Goal: Entertainment & Leisure: Consume media (video, audio)

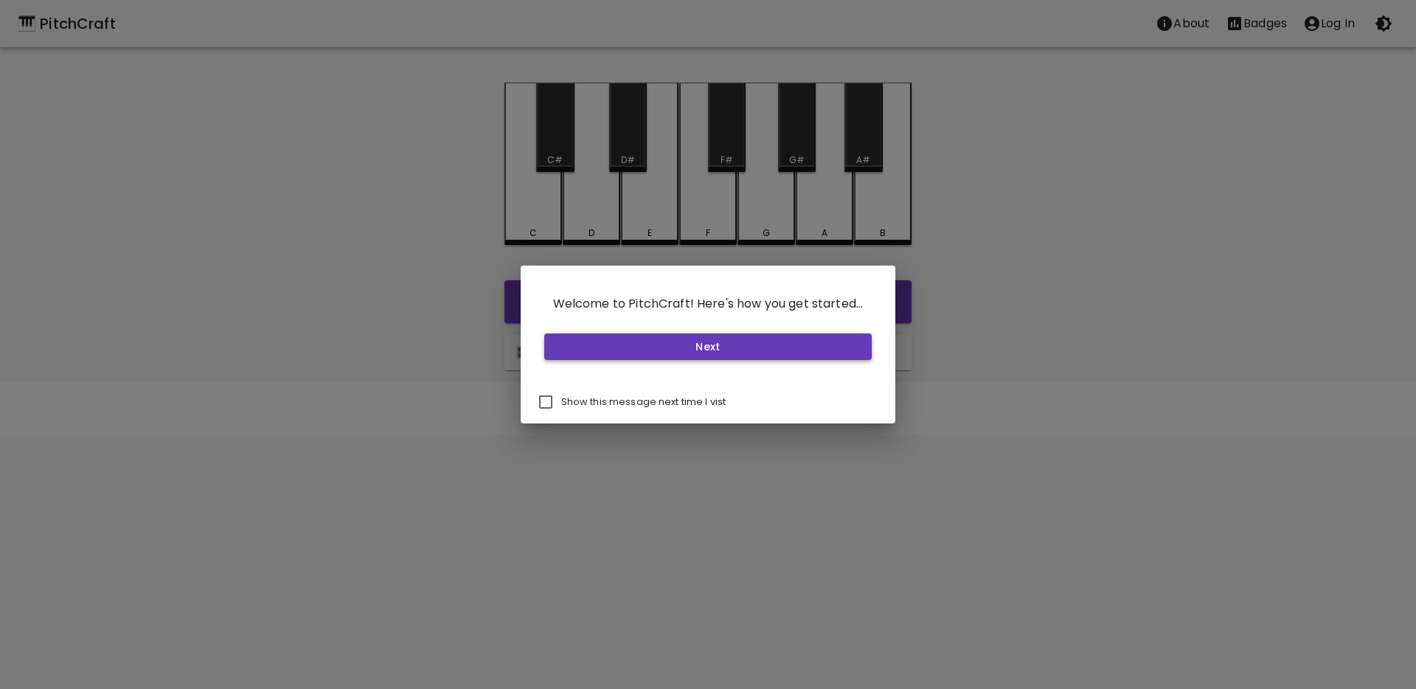
click at [725, 348] on button "Next" at bounding box center [708, 346] width 328 height 27
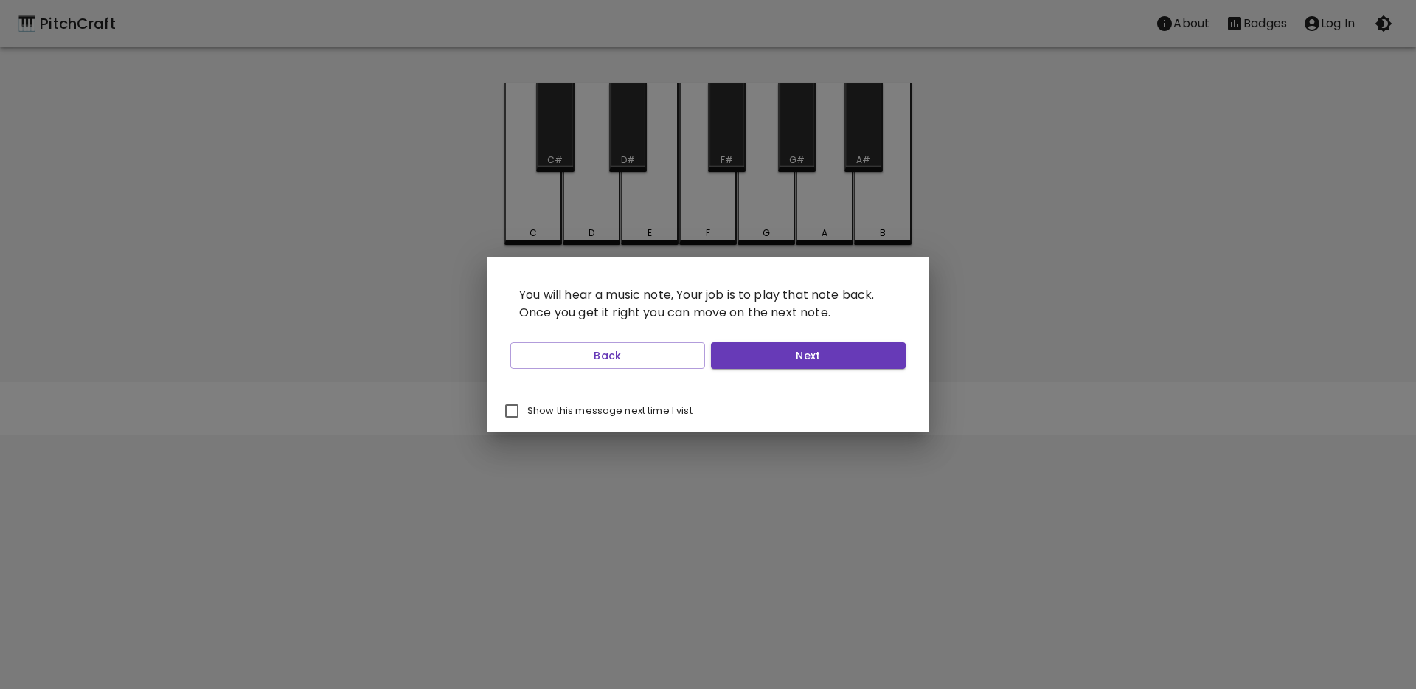
click at [530, 425] on label "Show this message next time I vist" at bounding box center [594, 410] width 196 height 31
click at [527, 425] on input "Show this message next time I vist" at bounding box center [511, 410] width 31 height 31
checkbox input "true"
click at [822, 353] on button "Next" at bounding box center [808, 355] width 195 height 27
drag, startPoint x: 656, startPoint y: 297, endPoint x: 695, endPoint y: 300, distance: 39.2
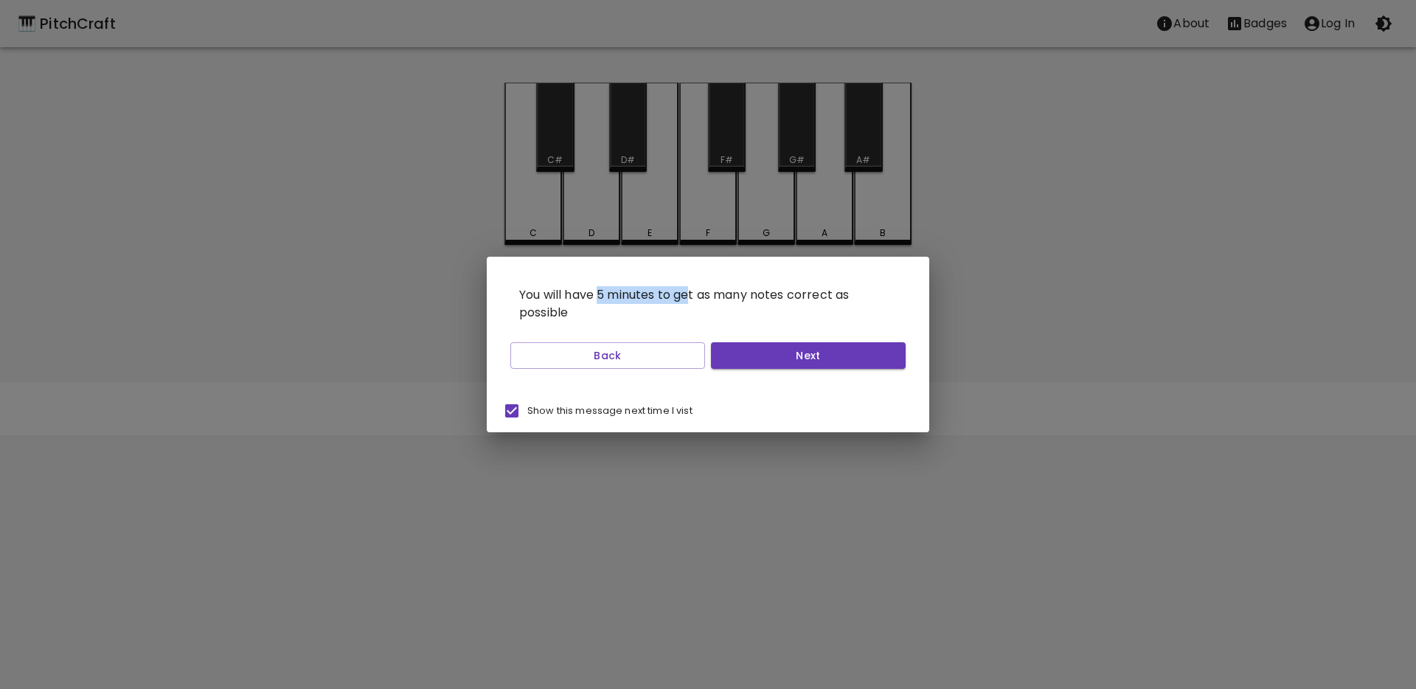
click at [695, 300] on p "You will have 5 minutes to get as many notes correct as possible" at bounding box center [707, 303] width 407 height 65
click at [756, 356] on button "Next" at bounding box center [808, 355] width 195 height 27
drag, startPoint x: 560, startPoint y: 290, endPoint x: 655, endPoint y: 292, distance: 95.9
click at [655, 292] on p "You can adjust the difficulty by selecting the level, mode, octaves, and instru…" at bounding box center [707, 303] width 407 height 65
click at [639, 313] on p "You can adjust the difficulty by selecting the level, mode, octaves, and instru…" at bounding box center [707, 303] width 407 height 65
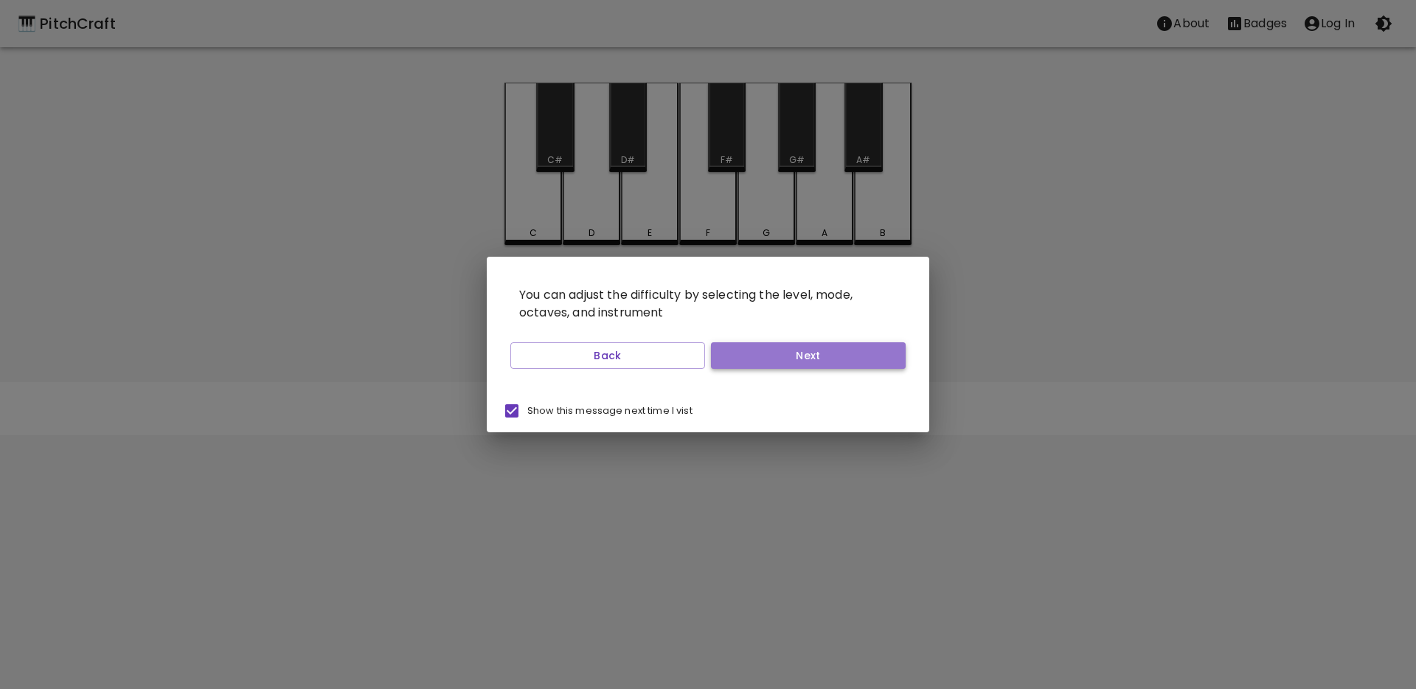
click at [804, 357] on button "Next" at bounding box center [808, 355] width 195 height 27
drag, startPoint x: 643, startPoint y: 274, endPoint x: 709, endPoint y: 293, distance: 68.4
click at [709, 293] on p "If you want to track your progress, create an account to store all of you quiz …" at bounding box center [707, 303] width 407 height 65
drag, startPoint x: 526, startPoint y: 311, endPoint x: 548, endPoint y: 312, distance: 21.4
click at [544, 312] on p "If you want to track your progress, create an account to store all of you quiz …" at bounding box center [707, 303] width 407 height 65
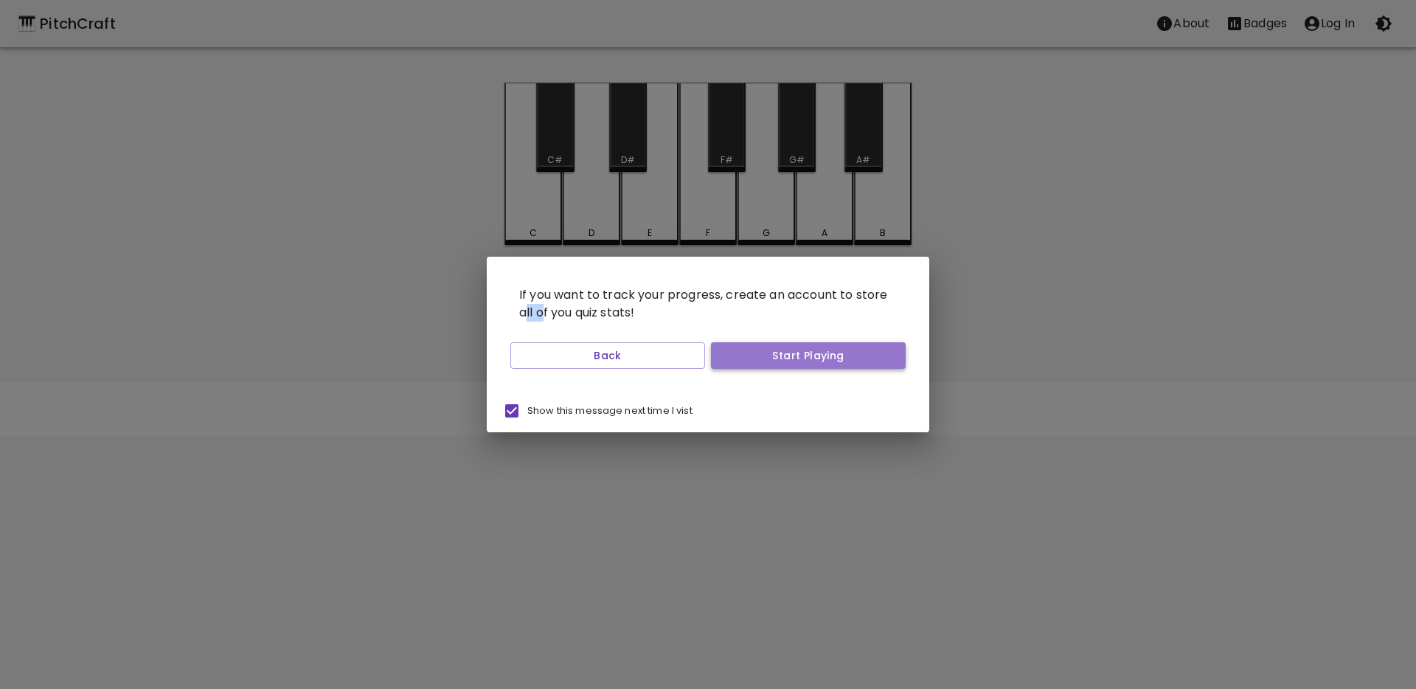
click at [804, 356] on button "Start Playing" at bounding box center [808, 355] width 195 height 27
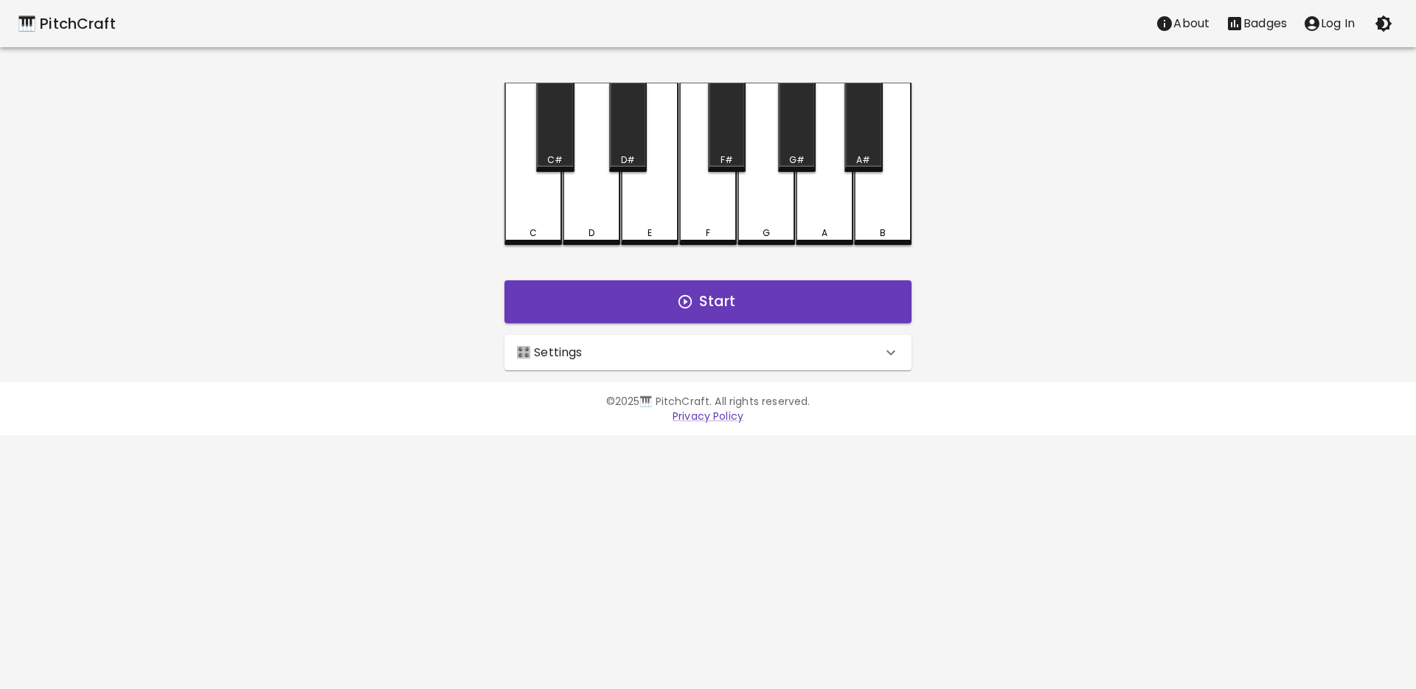
click at [591, 355] on div "🎛️ Settings" at bounding box center [699, 353] width 366 height 18
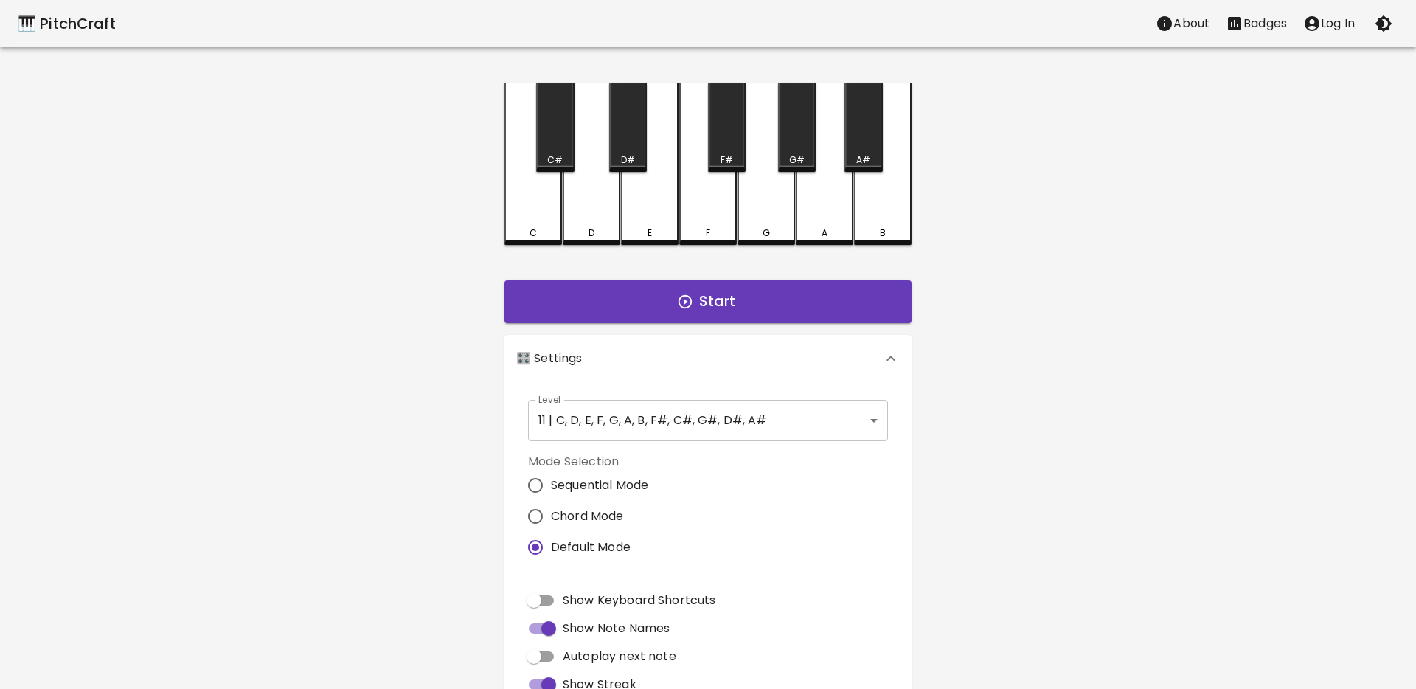
click at [596, 413] on body "🎹 PitchCraft About Badges Log In C C# D D# E F F# G G# A A# B Start 🎛️ Settings…" at bounding box center [708, 446] width 1416 height 893
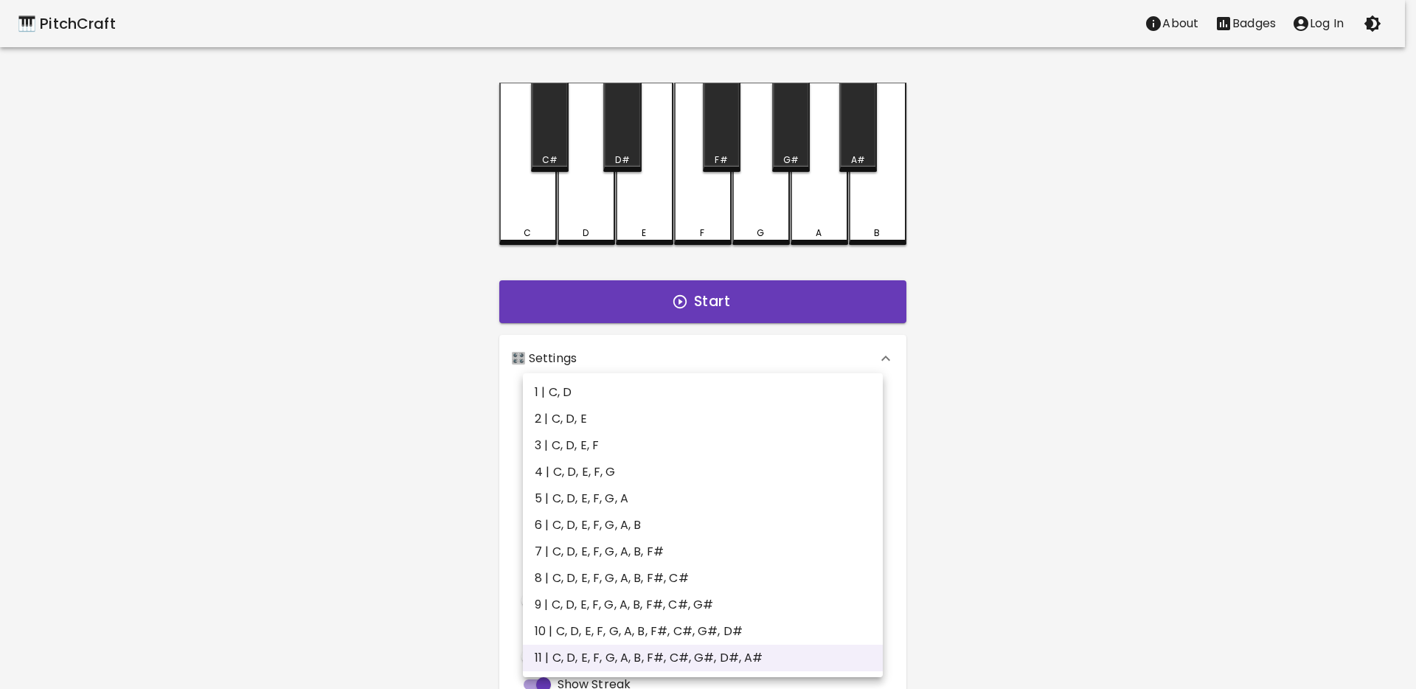
click at [608, 417] on li "2 | C, D, E" at bounding box center [703, 418] width 360 height 27
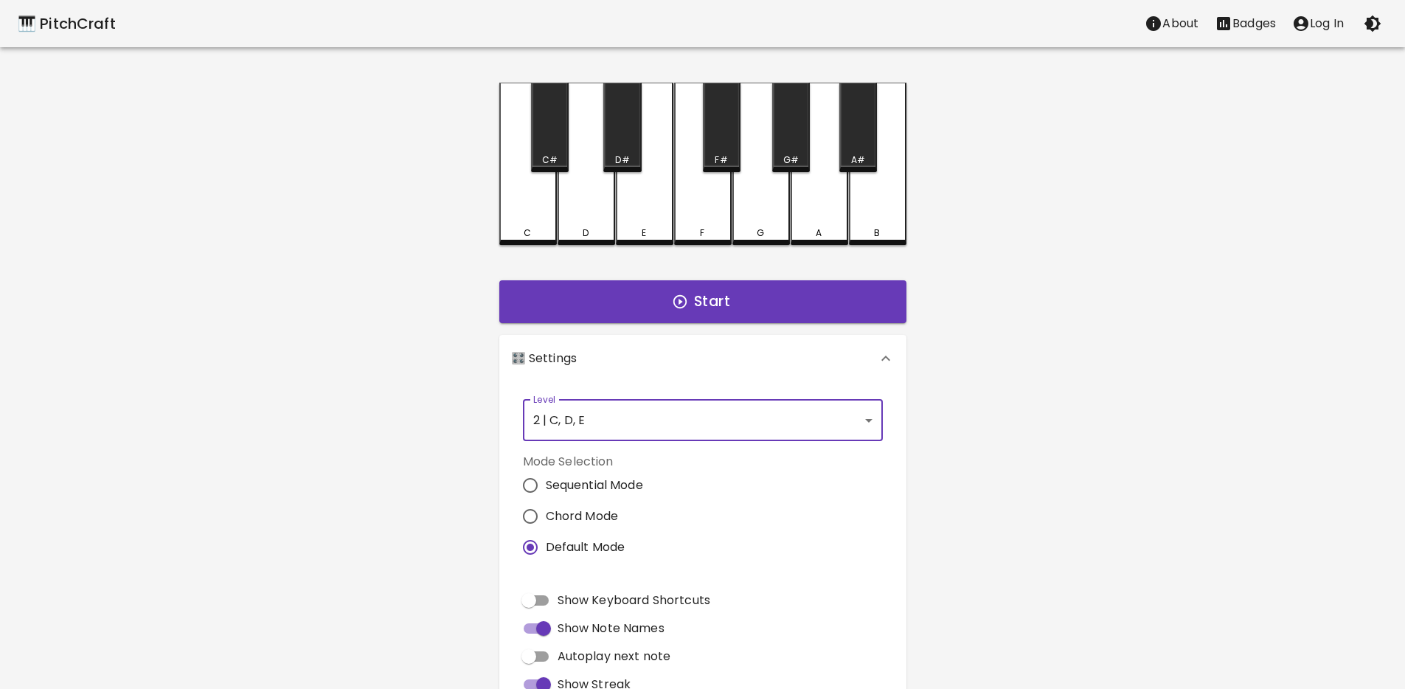
click at [633, 428] on body "🎹 PitchCraft About Badges Log In C C# D D# E F F# G G# A A# B Start 🎛️ Settings…" at bounding box center [702, 446] width 1405 height 893
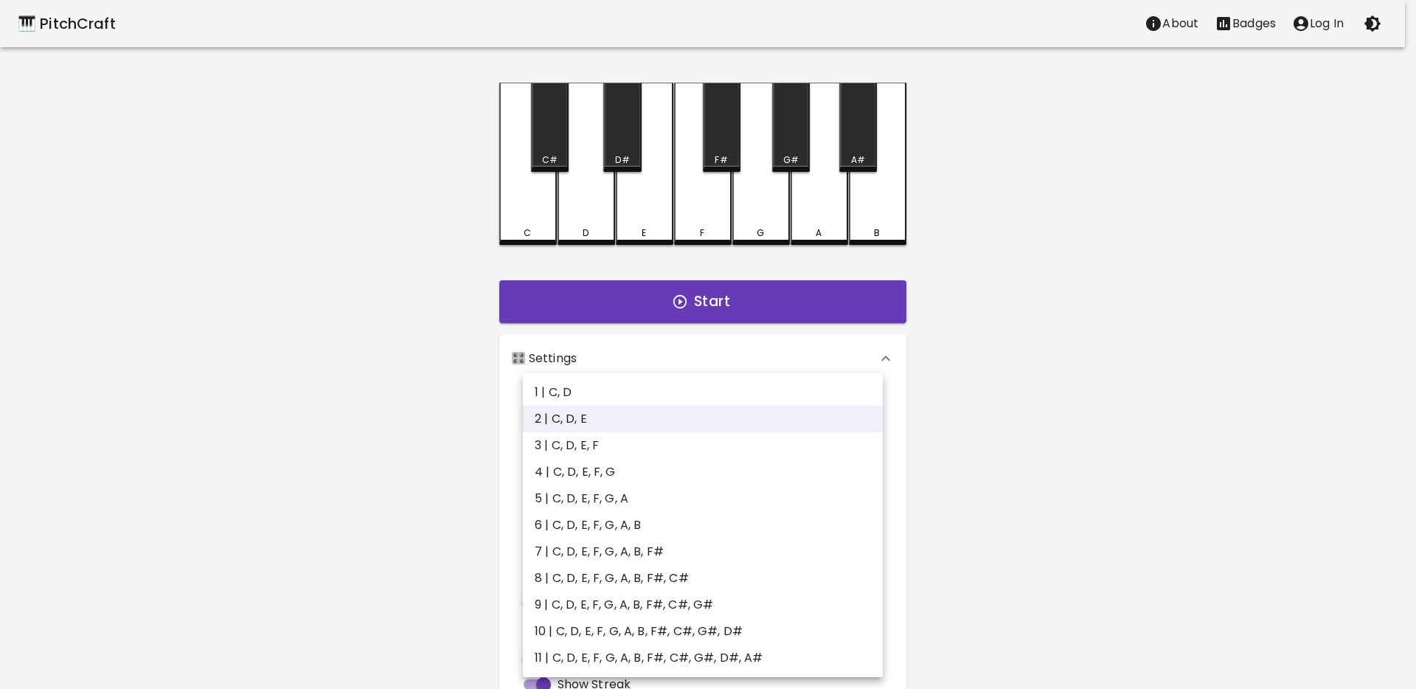
click at [574, 448] on li "3 | C, D, E, F" at bounding box center [703, 445] width 360 height 27
type input "5"
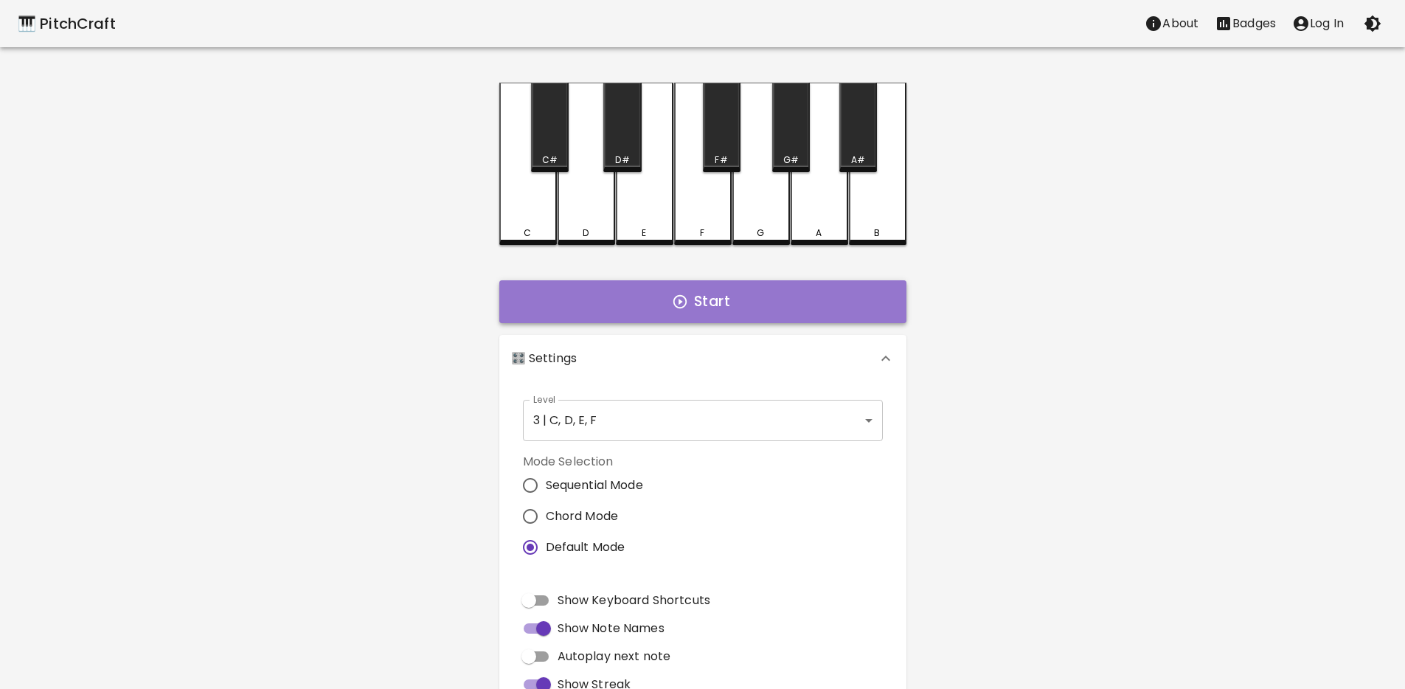
click at [709, 299] on button "Start" at bounding box center [702, 301] width 407 height 43
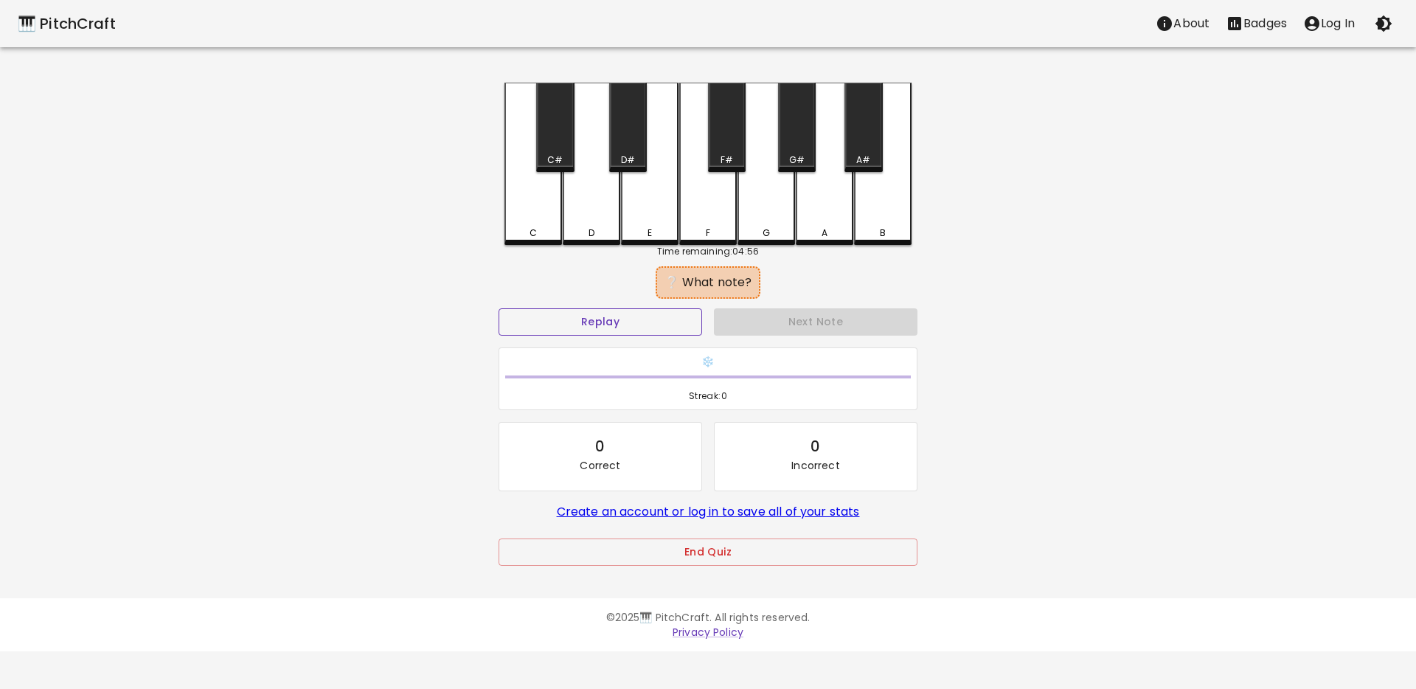
click at [554, 318] on button "Replay" at bounding box center [599, 321] width 203 height 27
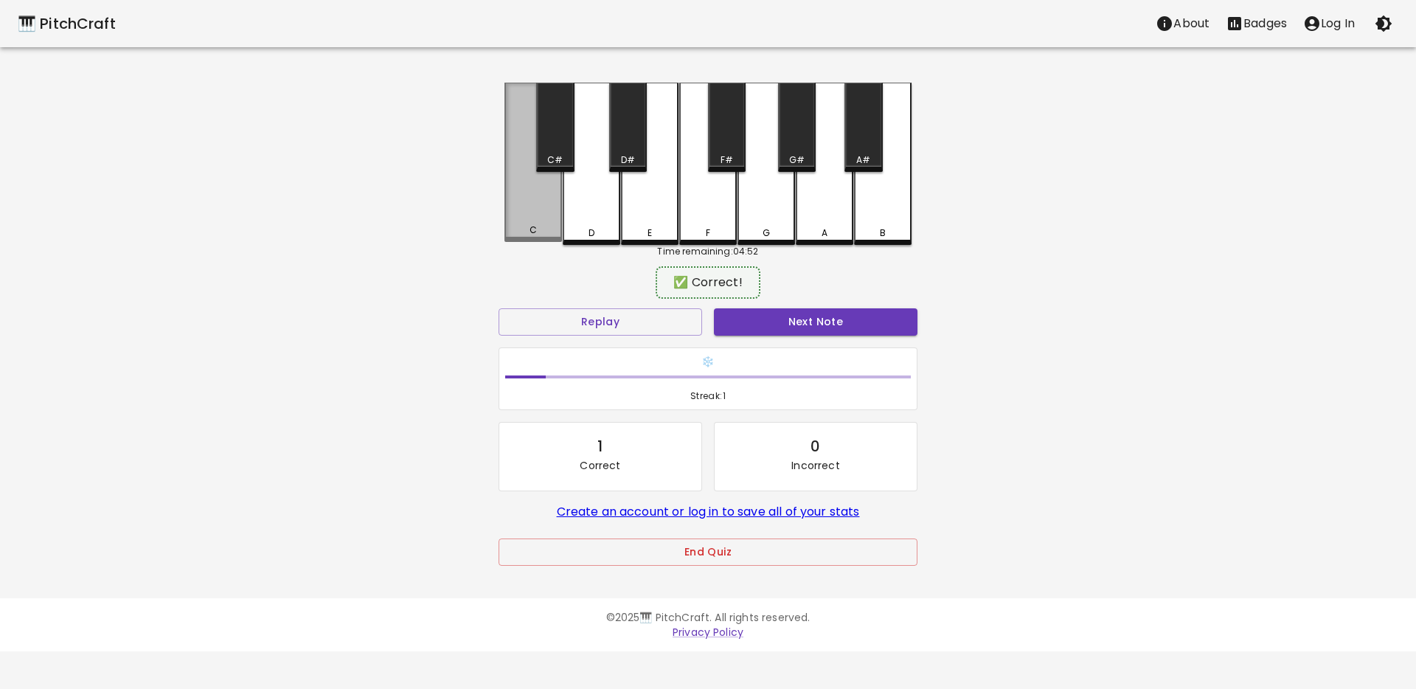
click at [533, 212] on div "C" at bounding box center [533, 162] width 58 height 159
click at [761, 326] on button "Next Note" at bounding box center [815, 321] width 203 height 27
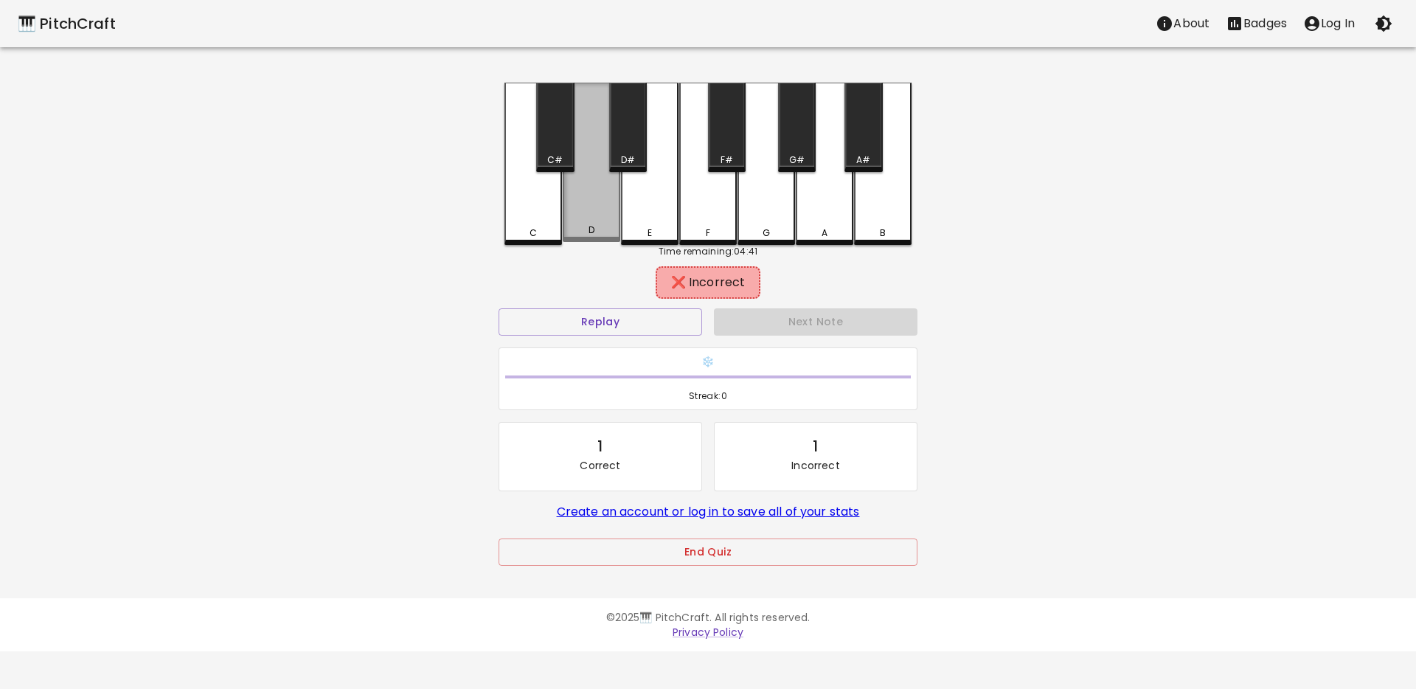
click at [587, 217] on div "D" at bounding box center [592, 162] width 58 height 159
click at [650, 220] on div "E" at bounding box center [650, 164] width 58 height 162
click at [701, 217] on div "F" at bounding box center [708, 164] width 58 height 162
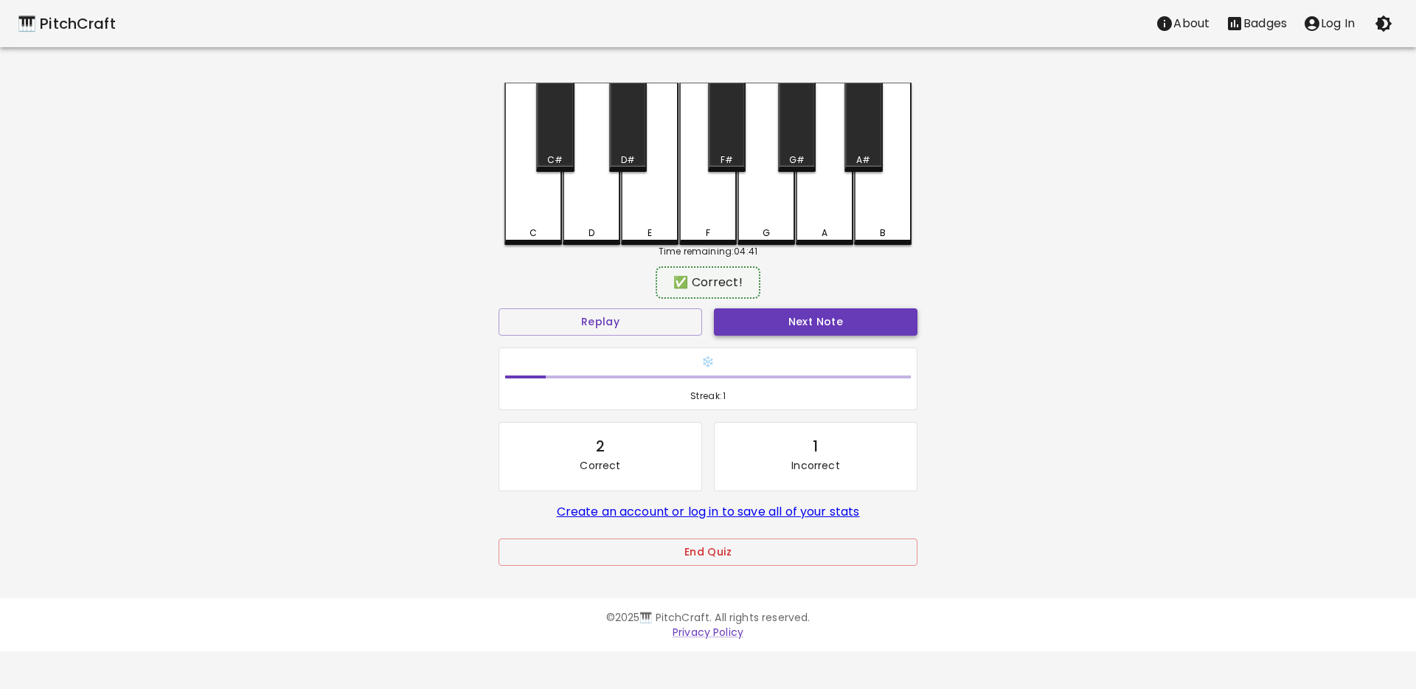
click at [770, 322] on button "Next Note" at bounding box center [815, 321] width 203 height 27
click at [642, 230] on div "E" at bounding box center [649, 229] width 55 height 13
click at [772, 333] on button "Next Note" at bounding box center [815, 321] width 203 height 27
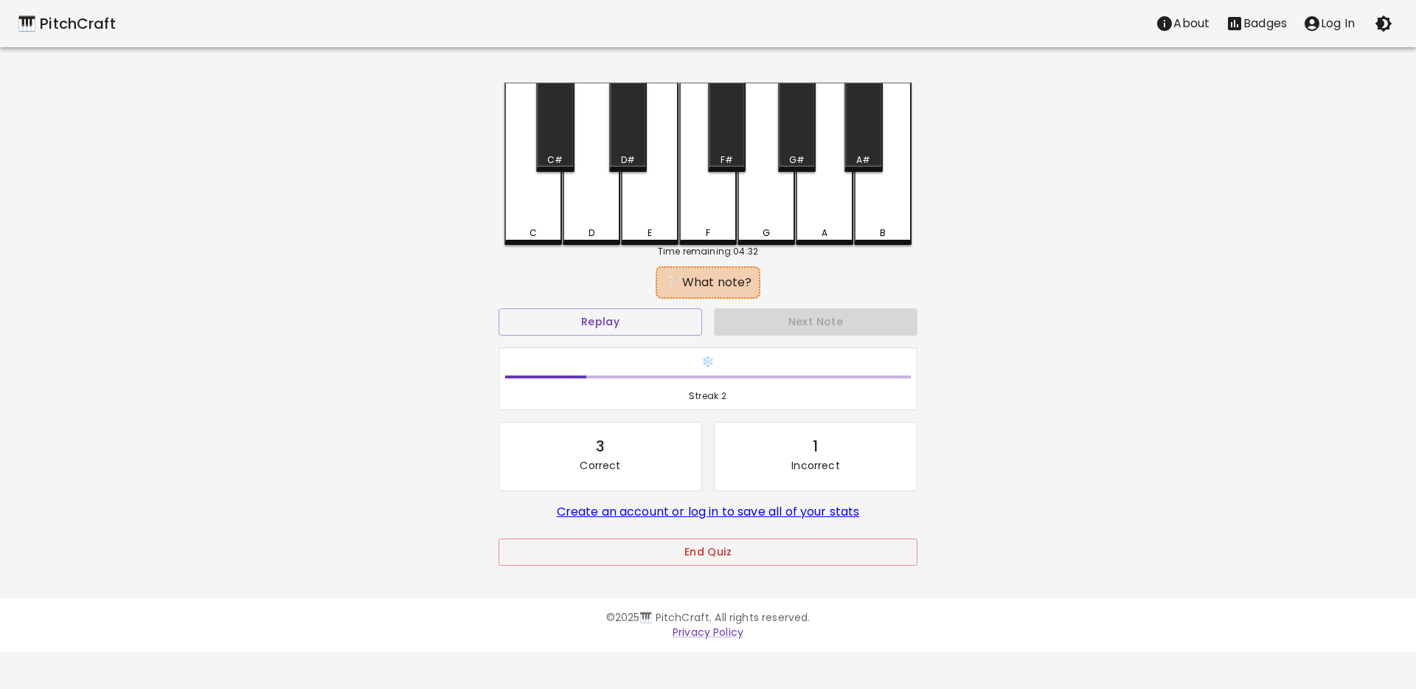
click at [610, 169] on div "D#" at bounding box center [628, 127] width 38 height 89
click at [605, 217] on div "D" at bounding box center [592, 164] width 58 height 162
drag, startPoint x: 540, startPoint y: 217, endPoint x: 588, endPoint y: 236, distance: 52.0
click at [540, 218] on div "C" at bounding box center [533, 164] width 58 height 162
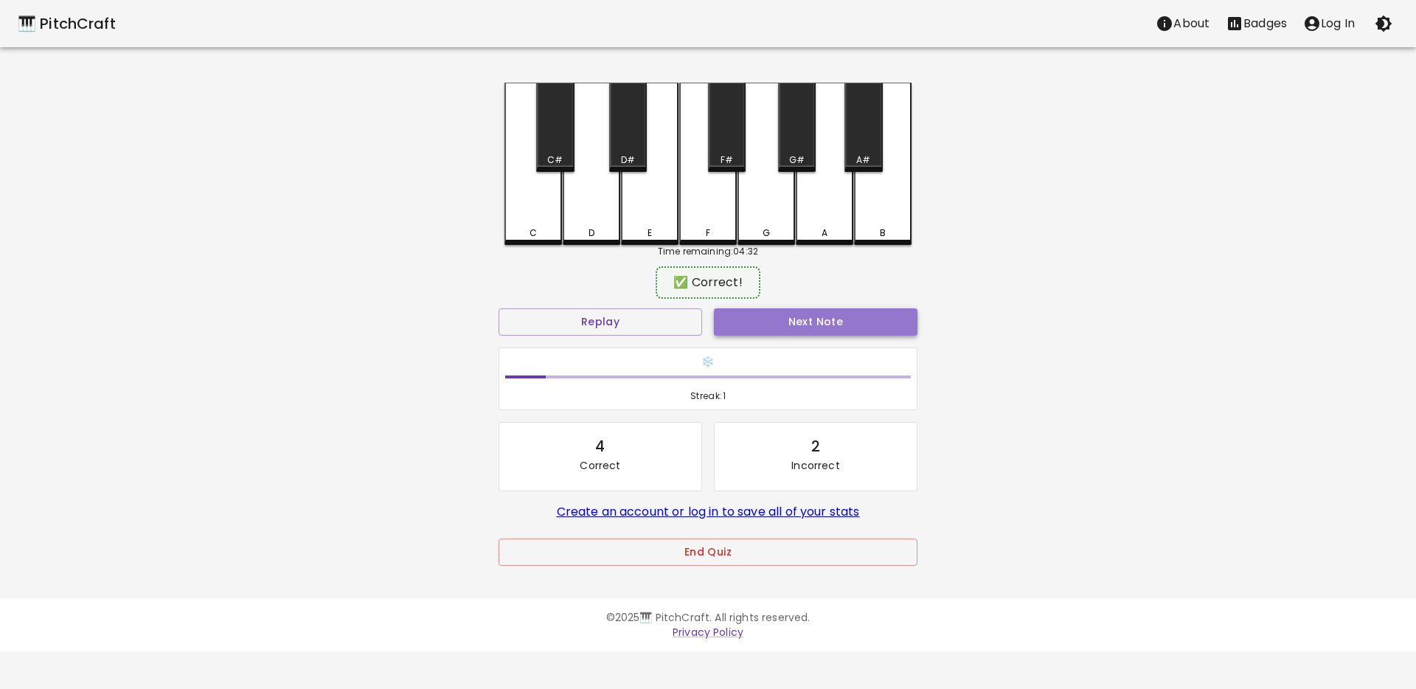
click at [800, 318] on button "Next Note" at bounding box center [815, 321] width 203 height 27
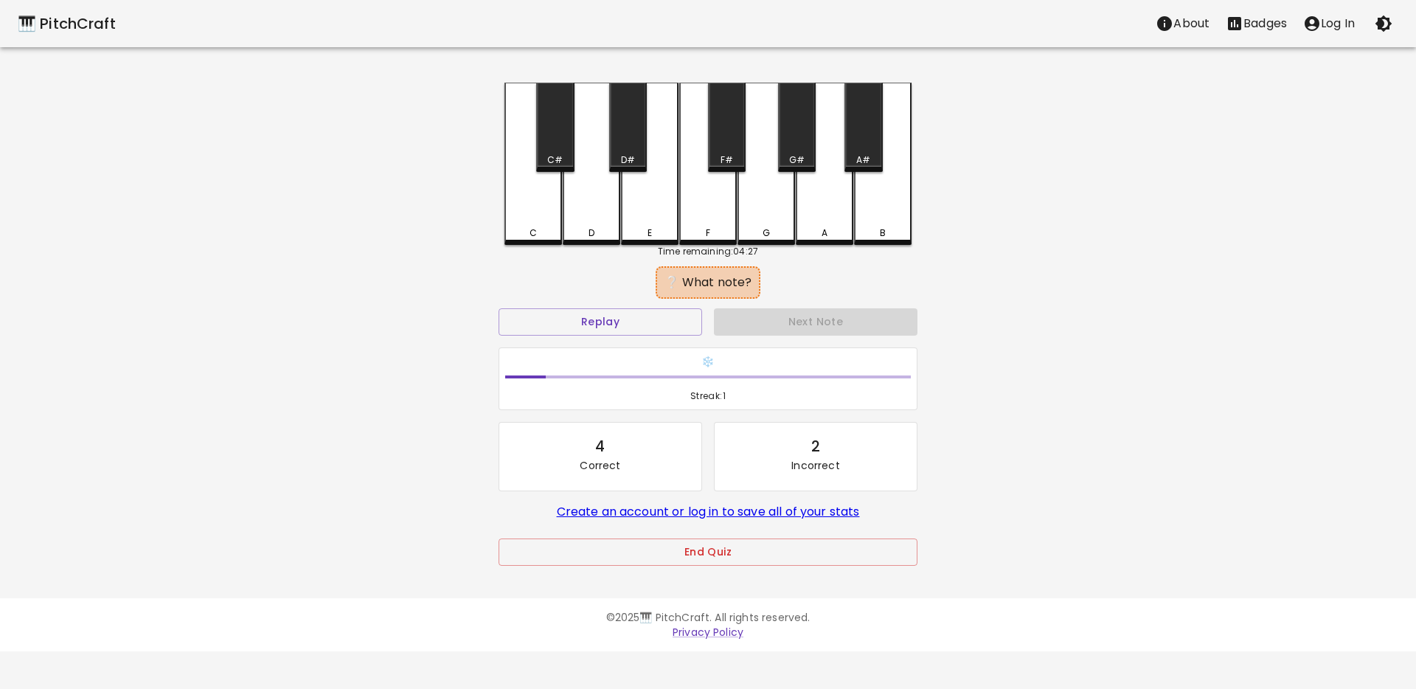
click at [528, 213] on div "C" at bounding box center [533, 164] width 58 height 162
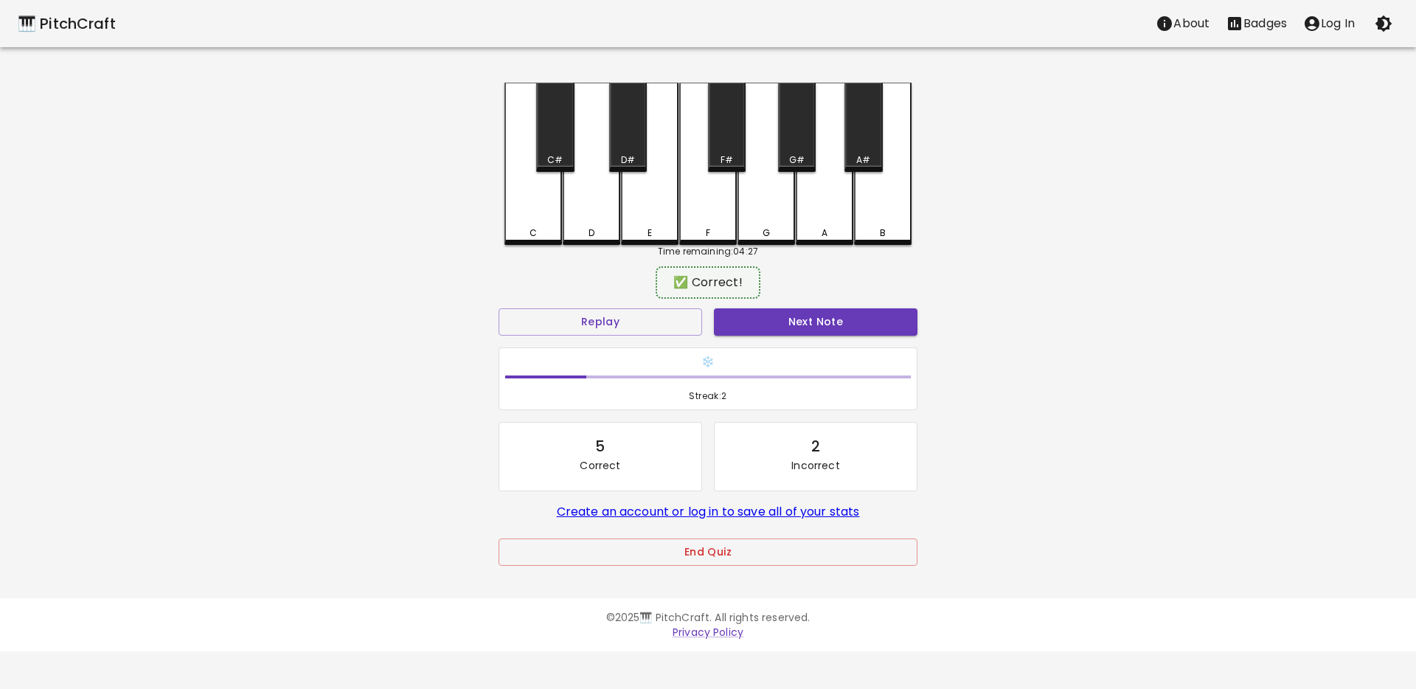
click at [728, 324] on button "Next Note" at bounding box center [815, 321] width 203 height 27
drag, startPoint x: 579, startPoint y: 204, endPoint x: 695, endPoint y: 280, distance: 137.8
click at [579, 204] on div "D" at bounding box center [592, 162] width 58 height 159
click at [771, 319] on button "Next Note" at bounding box center [815, 321] width 203 height 27
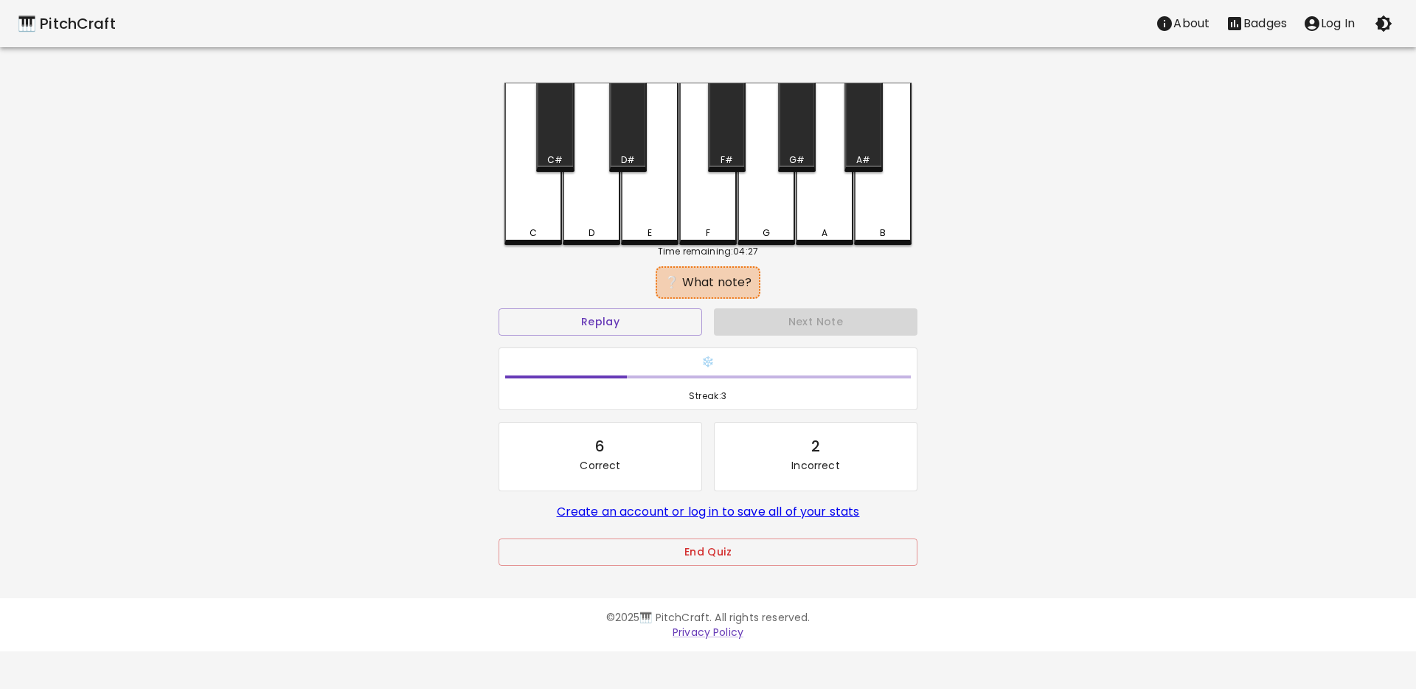
click at [697, 217] on div "F" at bounding box center [708, 164] width 58 height 162
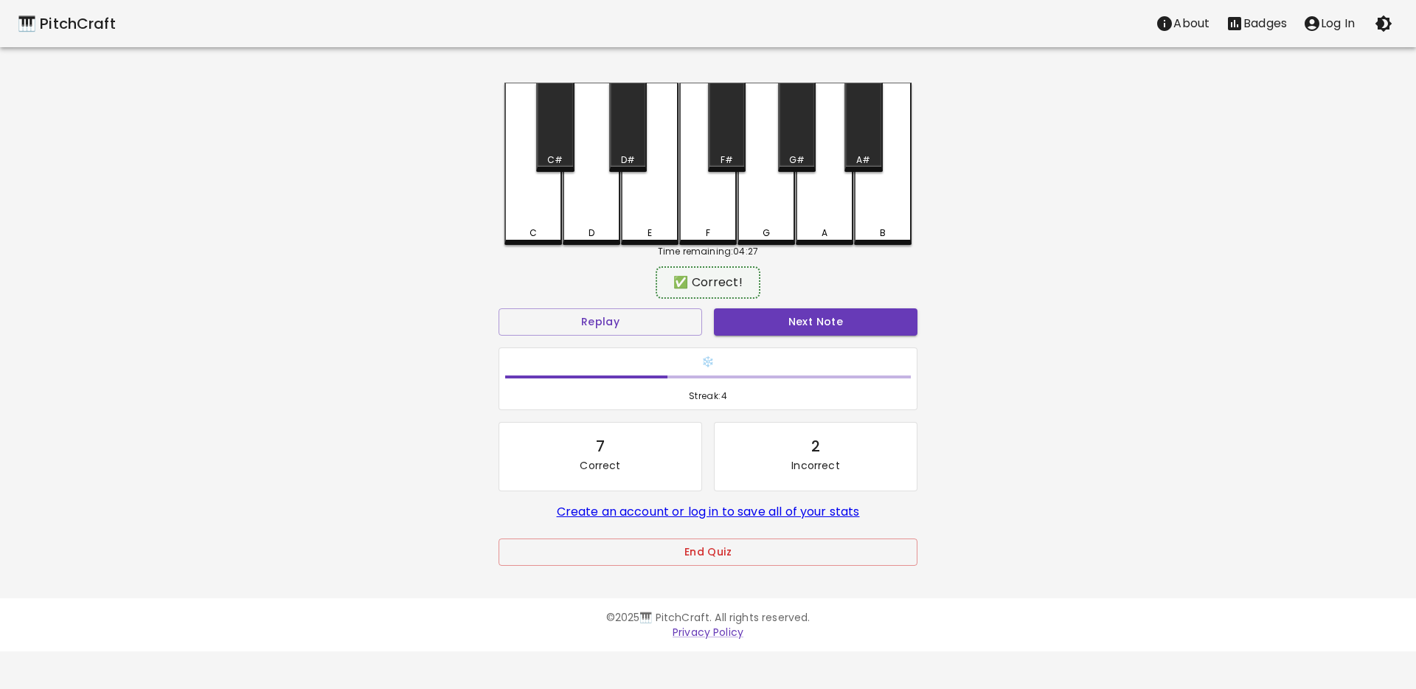
drag, startPoint x: 778, startPoint y: 320, endPoint x: 737, endPoint y: 312, distance: 41.4
click at [777, 321] on button "Next Note" at bounding box center [815, 321] width 203 height 27
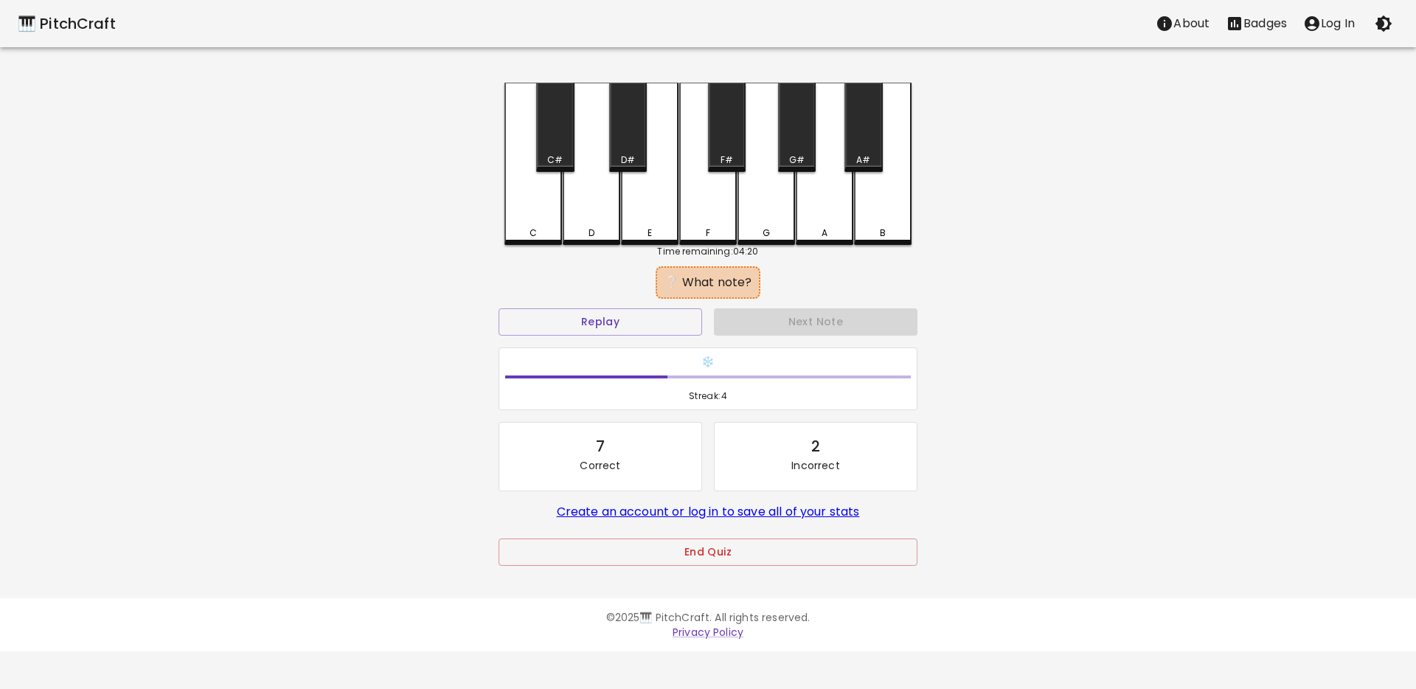
click at [695, 213] on div "F" at bounding box center [708, 164] width 58 height 162
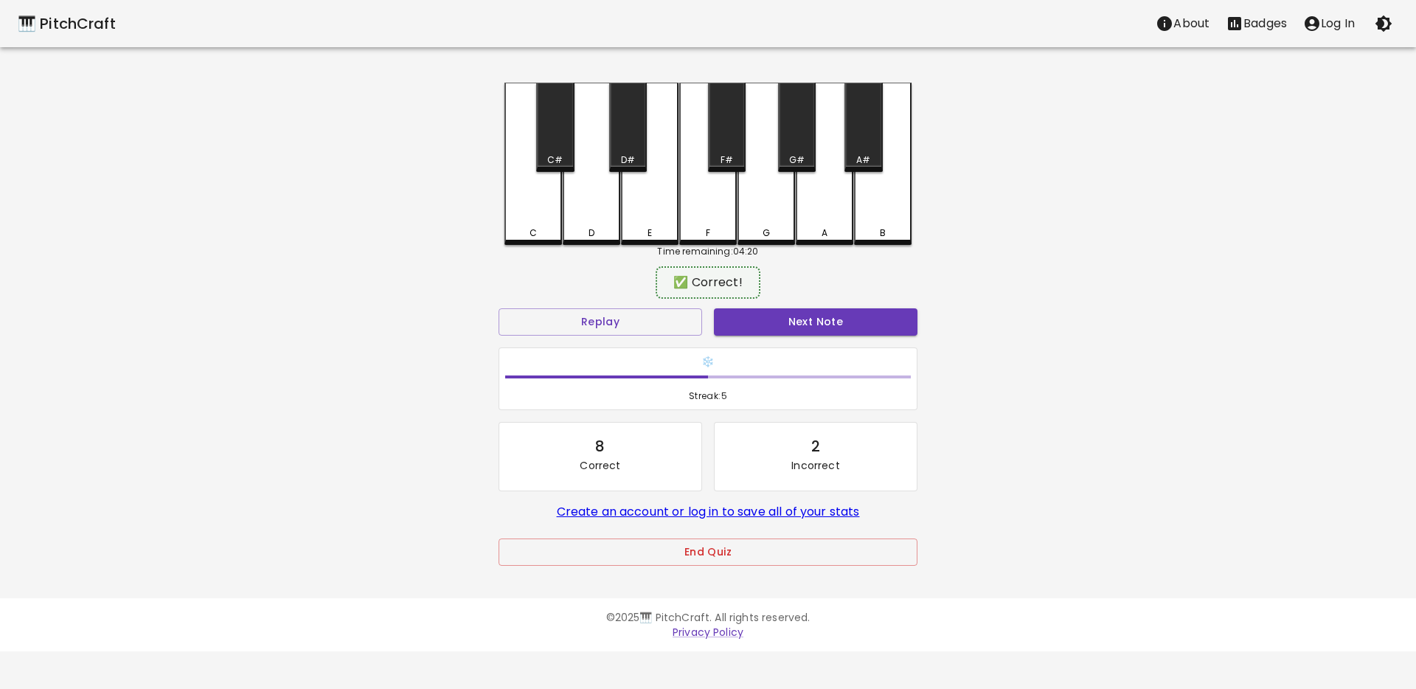
click at [757, 319] on button "Next Note" at bounding box center [815, 321] width 203 height 27
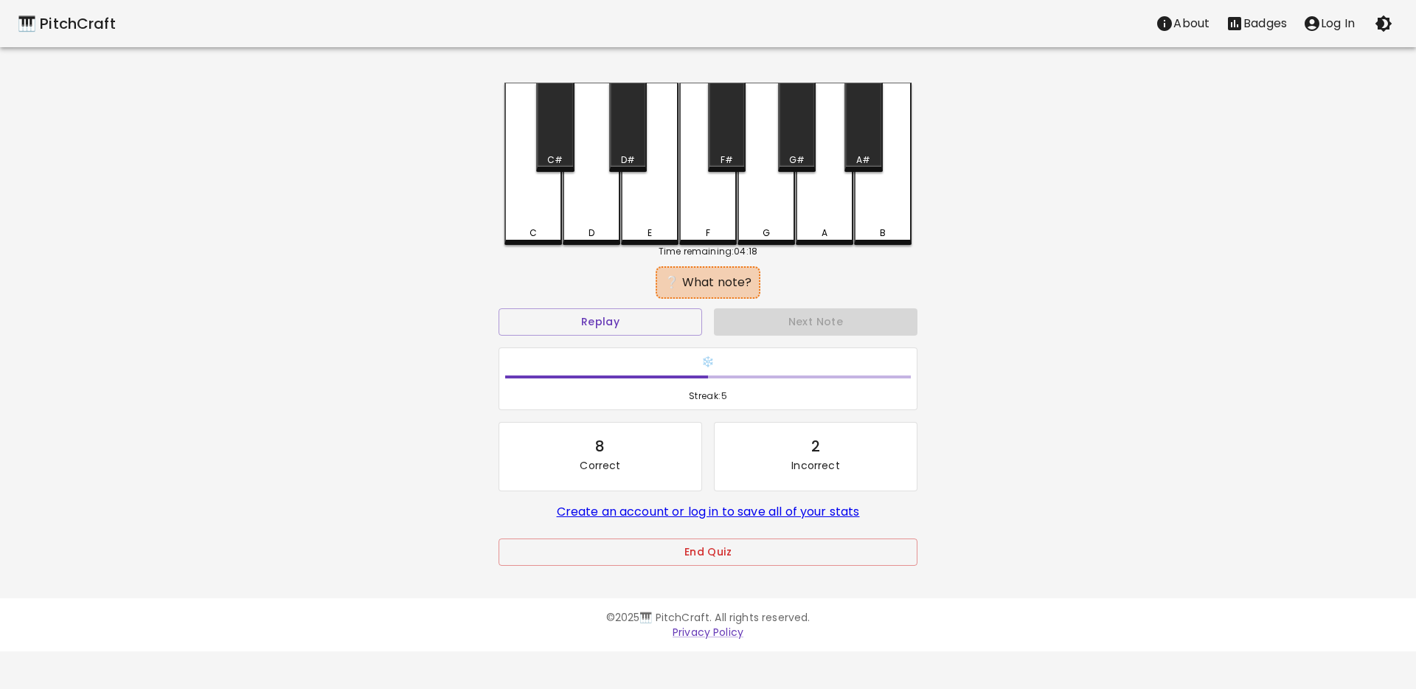
click at [650, 200] on div "E" at bounding box center [650, 164] width 58 height 162
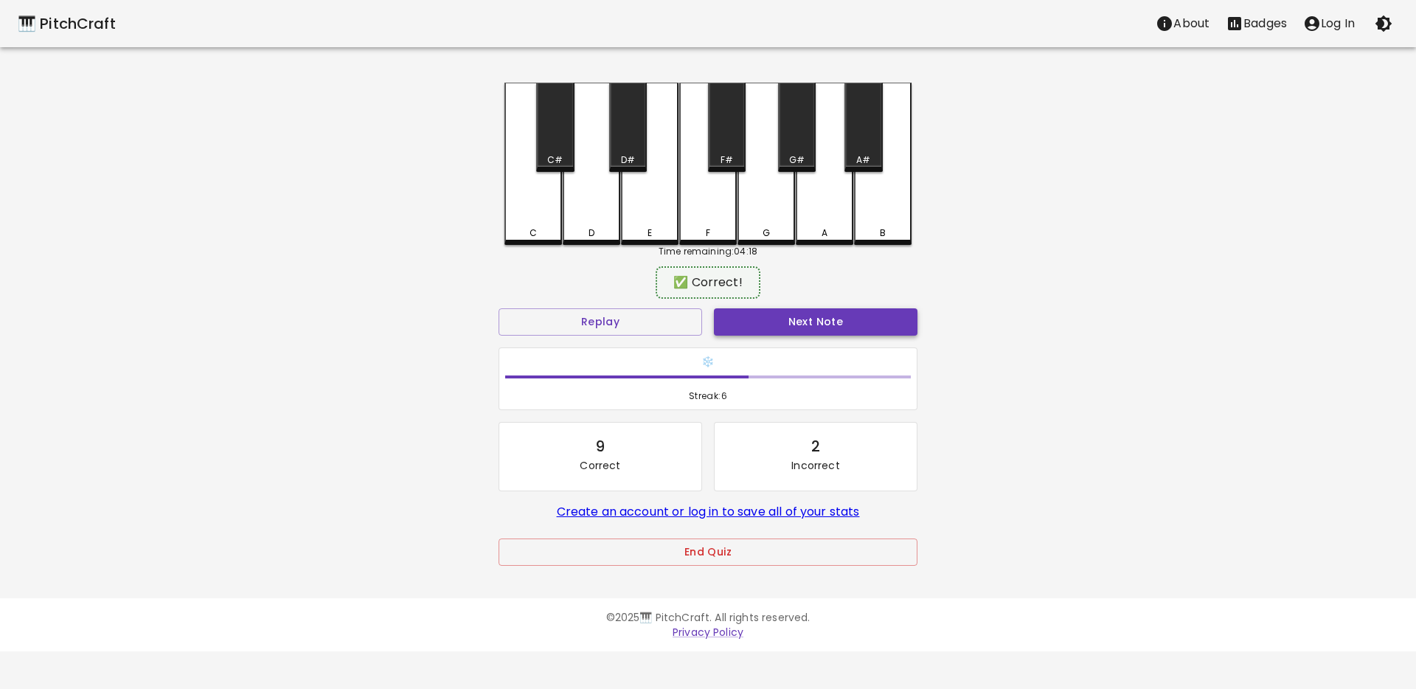
click at [762, 329] on button "Next Note" at bounding box center [815, 321] width 203 height 27
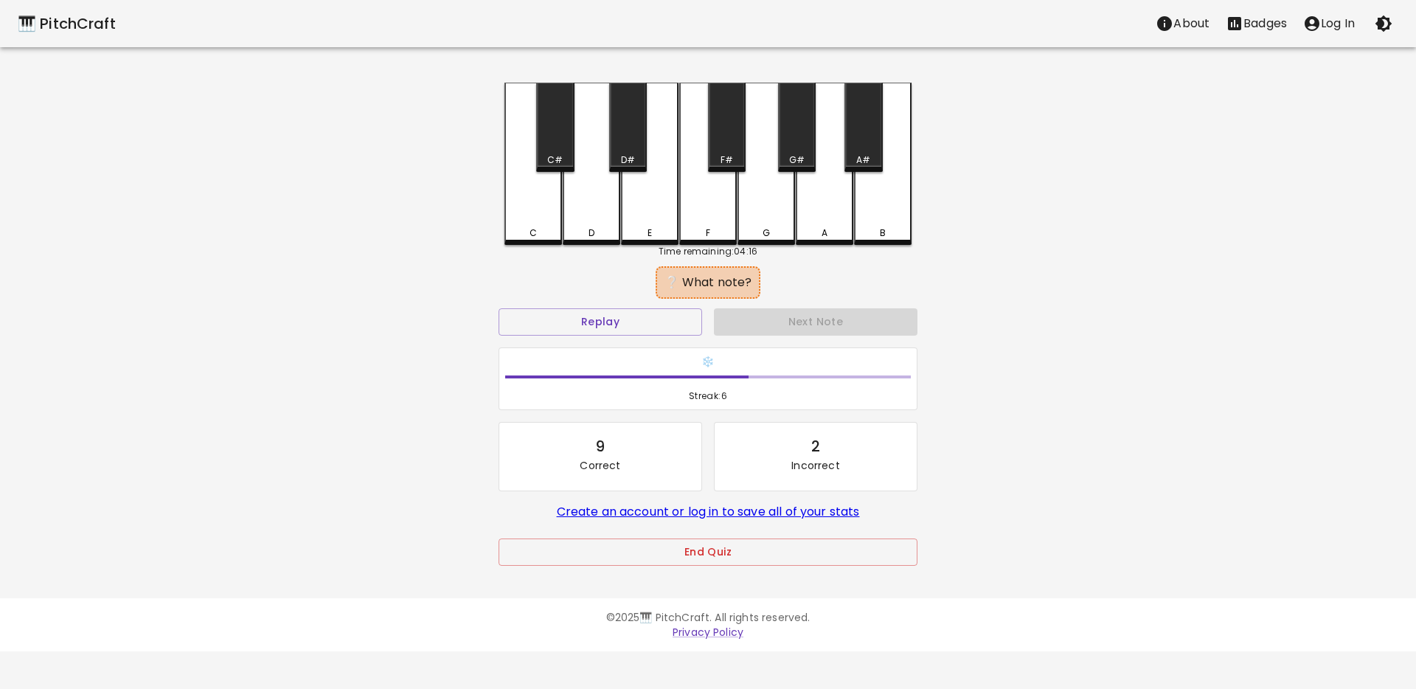
click at [694, 220] on div "F" at bounding box center [708, 164] width 58 height 162
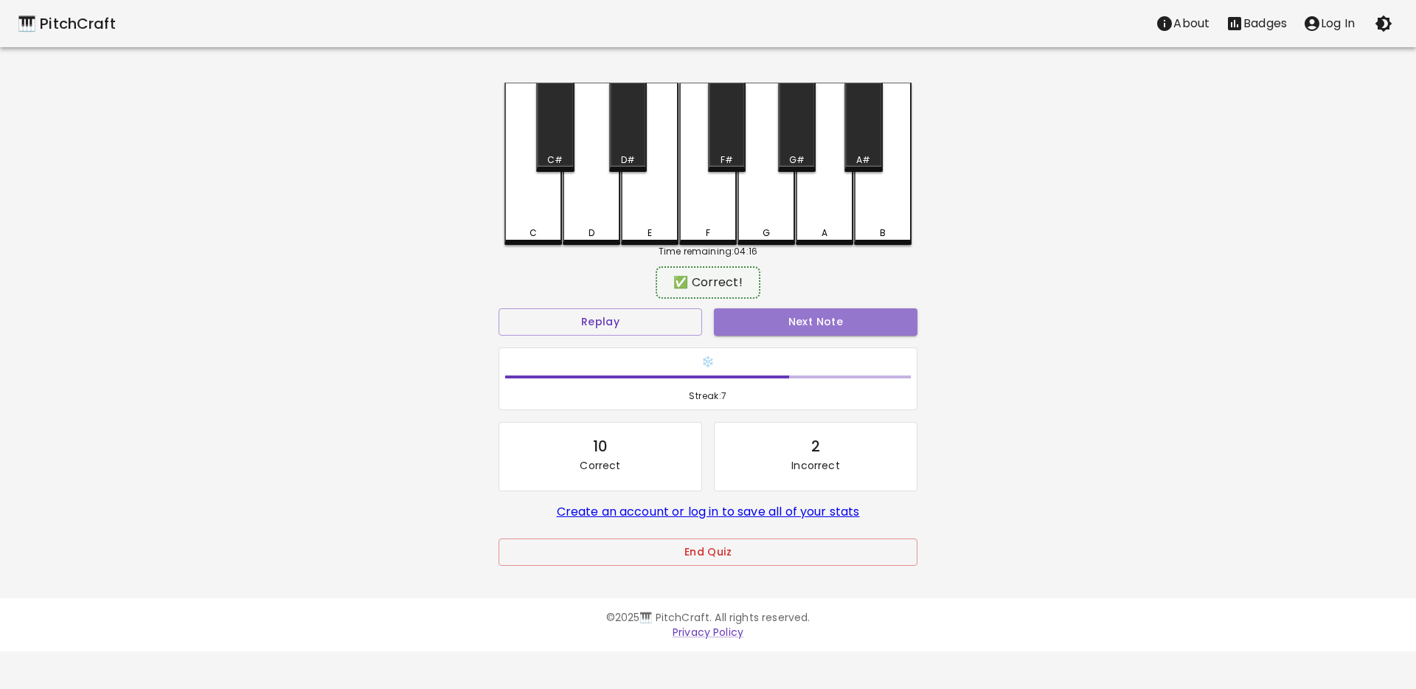
click at [804, 327] on button "Next Note" at bounding box center [815, 321] width 203 height 27
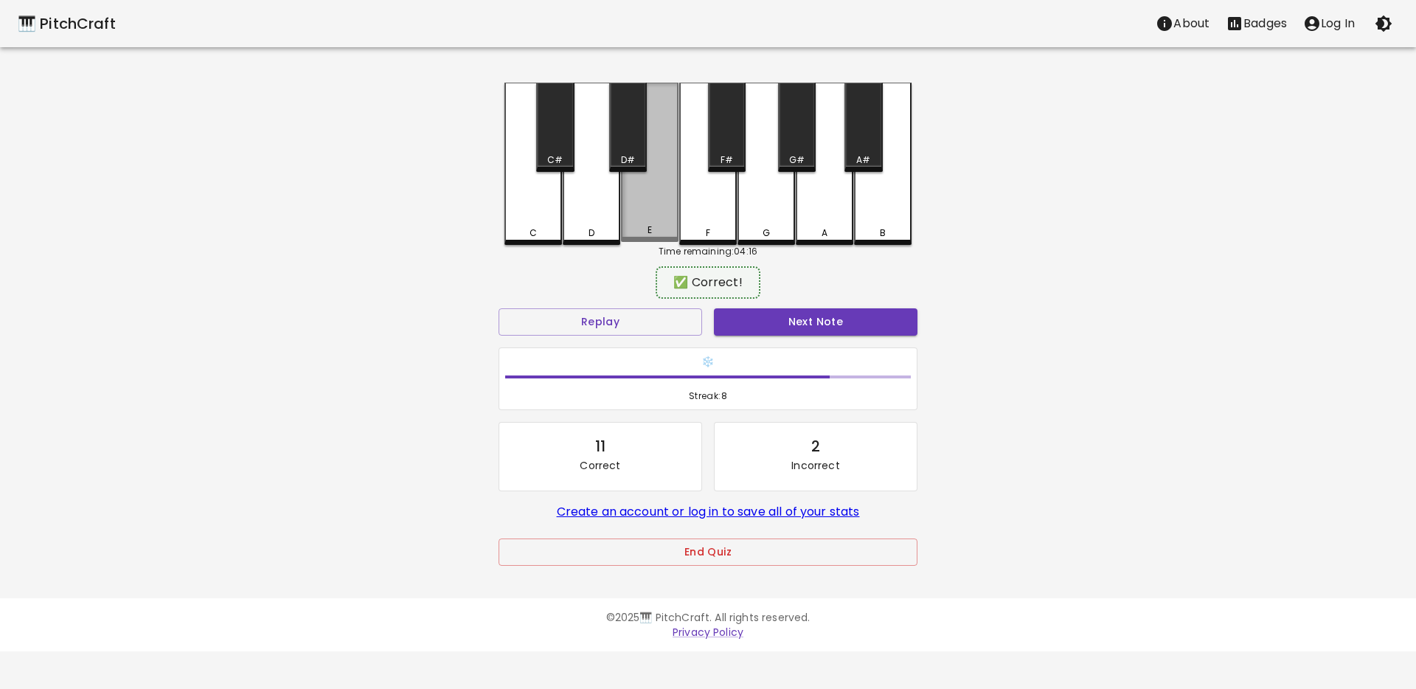
drag, startPoint x: 636, startPoint y: 215, endPoint x: 645, endPoint y: 229, distance: 16.4
click at [636, 217] on div "E" at bounding box center [650, 162] width 58 height 159
click at [773, 331] on button "Next Note" at bounding box center [815, 321] width 203 height 27
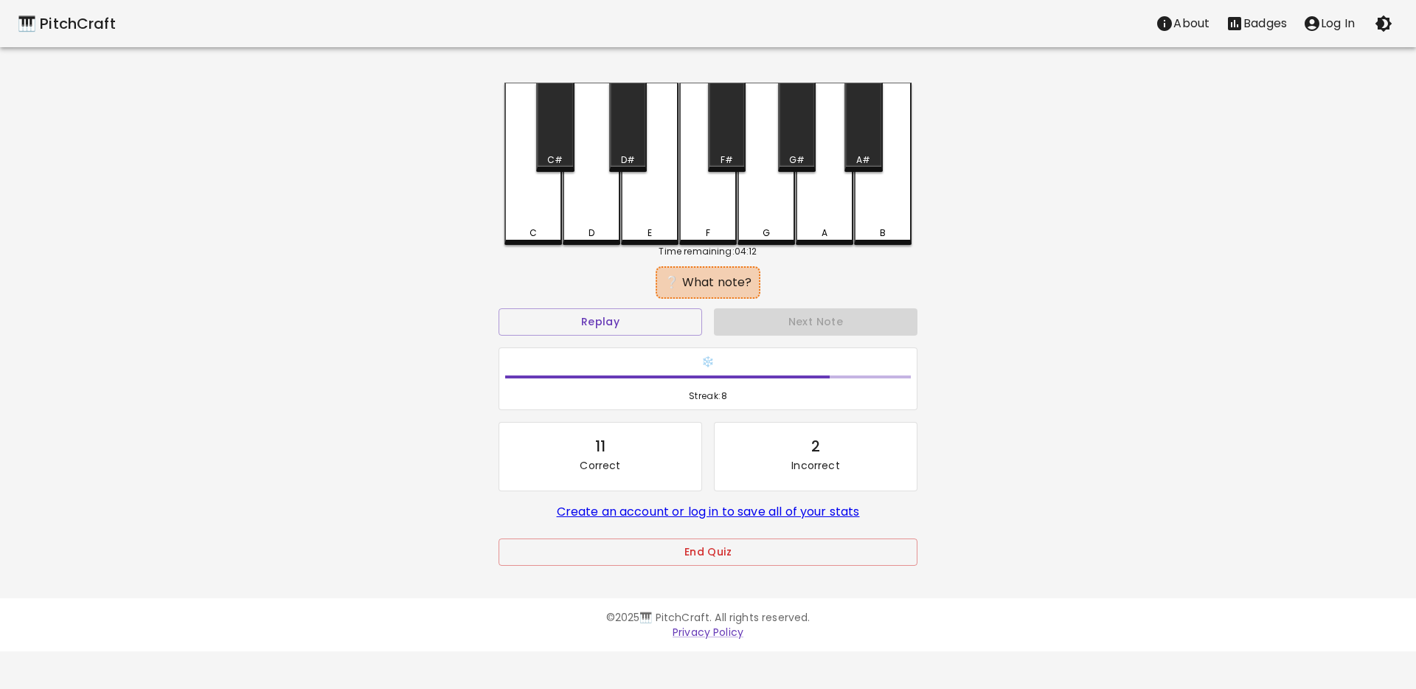
click at [655, 223] on div "E" at bounding box center [650, 164] width 58 height 162
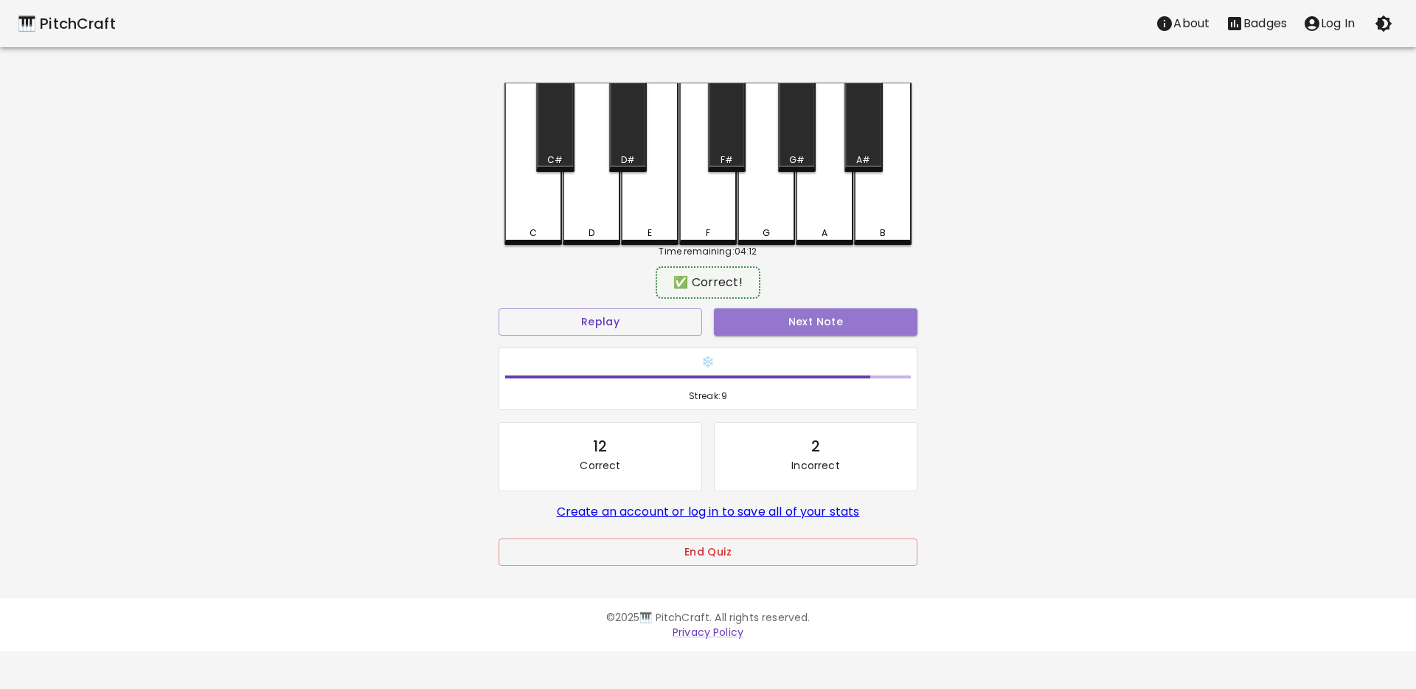
drag, startPoint x: 756, startPoint y: 316, endPoint x: 637, endPoint y: 260, distance: 131.6
click at [756, 317] on button "Next Note" at bounding box center [815, 321] width 203 height 27
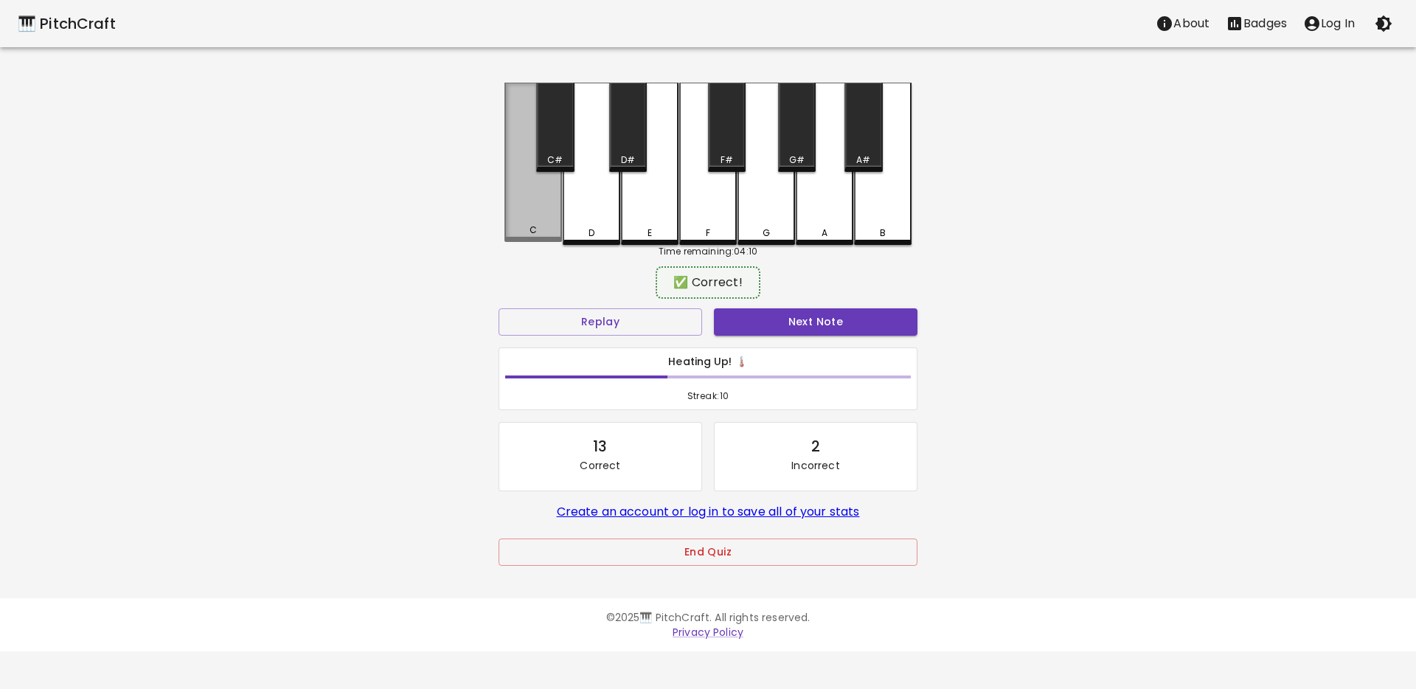
click at [542, 229] on div "C" at bounding box center [533, 229] width 55 height 13
click at [756, 324] on button "Next Note" at bounding box center [815, 321] width 203 height 27
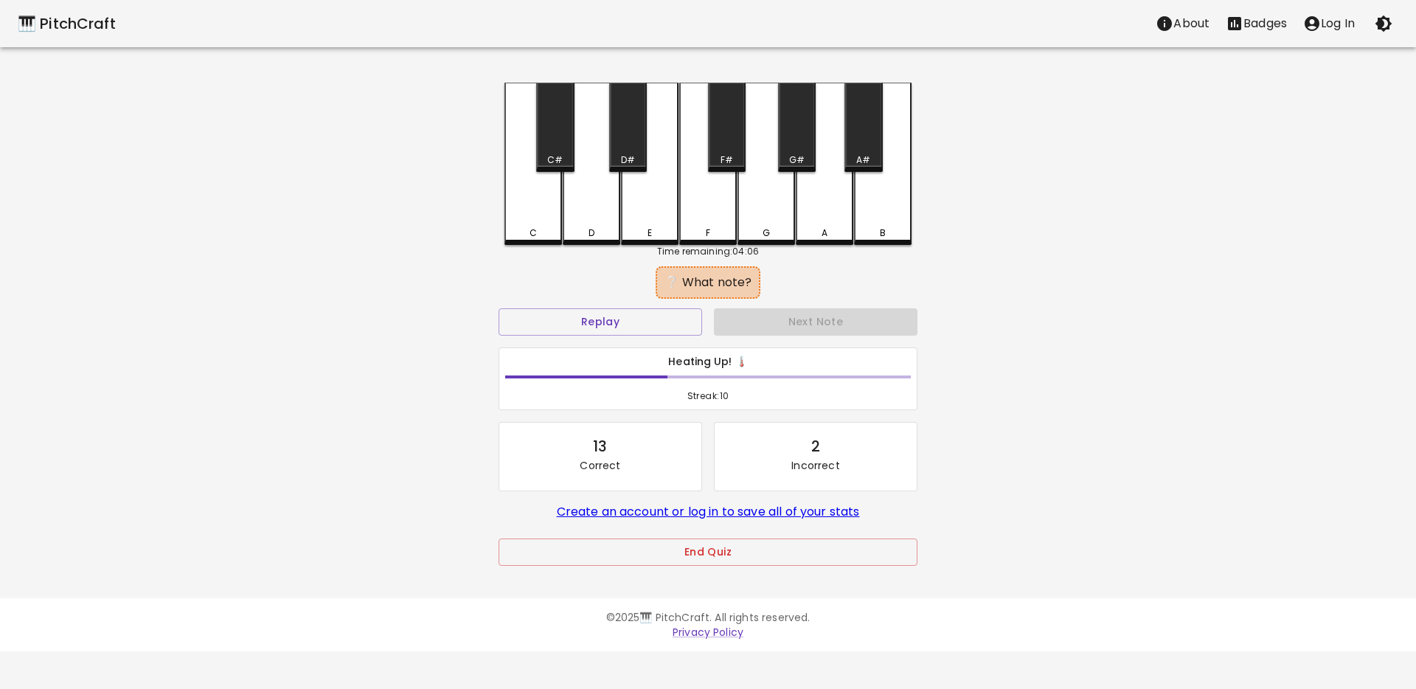
click at [696, 229] on div "F" at bounding box center [708, 232] width 55 height 13
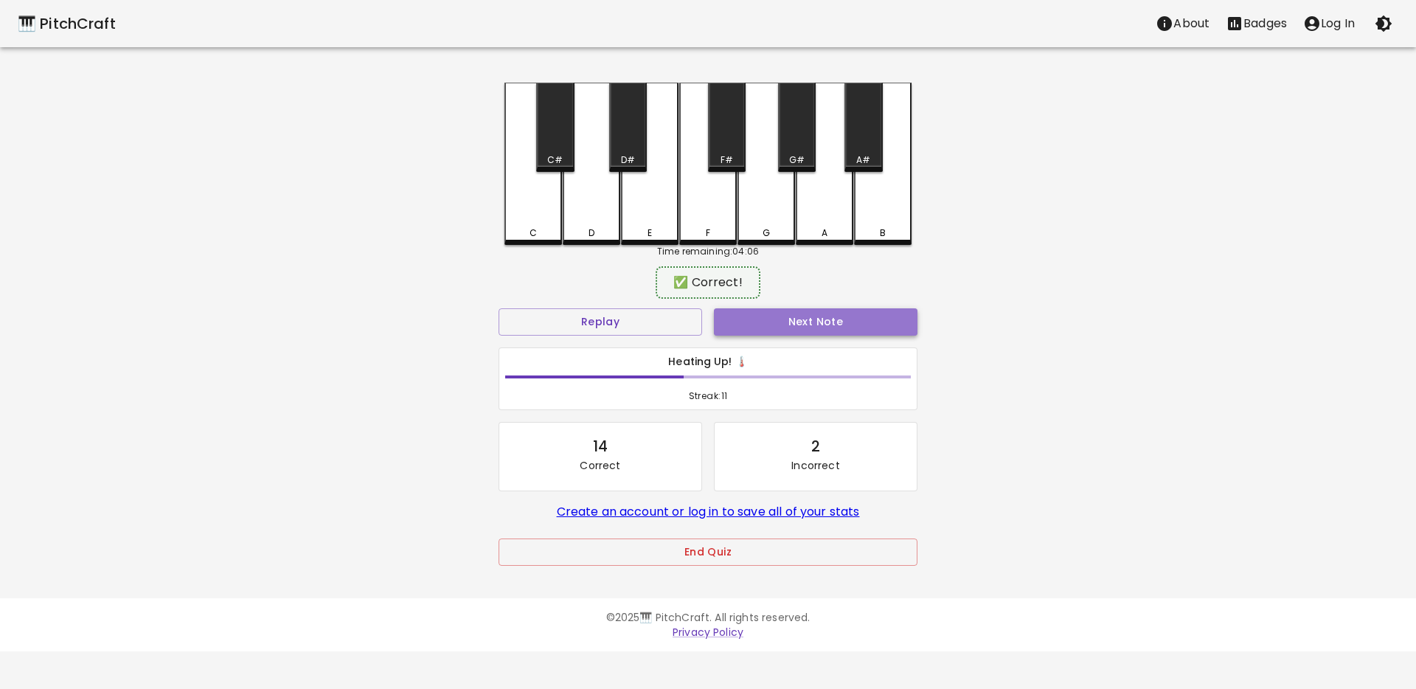
drag, startPoint x: 757, startPoint y: 320, endPoint x: 565, endPoint y: 268, distance: 198.7
click at [756, 321] on button "Next Note" at bounding box center [815, 321] width 203 height 27
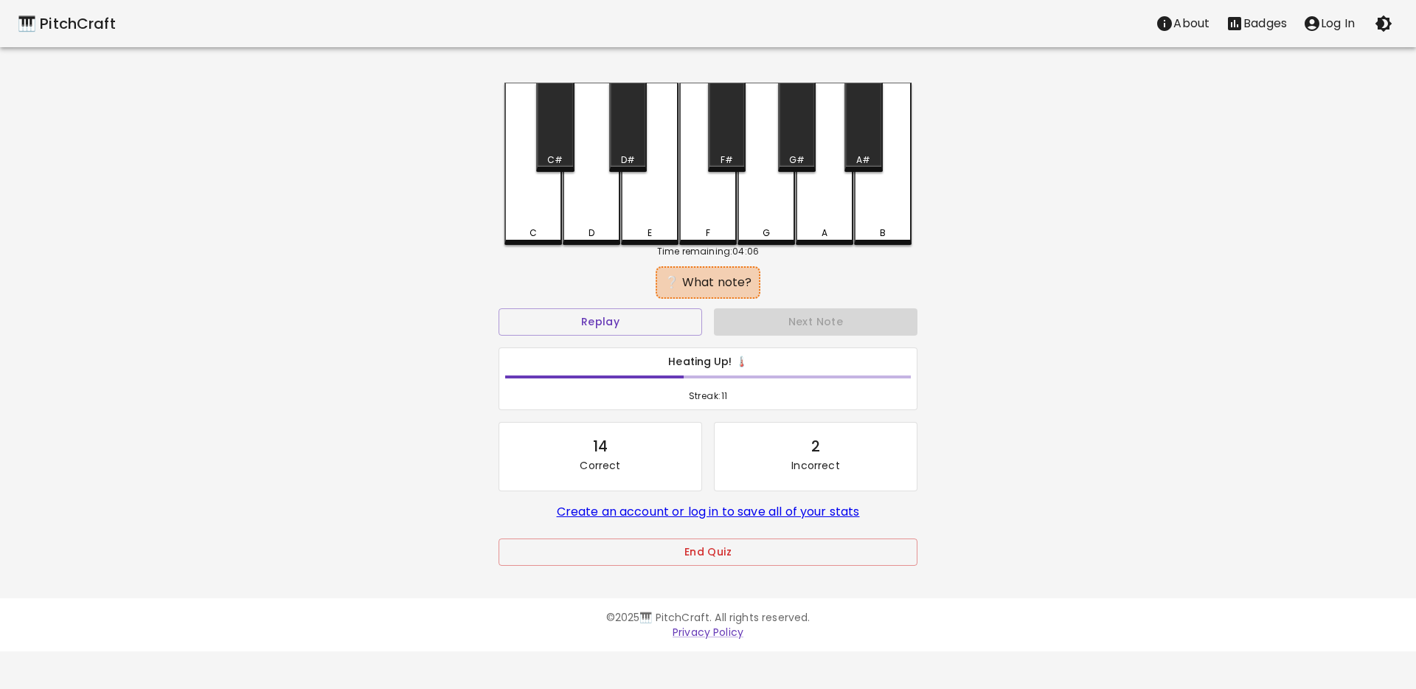
click at [659, 216] on div "E" at bounding box center [650, 164] width 58 height 162
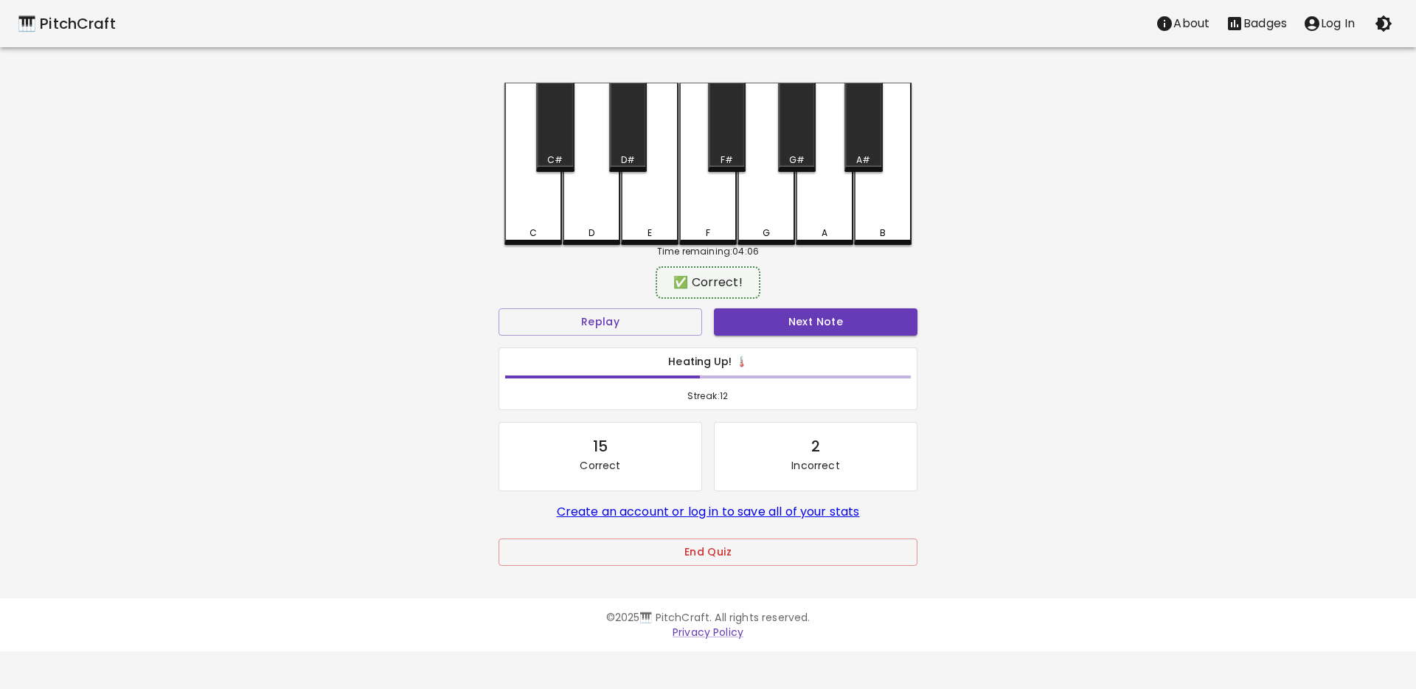
click at [751, 325] on button "Next Note" at bounding box center [815, 321] width 203 height 27
click at [644, 207] on div "E" at bounding box center [650, 162] width 58 height 159
click at [759, 319] on button "Next Note" at bounding box center [815, 321] width 203 height 27
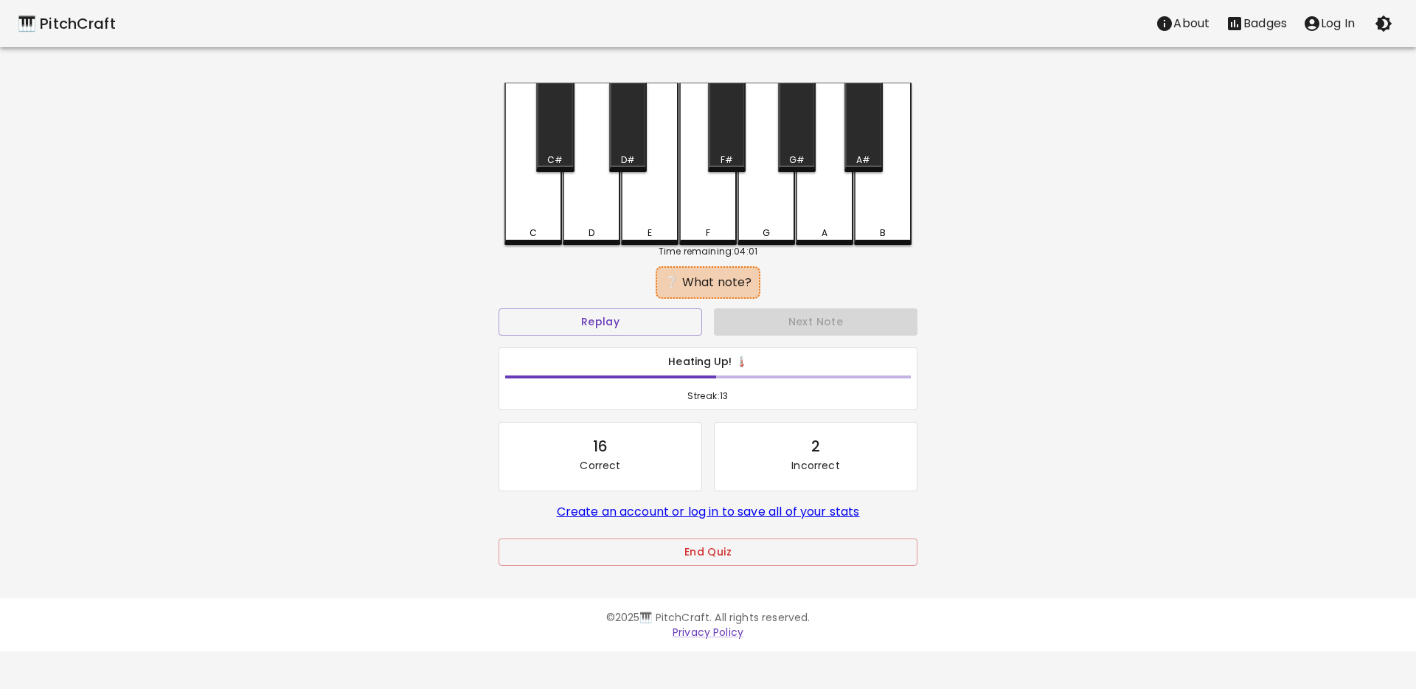
click at [645, 212] on div "E" at bounding box center [650, 164] width 58 height 162
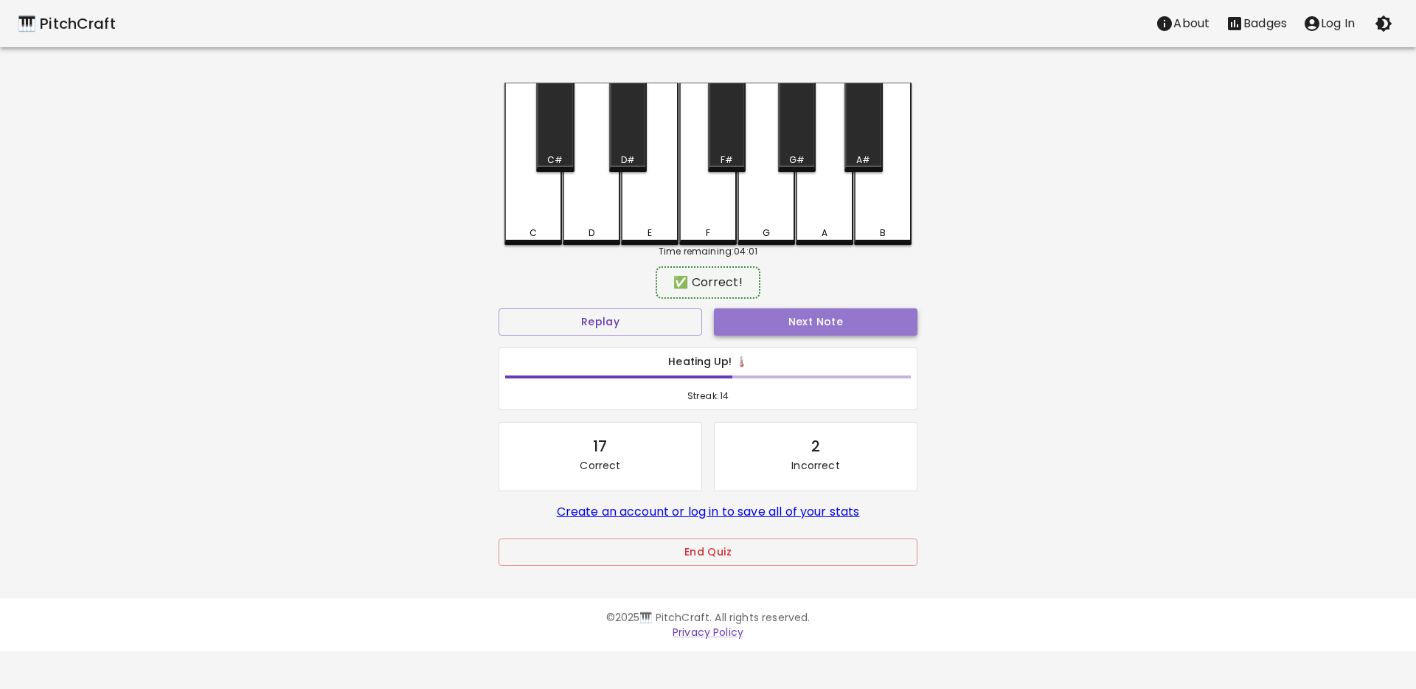
drag, startPoint x: 767, startPoint y: 324, endPoint x: 724, endPoint y: 304, distance: 47.2
click at [767, 325] on button "Next Note" at bounding box center [815, 321] width 203 height 27
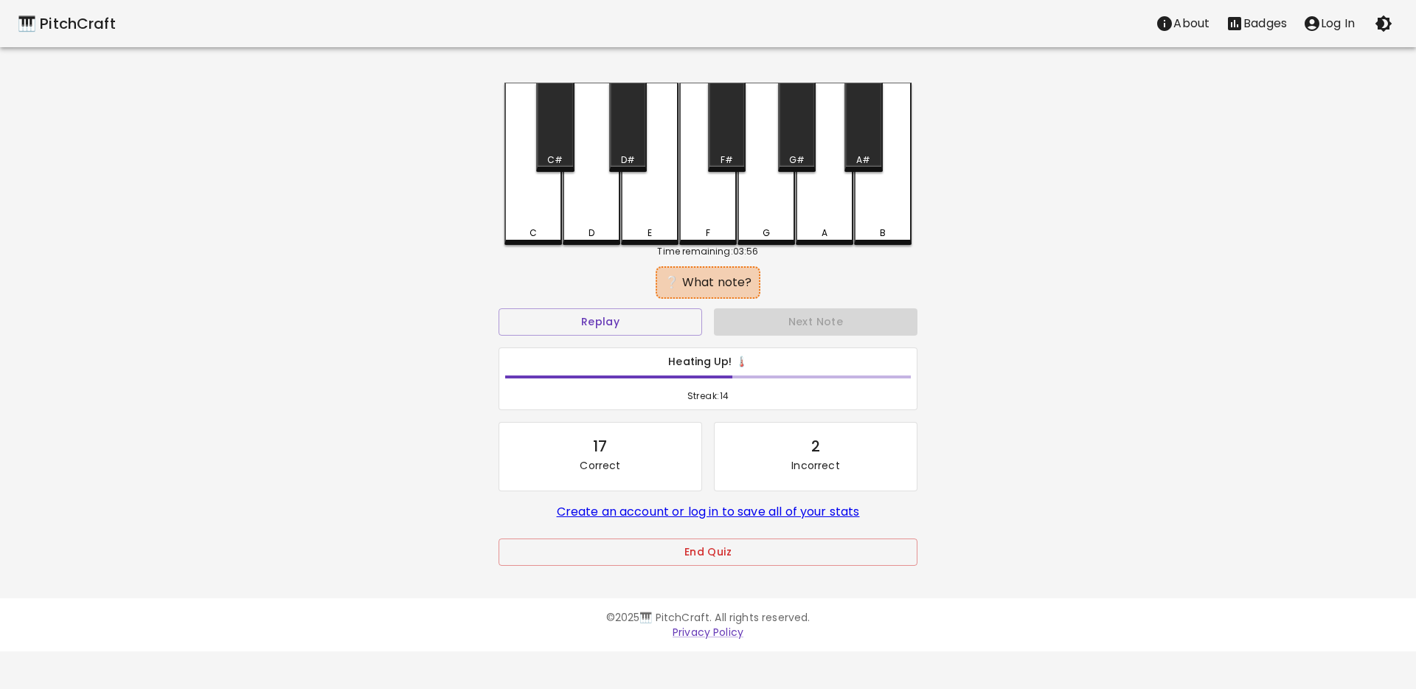
click at [690, 223] on div "F" at bounding box center [708, 164] width 58 height 162
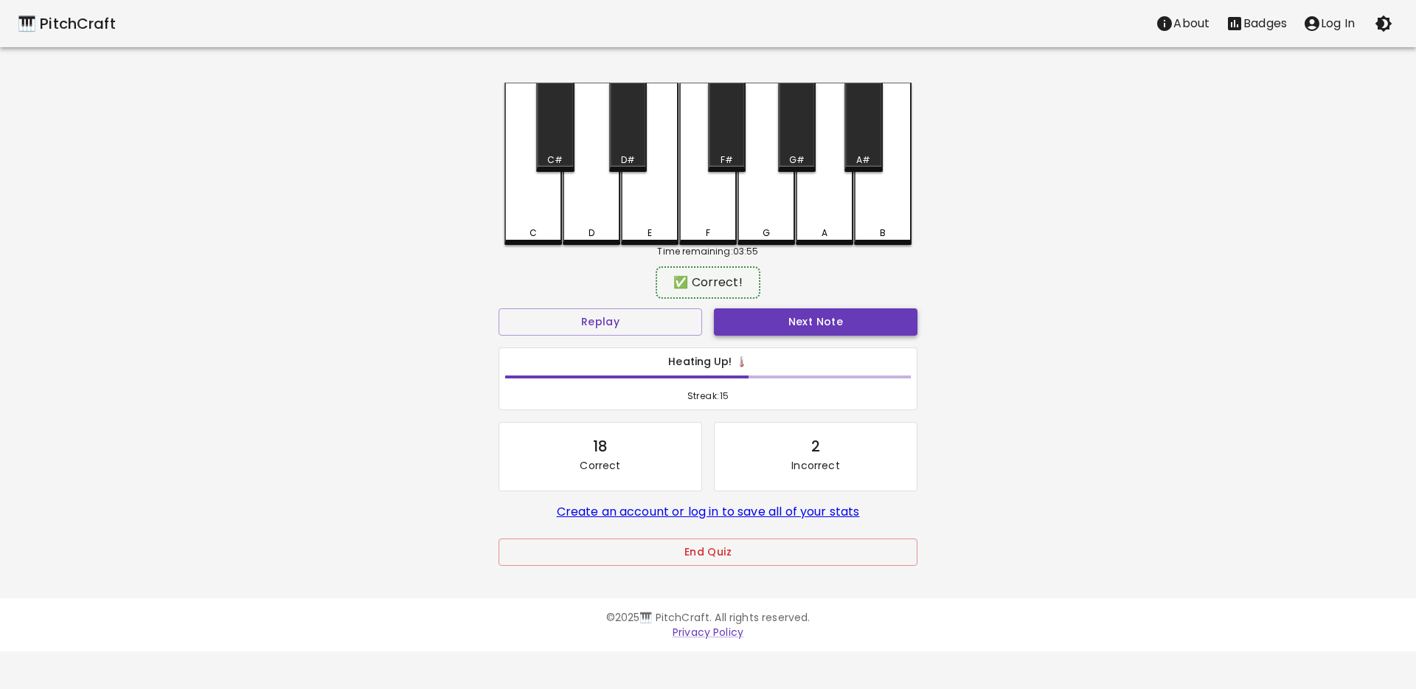
click at [768, 311] on button "Next Note" at bounding box center [815, 321] width 203 height 27
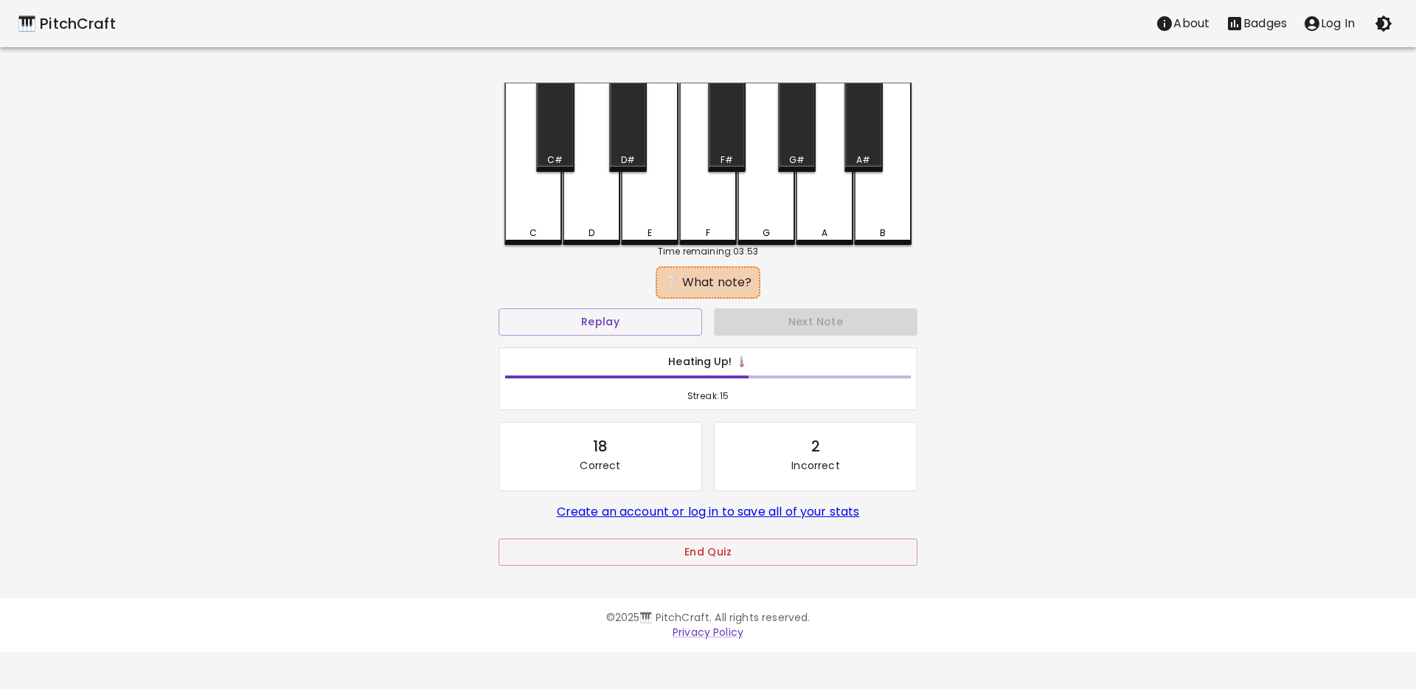
click at [537, 229] on div "C" at bounding box center [533, 232] width 55 height 13
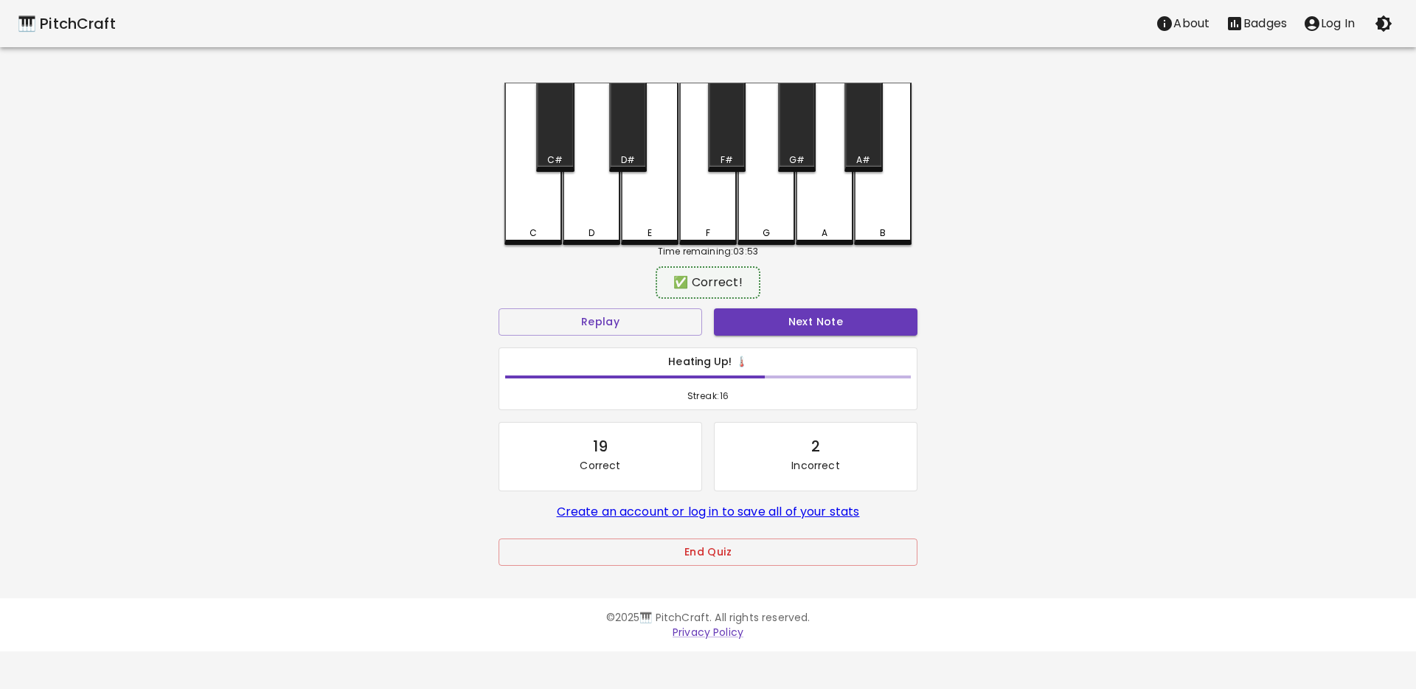
drag, startPoint x: 771, startPoint y: 315, endPoint x: 711, endPoint y: 313, distance: 59.7
click at [771, 316] on button "Next Note" at bounding box center [815, 321] width 203 height 27
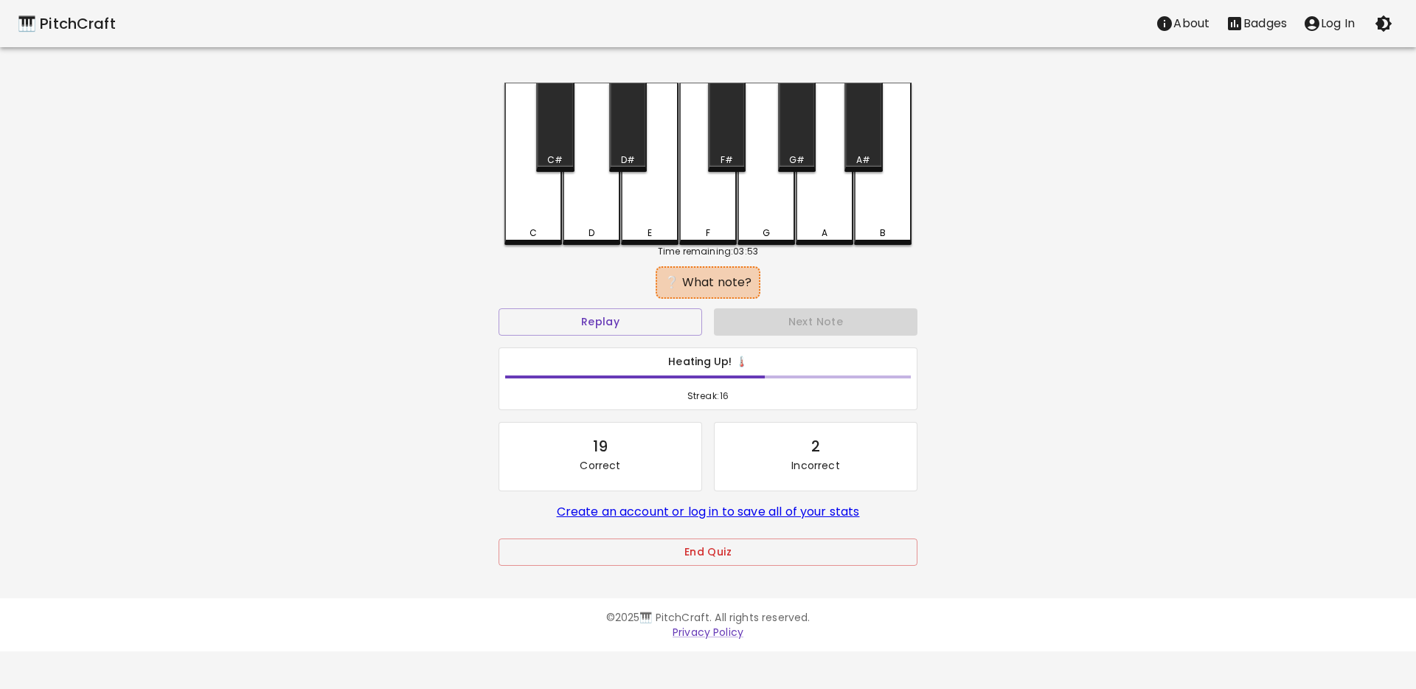
click at [518, 217] on div "C" at bounding box center [533, 164] width 58 height 162
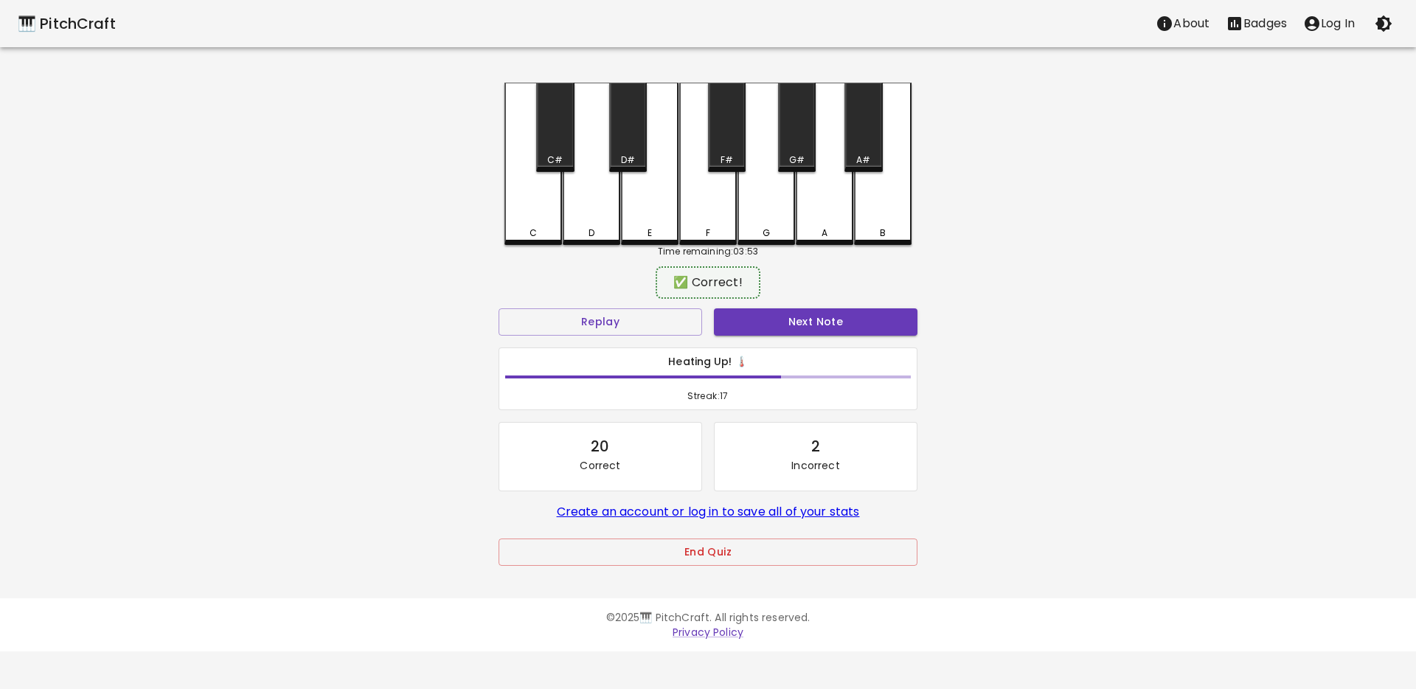
drag, startPoint x: 767, startPoint y: 316, endPoint x: 674, endPoint y: 297, distance: 94.9
click at [767, 316] on button "Next Note" at bounding box center [815, 321] width 203 height 27
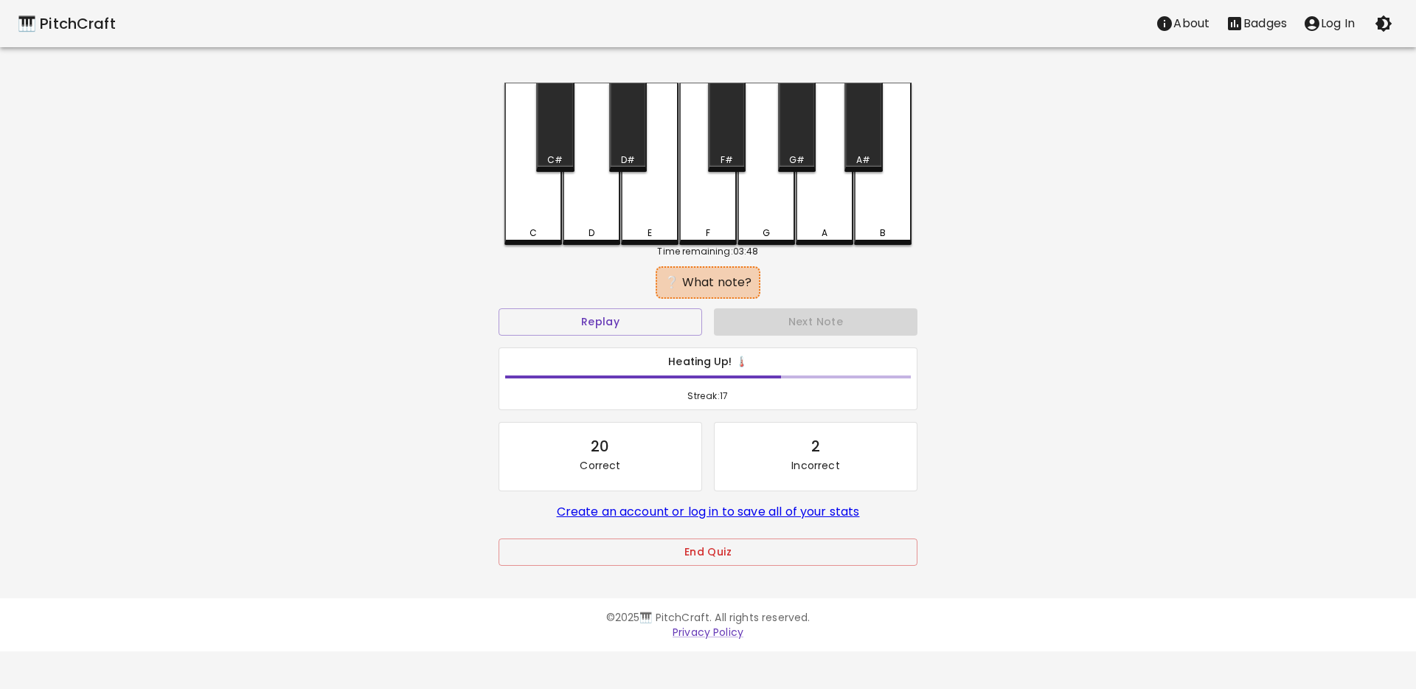
click at [662, 222] on div "E" at bounding box center [650, 164] width 58 height 162
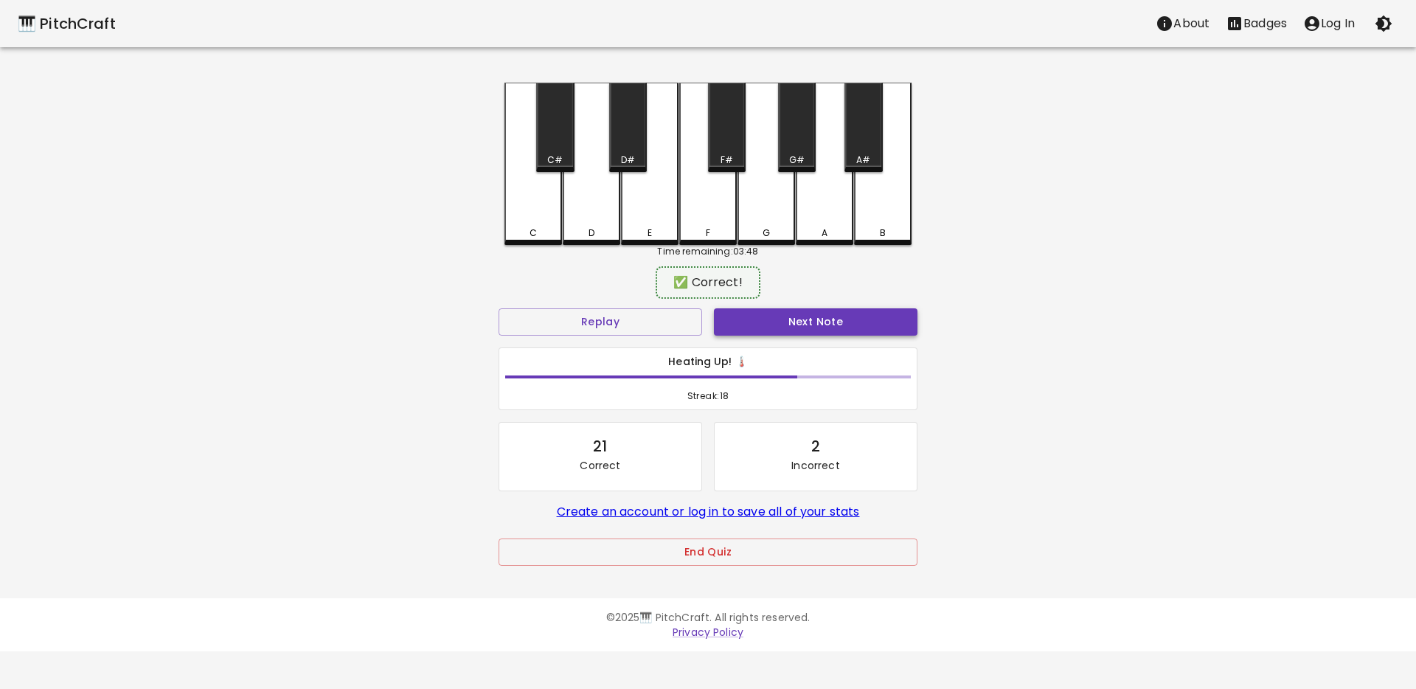
click at [785, 322] on button "Next Note" at bounding box center [815, 321] width 203 height 27
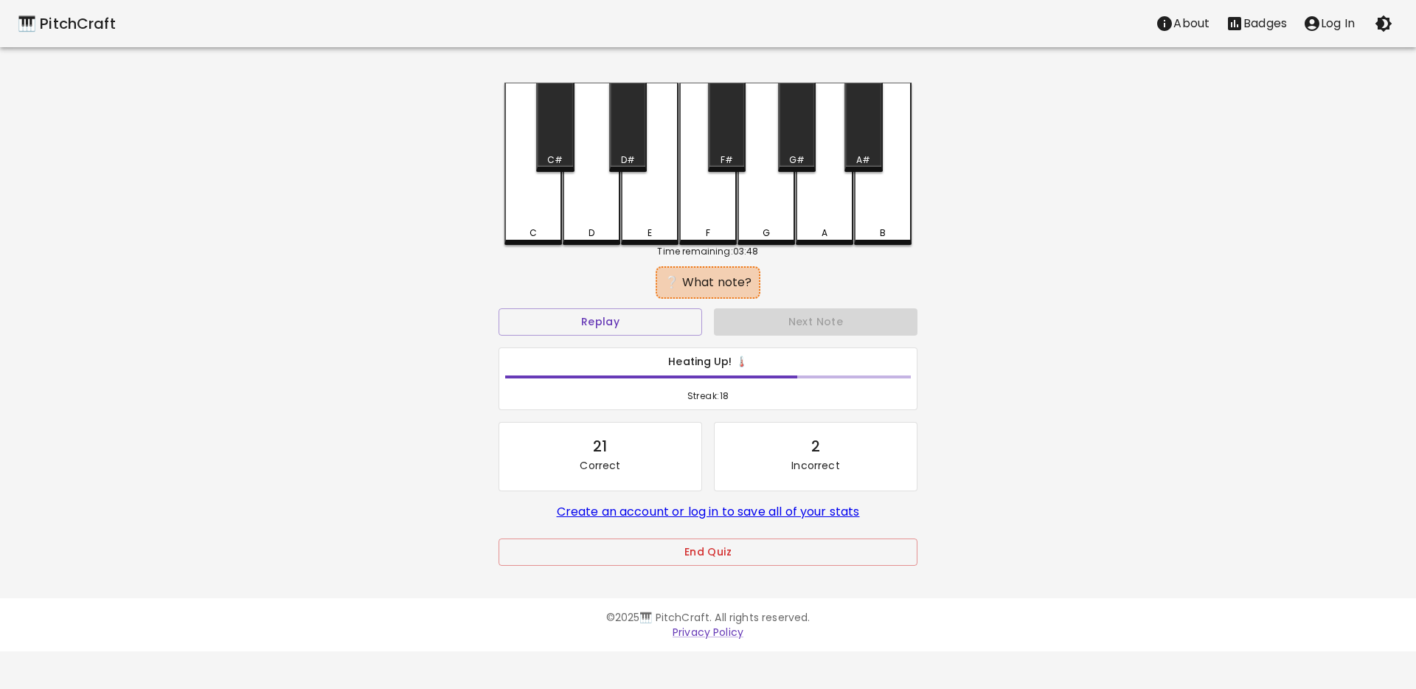
click at [529, 225] on div "C" at bounding box center [533, 164] width 58 height 162
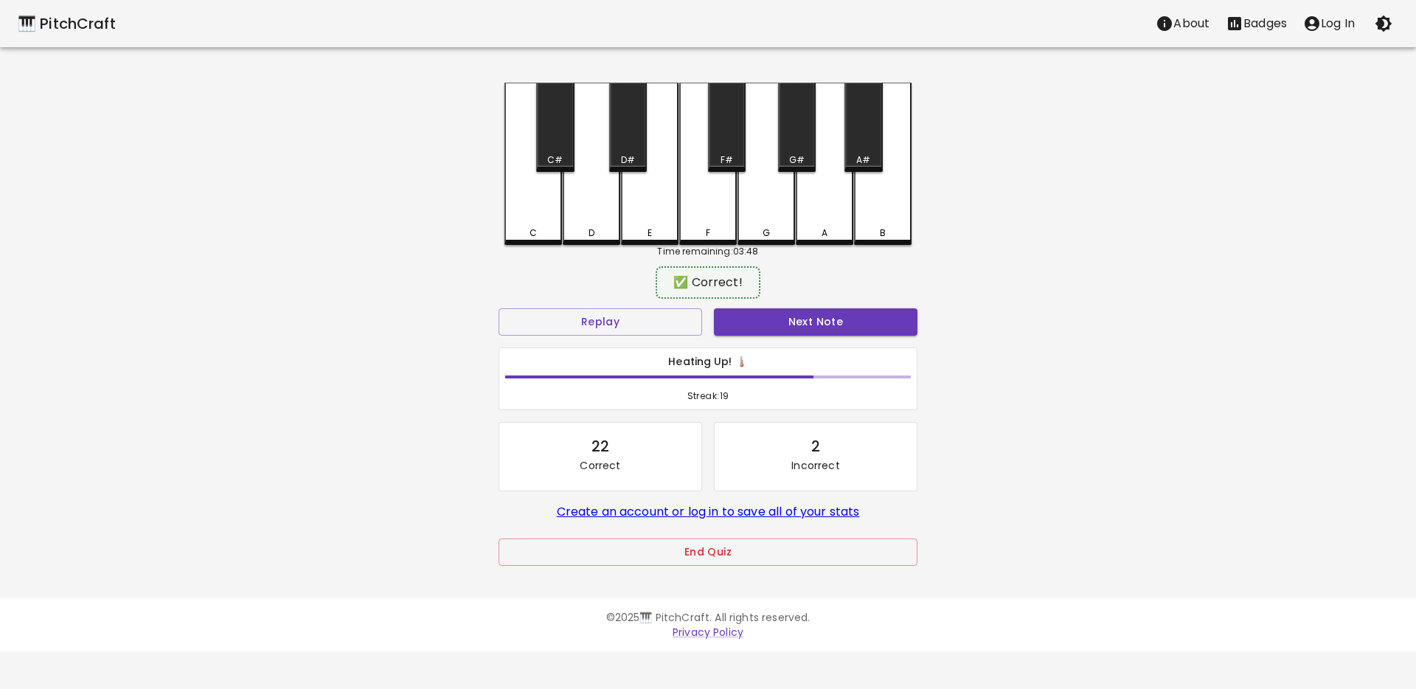
click at [752, 312] on button "Next Note" at bounding box center [815, 321] width 203 height 27
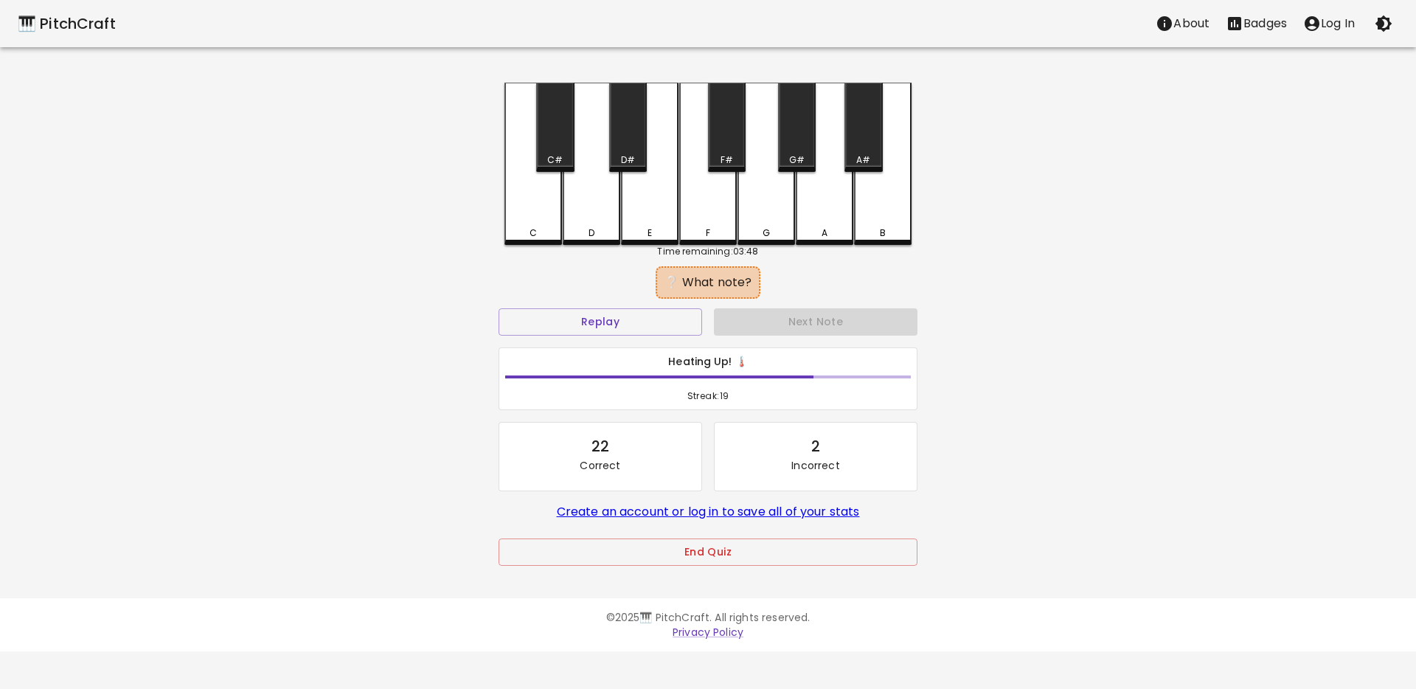
click at [697, 230] on div "F" at bounding box center [708, 232] width 55 height 13
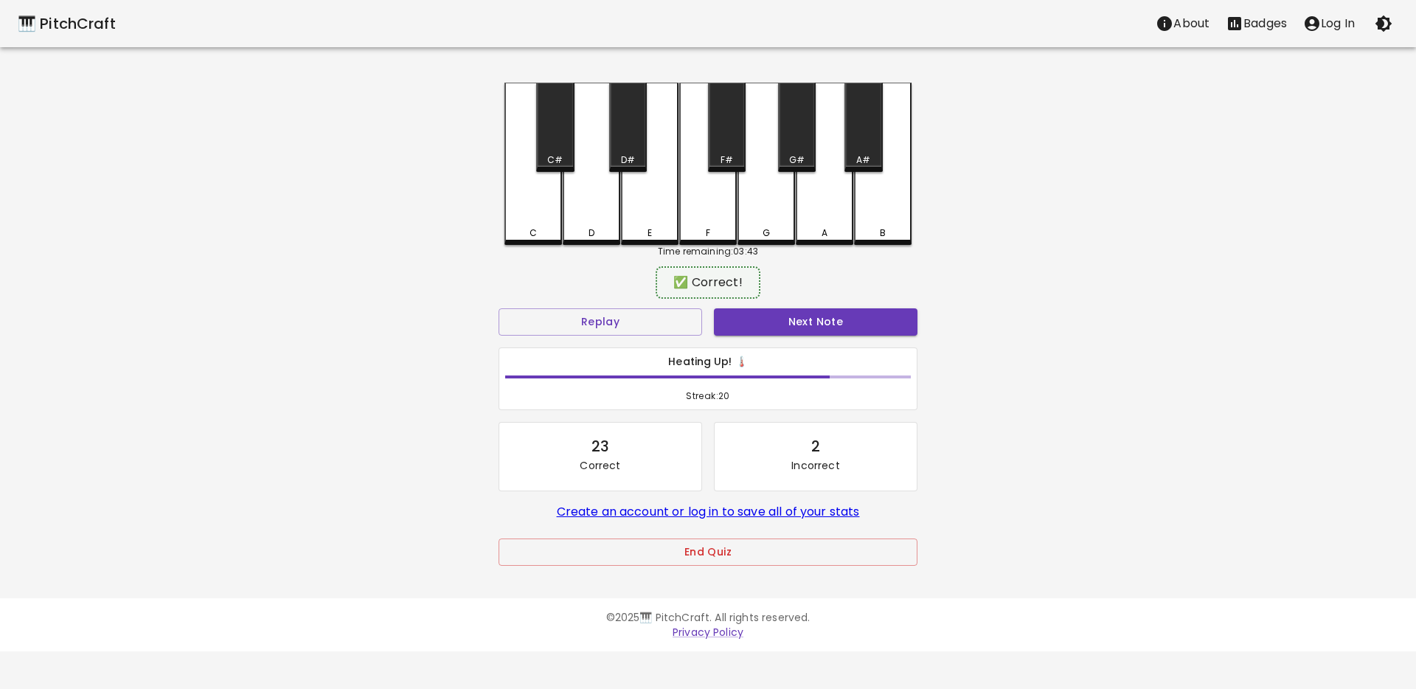
click at [794, 326] on button "Next Note" at bounding box center [815, 321] width 203 height 27
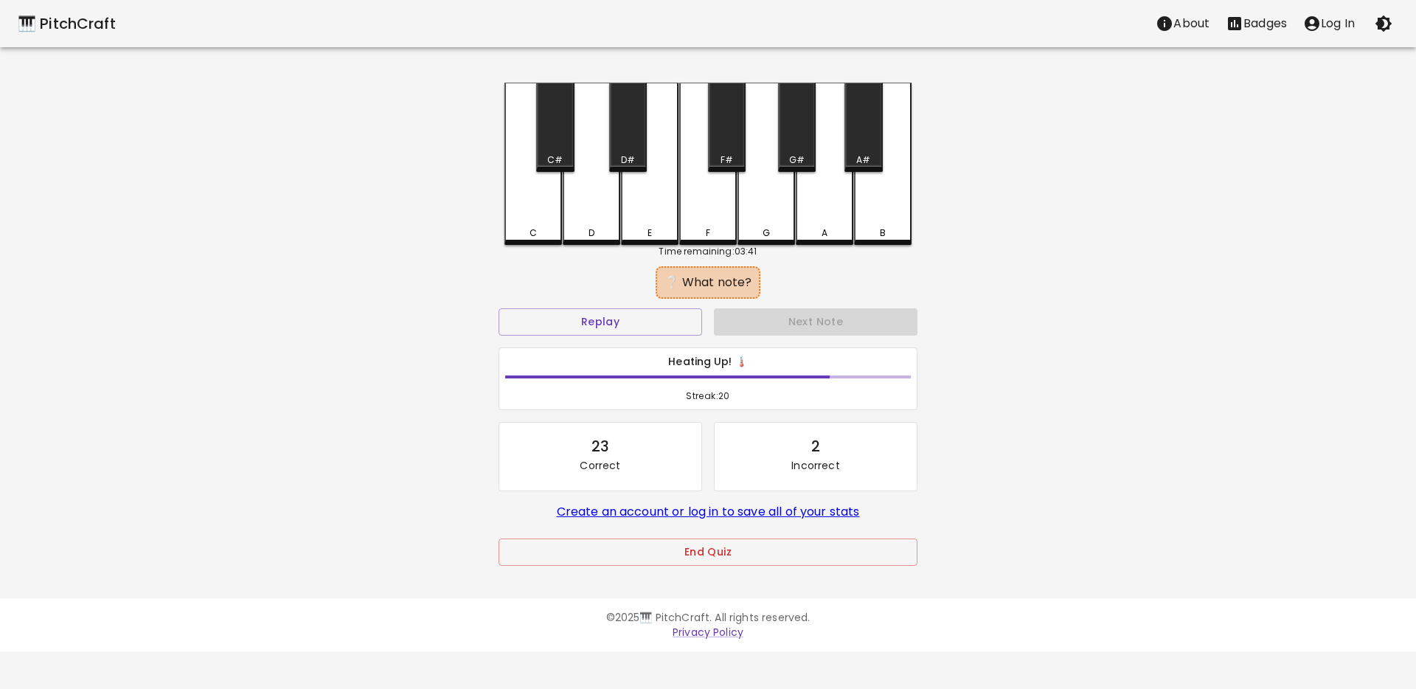
click at [521, 232] on div "C" at bounding box center [533, 232] width 55 height 13
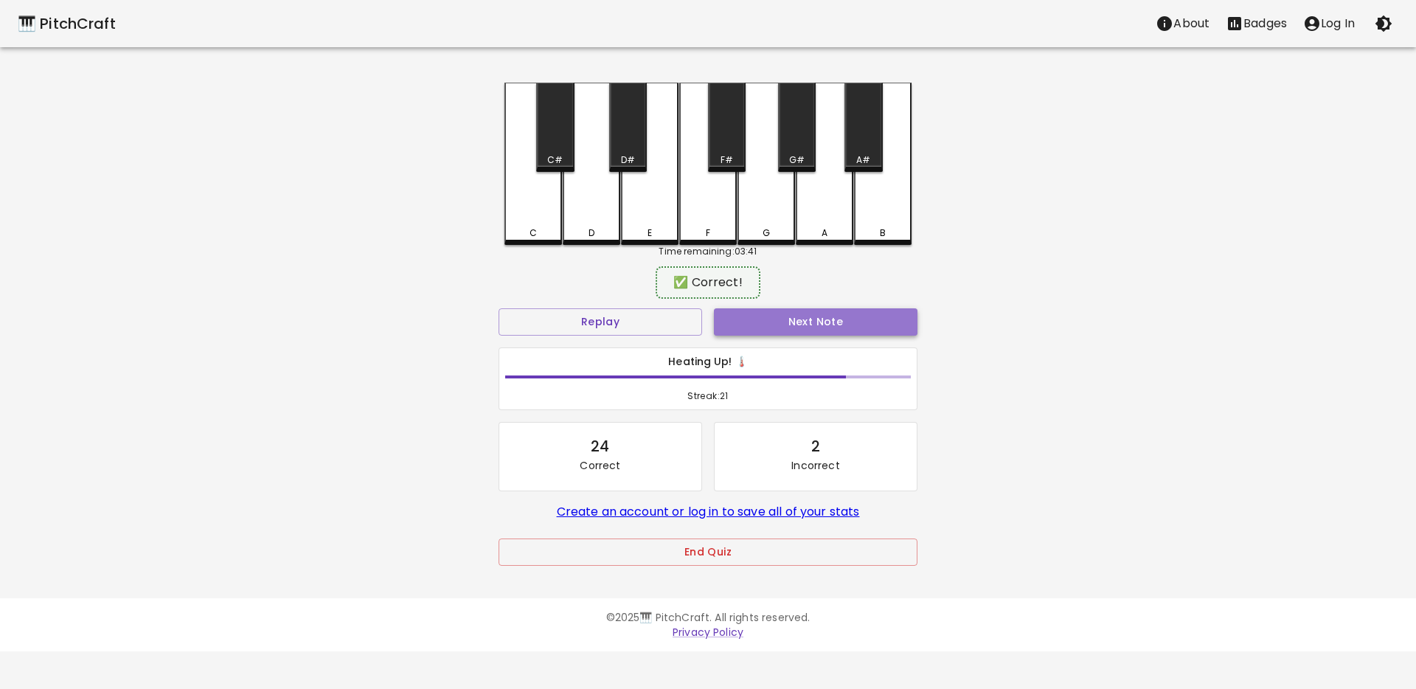
click at [761, 317] on button "Next Note" at bounding box center [815, 321] width 203 height 27
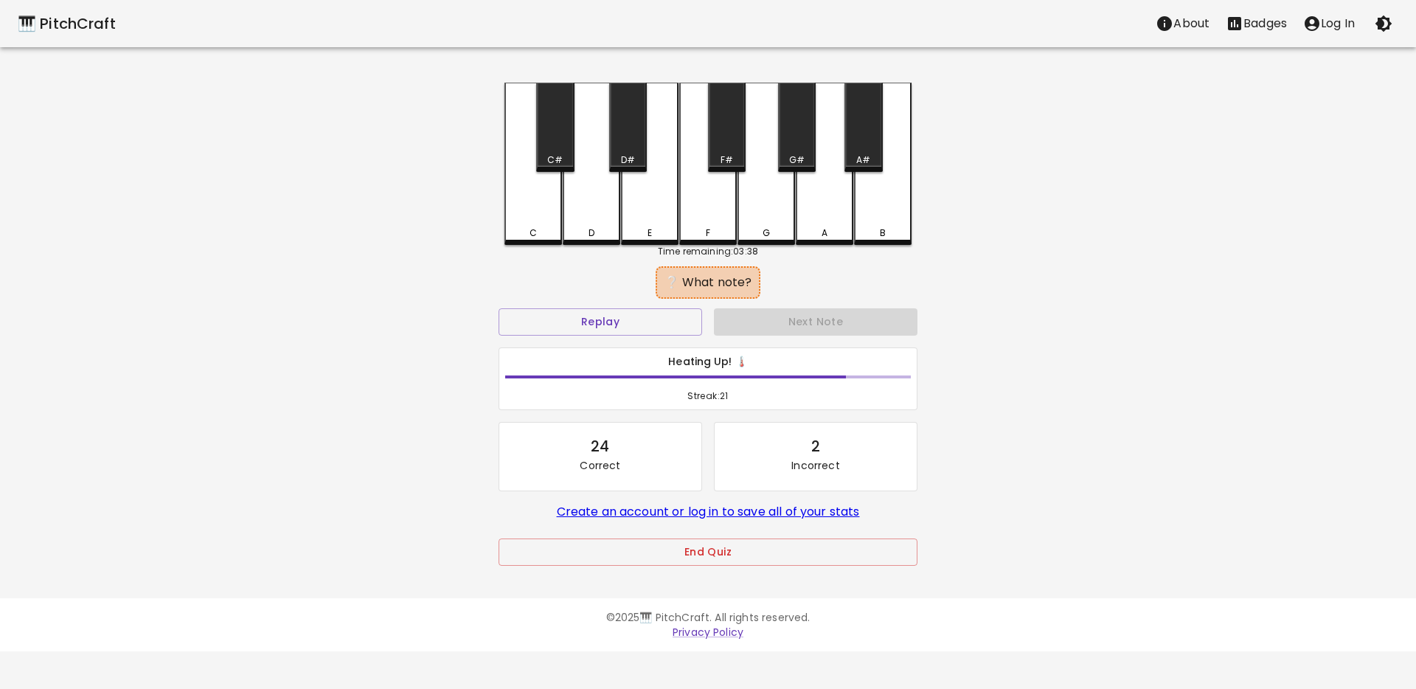
click at [641, 227] on div "E" at bounding box center [649, 232] width 55 height 13
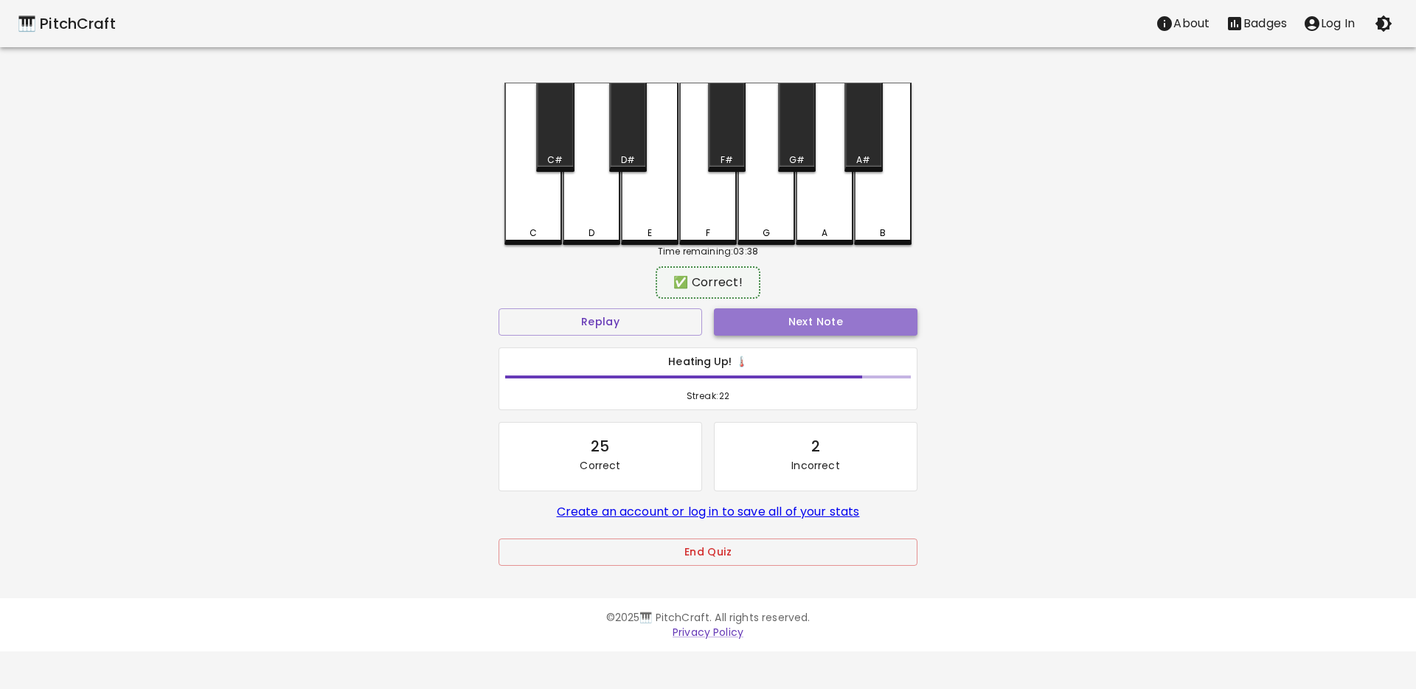
click at [751, 322] on button "Next Note" at bounding box center [815, 321] width 203 height 27
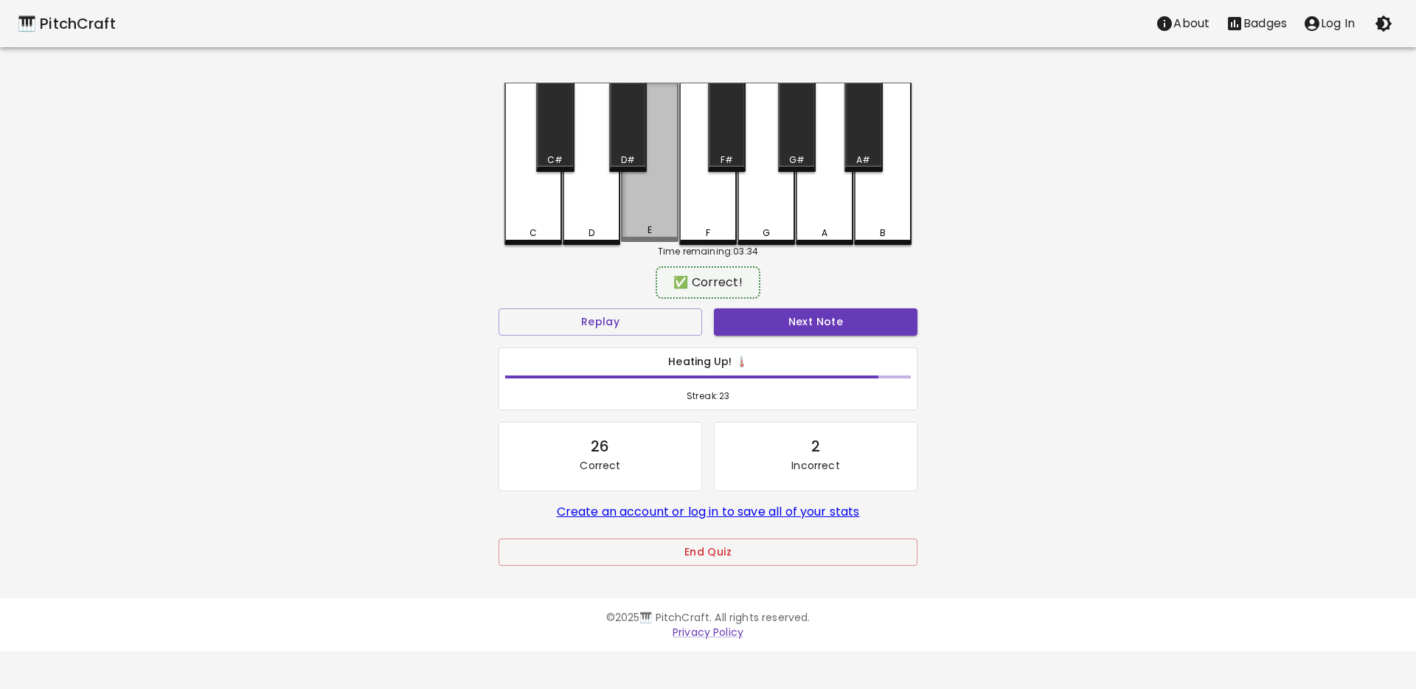
drag, startPoint x: 652, startPoint y: 223, endPoint x: 657, endPoint y: 229, distance: 8.0
click at [652, 223] on div "E" at bounding box center [650, 162] width 58 height 159
click at [780, 324] on button "Next Note" at bounding box center [815, 321] width 203 height 27
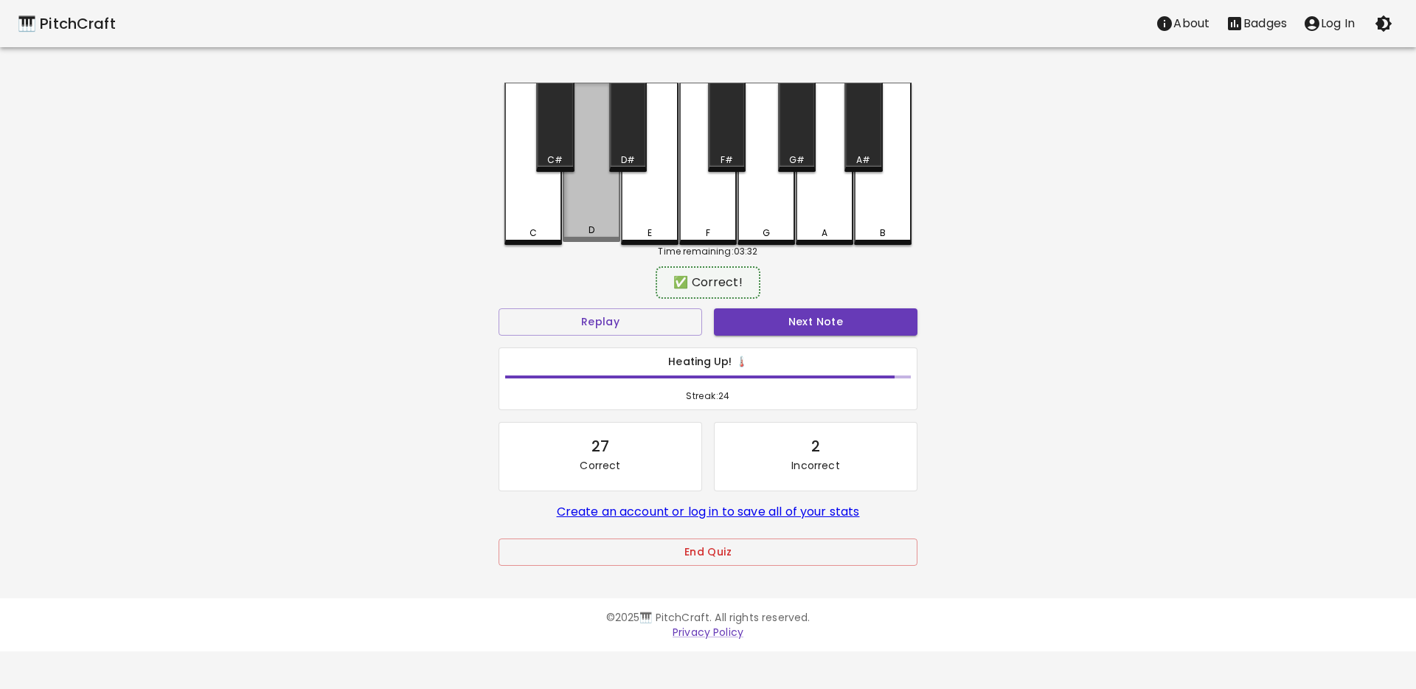
drag, startPoint x: 590, startPoint y: 218, endPoint x: 599, endPoint y: 225, distance: 11.7
click at [590, 218] on div "D" at bounding box center [592, 162] width 58 height 159
click at [783, 324] on button "Next Note" at bounding box center [815, 321] width 203 height 27
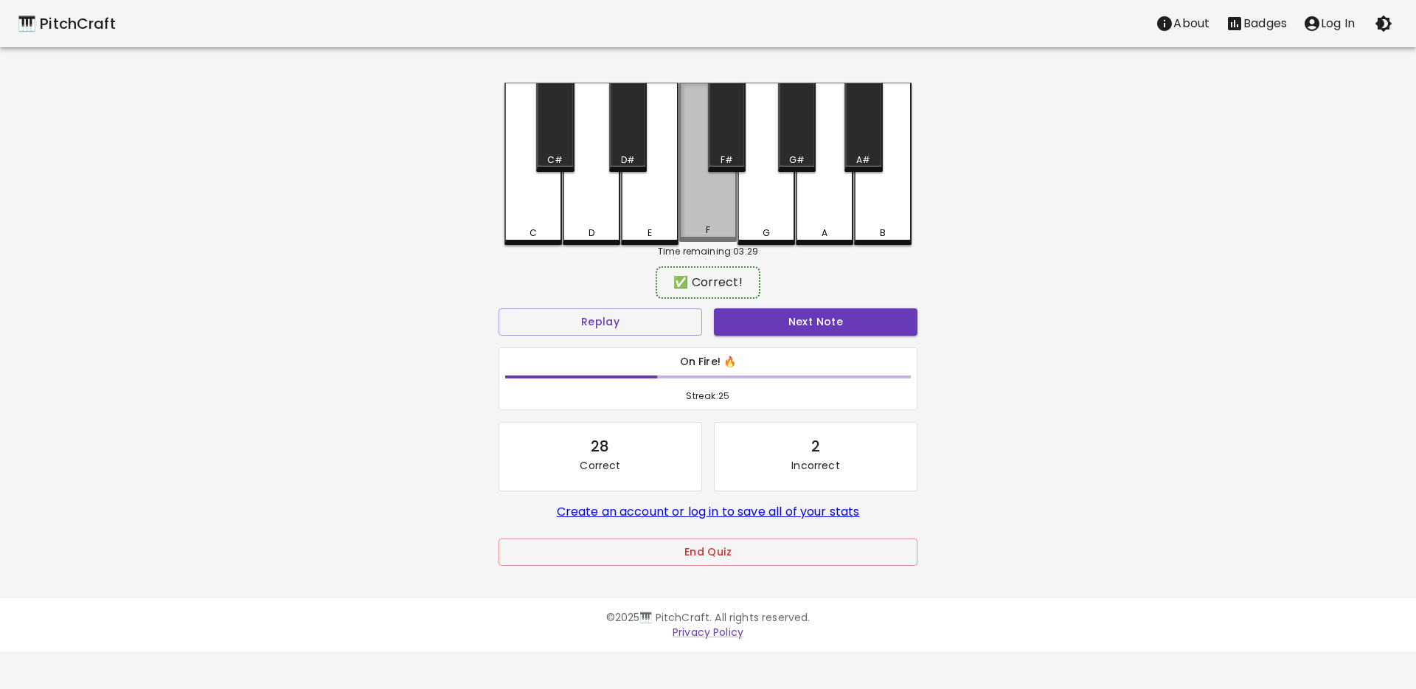
click at [717, 206] on div "F" at bounding box center [708, 162] width 58 height 159
click at [770, 317] on button "Next Note" at bounding box center [815, 321] width 203 height 27
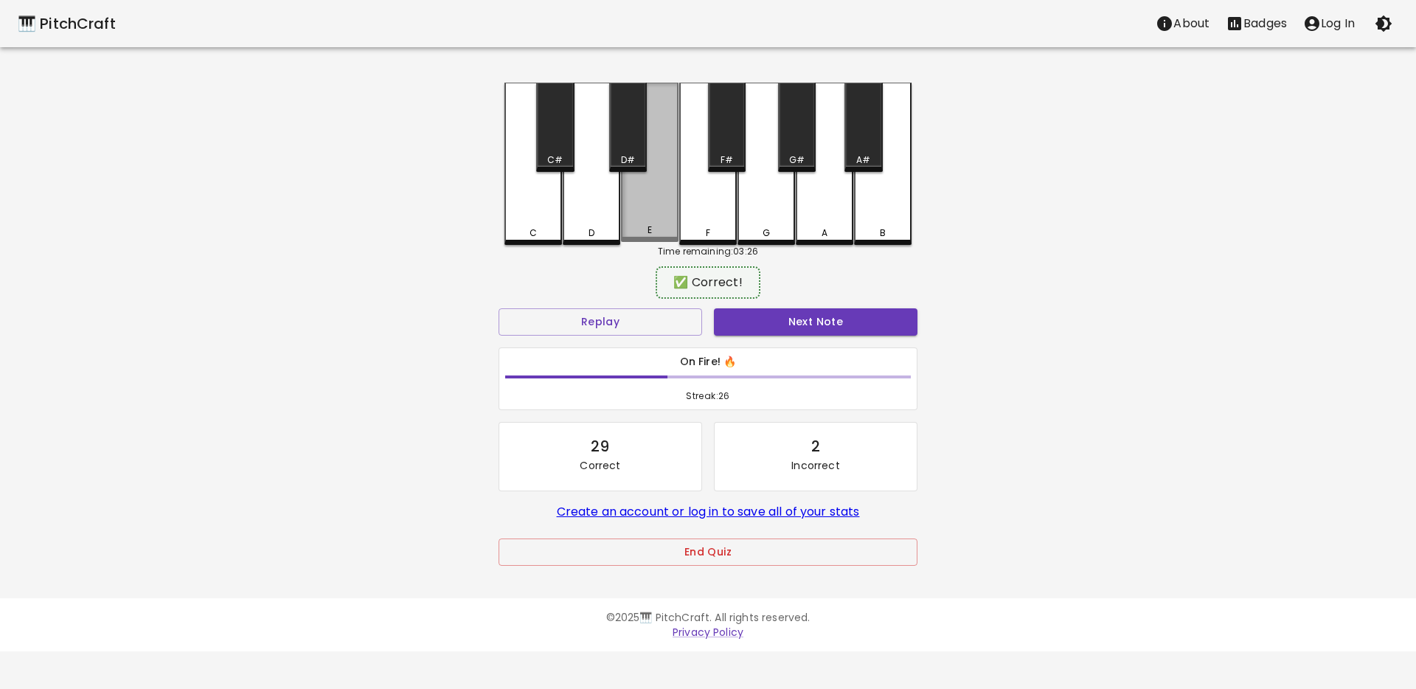
click at [636, 206] on div "E" at bounding box center [650, 162] width 58 height 159
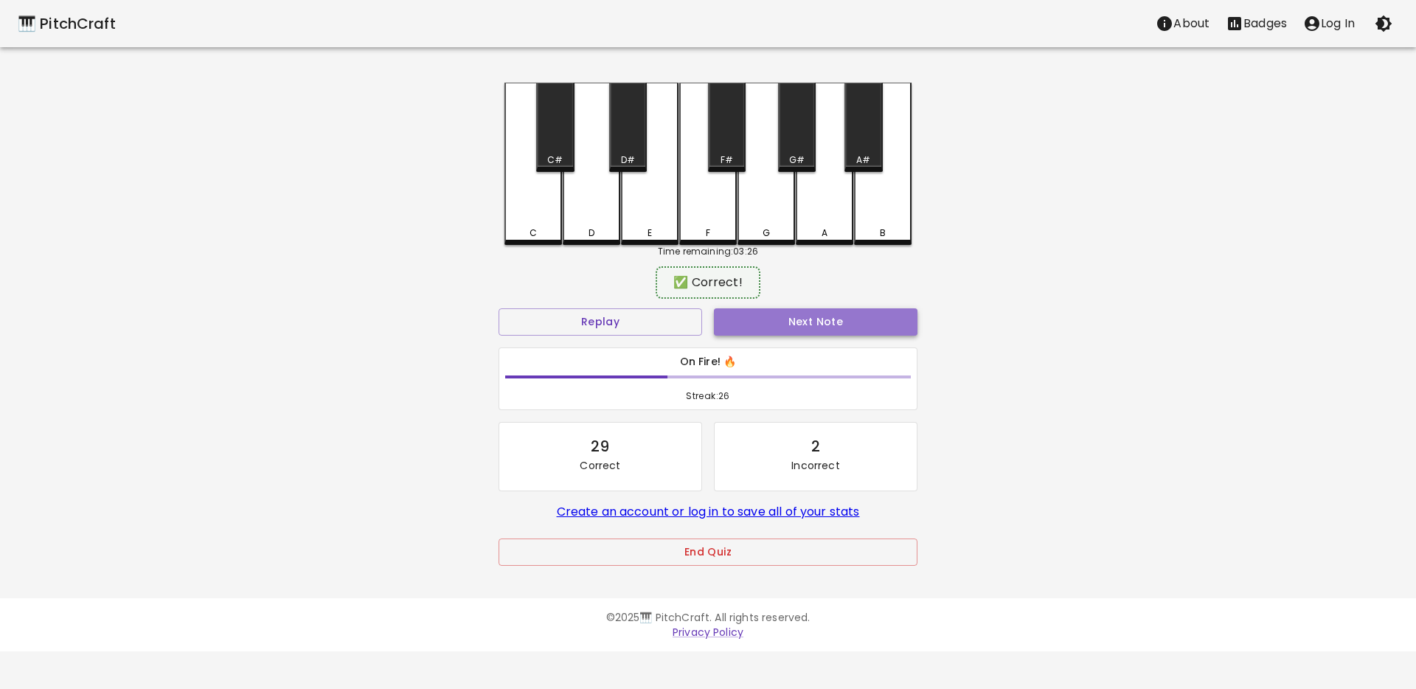
click at [745, 319] on button "Next Note" at bounding box center [815, 321] width 203 height 27
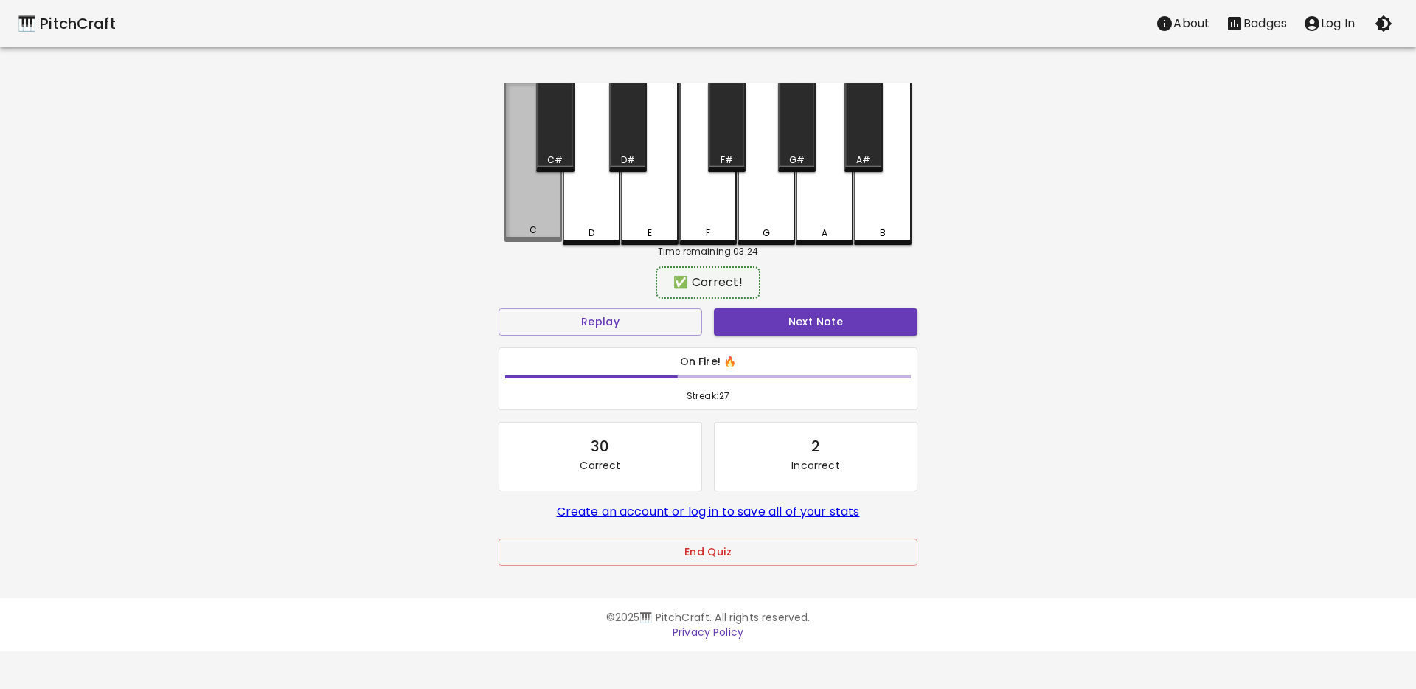
click at [535, 221] on div "C" at bounding box center [533, 162] width 58 height 159
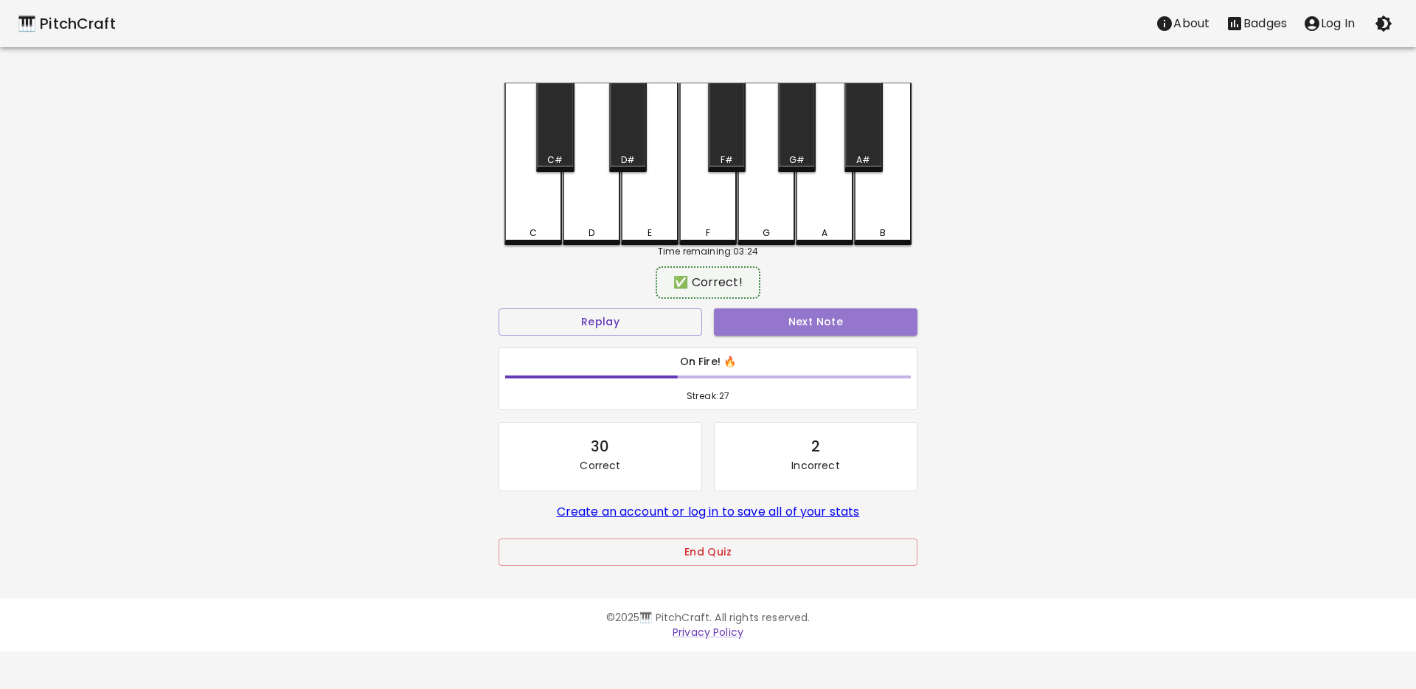
drag, startPoint x: 775, startPoint y: 316, endPoint x: 655, endPoint y: 292, distance: 122.5
click at [775, 316] on button "Next Note" at bounding box center [815, 321] width 203 height 27
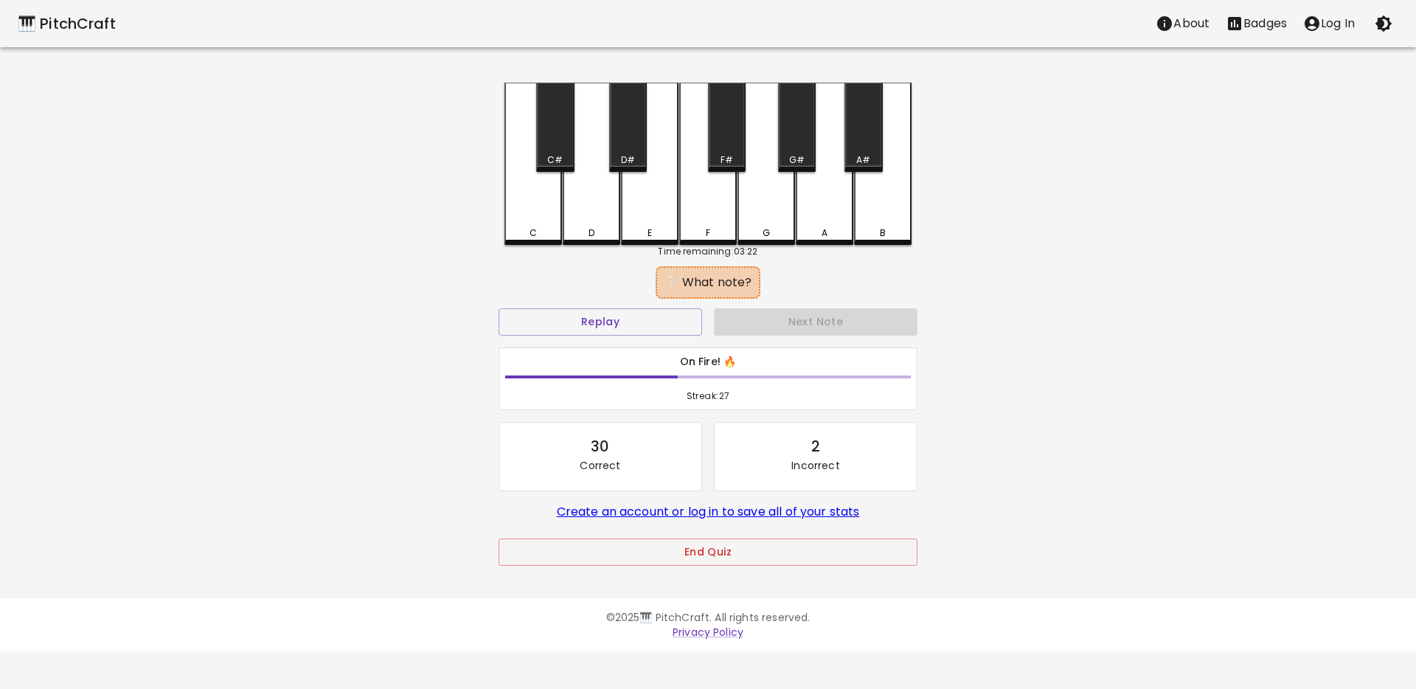
click at [585, 215] on div "D" at bounding box center [592, 164] width 58 height 162
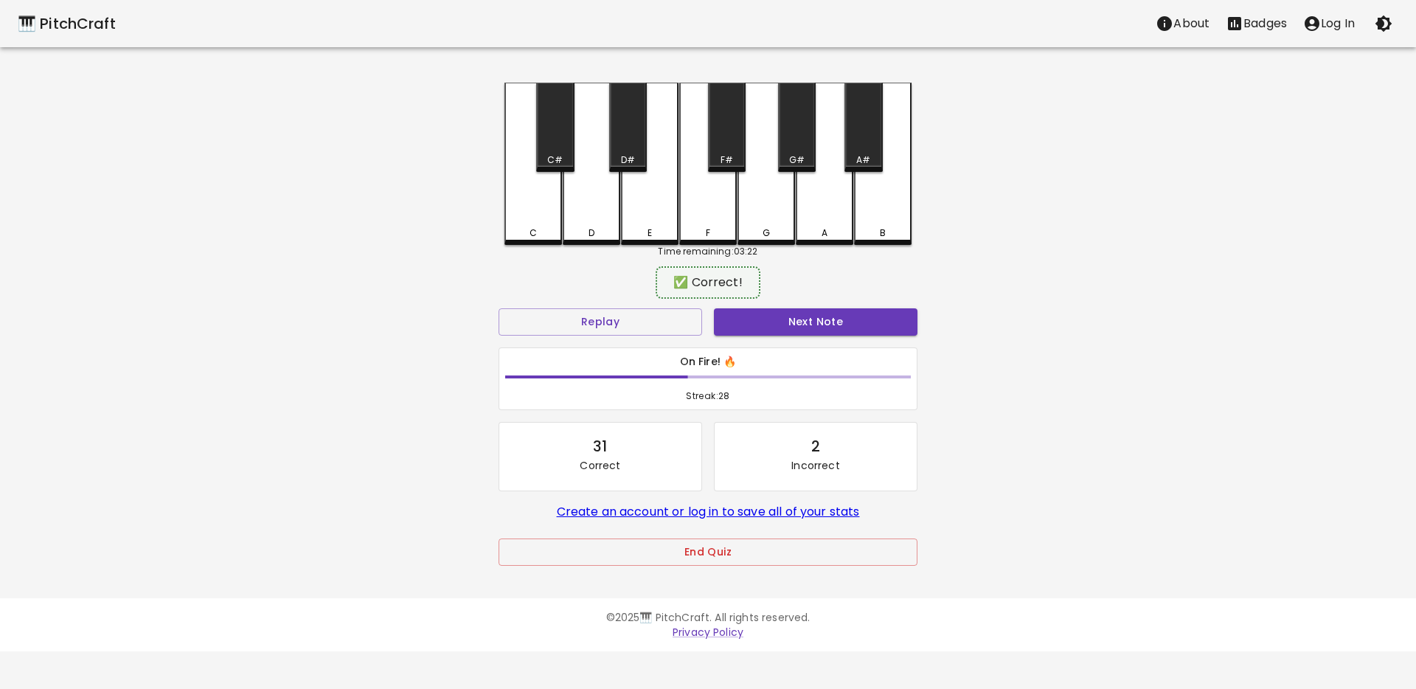
click at [739, 319] on button "Next Note" at bounding box center [815, 321] width 203 height 27
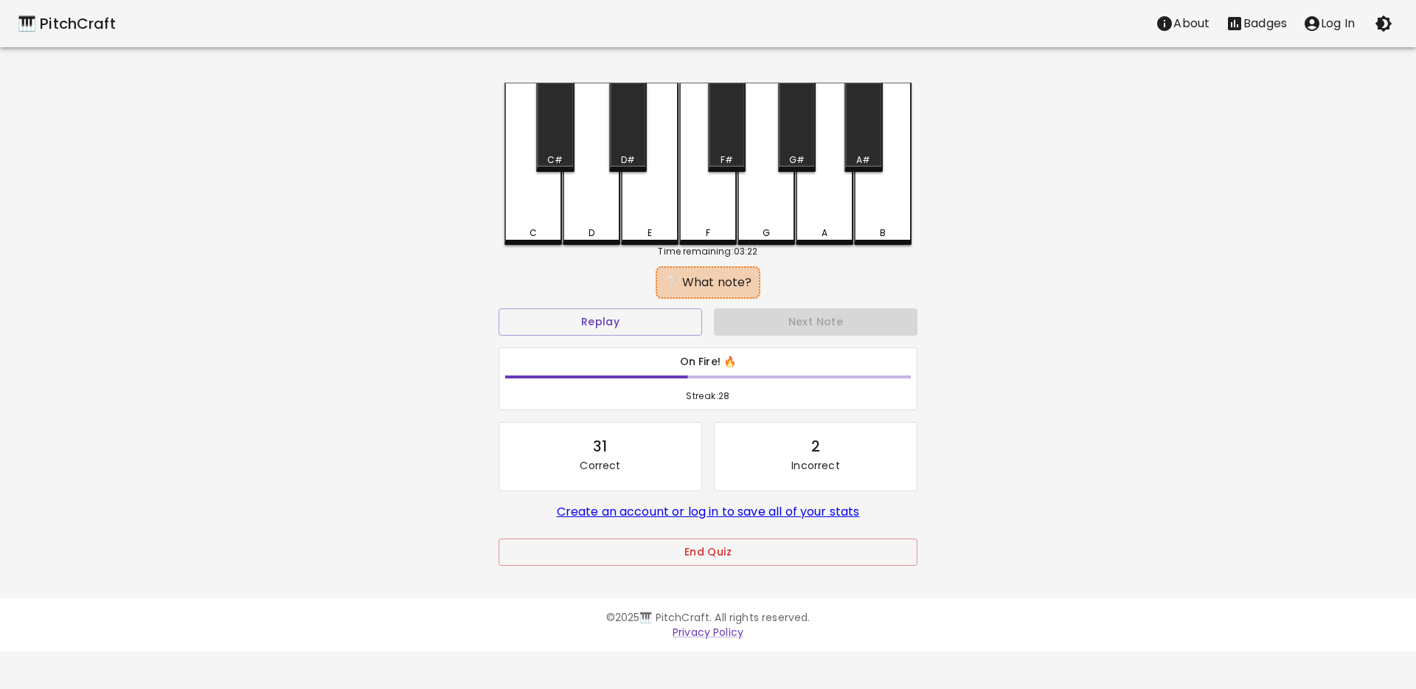
click at [703, 217] on div "F" at bounding box center [708, 164] width 58 height 162
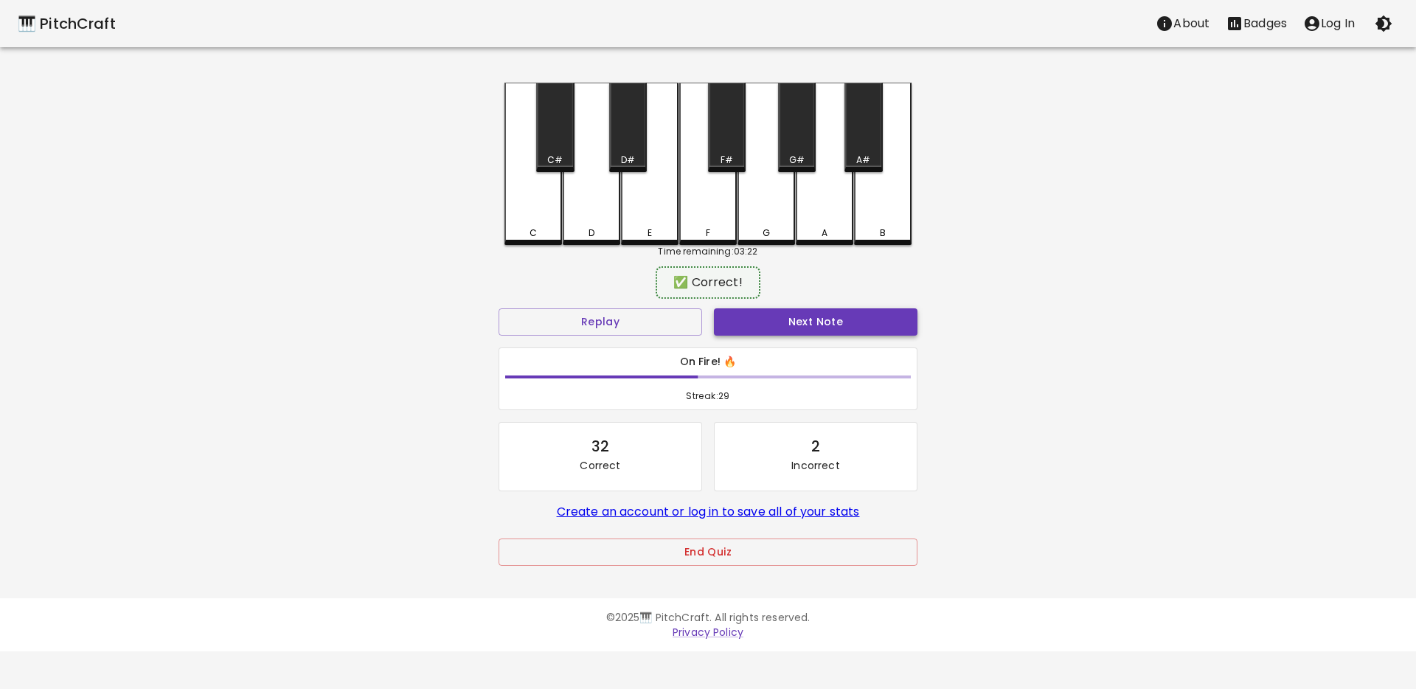
click at [783, 312] on button "Next Note" at bounding box center [815, 321] width 203 height 27
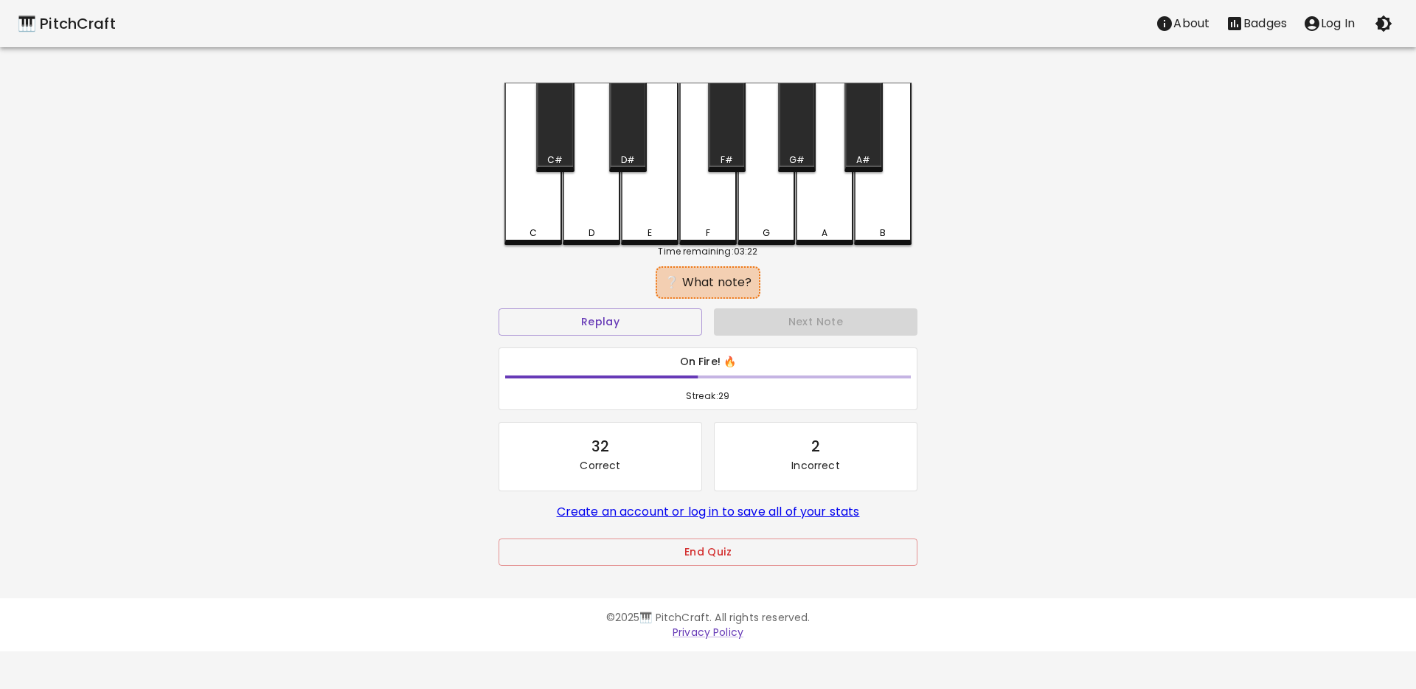
click at [521, 218] on div "C" at bounding box center [533, 164] width 58 height 162
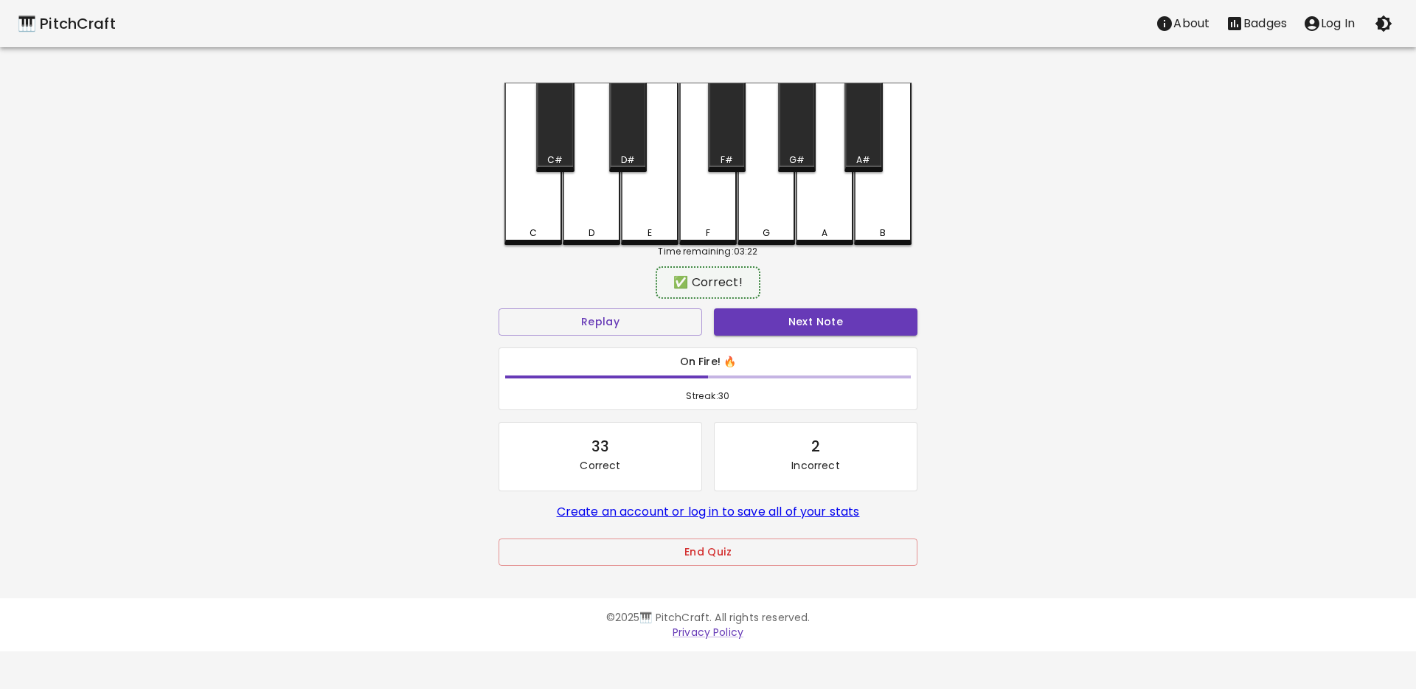
drag, startPoint x: 744, startPoint y: 316, endPoint x: 643, endPoint y: 299, distance: 102.4
click at [744, 316] on button "Next Note" at bounding box center [815, 321] width 203 height 27
click at [529, 227] on div "C" at bounding box center [532, 229] width 7 height 13
click at [726, 317] on button "Next Note" at bounding box center [815, 321] width 203 height 27
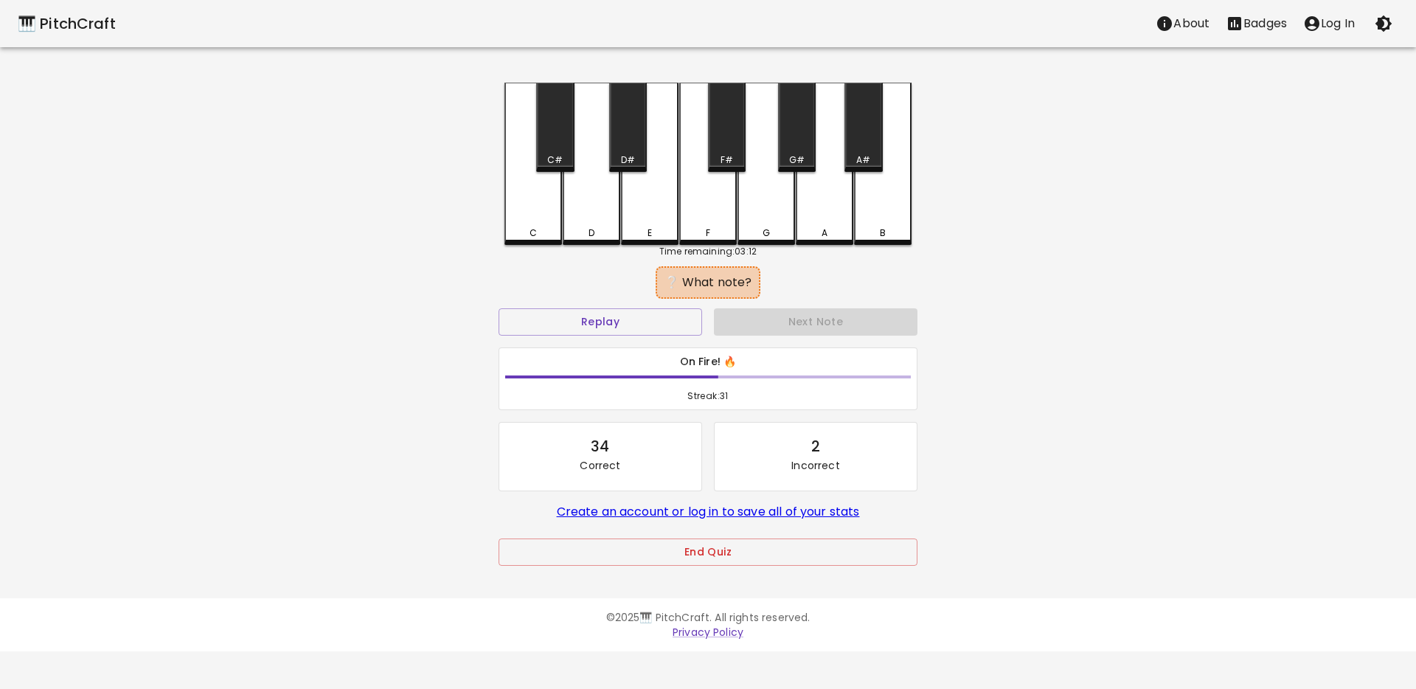
click at [695, 215] on div "F" at bounding box center [708, 164] width 58 height 162
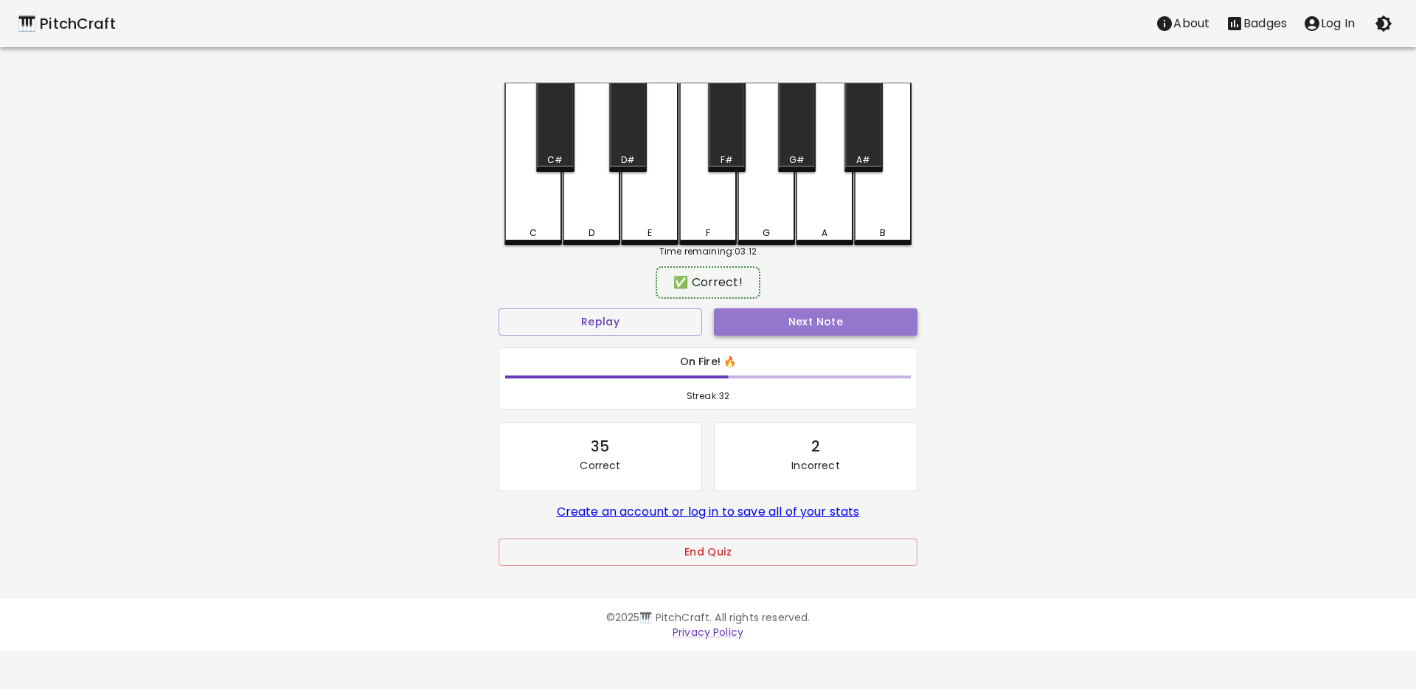
click at [779, 320] on button "Next Note" at bounding box center [815, 321] width 203 height 27
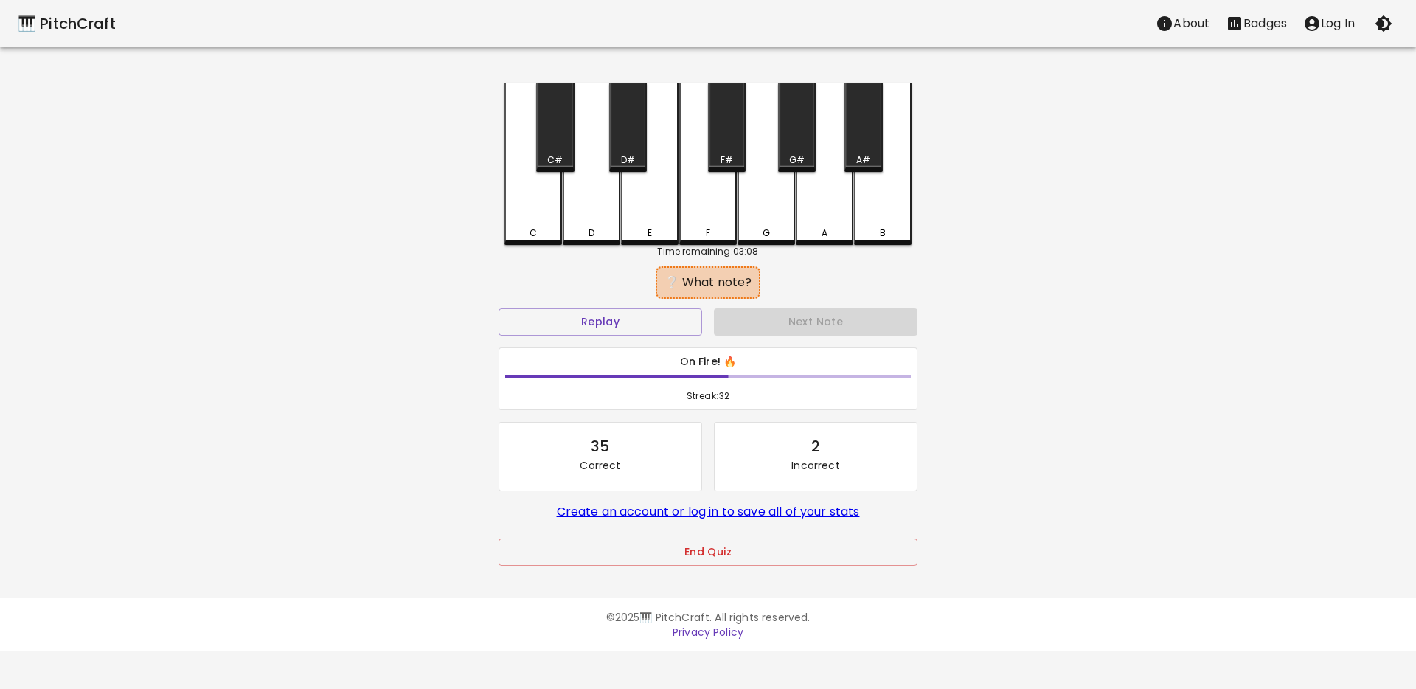
click at [570, 212] on div "D" at bounding box center [592, 164] width 58 height 162
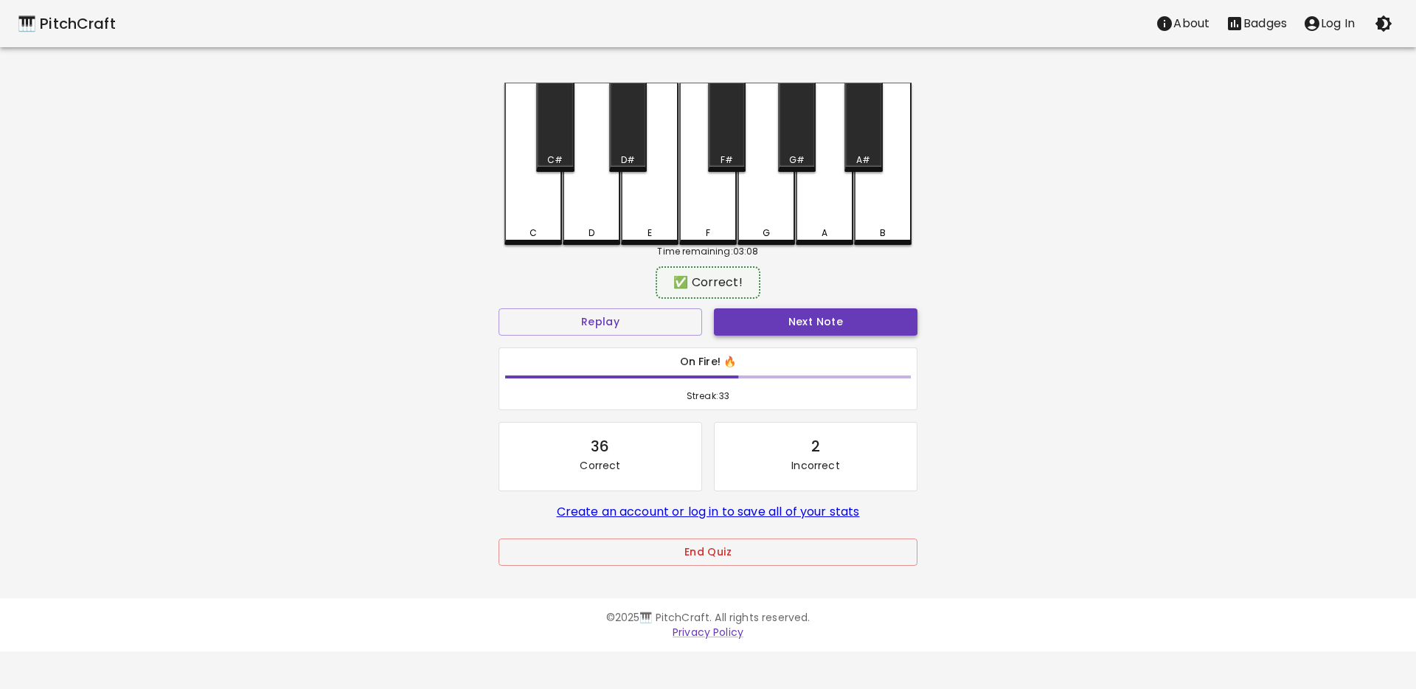
click at [754, 316] on button "Next Note" at bounding box center [815, 321] width 203 height 27
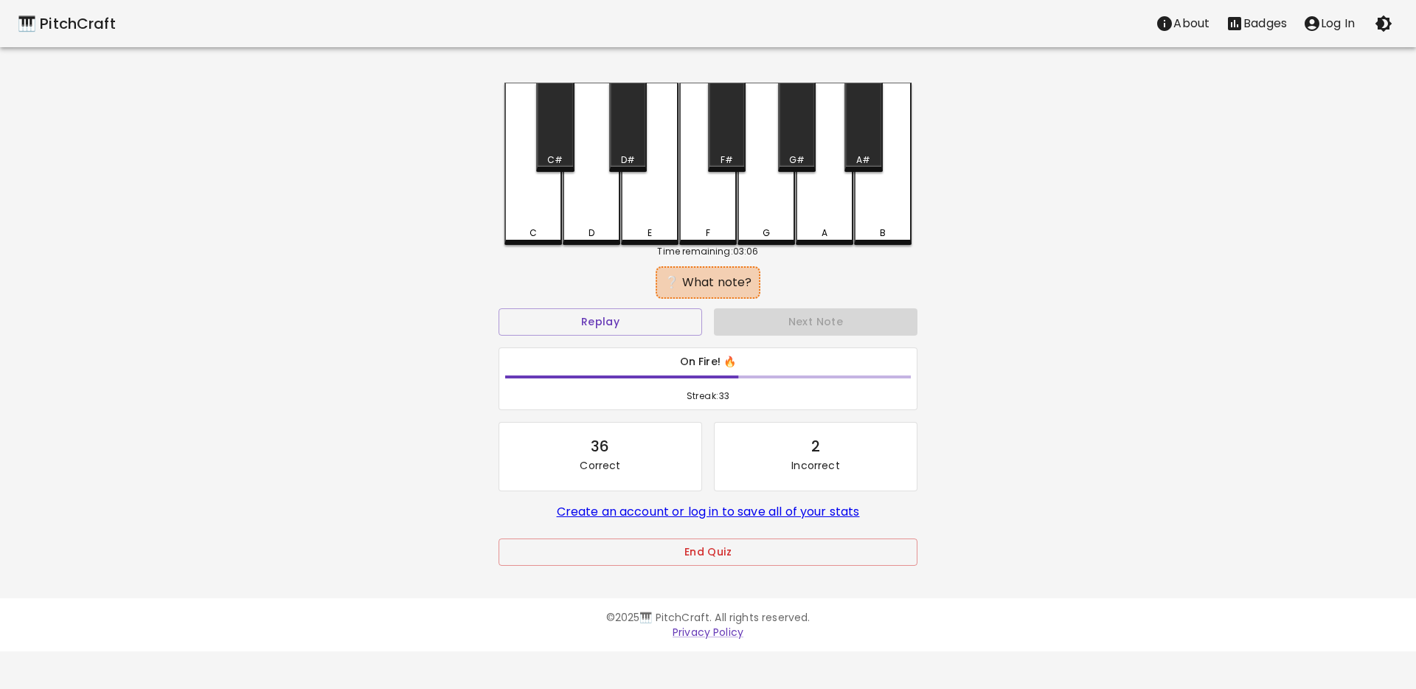
click at [527, 211] on div "C" at bounding box center [533, 164] width 58 height 162
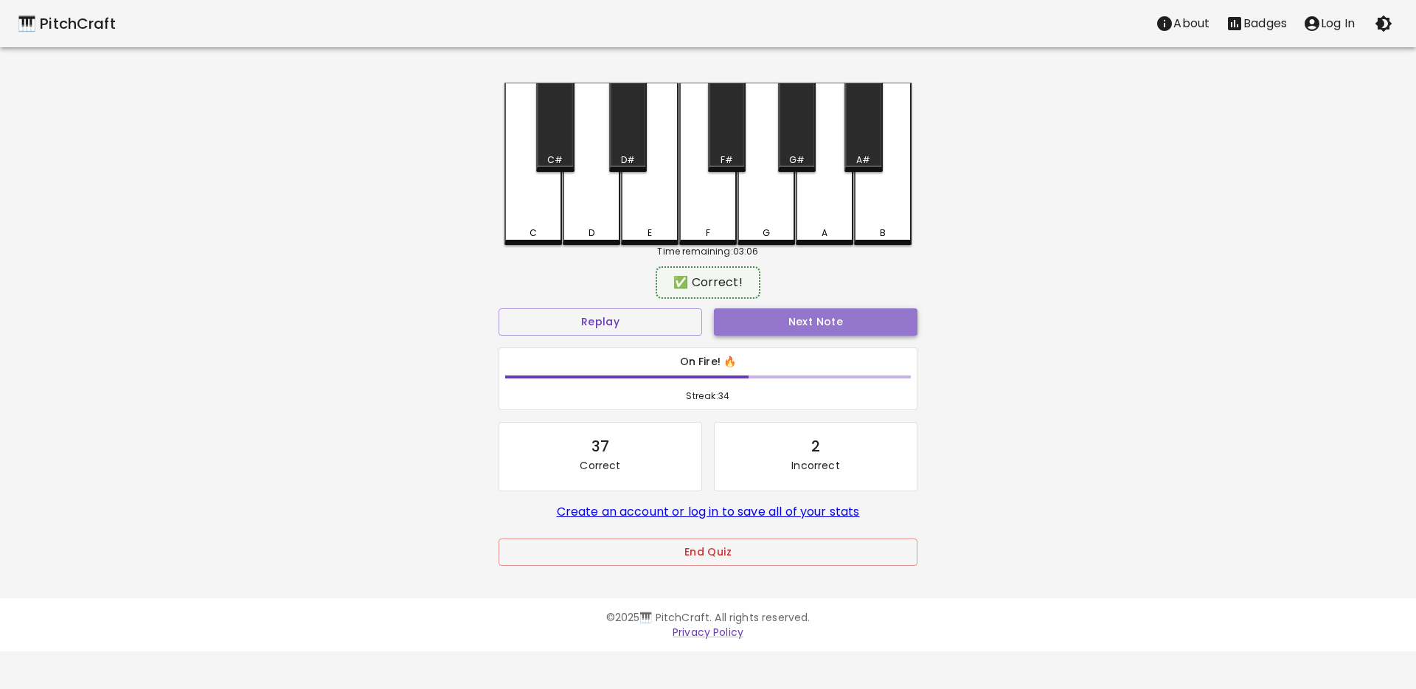
click at [747, 321] on button "Next Note" at bounding box center [815, 321] width 203 height 27
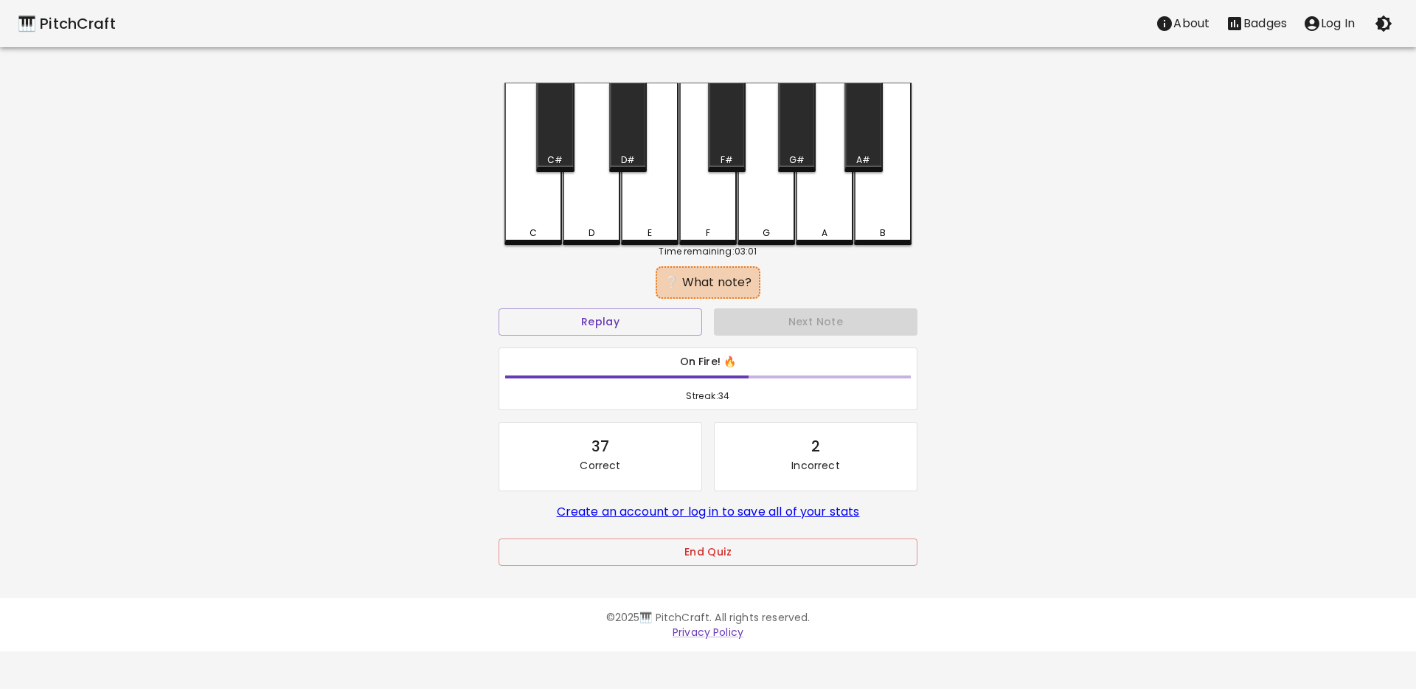
click at [633, 206] on div "E" at bounding box center [650, 164] width 58 height 162
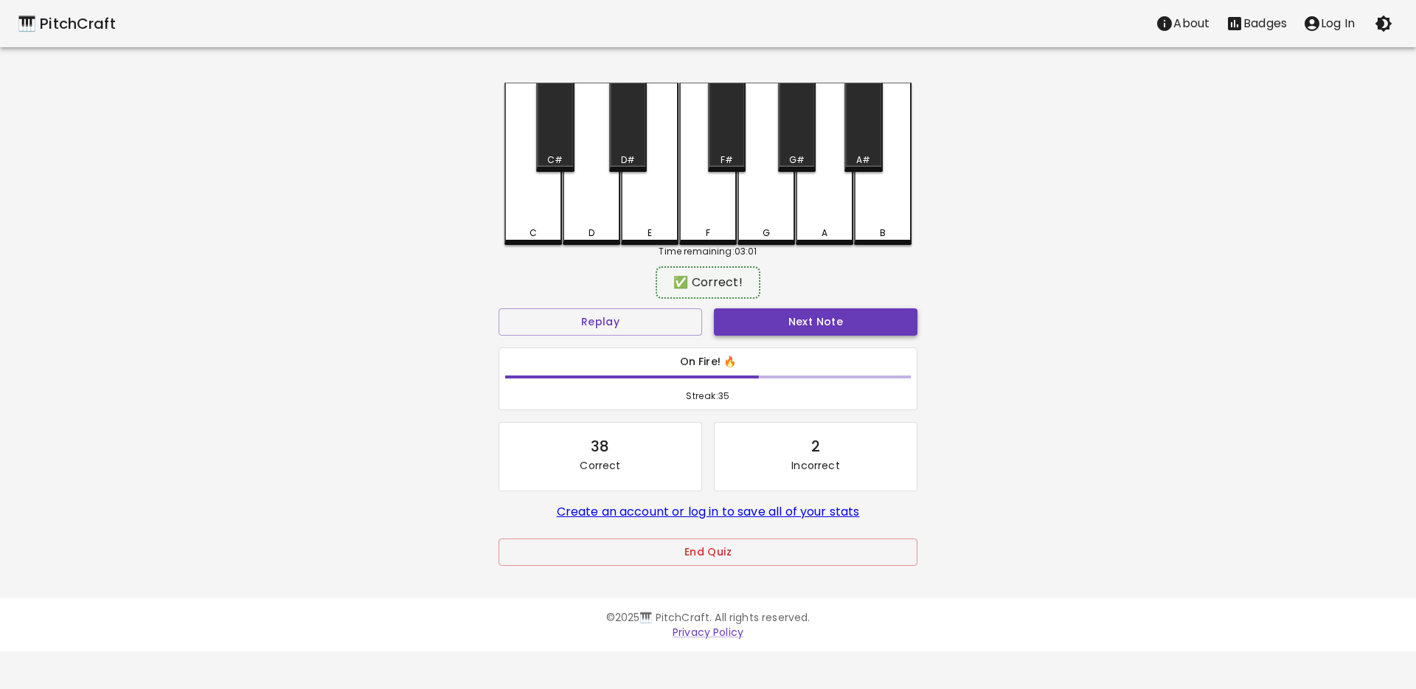
click at [739, 310] on button "Next Note" at bounding box center [815, 321] width 203 height 27
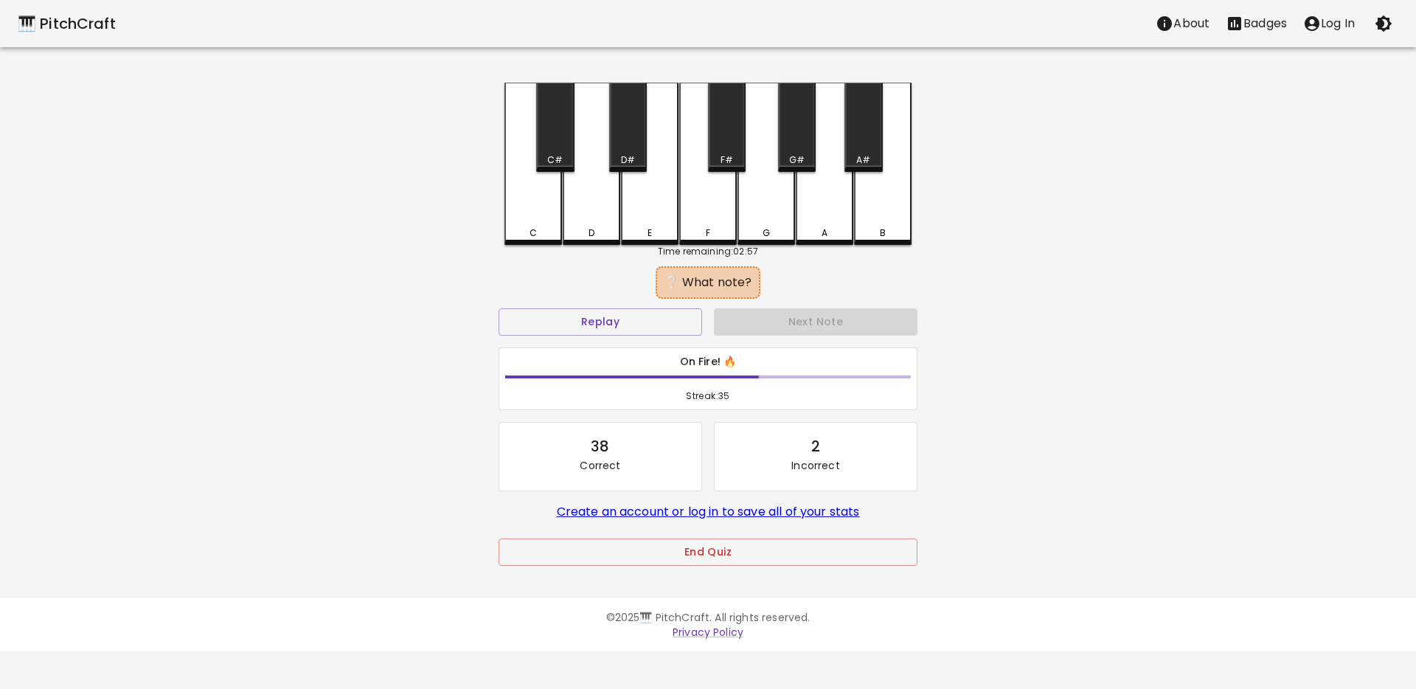
click at [535, 213] on div "C" at bounding box center [533, 164] width 58 height 162
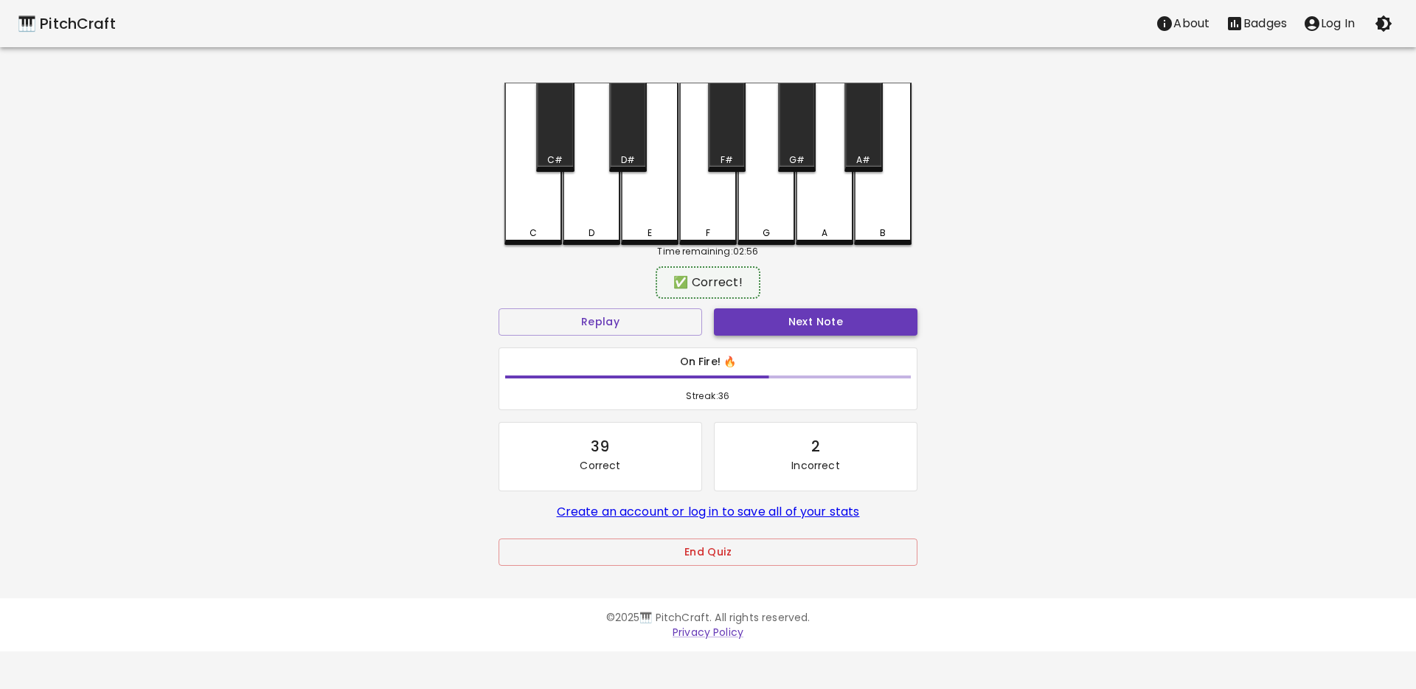
click at [757, 317] on button "Next Note" at bounding box center [815, 321] width 203 height 27
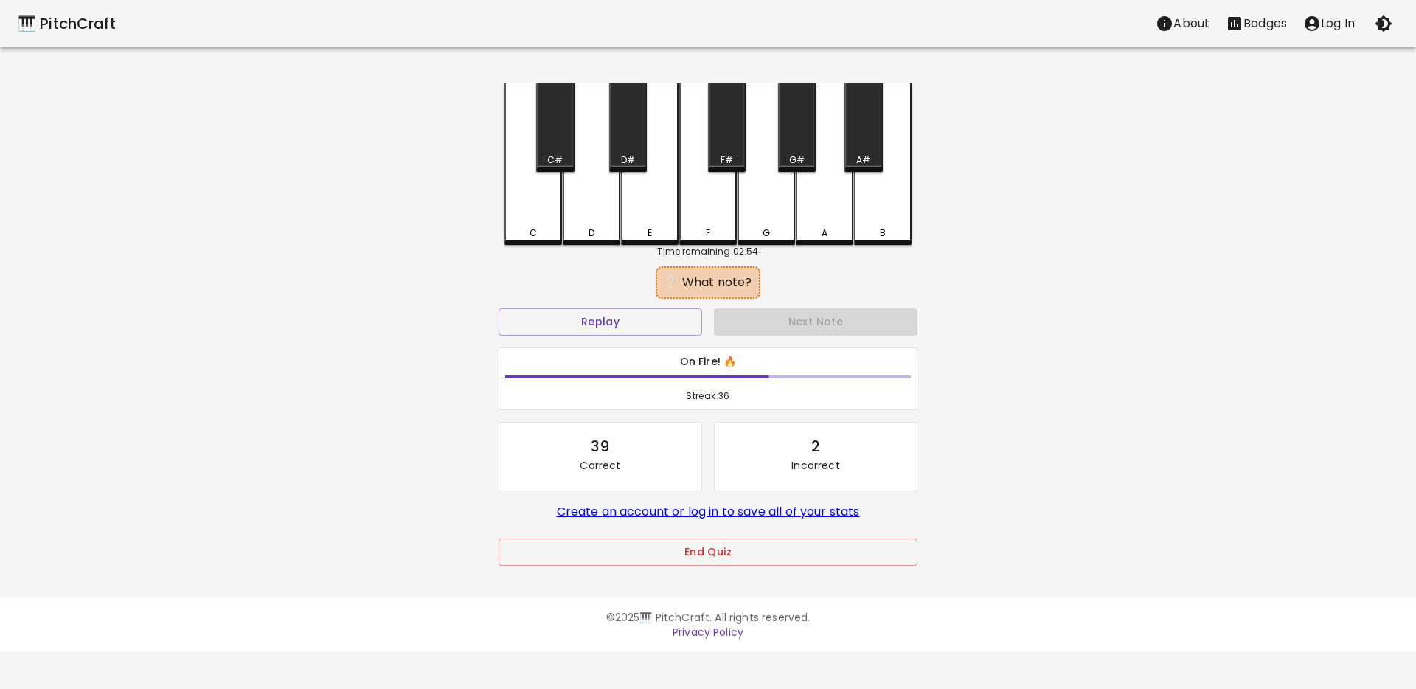
click at [588, 232] on div "D" at bounding box center [591, 232] width 6 height 13
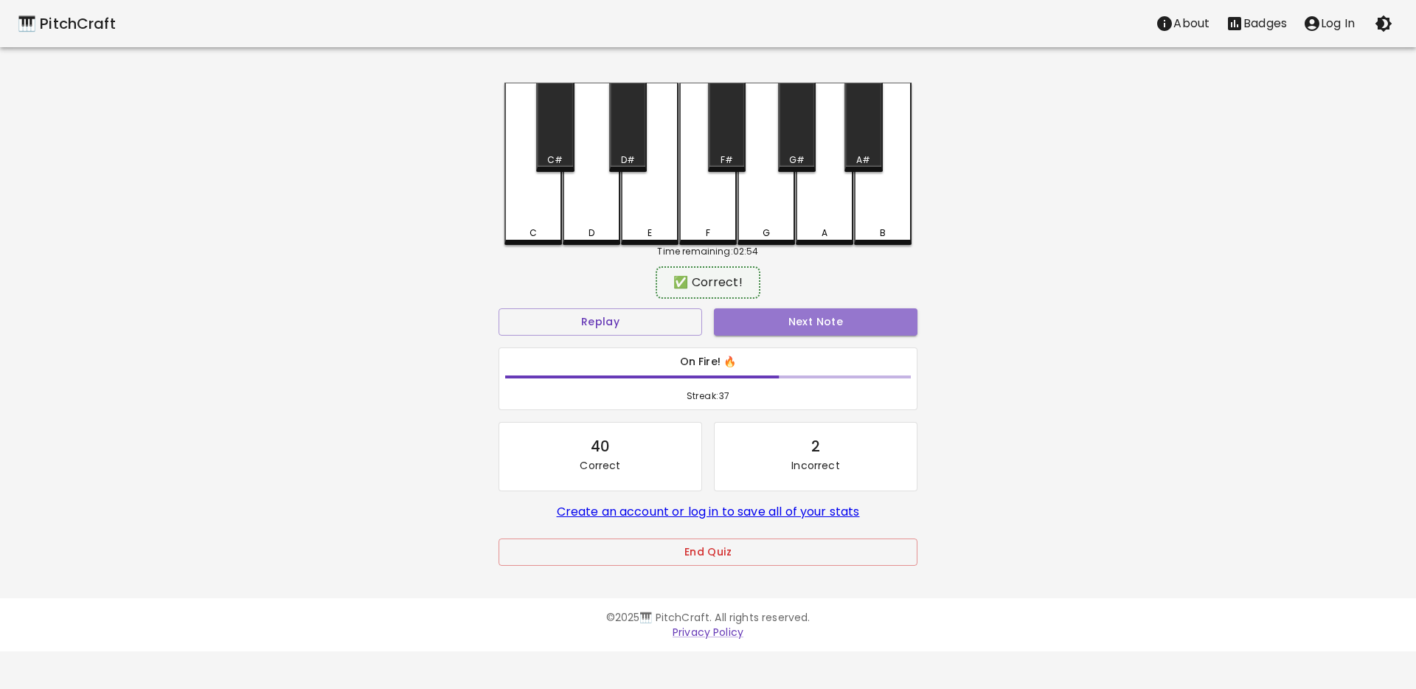
drag, startPoint x: 739, startPoint y: 311, endPoint x: 700, endPoint y: 304, distance: 40.5
click at [739, 311] on button "Next Note" at bounding box center [815, 321] width 203 height 27
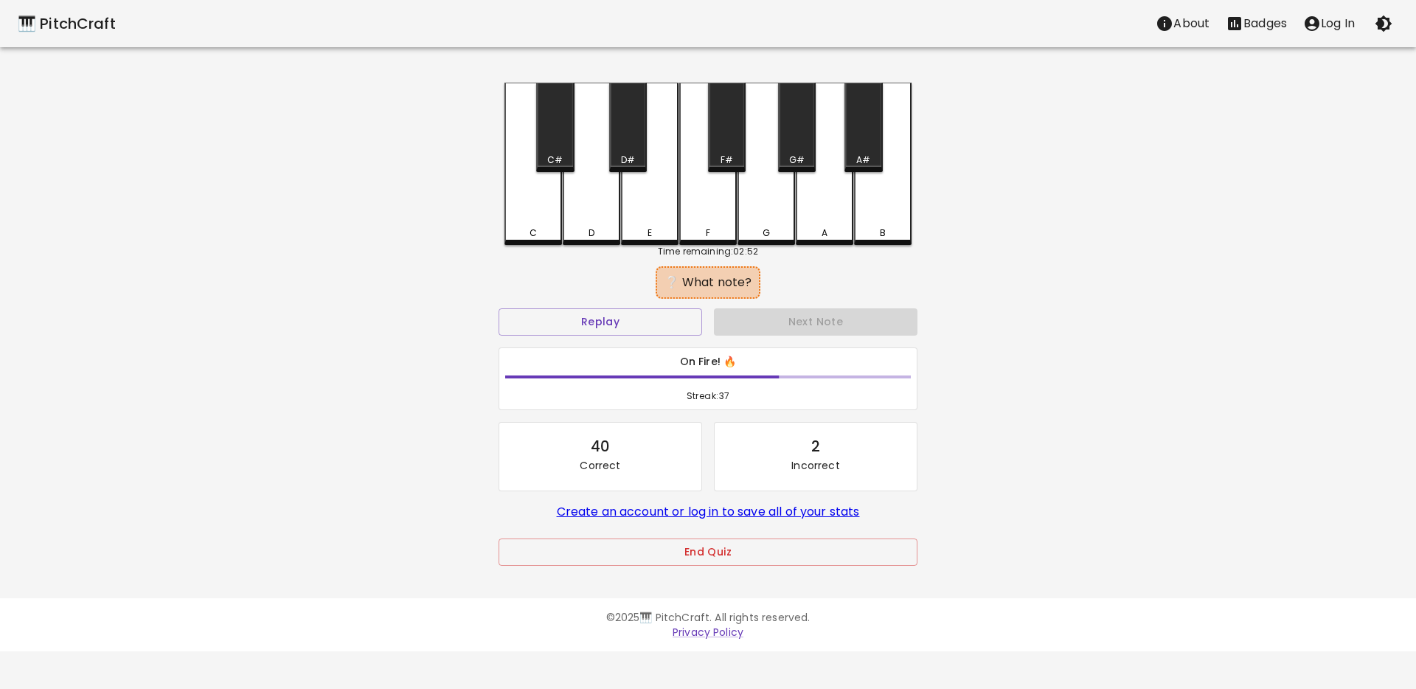
click at [701, 212] on div "F" at bounding box center [708, 164] width 58 height 162
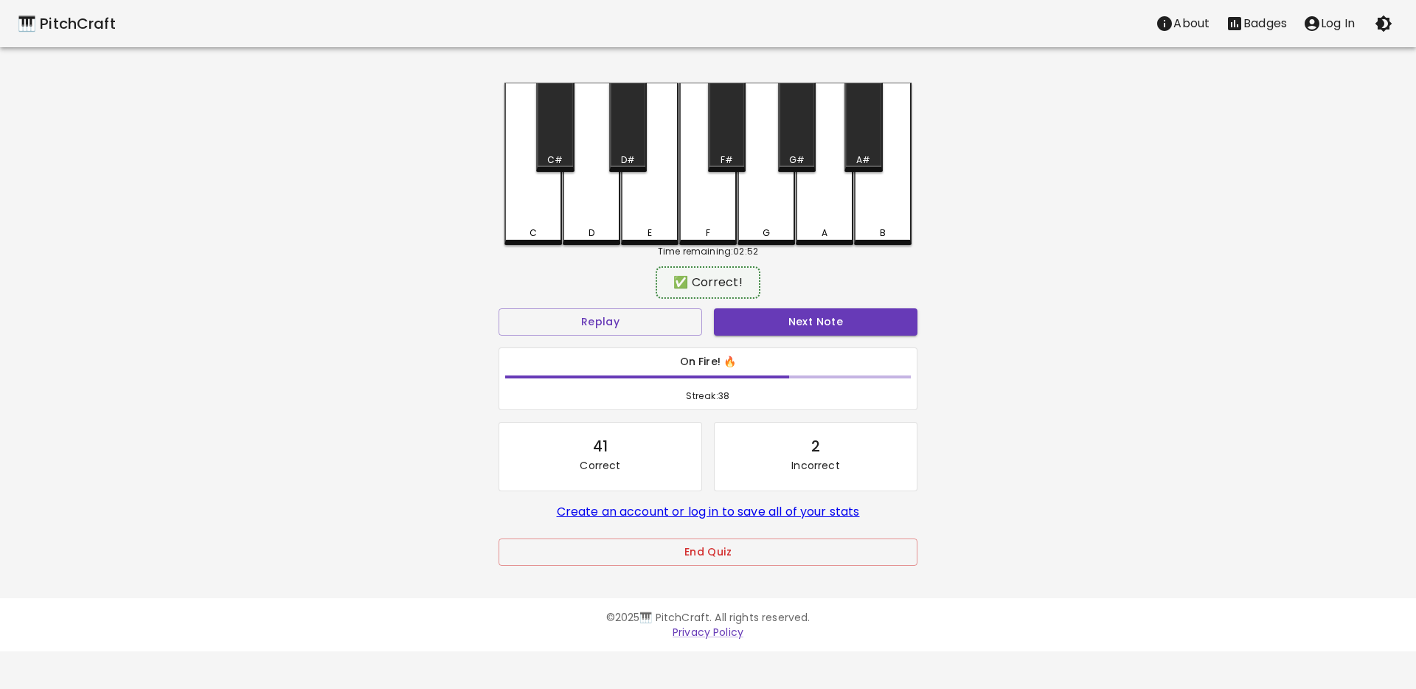
click at [770, 309] on button "Next Note" at bounding box center [815, 321] width 203 height 27
click at [592, 230] on div "D" at bounding box center [591, 229] width 6 height 13
click at [769, 331] on button "Next Note" at bounding box center [815, 321] width 203 height 27
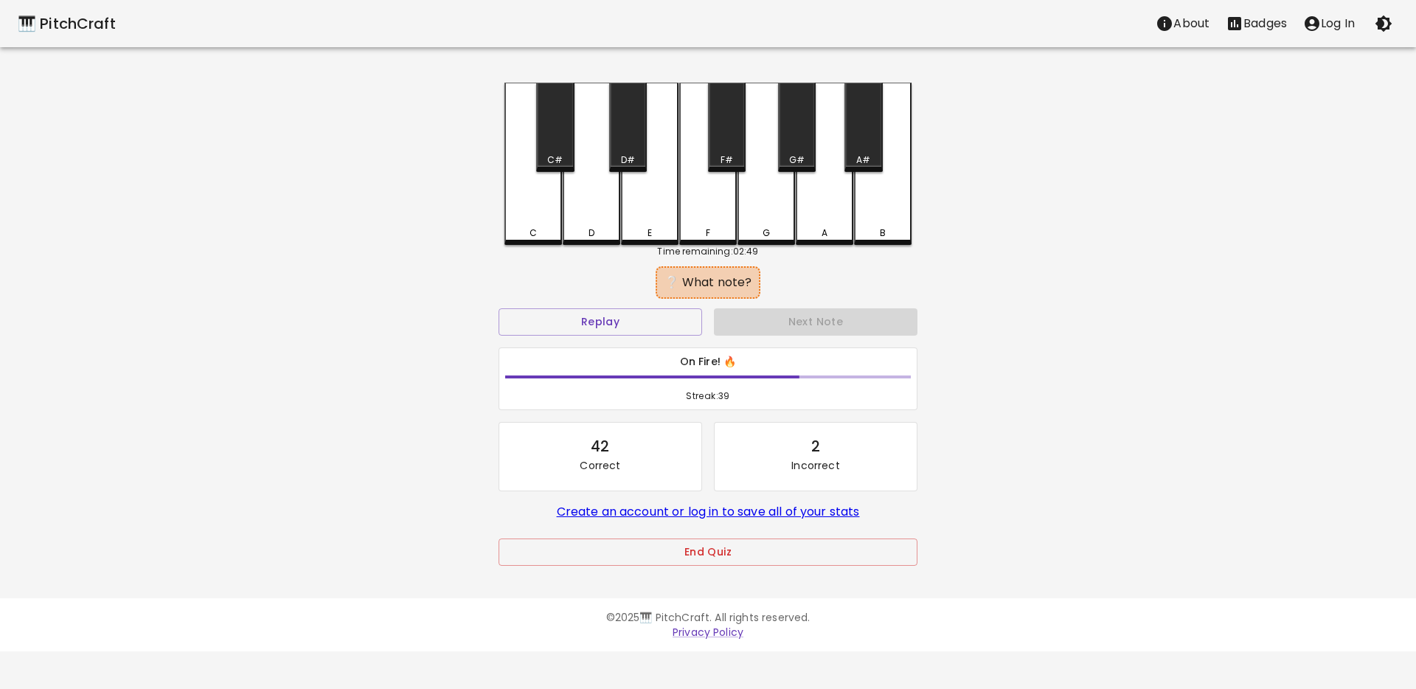
click at [520, 220] on div "C" at bounding box center [533, 164] width 58 height 162
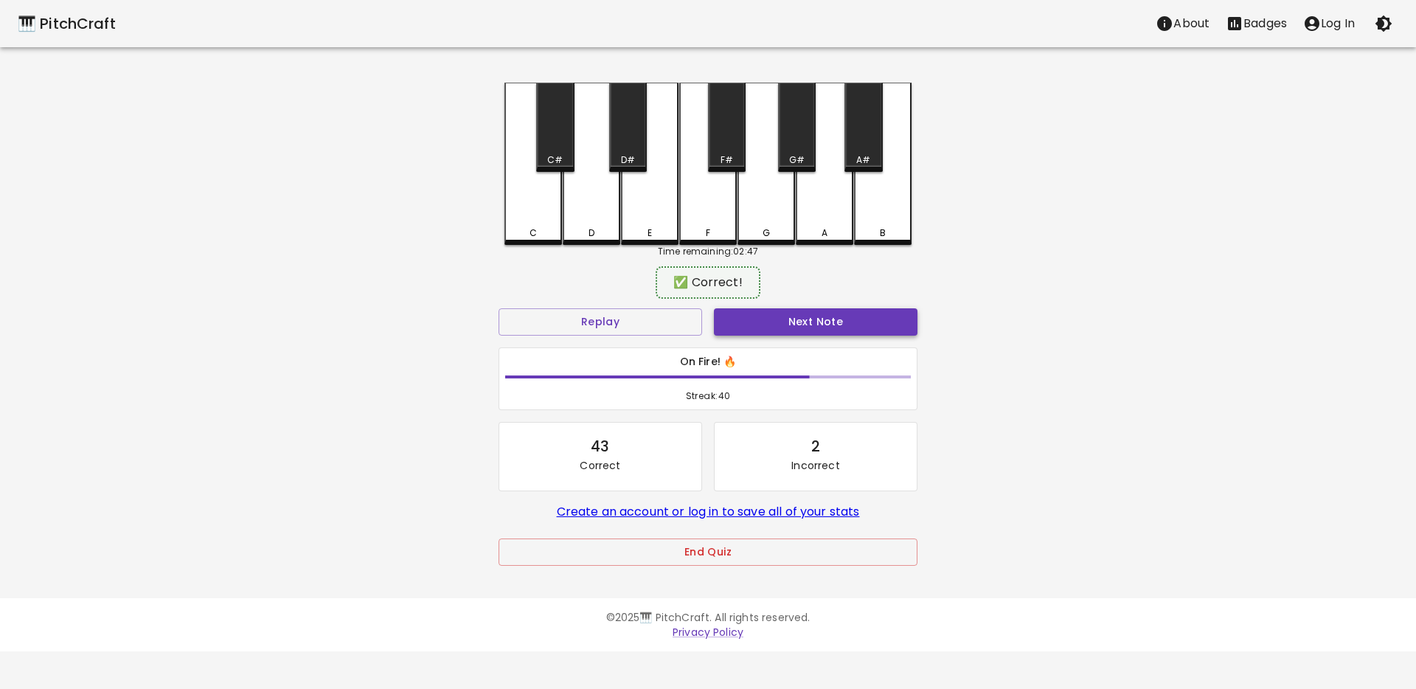
click at [760, 332] on button "Next Note" at bounding box center [815, 321] width 203 height 27
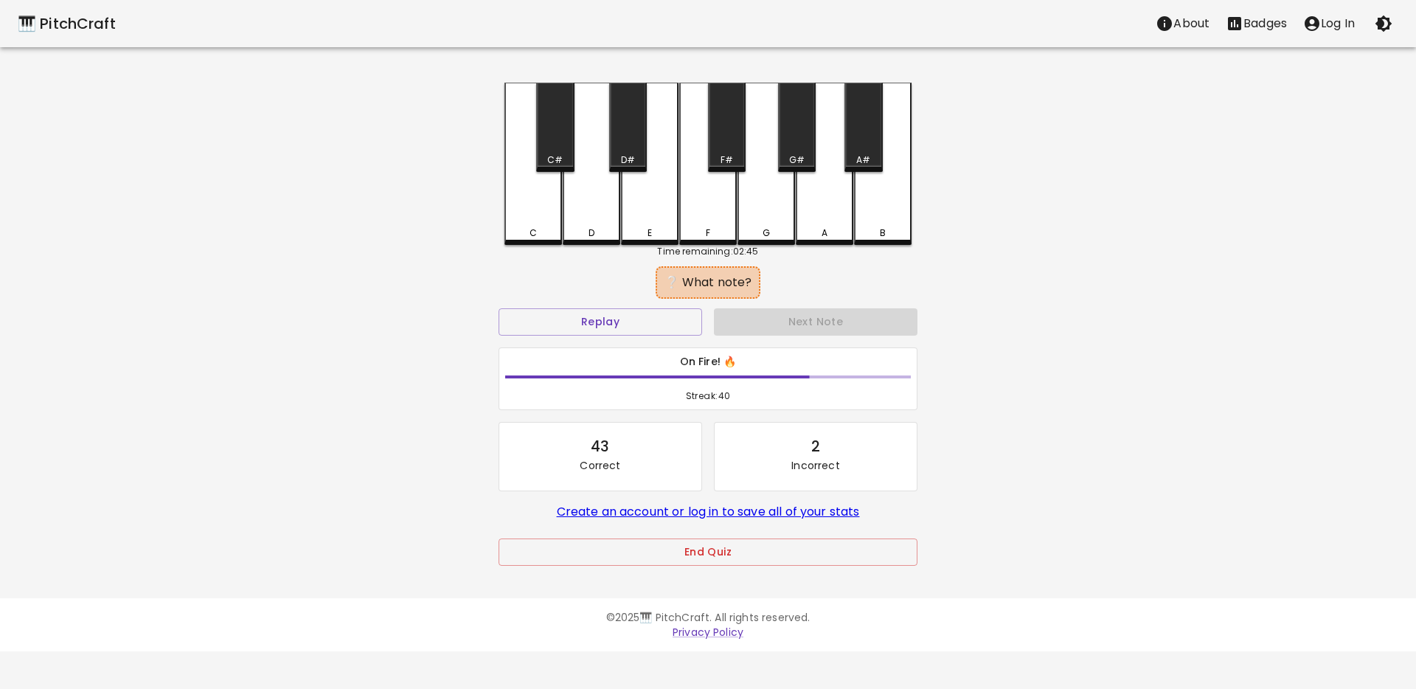
click at [709, 218] on div "F" at bounding box center [708, 164] width 58 height 162
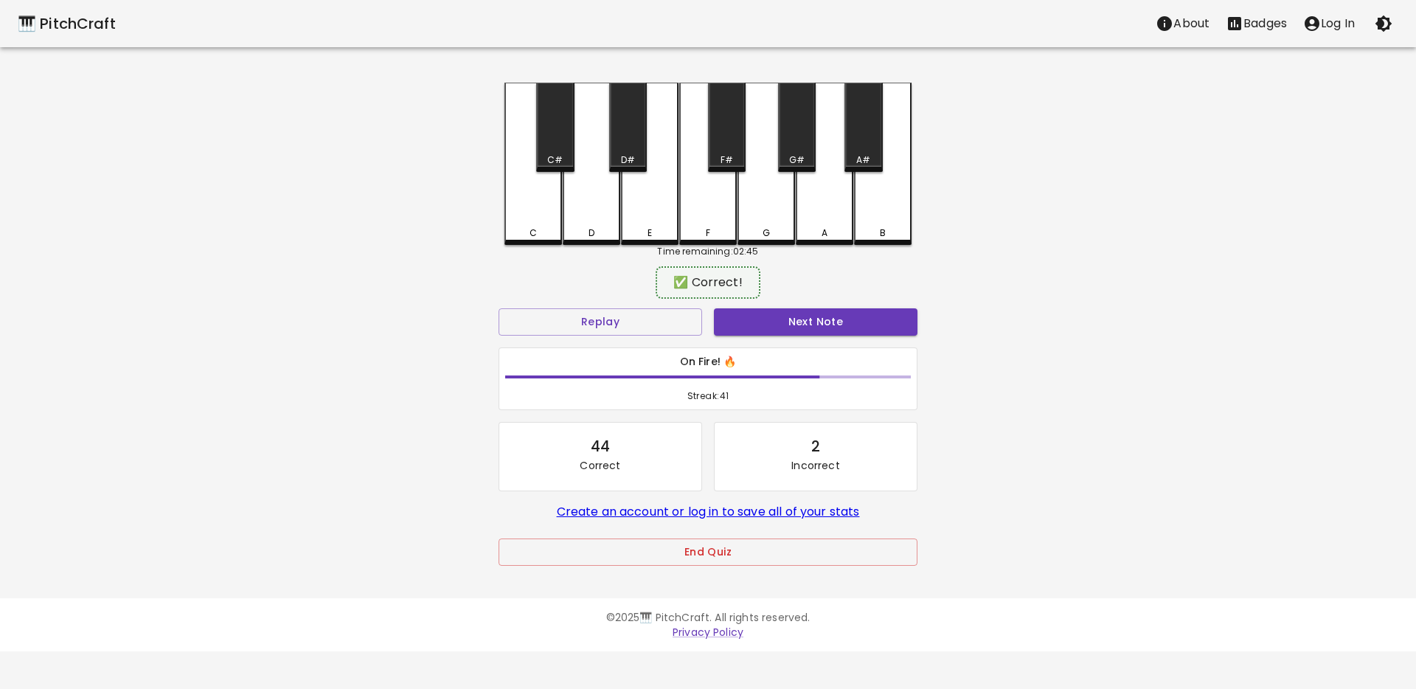
drag, startPoint x: 789, startPoint y: 317, endPoint x: 758, endPoint y: 308, distance: 32.2
click at [787, 317] on button "Next Note" at bounding box center [815, 321] width 203 height 27
click at [640, 212] on div "E" at bounding box center [650, 162] width 58 height 159
click at [741, 315] on button "Next Note" at bounding box center [815, 321] width 203 height 27
click at [595, 196] on div "D" at bounding box center [592, 162] width 58 height 159
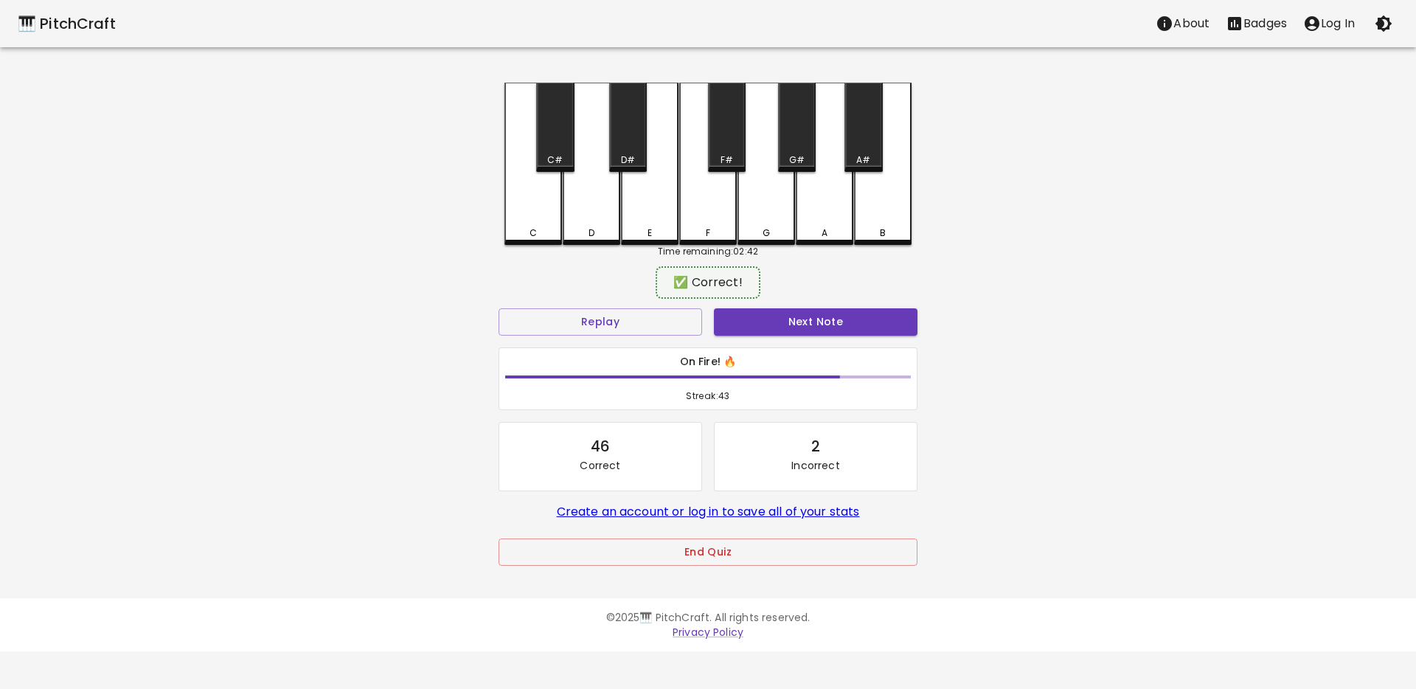
click at [746, 316] on button "Next Note" at bounding box center [815, 321] width 203 height 27
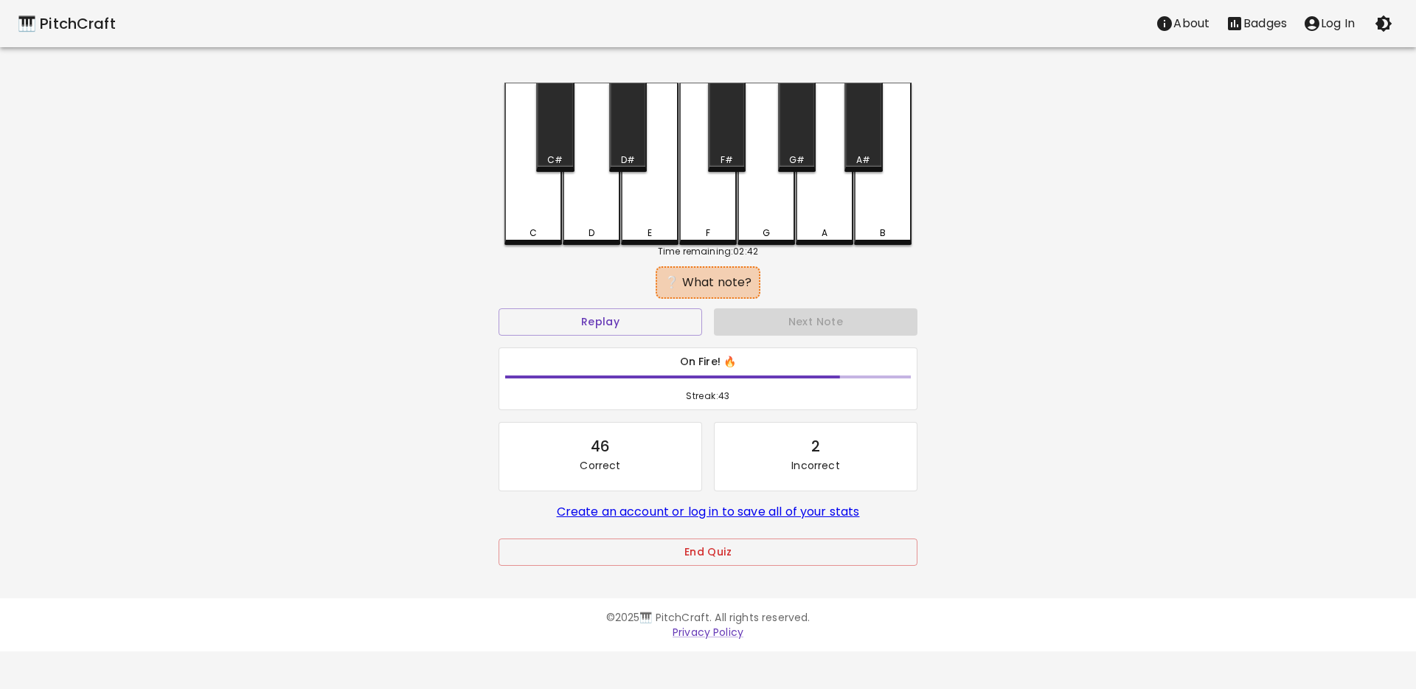
click at [539, 224] on div "C" at bounding box center [533, 164] width 58 height 162
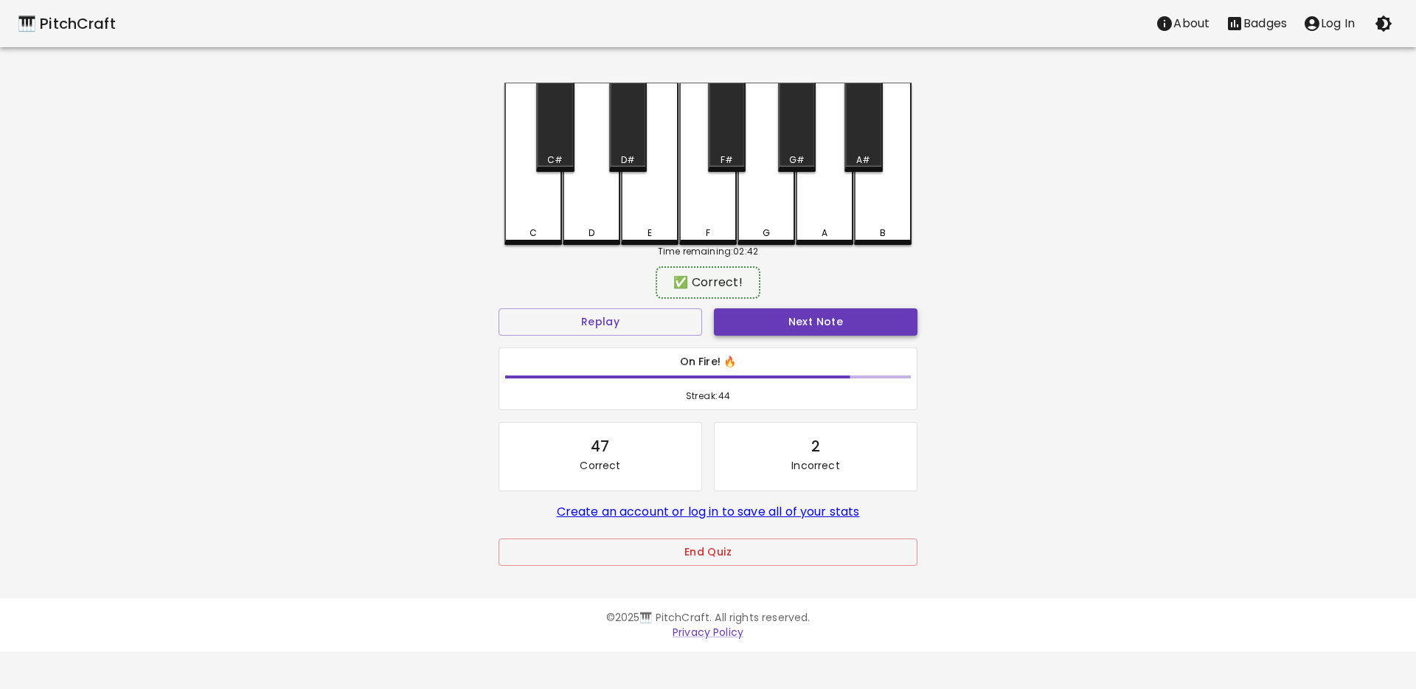
click at [714, 314] on button "Next Note" at bounding box center [815, 321] width 203 height 27
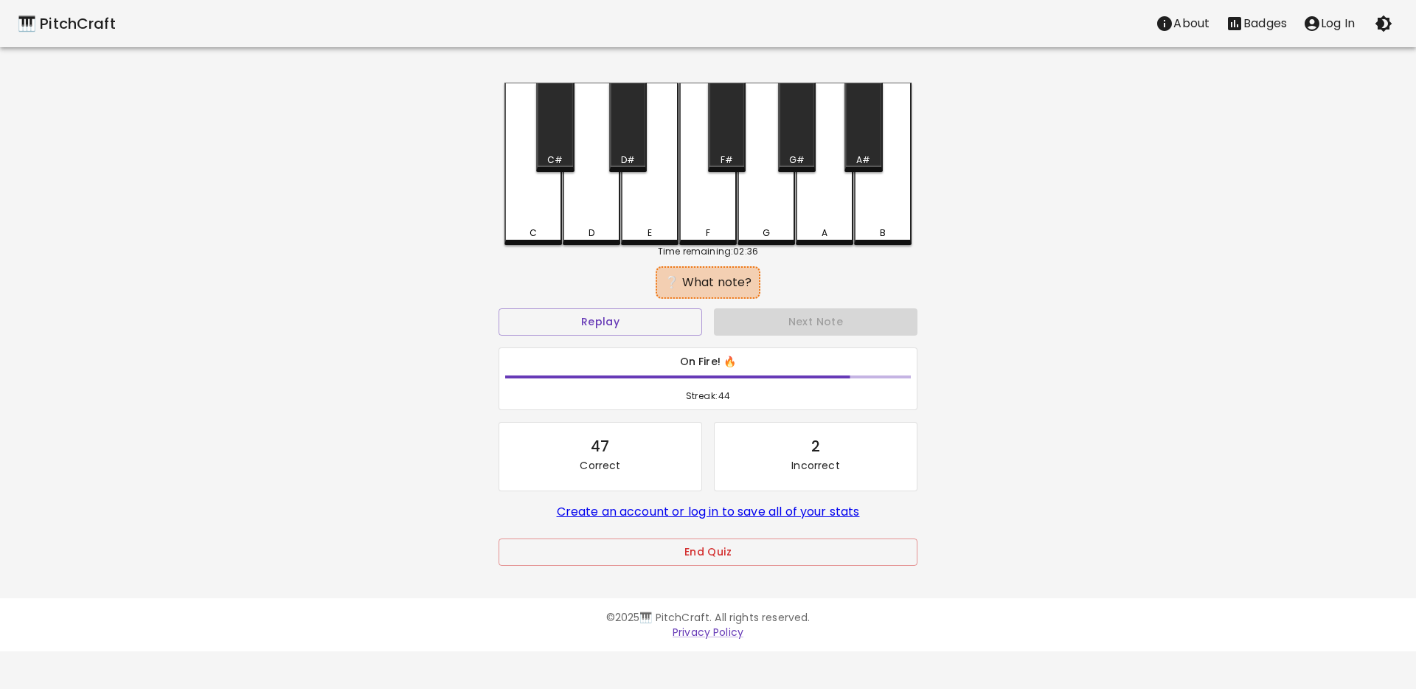
click at [527, 225] on div "C" at bounding box center [533, 164] width 58 height 162
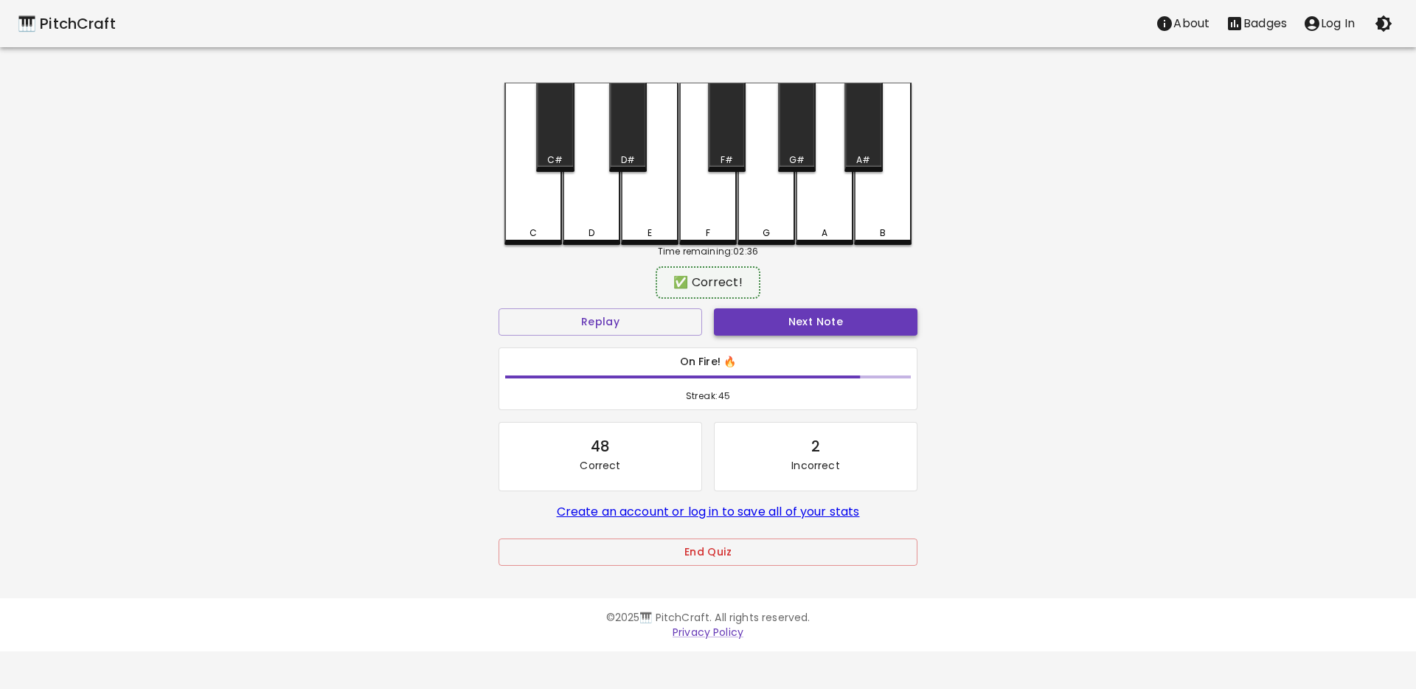
click at [736, 327] on button "Next Note" at bounding box center [815, 321] width 203 height 27
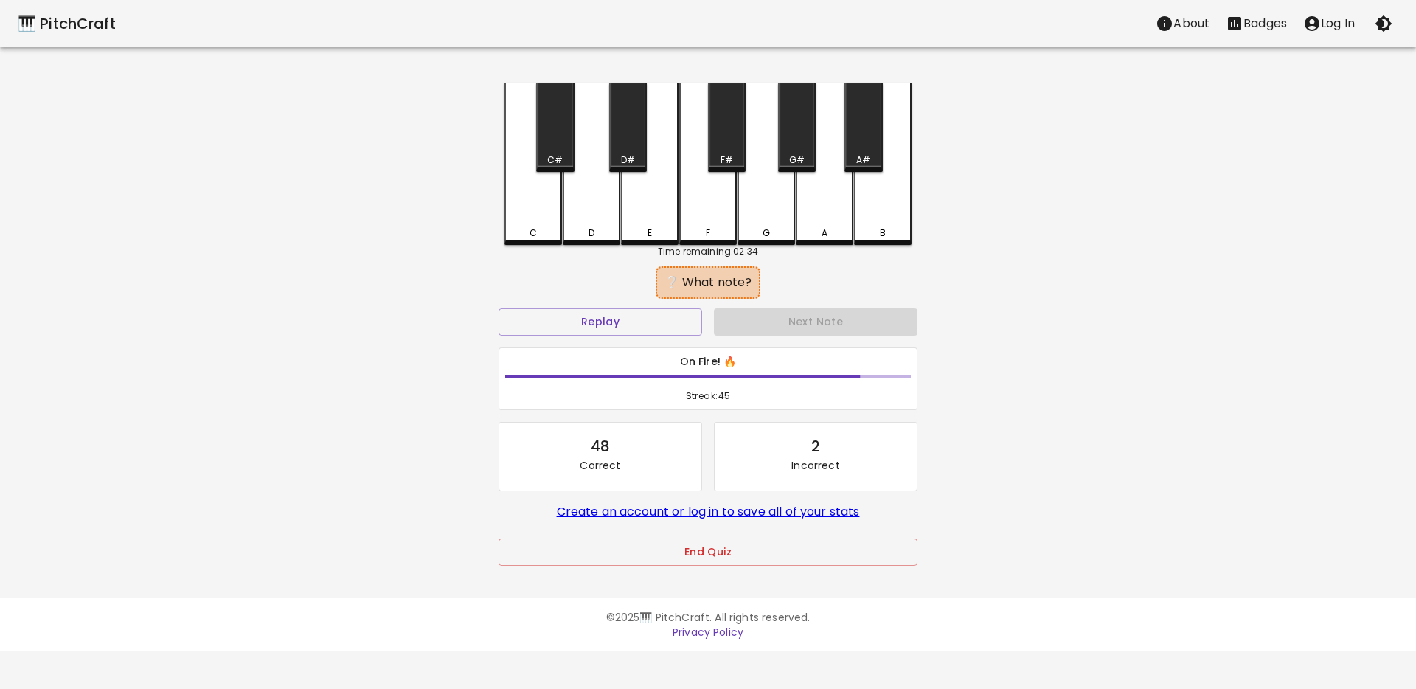
click at [522, 212] on div "C" at bounding box center [533, 164] width 58 height 162
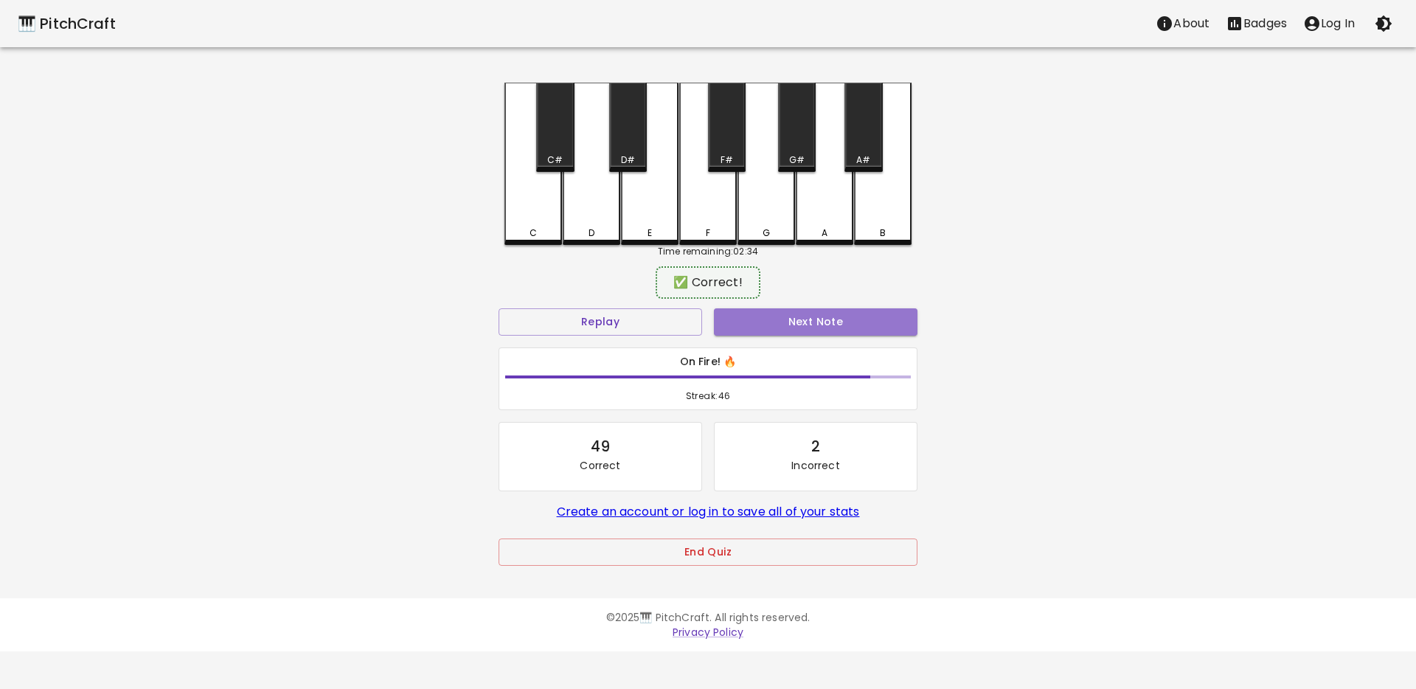
click at [746, 311] on button "Next Note" at bounding box center [815, 321] width 203 height 27
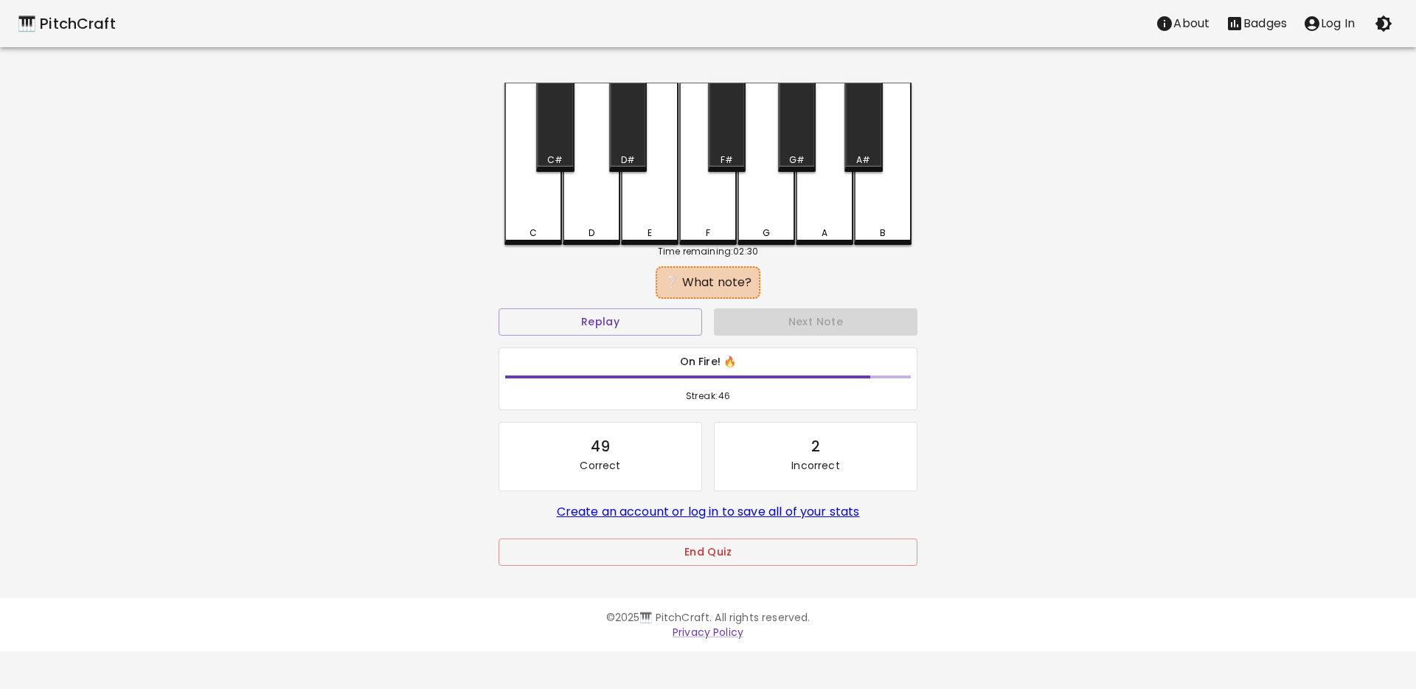
click at [644, 204] on div "E" at bounding box center [650, 164] width 58 height 162
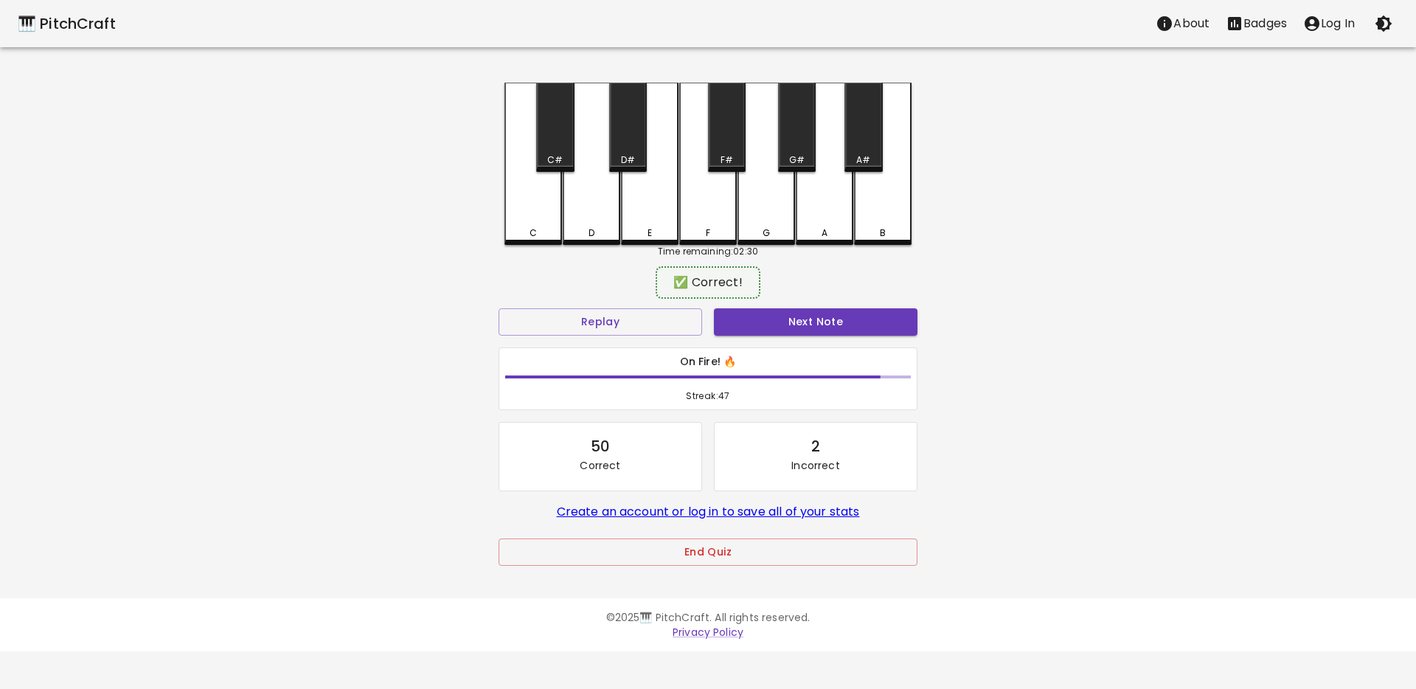
drag, startPoint x: 754, startPoint y: 311, endPoint x: 681, endPoint y: 298, distance: 74.2
click at [754, 312] on button "Next Note" at bounding box center [815, 321] width 203 height 27
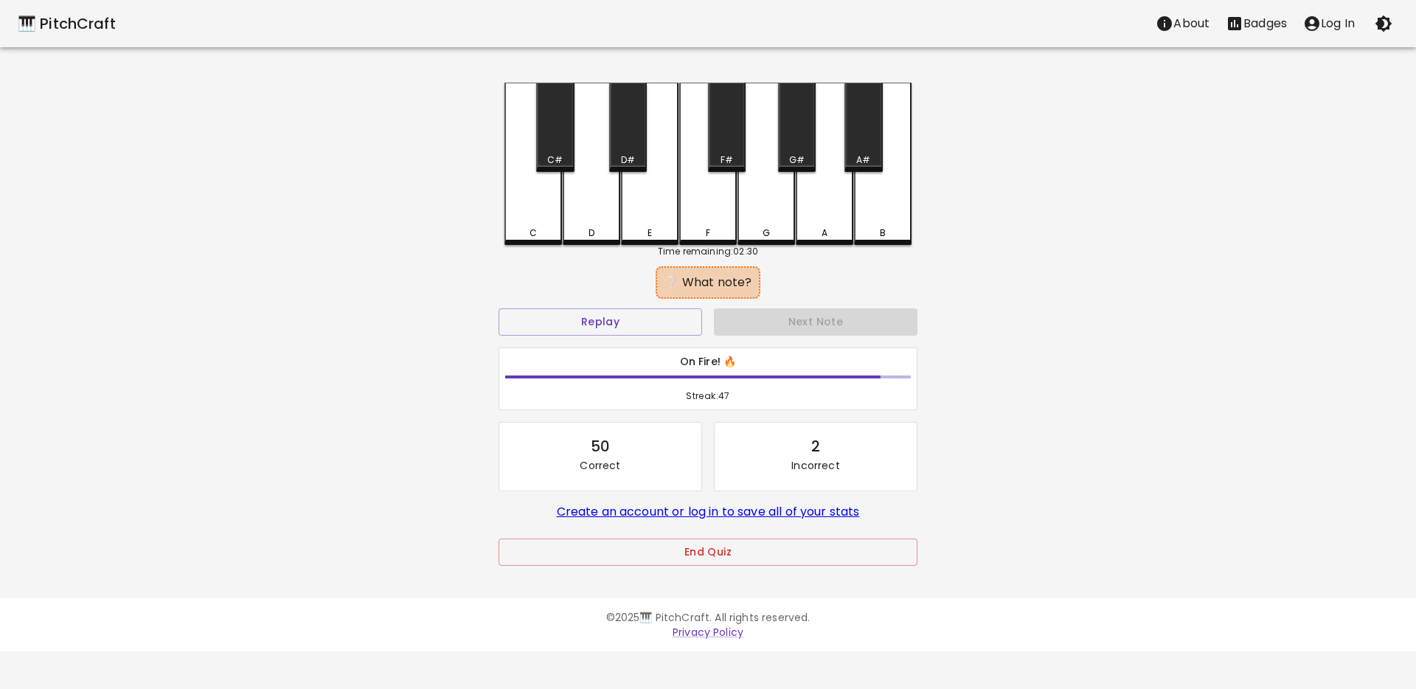
click at [539, 223] on div "C" at bounding box center [533, 164] width 58 height 162
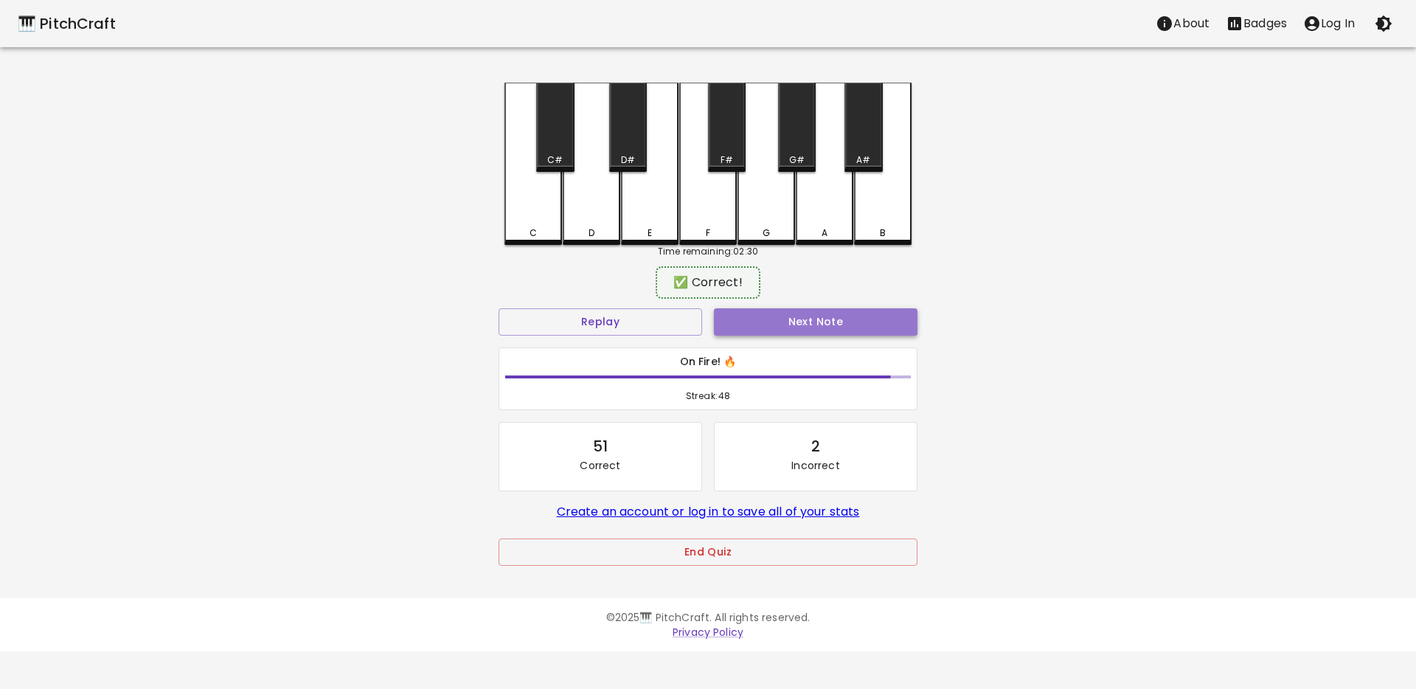
click at [768, 322] on button "Next Note" at bounding box center [815, 321] width 203 height 27
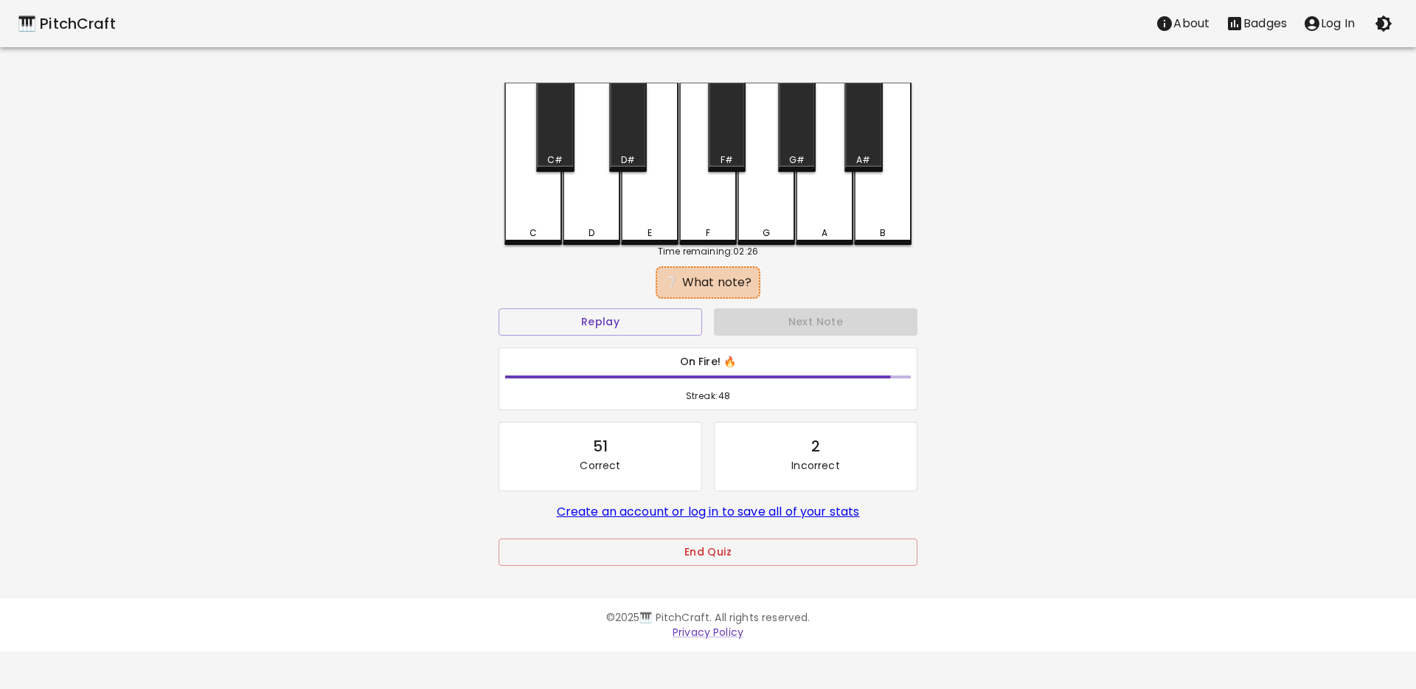
click at [597, 214] on div "D" at bounding box center [592, 164] width 58 height 162
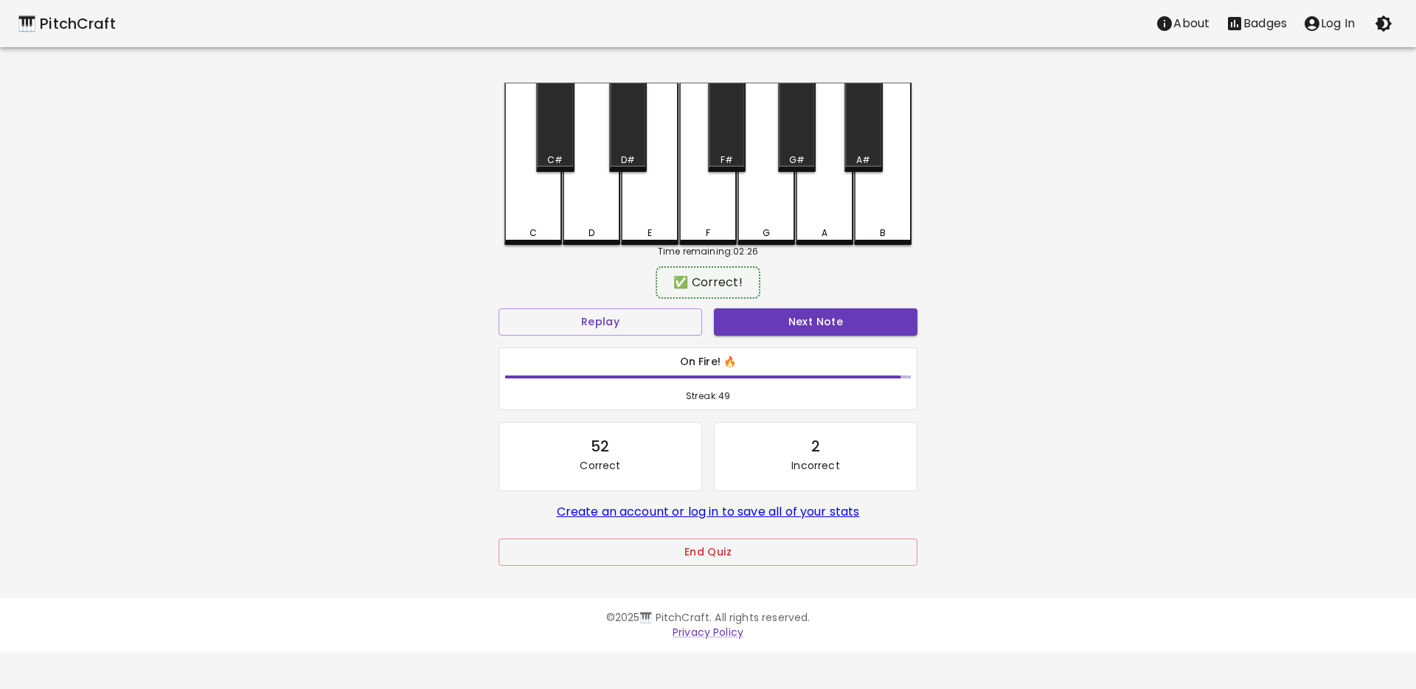
click at [787, 336] on div "Next Note" at bounding box center [815, 321] width 215 height 39
drag, startPoint x: 776, startPoint y: 330, endPoint x: 675, endPoint y: 299, distance: 106.4
click at [776, 330] on button "Next Note" at bounding box center [815, 321] width 203 height 27
click at [540, 226] on div "C" at bounding box center [533, 229] width 55 height 13
click at [776, 326] on button "Next Note" at bounding box center [815, 321] width 203 height 27
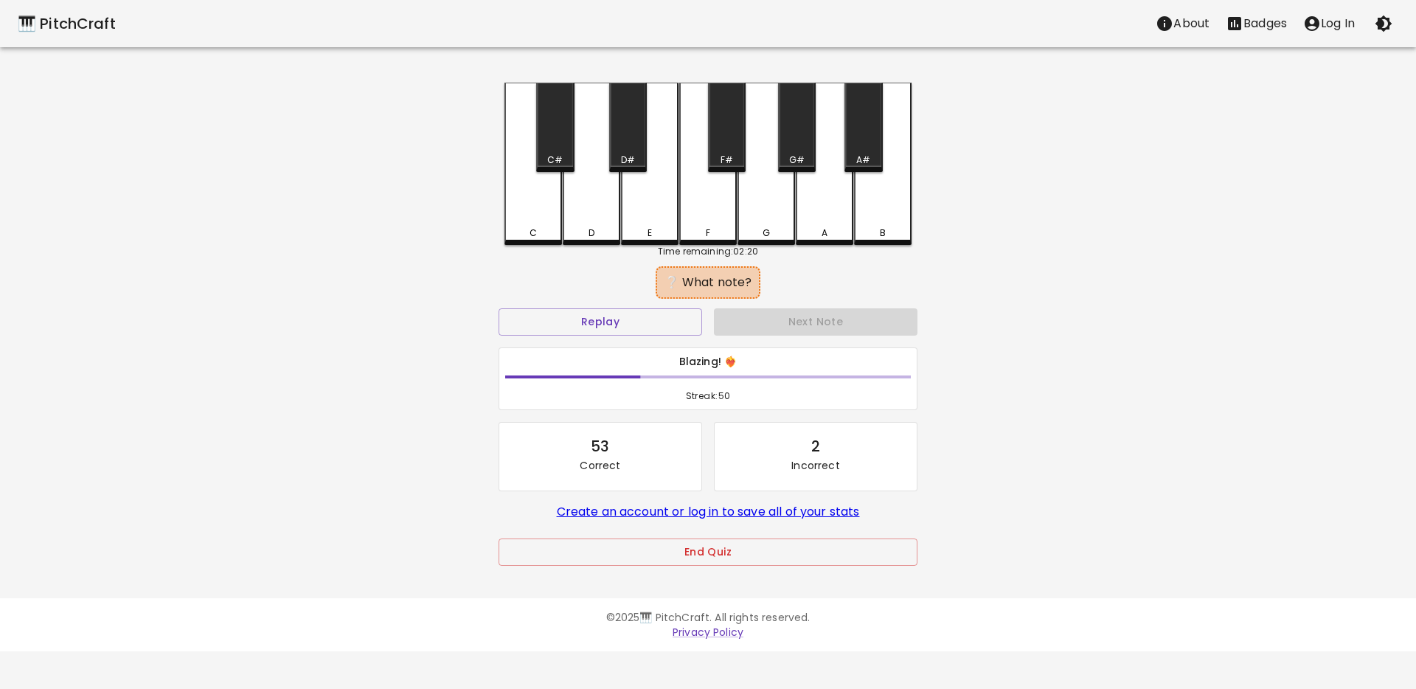
click at [592, 232] on div "D" at bounding box center [591, 232] width 6 height 13
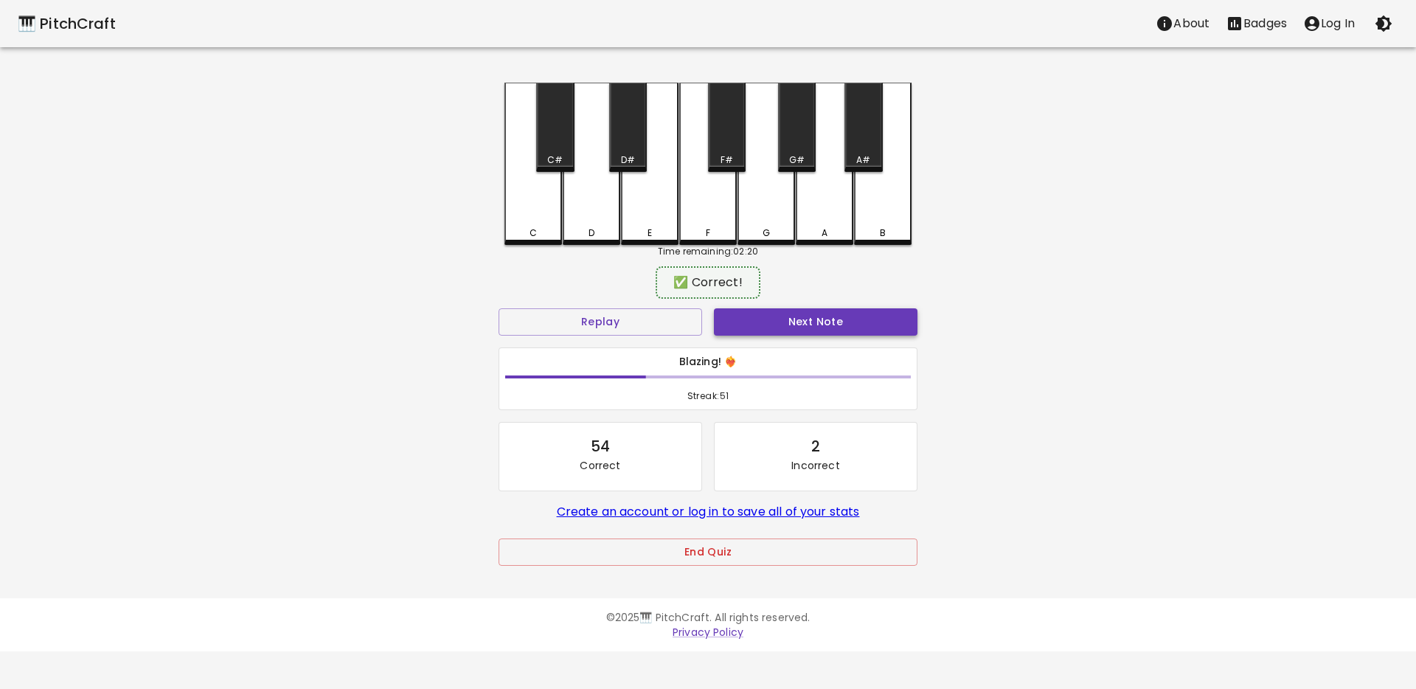
click at [765, 331] on button "Next Note" at bounding box center [815, 321] width 203 height 27
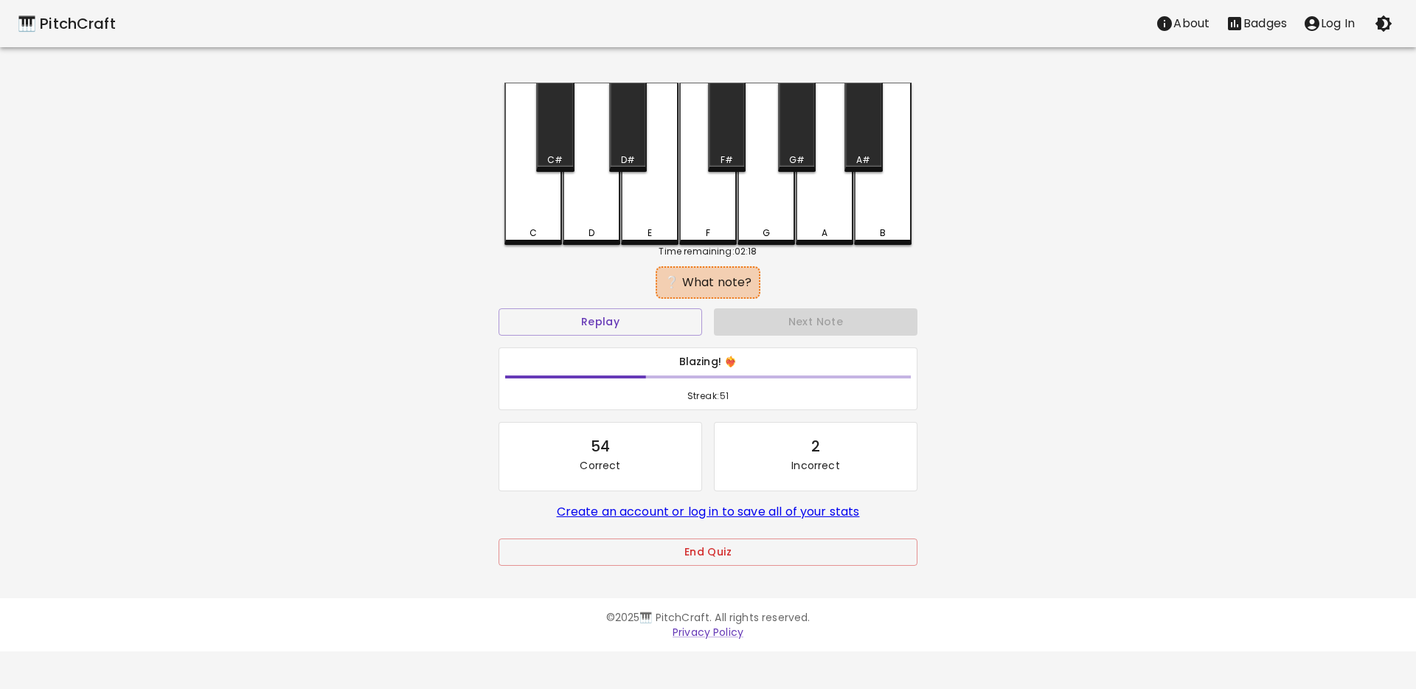
click at [702, 232] on div "F" at bounding box center [708, 232] width 55 height 13
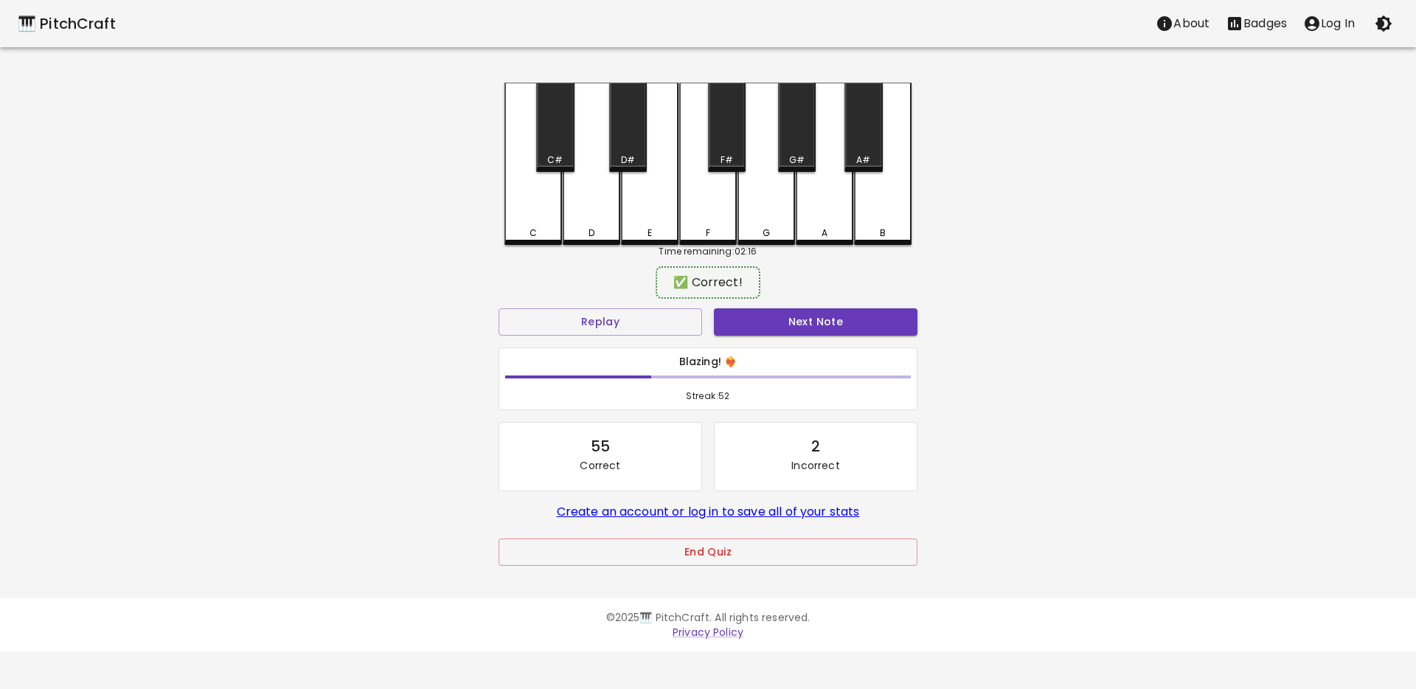
drag, startPoint x: 732, startPoint y: 319, endPoint x: 681, endPoint y: 300, distance: 54.8
click at [732, 319] on button "Next Note" at bounding box center [815, 321] width 203 height 27
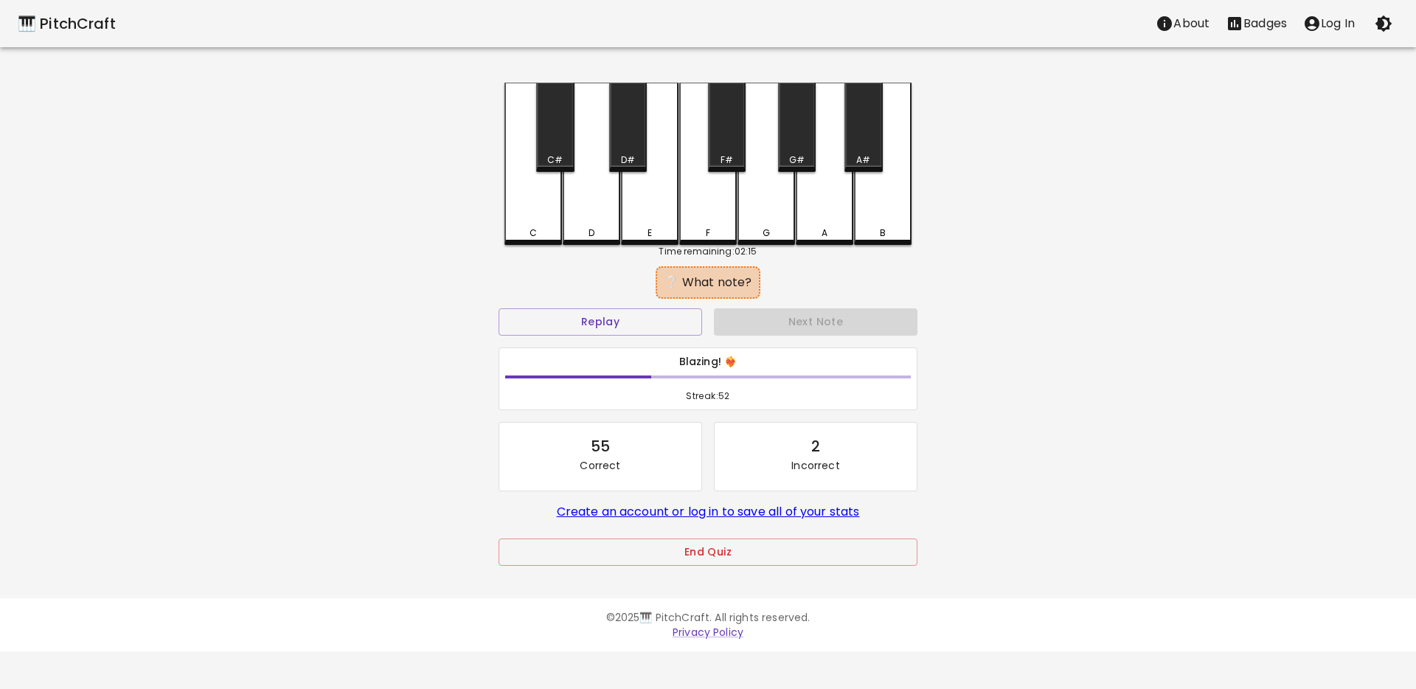
click at [543, 226] on div "C" at bounding box center [533, 232] width 55 height 13
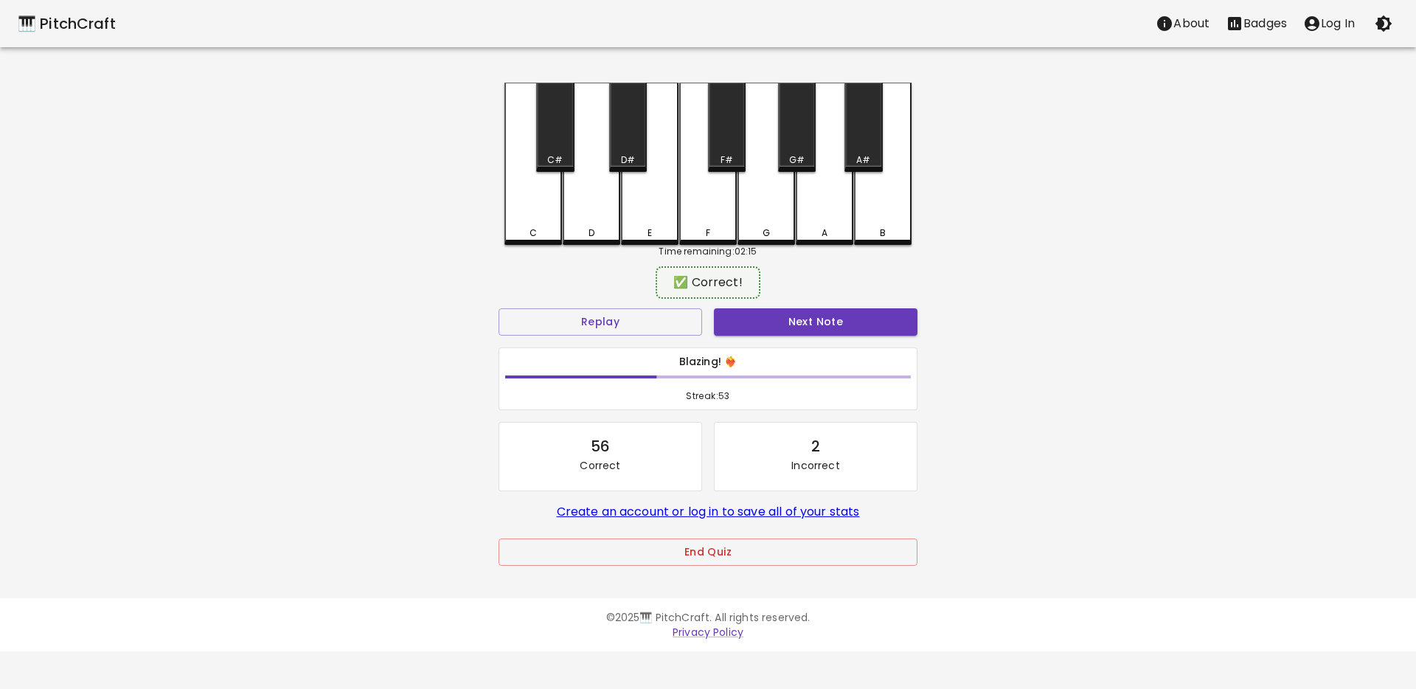
drag, startPoint x: 759, startPoint y: 319, endPoint x: 670, endPoint y: 300, distance: 90.4
click at [759, 319] on button "Next Note" at bounding box center [815, 321] width 203 height 27
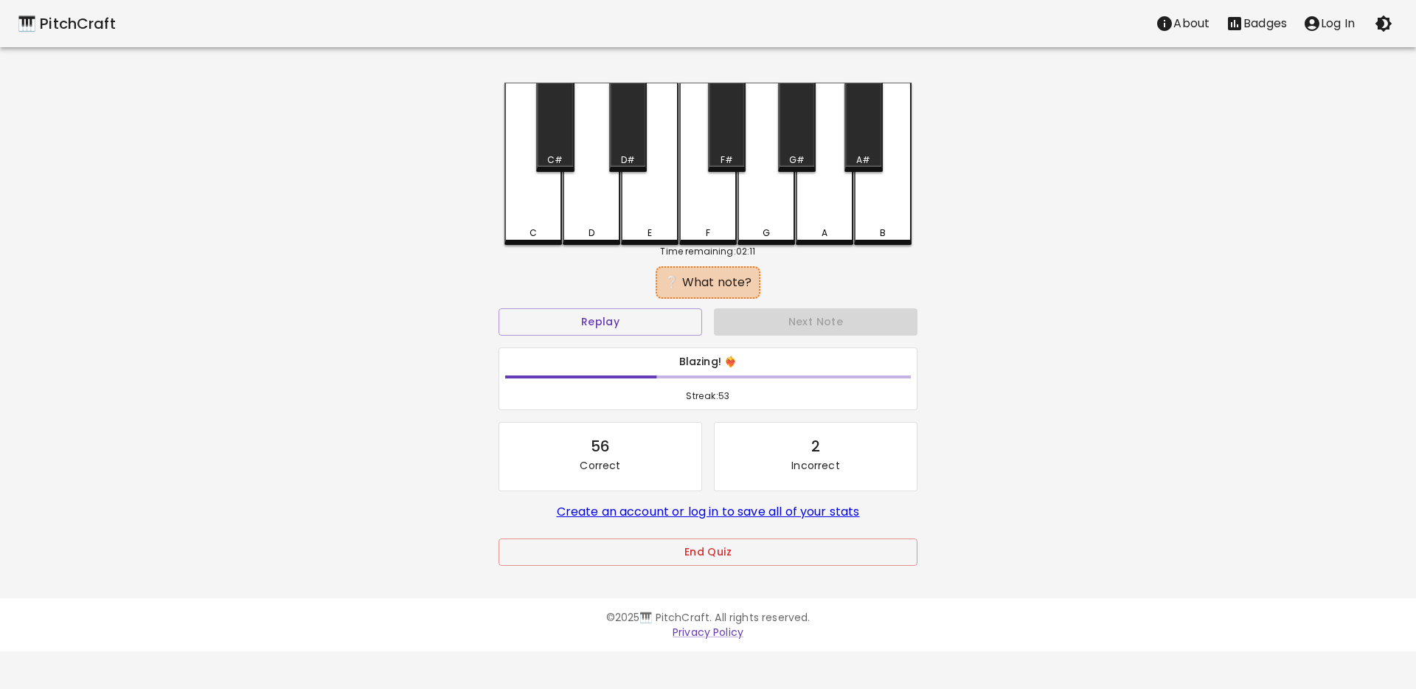
click at [594, 216] on div "D" at bounding box center [592, 164] width 58 height 162
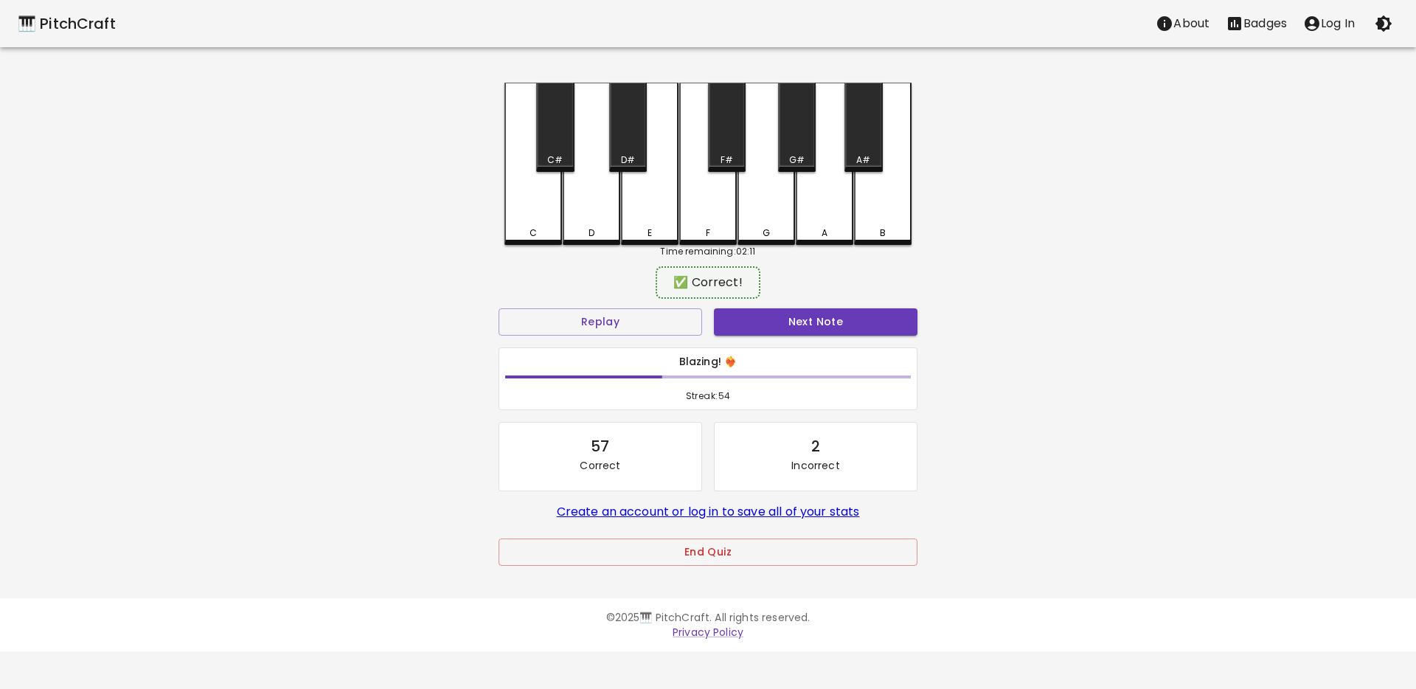
drag, startPoint x: 770, startPoint y: 316, endPoint x: 669, endPoint y: 278, distance: 107.8
click at [770, 316] on button "Next Note" at bounding box center [815, 321] width 203 height 27
click at [590, 210] on div "D" at bounding box center [592, 162] width 58 height 159
click at [753, 323] on button "Next Note" at bounding box center [815, 321] width 203 height 27
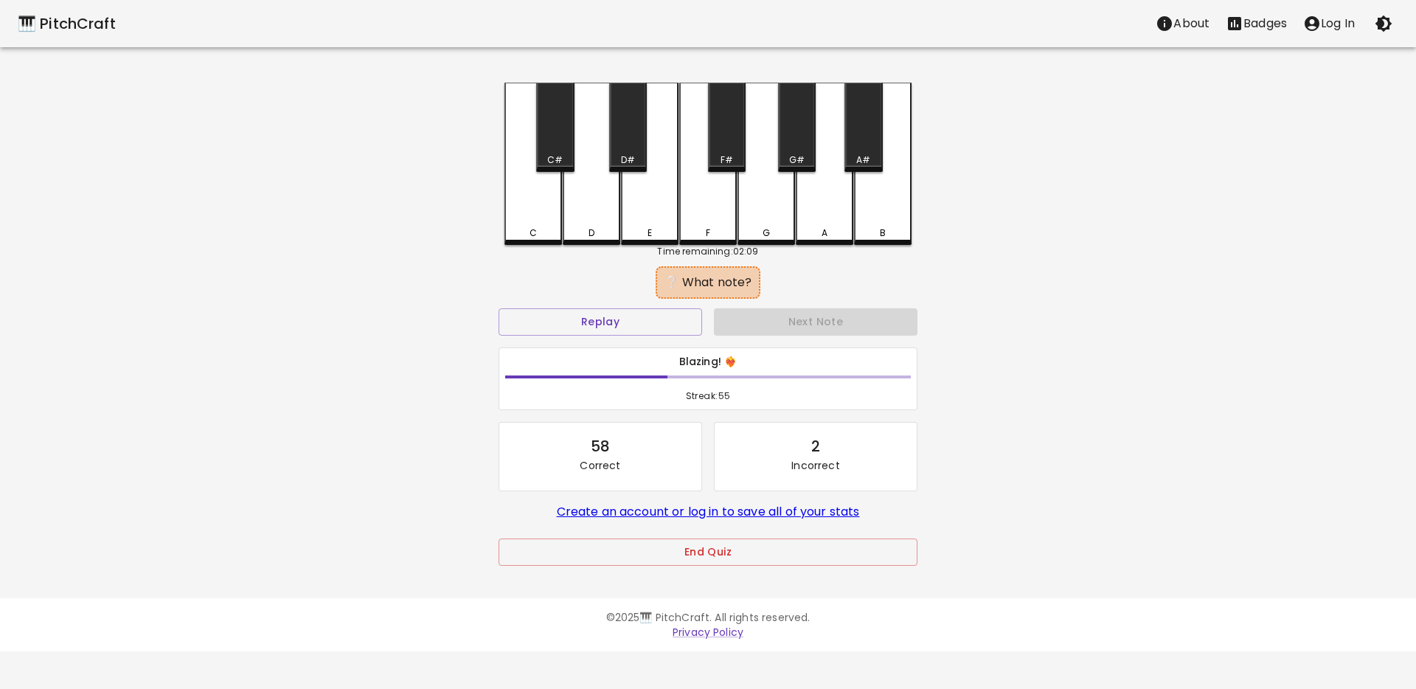
click at [698, 212] on div "F" at bounding box center [708, 164] width 58 height 162
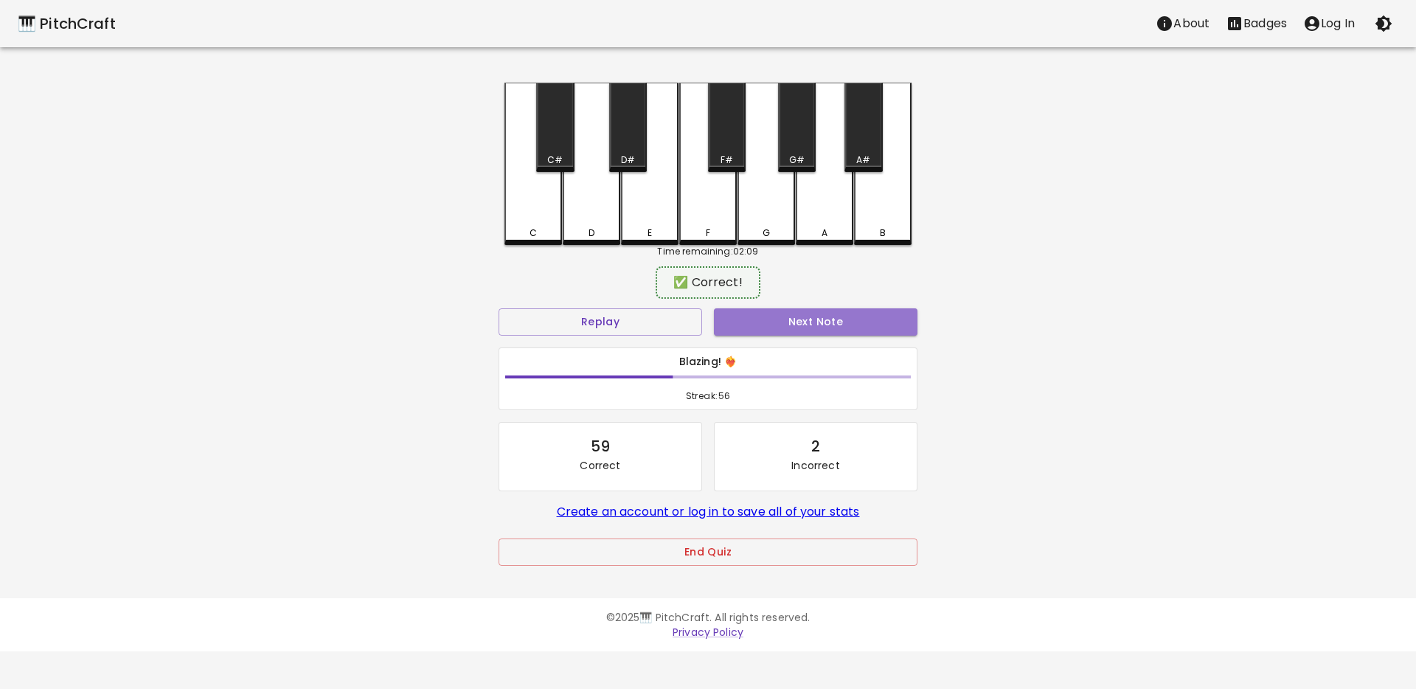
drag, startPoint x: 778, startPoint y: 316, endPoint x: 591, endPoint y: 271, distance: 191.7
click at [778, 316] on button "Next Note" at bounding box center [815, 321] width 203 height 27
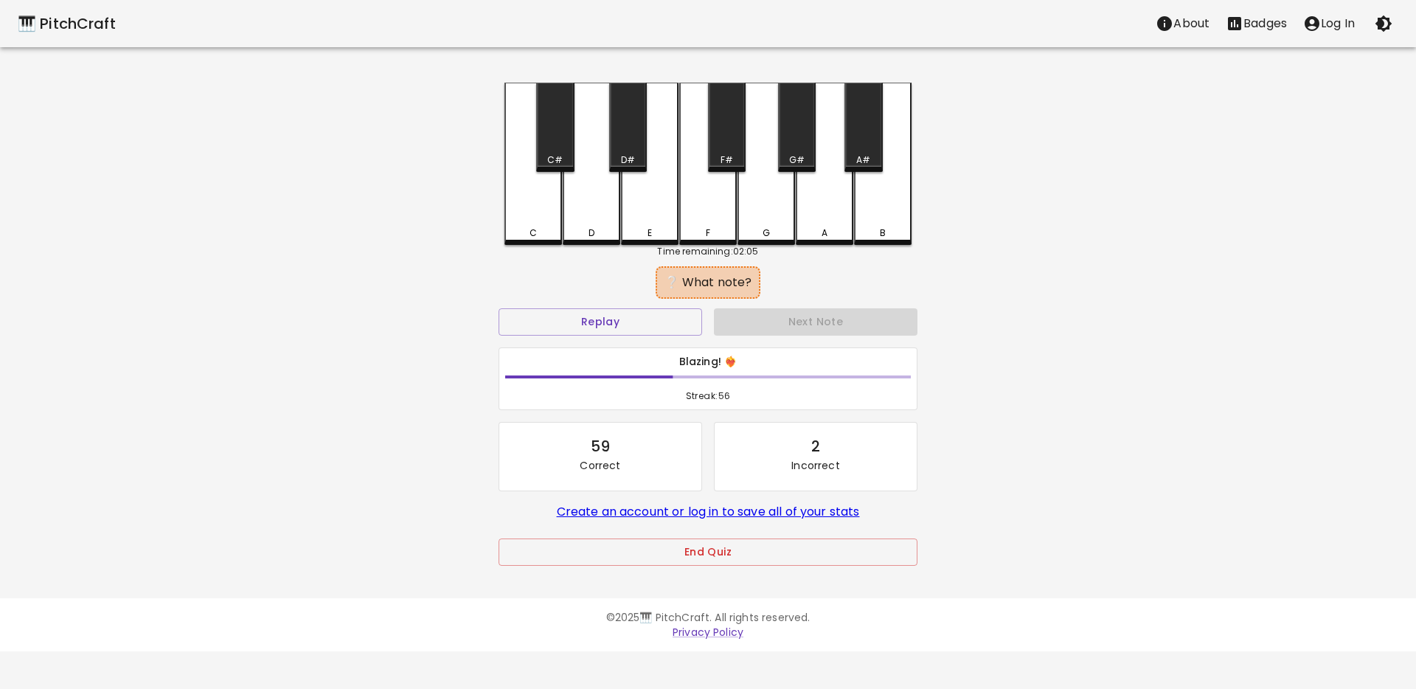
click at [598, 224] on div "D" at bounding box center [592, 164] width 58 height 162
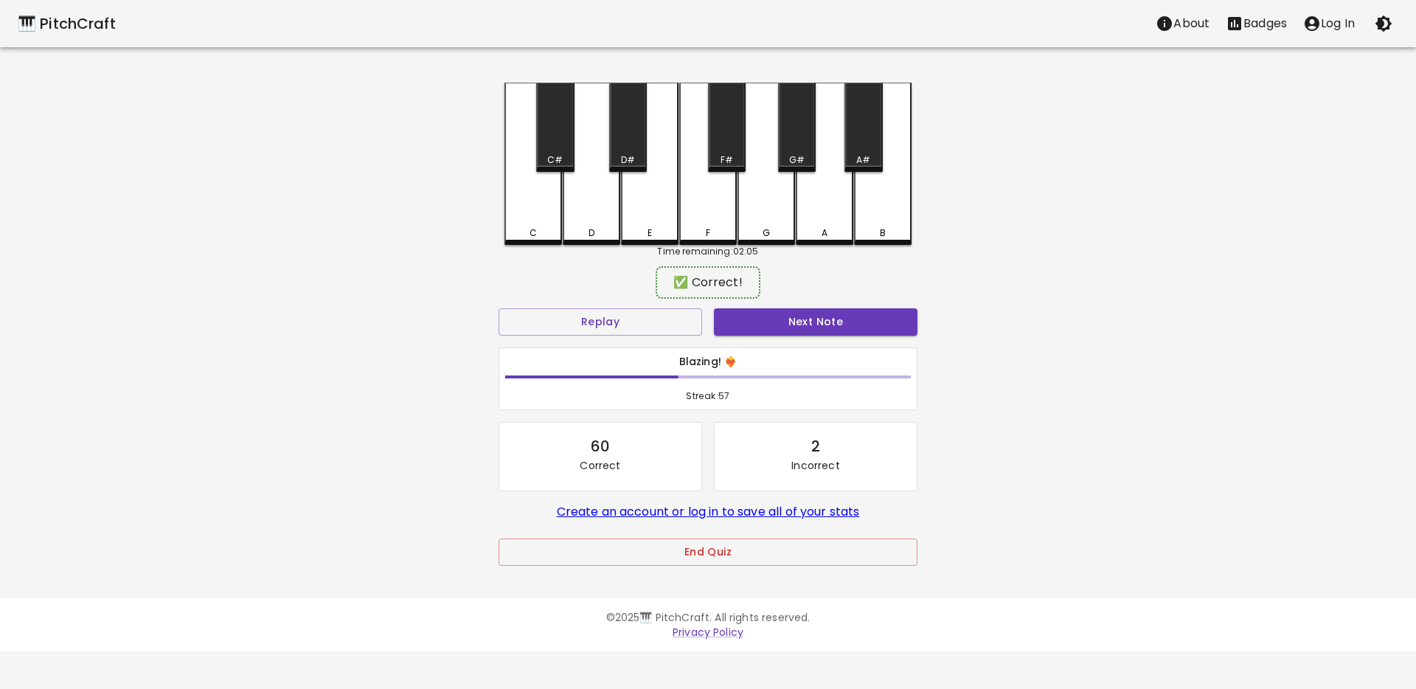
click at [798, 324] on button "Next Note" at bounding box center [815, 321] width 203 height 27
click at [601, 236] on div "D" at bounding box center [592, 162] width 58 height 159
click at [743, 323] on button "Next Note" at bounding box center [815, 321] width 203 height 27
click at [518, 220] on div "C" at bounding box center [533, 162] width 58 height 159
click at [730, 316] on button "Next Note" at bounding box center [815, 321] width 203 height 27
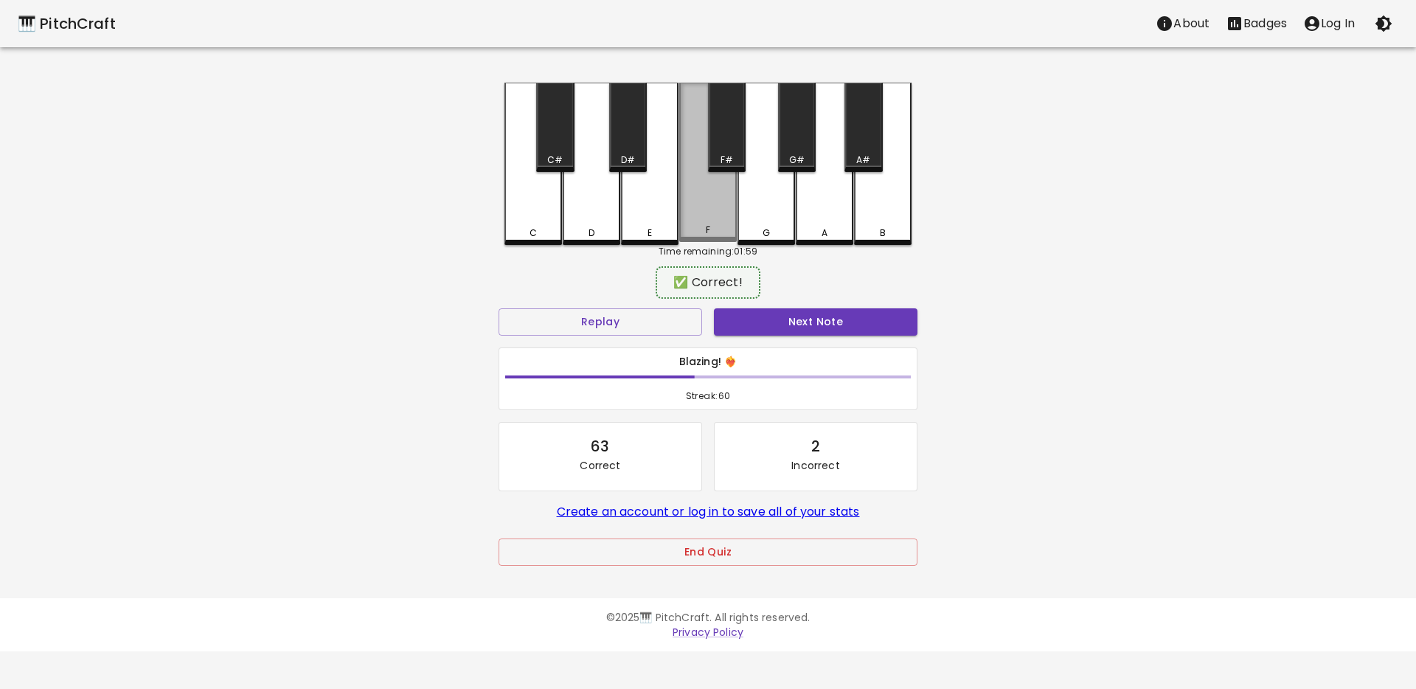
click at [689, 227] on div "F" at bounding box center [708, 229] width 55 height 13
click at [737, 313] on button "Next Note" at bounding box center [815, 321] width 203 height 27
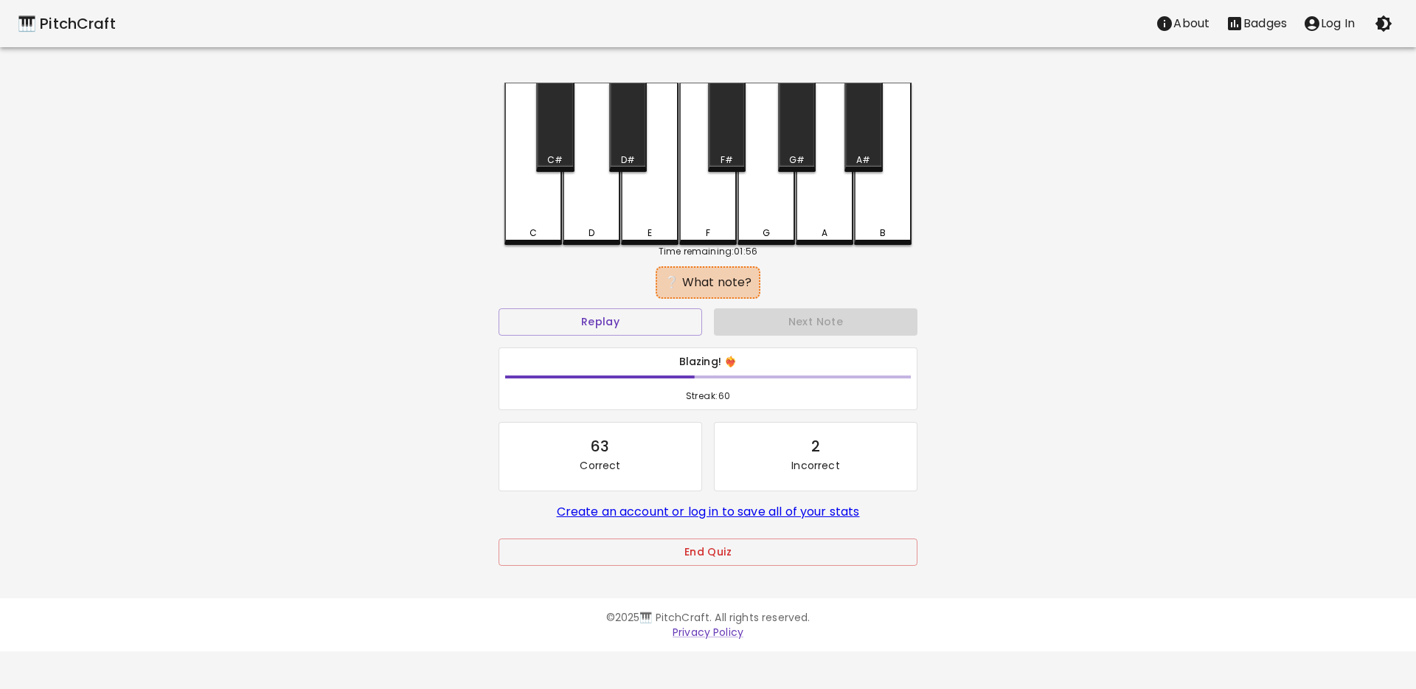
click at [540, 229] on div "C" at bounding box center [533, 232] width 55 height 13
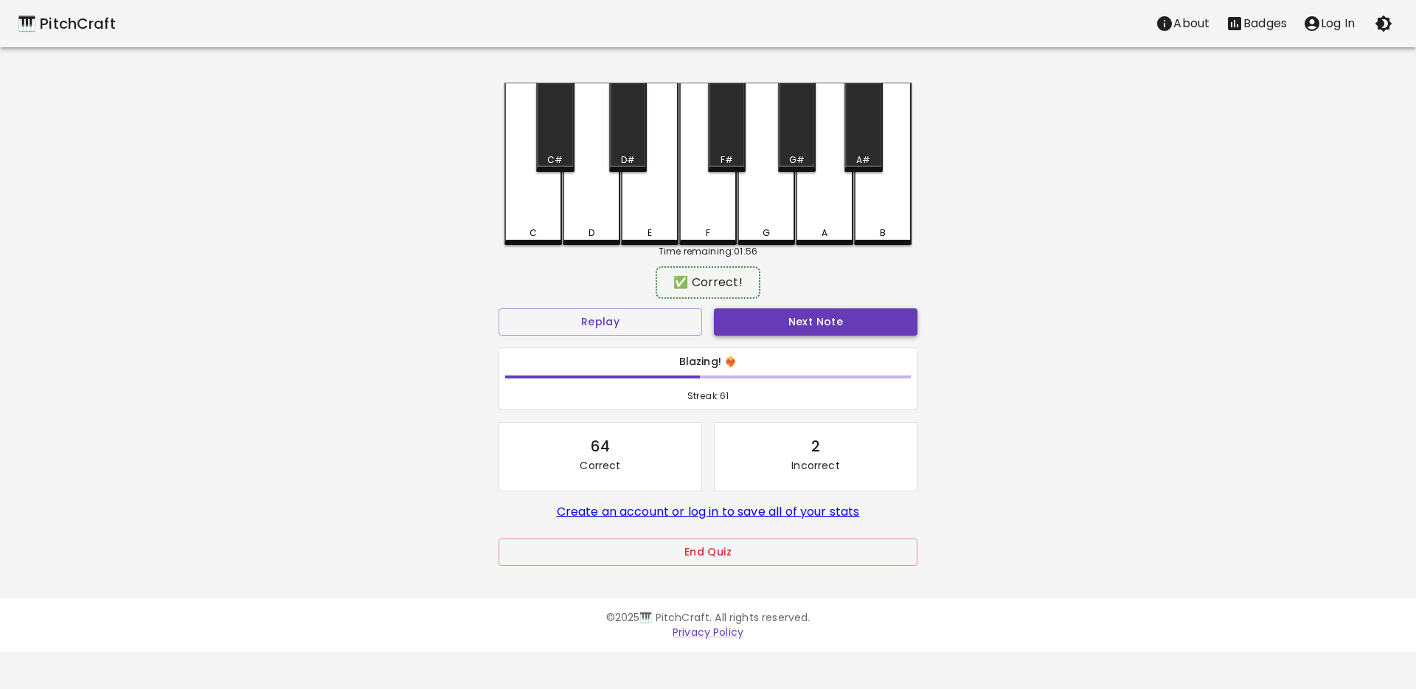
click at [720, 311] on button "Next Note" at bounding box center [815, 321] width 203 height 27
click at [650, 217] on div "E" at bounding box center [650, 162] width 58 height 159
click at [728, 312] on button "Next Note" at bounding box center [815, 321] width 203 height 27
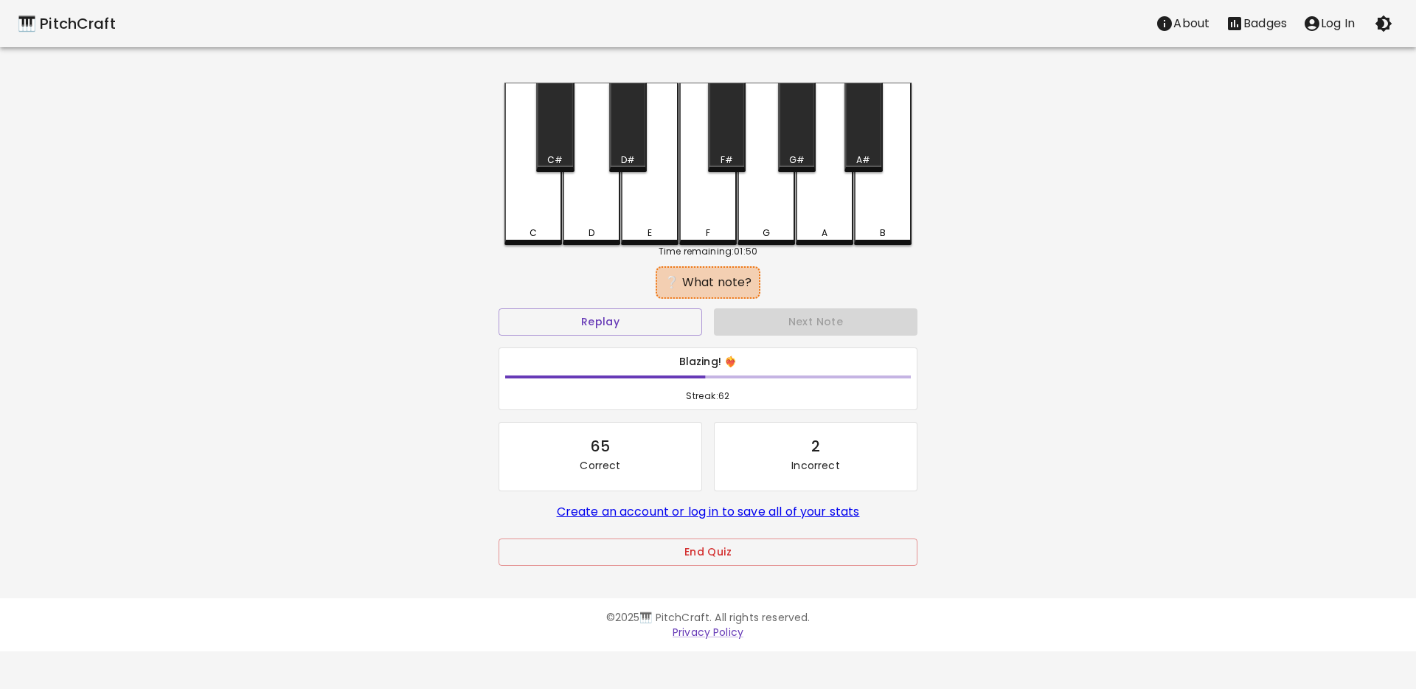
click at [698, 224] on div "F" at bounding box center [708, 164] width 58 height 162
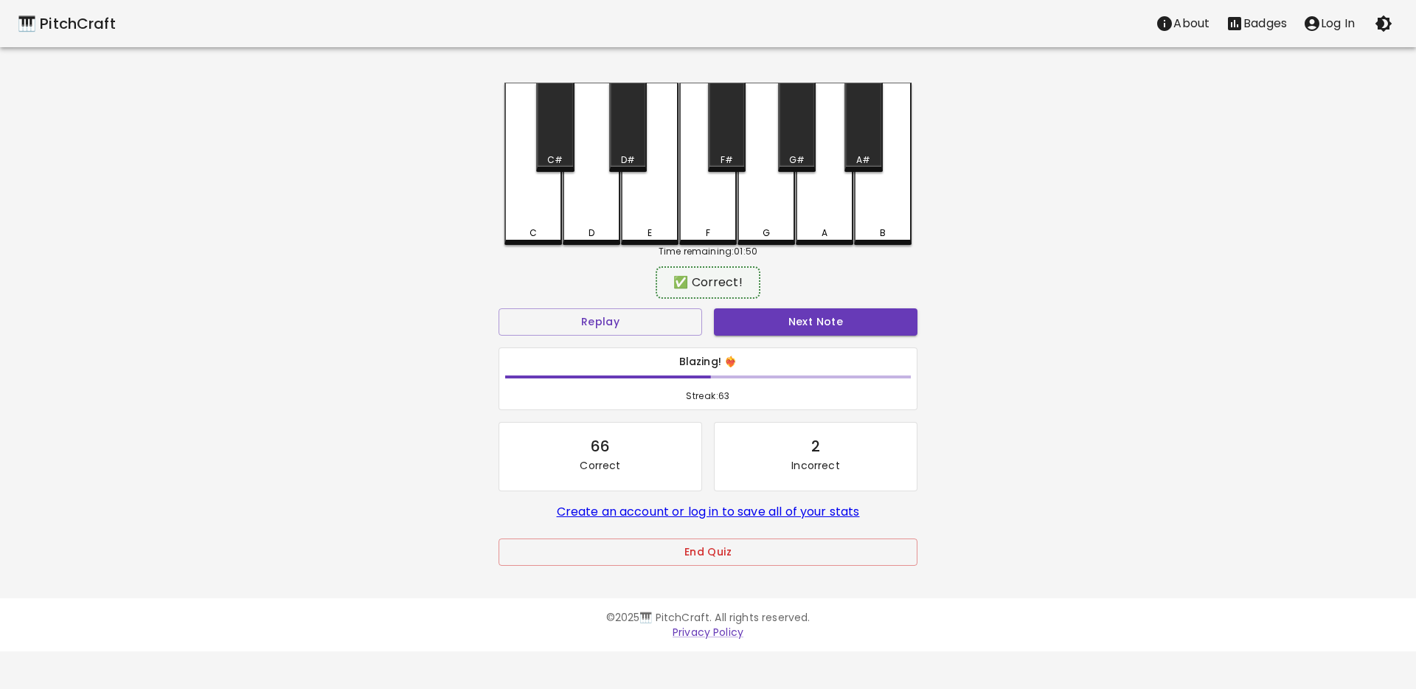
drag, startPoint x: 779, startPoint y: 313, endPoint x: 691, endPoint y: 289, distance: 91.0
click at [779, 313] on button "Next Note" at bounding box center [815, 321] width 203 height 27
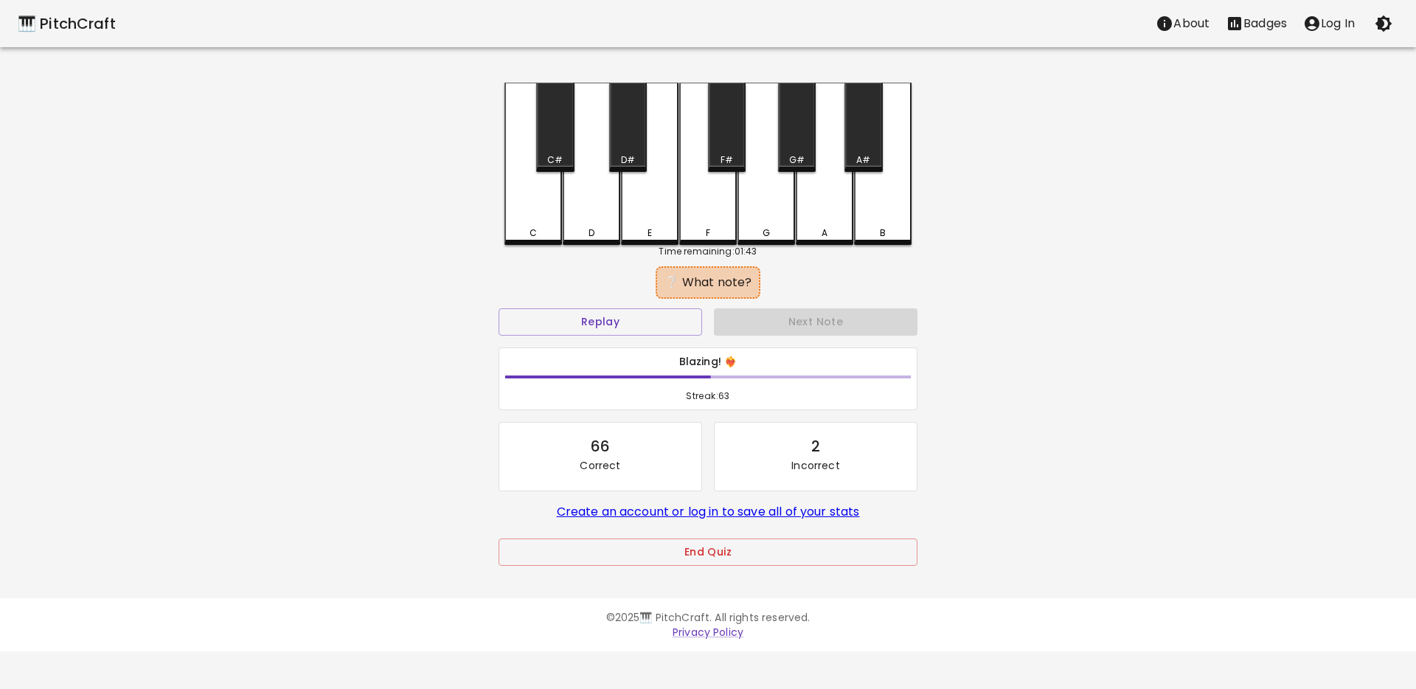
click at [597, 217] on div "D" at bounding box center [592, 164] width 58 height 162
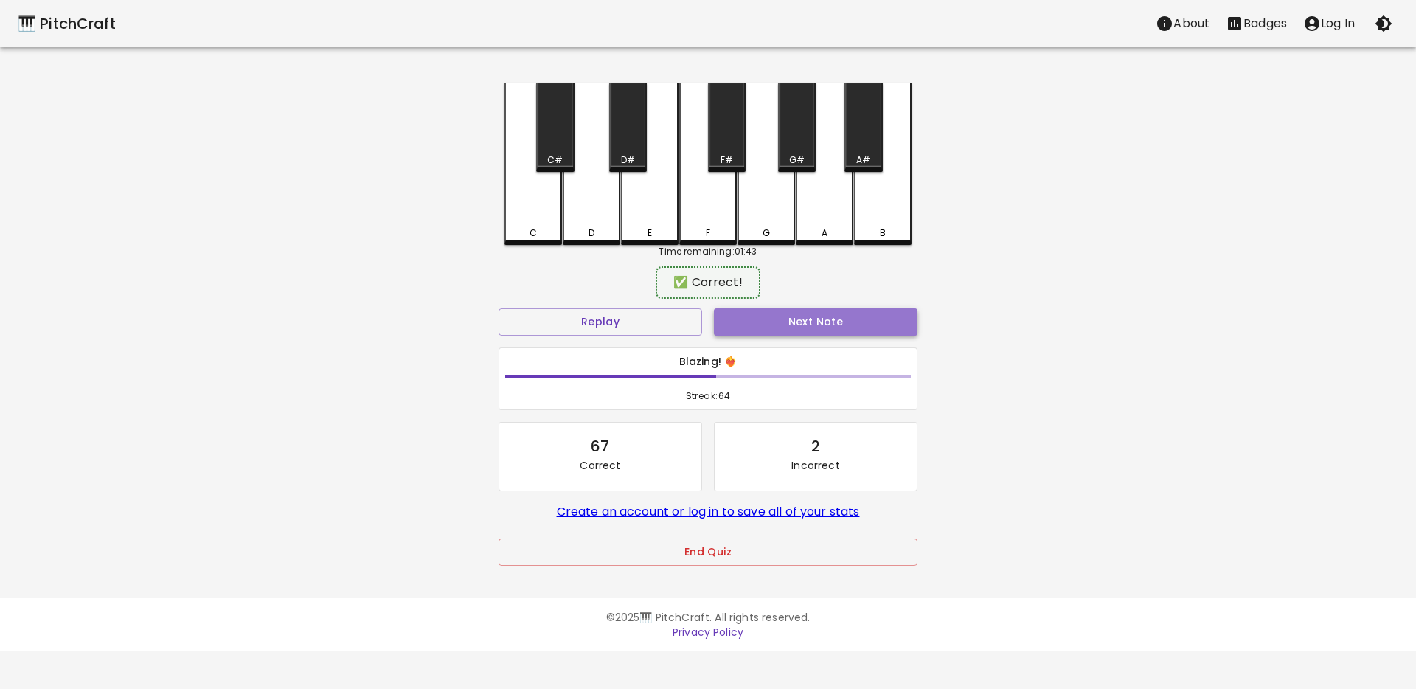
click at [725, 319] on button "Next Note" at bounding box center [815, 321] width 203 height 27
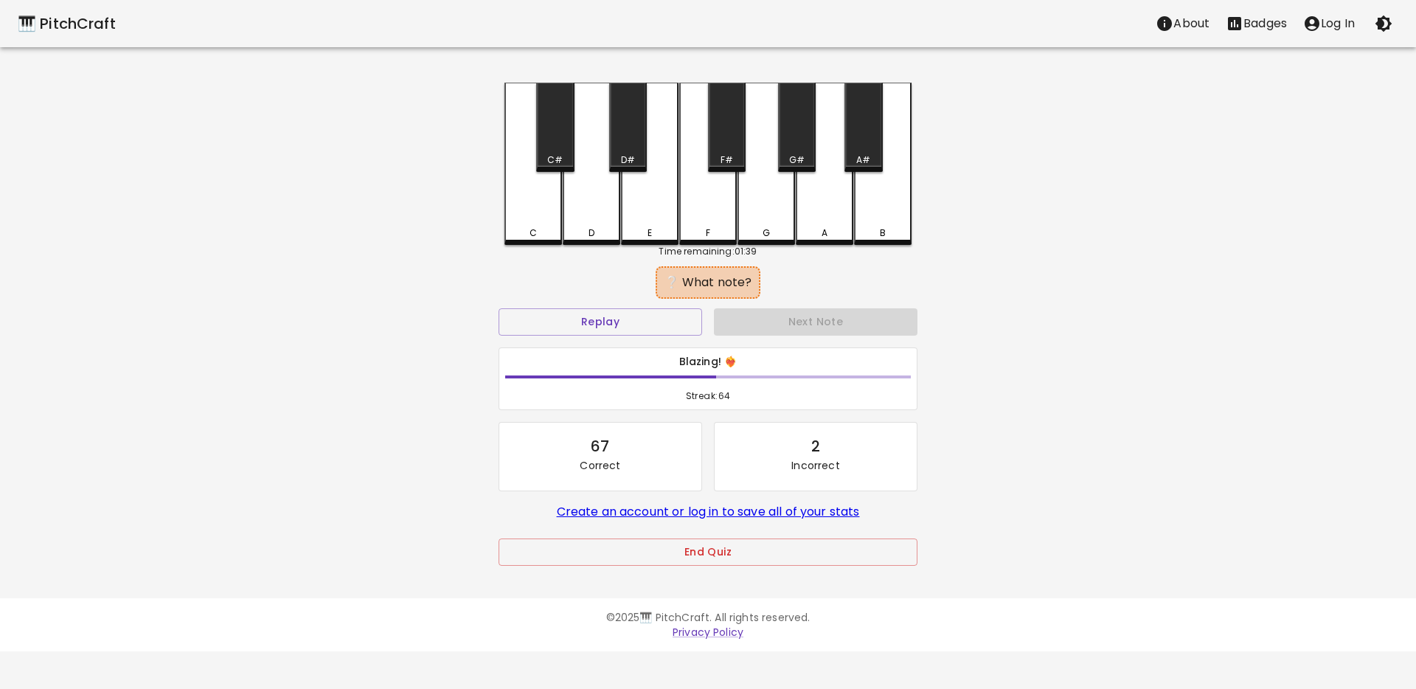
click at [634, 212] on div "E" at bounding box center [650, 164] width 58 height 162
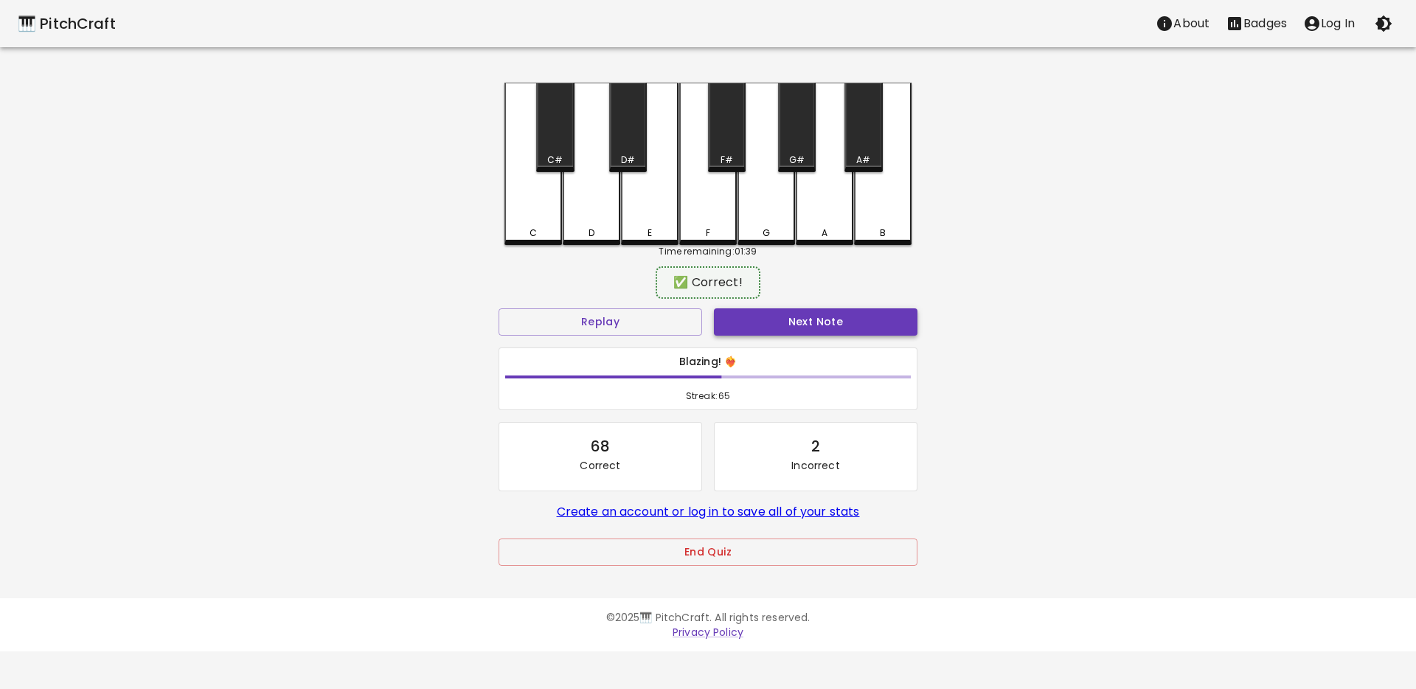
click at [731, 323] on button "Next Note" at bounding box center [815, 321] width 203 height 27
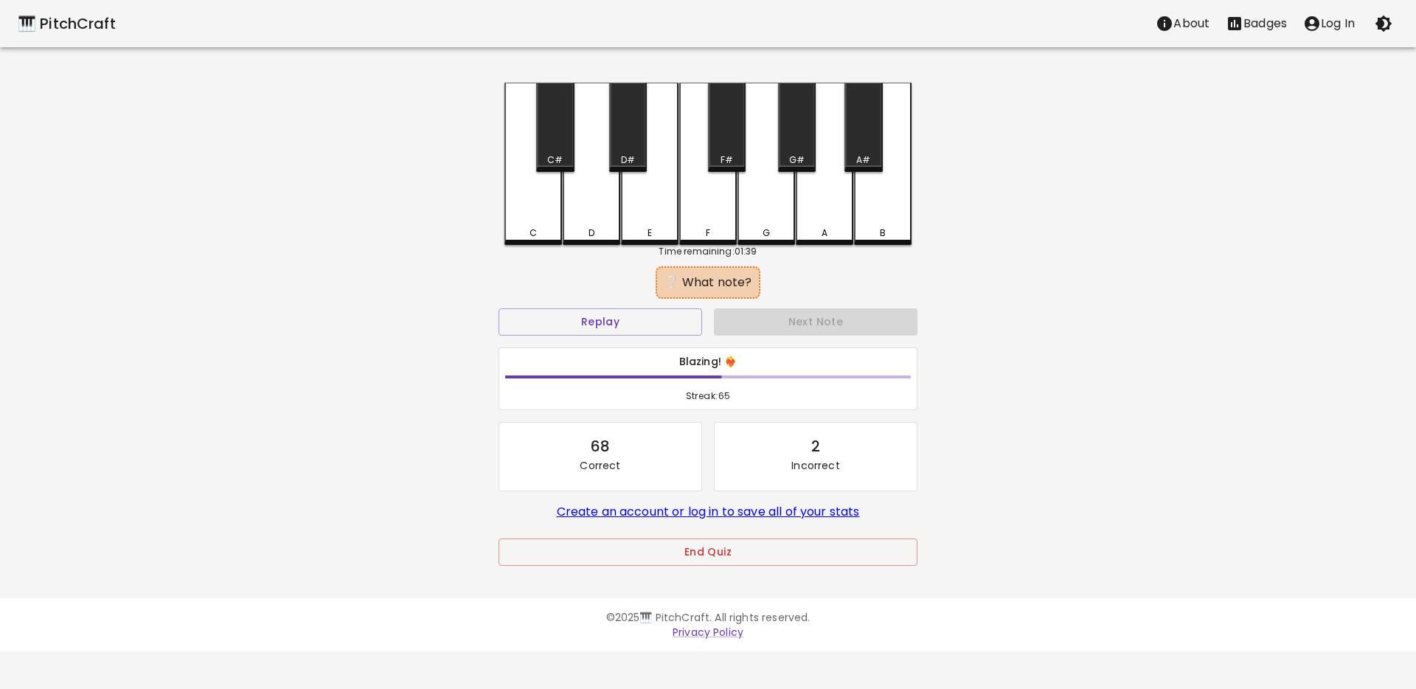
click at [715, 215] on div "F" at bounding box center [708, 164] width 58 height 162
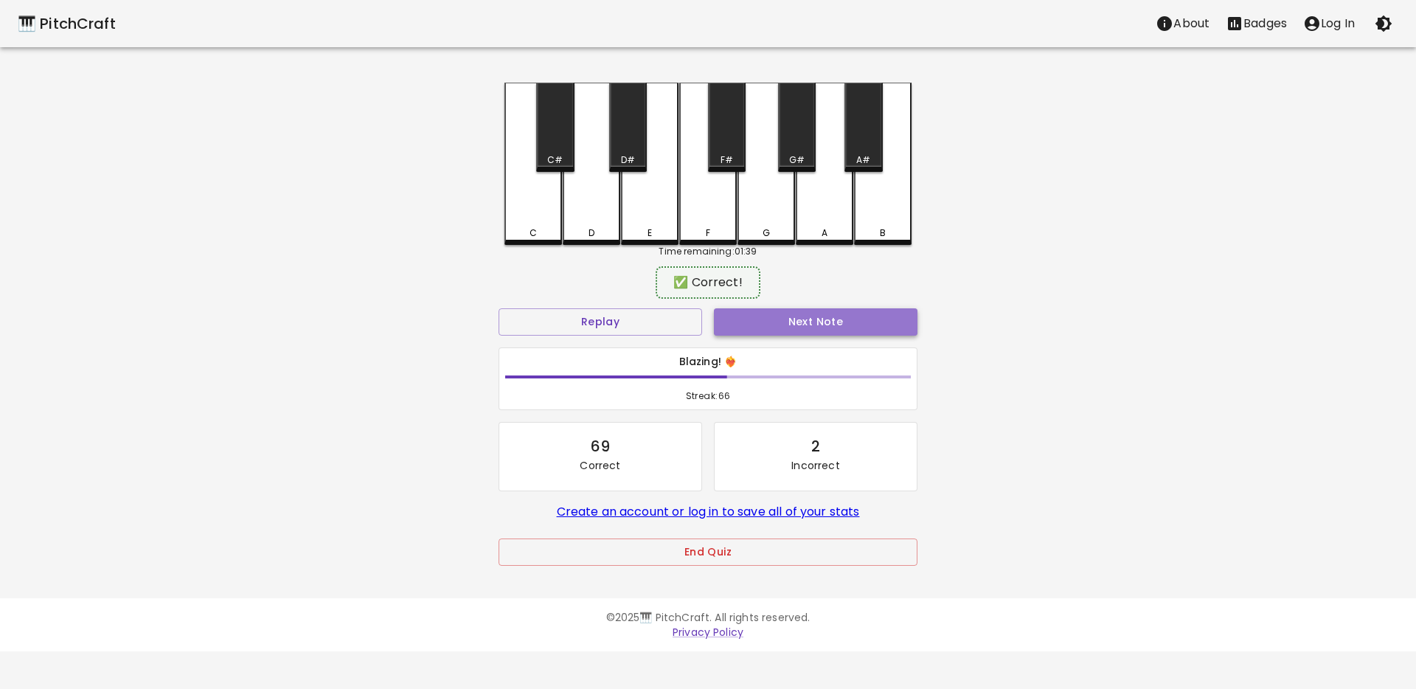
click at [767, 313] on button "Next Note" at bounding box center [815, 321] width 203 height 27
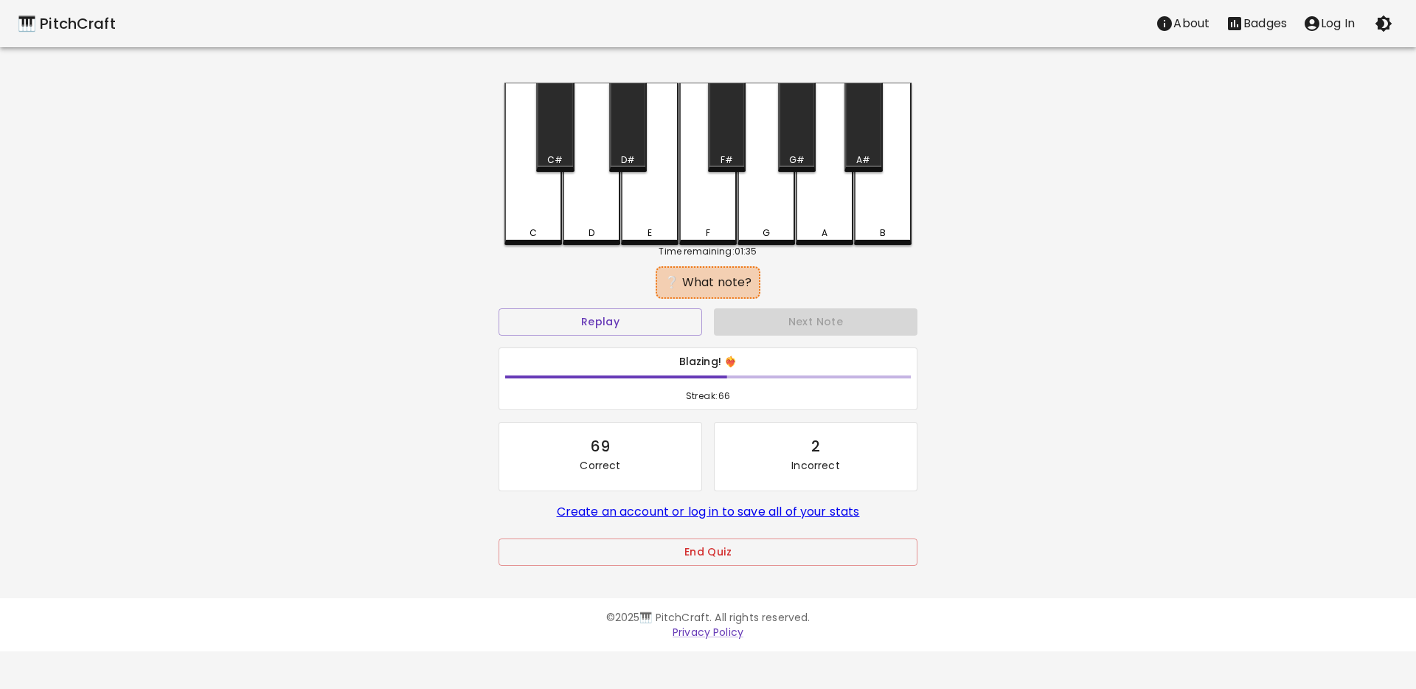
click at [593, 220] on div "D" at bounding box center [592, 164] width 58 height 162
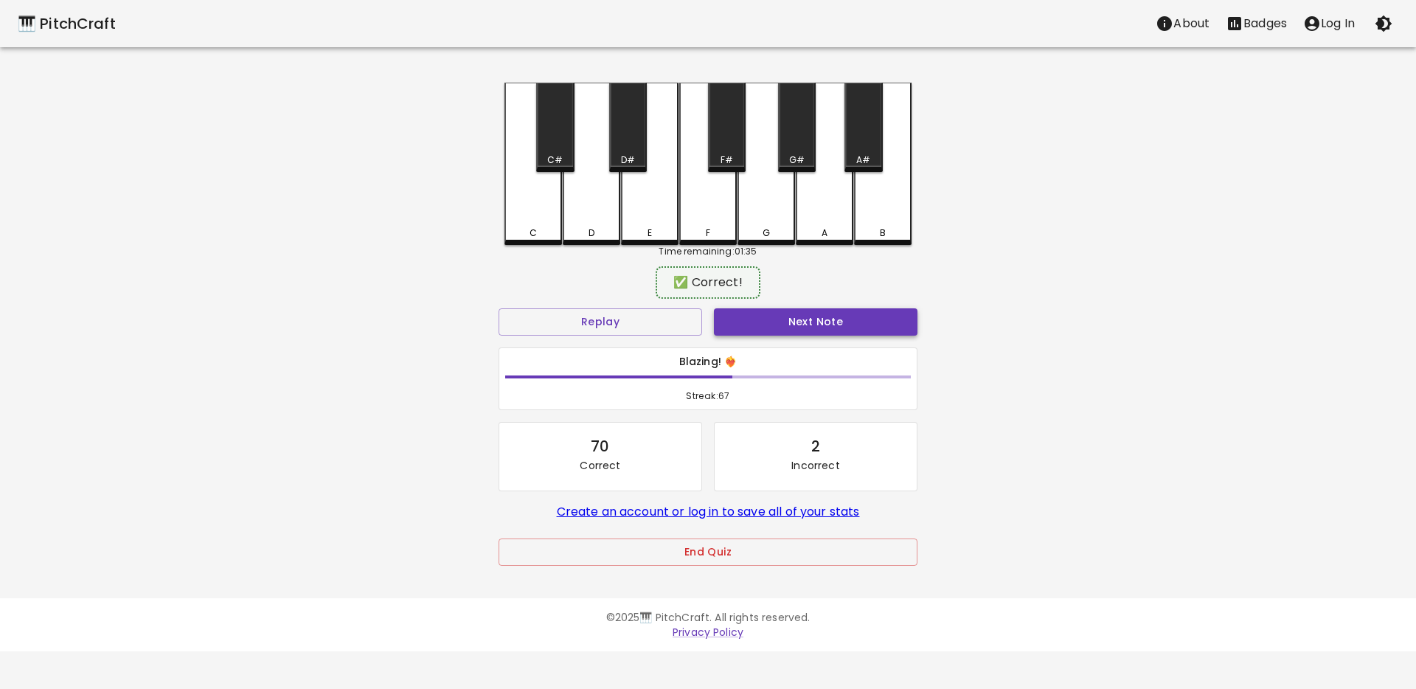
click at [732, 310] on button "Next Note" at bounding box center [815, 321] width 203 height 27
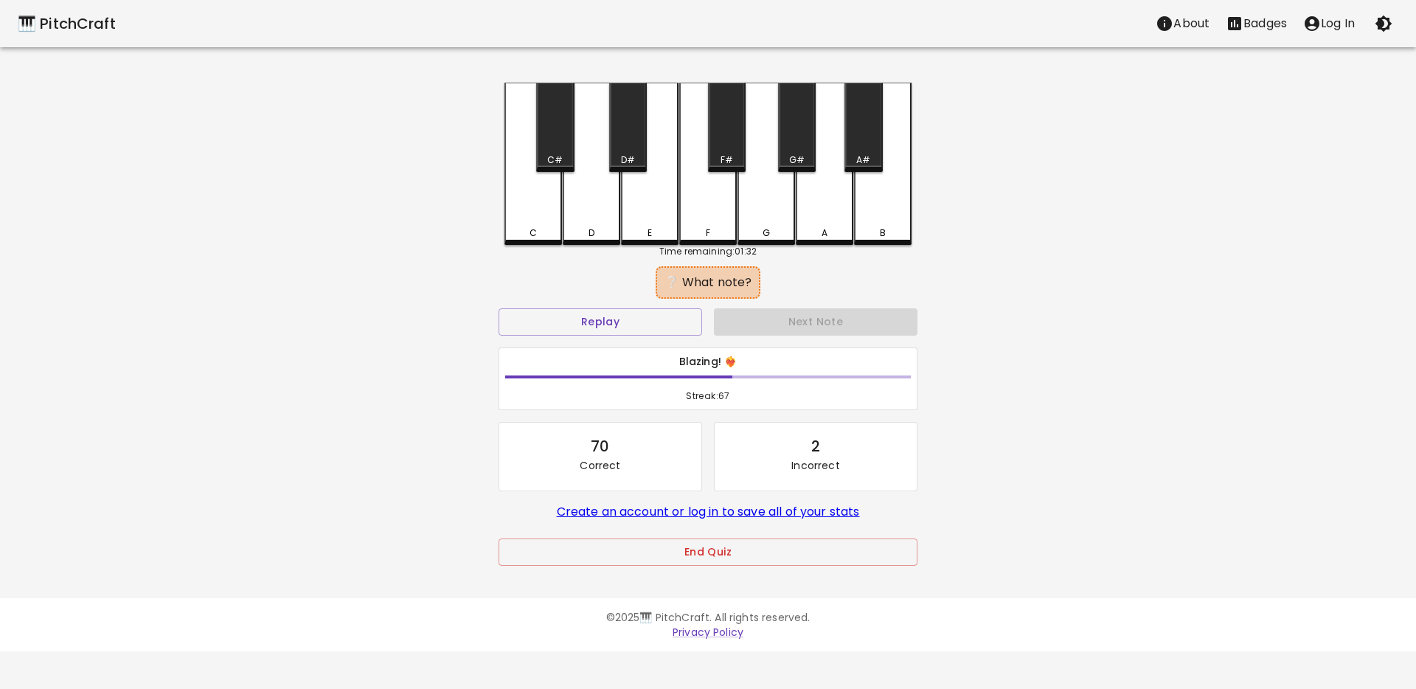
click at [654, 225] on div "E" at bounding box center [650, 164] width 58 height 162
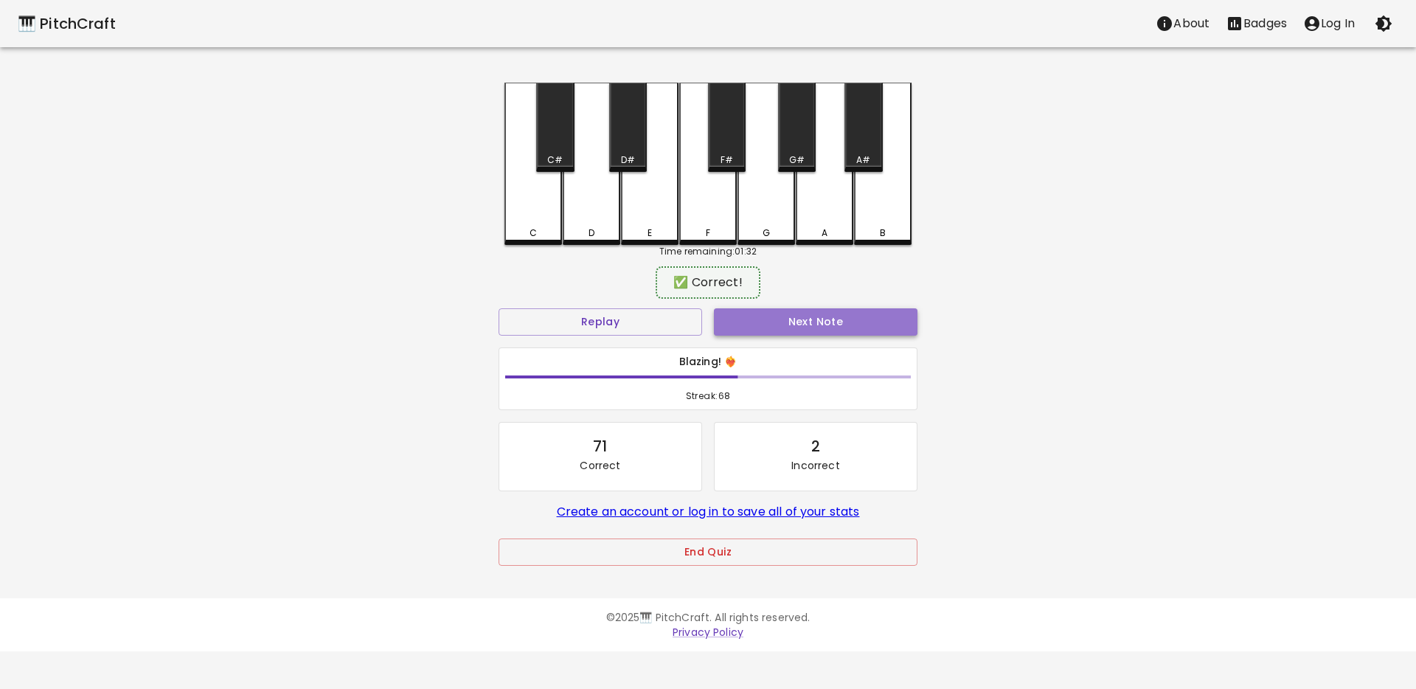
click at [740, 332] on button "Next Note" at bounding box center [815, 321] width 203 height 27
click at [688, 207] on div "F" at bounding box center [708, 162] width 58 height 159
click at [731, 311] on button "Next Note" at bounding box center [815, 321] width 203 height 27
click at [694, 199] on div "F" at bounding box center [708, 162] width 58 height 159
click at [754, 316] on button "Next Note" at bounding box center [815, 321] width 203 height 27
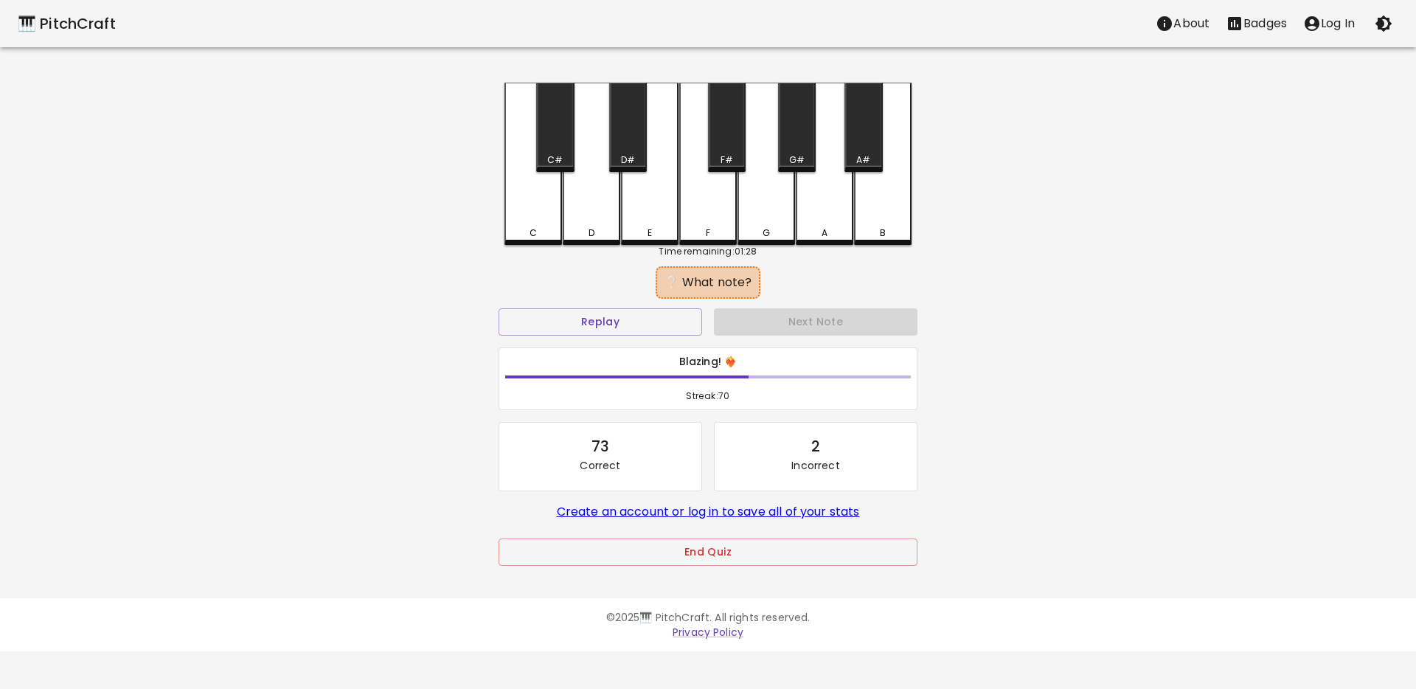
click at [705, 204] on div "F" at bounding box center [708, 164] width 58 height 162
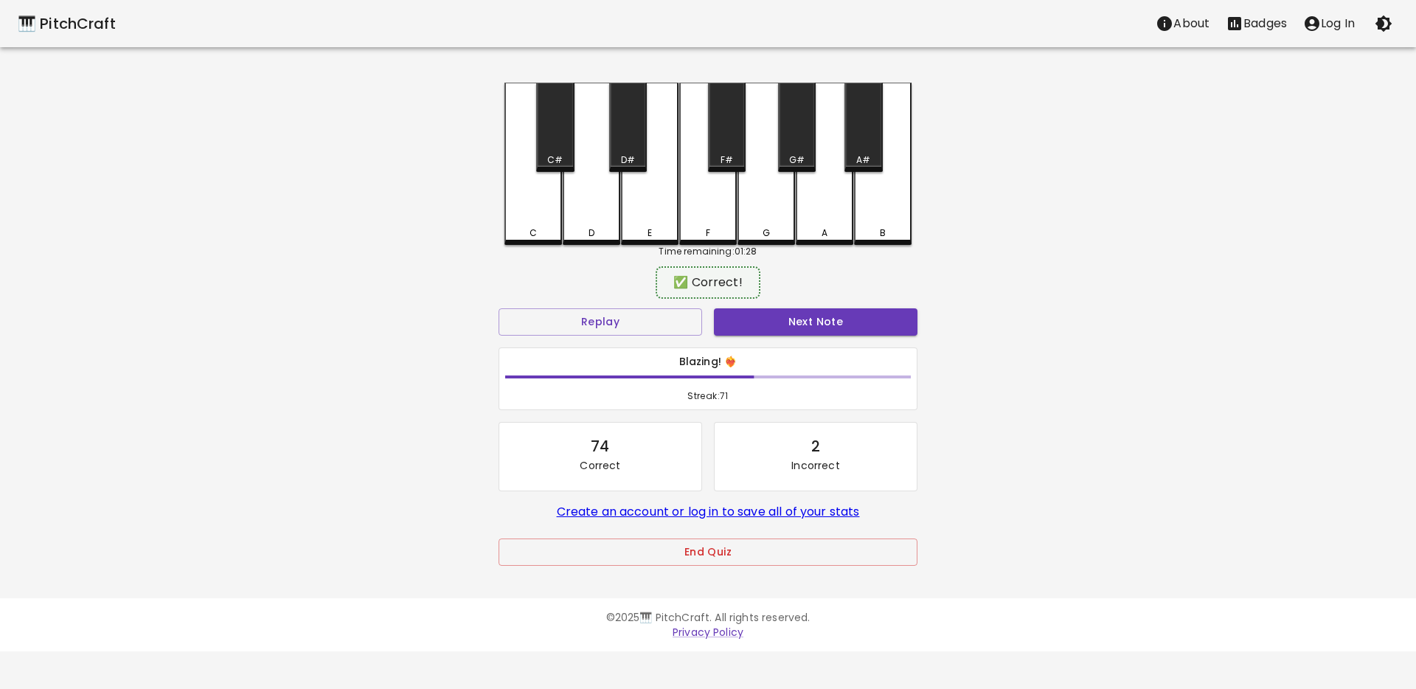
click at [753, 315] on button "Next Note" at bounding box center [815, 321] width 203 height 27
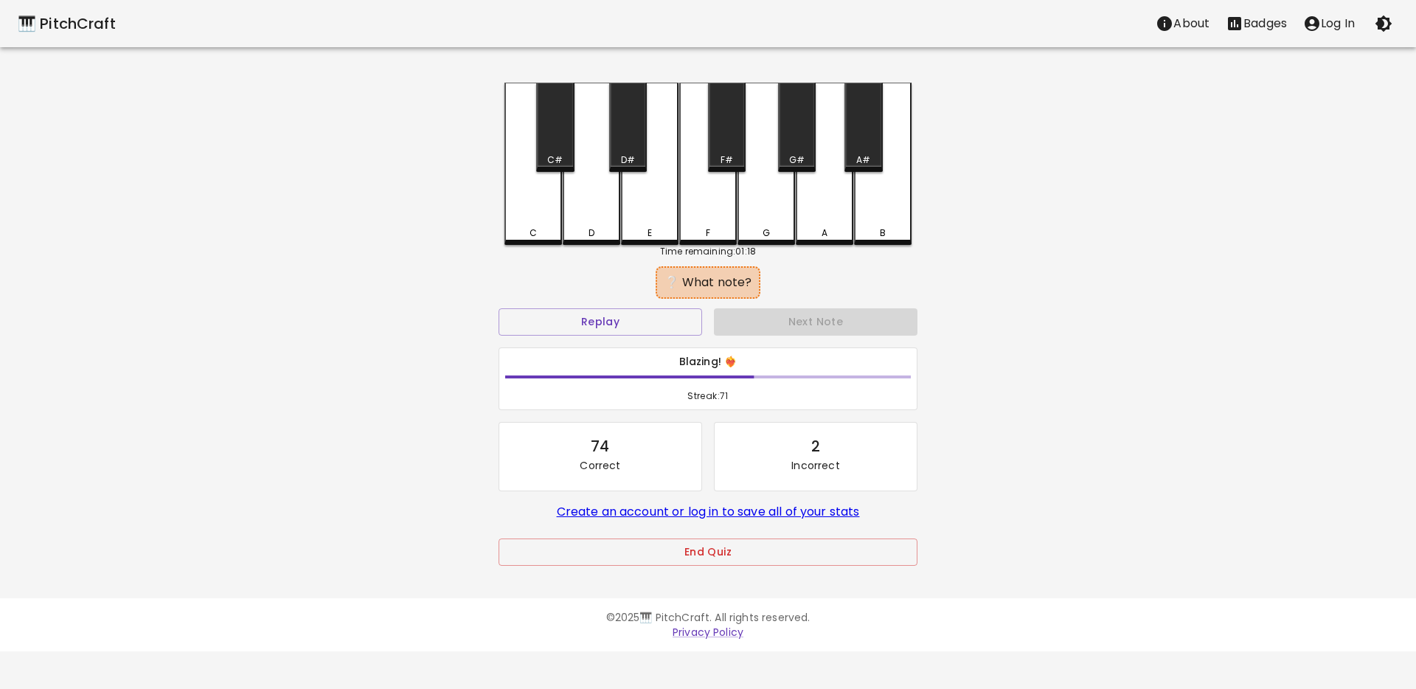
drag, startPoint x: 647, startPoint y: 203, endPoint x: 652, endPoint y: 214, distance: 12.2
click at [647, 203] on div "E" at bounding box center [650, 164] width 58 height 162
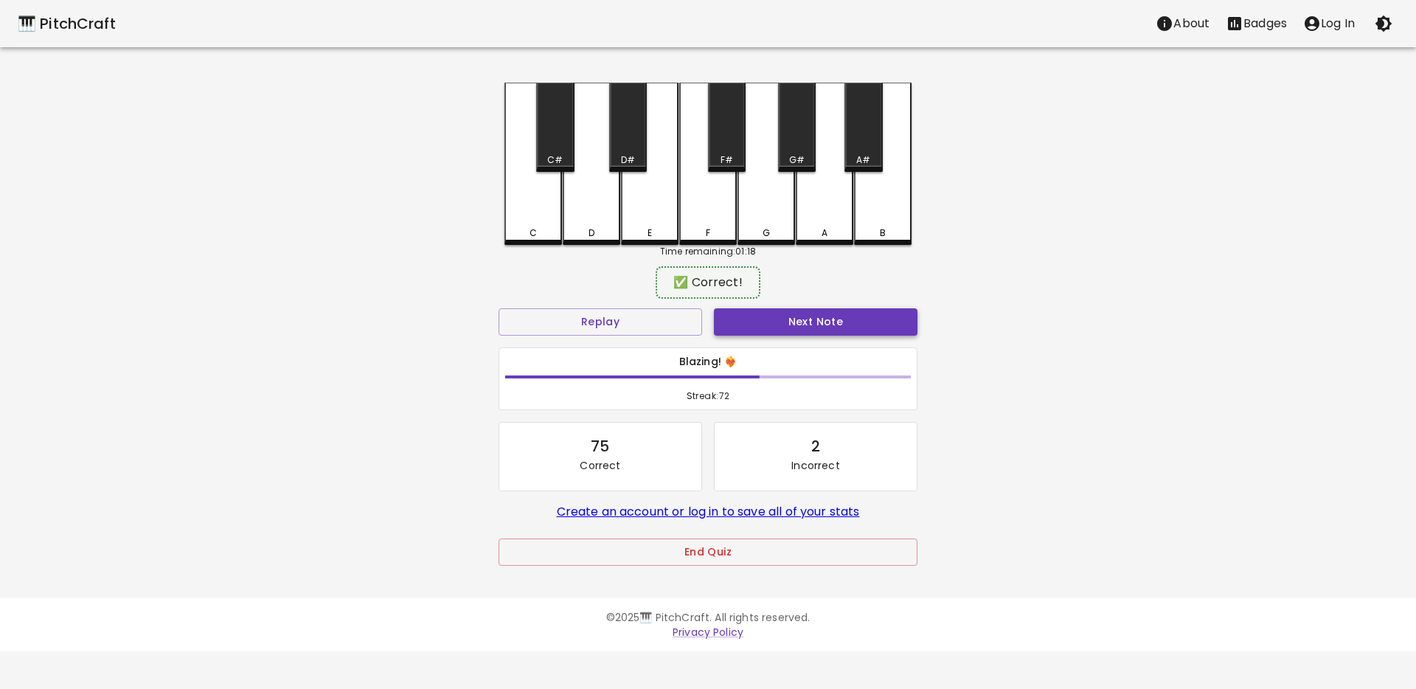
click at [777, 326] on button "Next Note" at bounding box center [815, 321] width 203 height 27
click at [531, 216] on div "C" at bounding box center [533, 162] width 58 height 159
click at [729, 311] on button "Next Note" at bounding box center [815, 321] width 203 height 27
click at [543, 216] on div "C" at bounding box center [533, 162] width 58 height 159
click at [737, 315] on button "Next Note" at bounding box center [815, 321] width 203 height 27
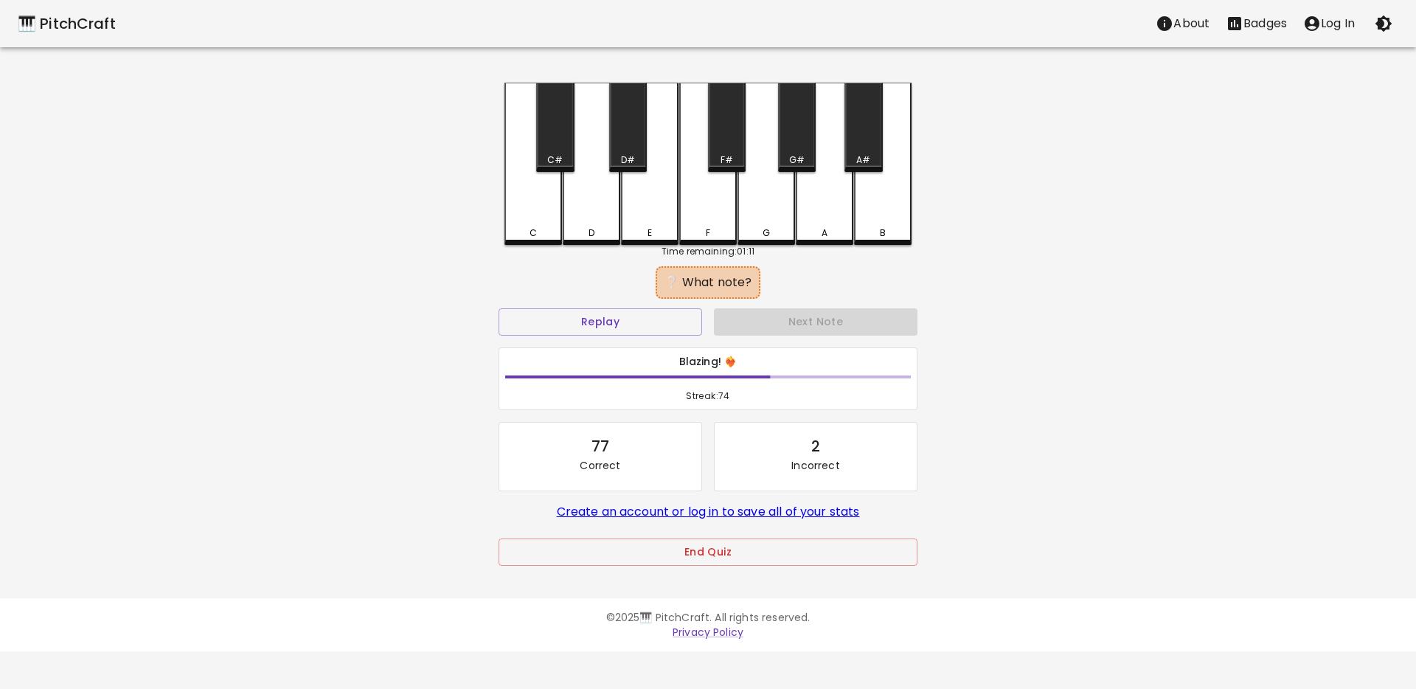
click at [703, 234] on div "F" at bounding box center [708, 232] width 55 height 13
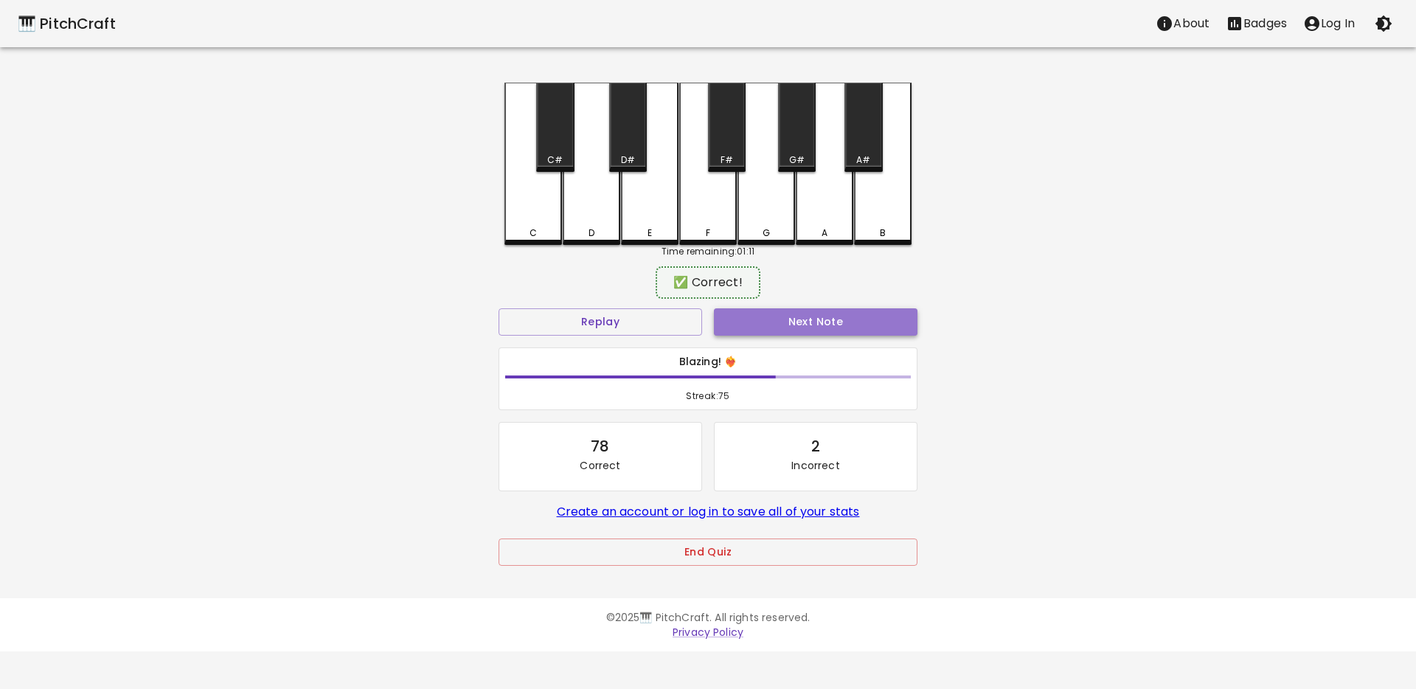
click at [751, 318] on button "Next Note" at bounding box center [815, 321] width 203 height 27
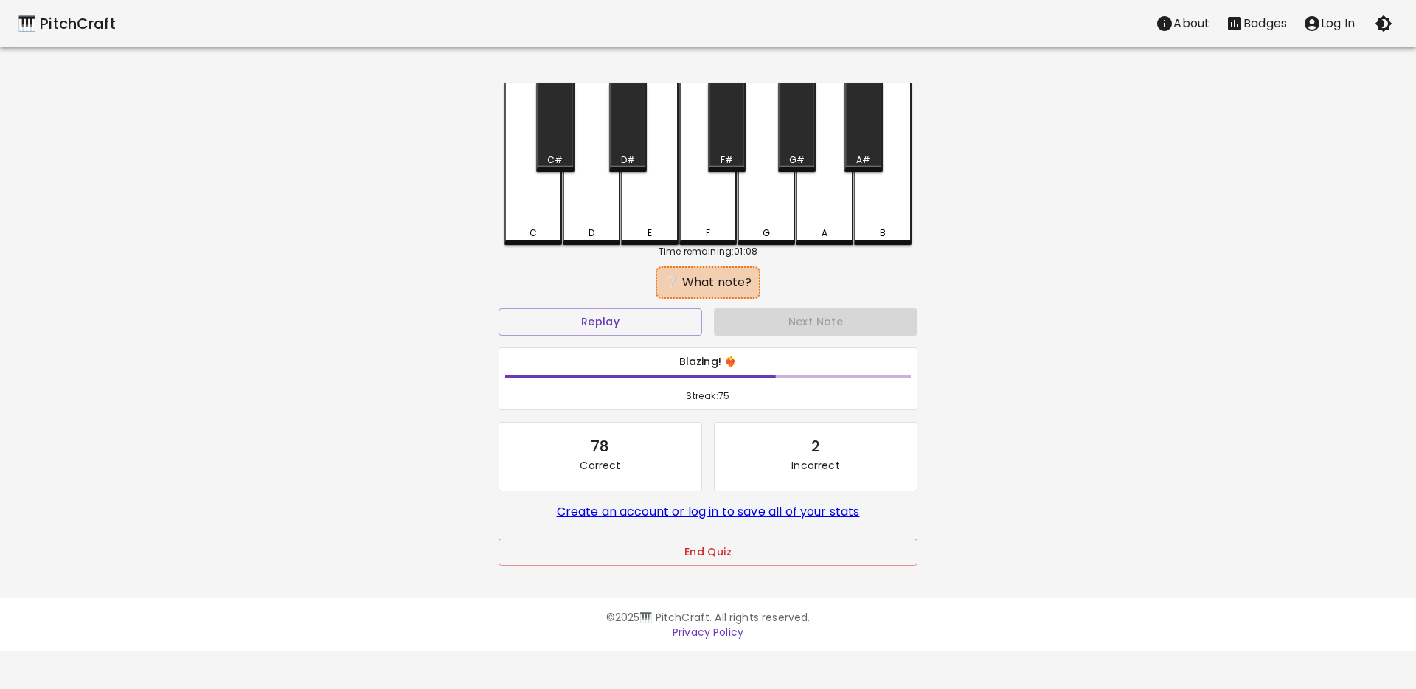
click at [521, 195] on div "C" at bounding box center [533, 164] width 58 height 162
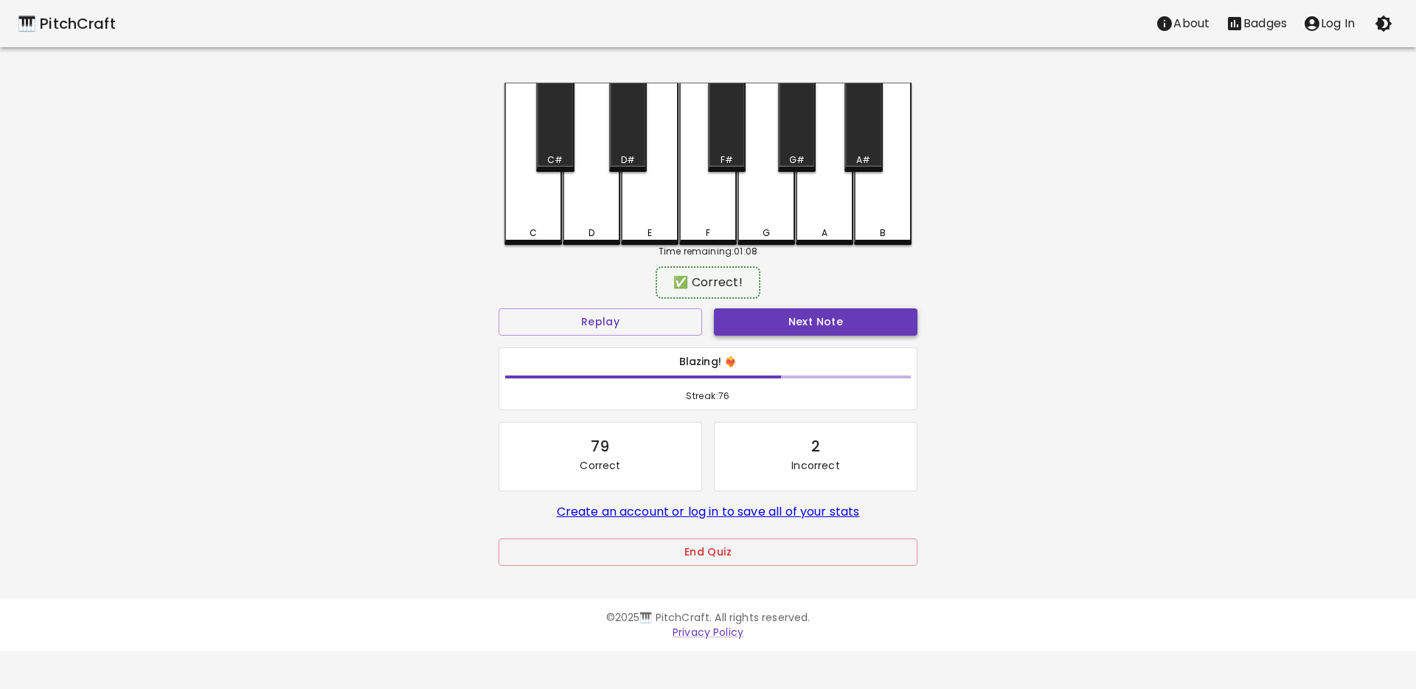
click at [731, 313] on button "Next Note" at bounding box center [815, 321] width 203 height 27
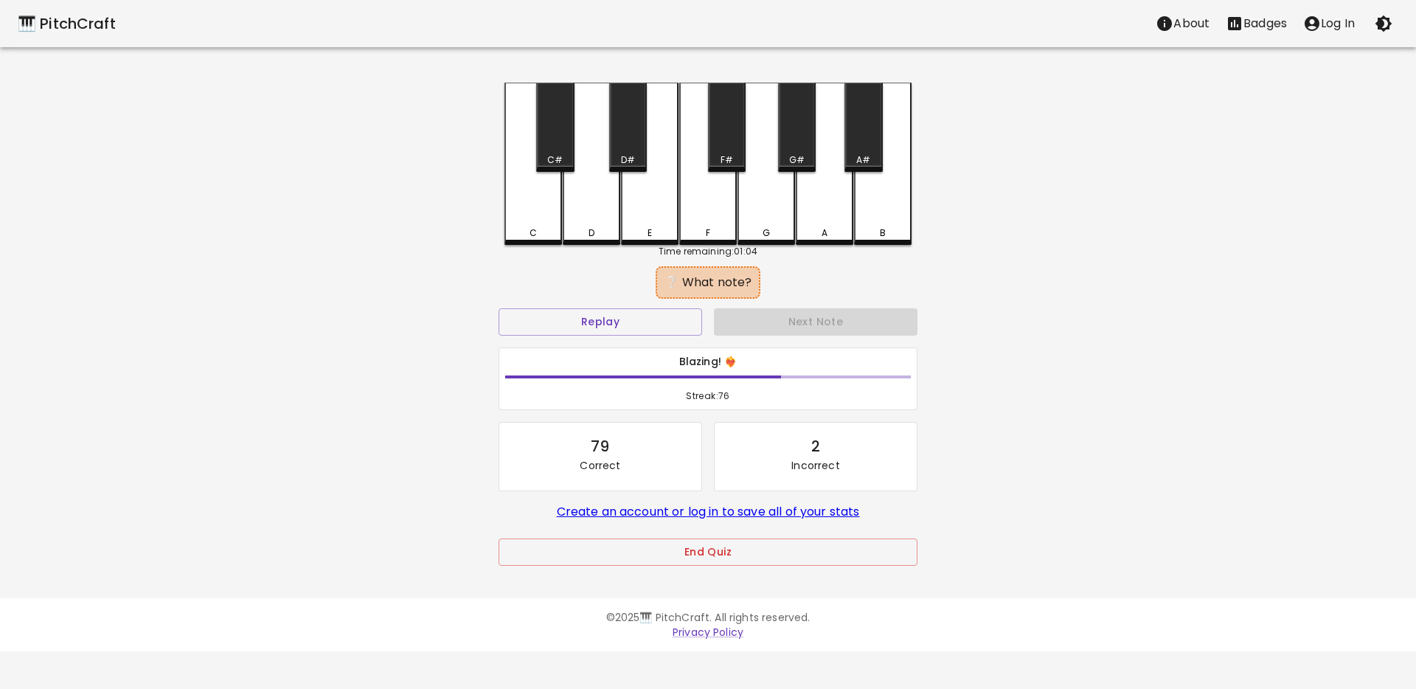
click at [646, 217] on div "E" at bounding box center [650, 164] width 58 height 162
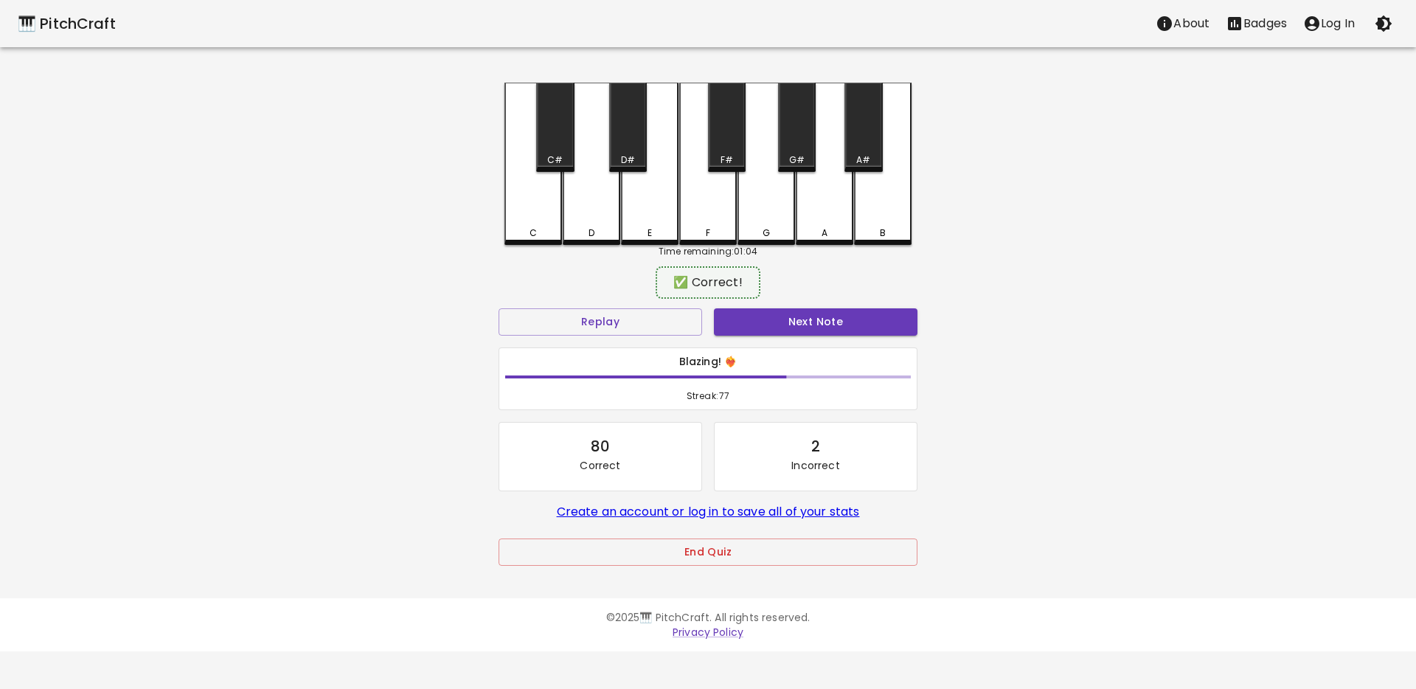
click at [751, 330] on button "Next Note" at bounding box center [815, 321] width 203 height 27
click at [649, 202] on div "E" at bounding box center [650, 162] width 58 height 159
click at [751, 314] on button "Next Note" at bounding box center [815, 321] width 203 height 27
click at [634, 179] on div "E" at bounding box center [650, 162] width 58 height 159
click at [748, 311] on button "Next Note" at bounding box center [815, 321] width 203 height 27
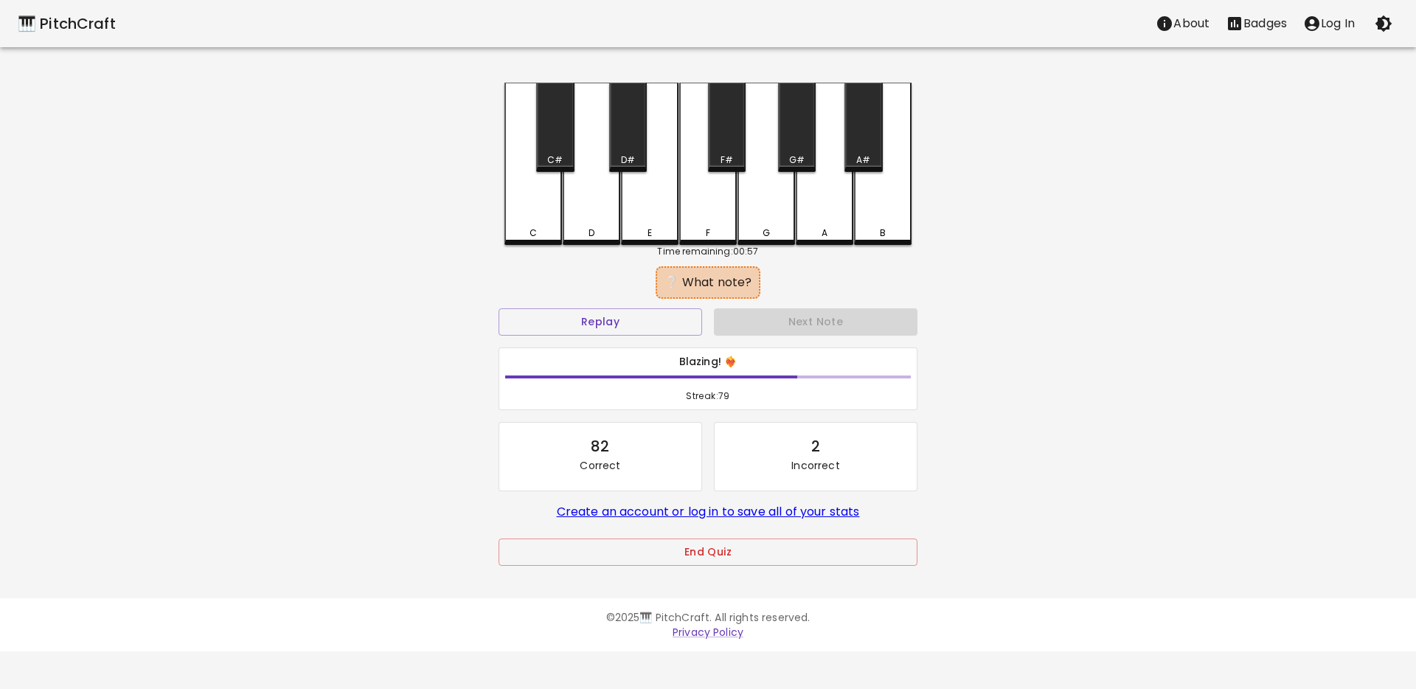
click at [545, 229] on div "C" at bounding box center [533, 232] width 55 height 13
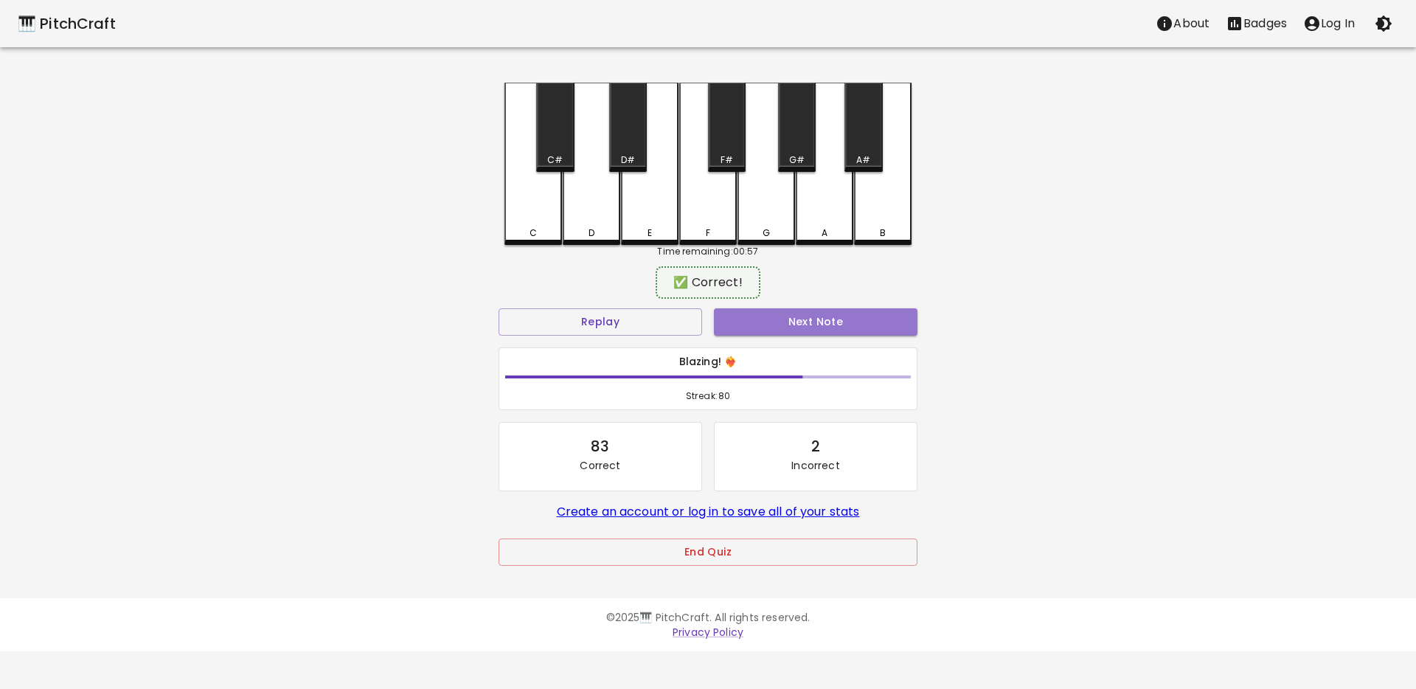
drag, startPoint x: 729, startPoint y: 321, endPoint x: 703, endPoint y: 319, distance: 25.9
click at [729, 322] on button "Next Note" at bounding box center [815, 321] width 203 height 27
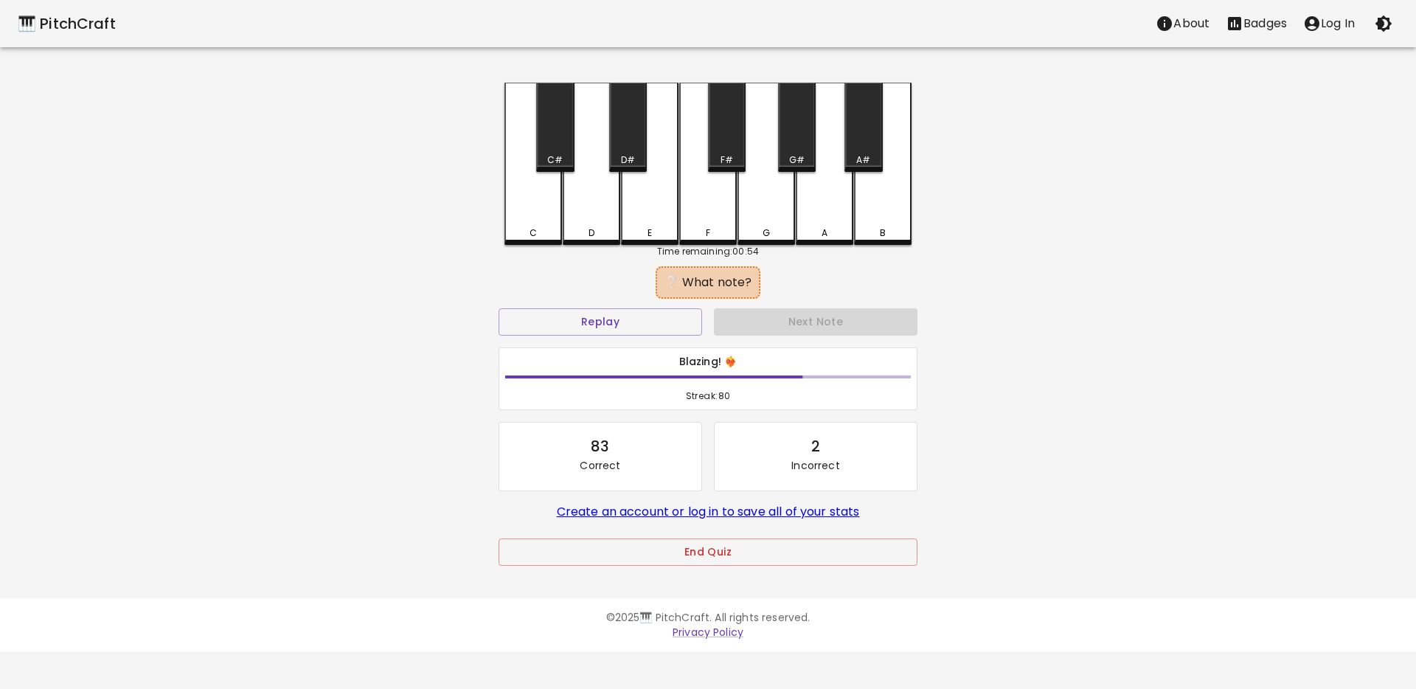
click at [636, 236] on div "E" at bounding box center [649, 232] width 55 height 13
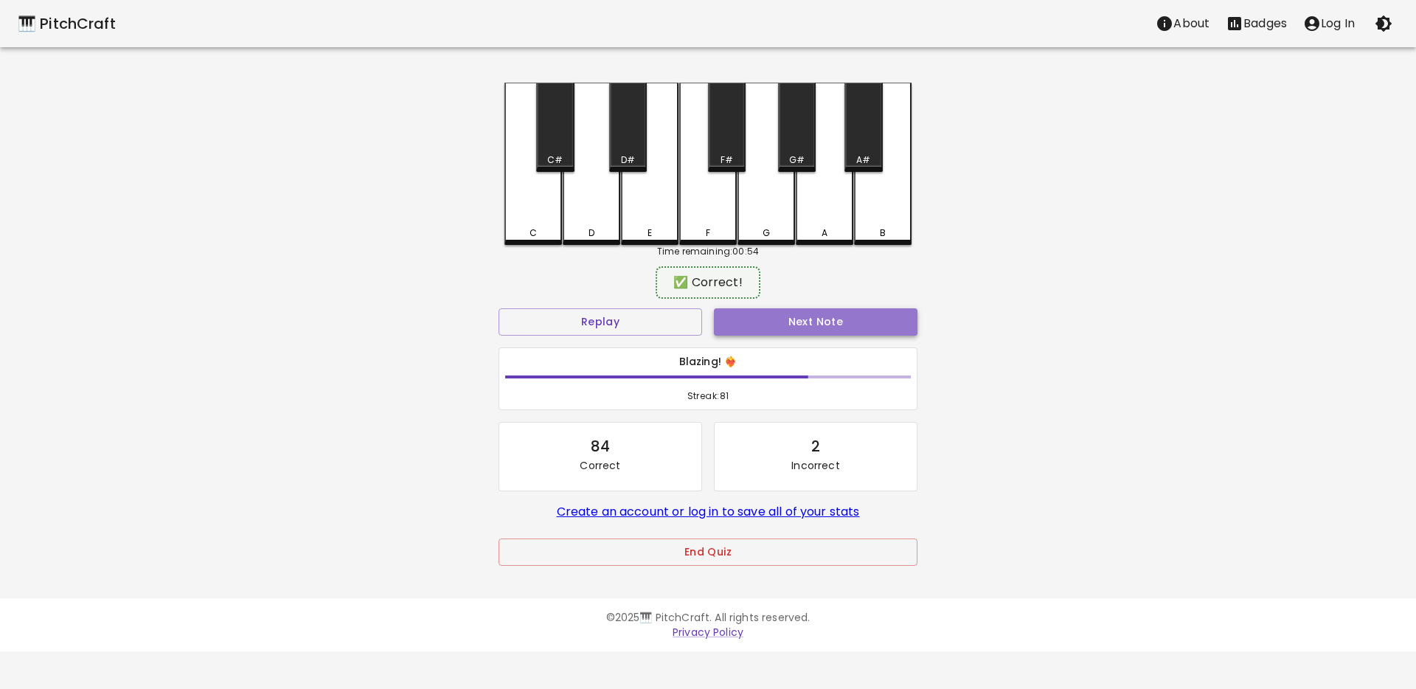
click at [746, 319] on button "Next Note" at bounding box center [815, 321] width 203 height 27
click at [687, 234] on div "F" at bounding box center [708, 229] width 55 height 13
drag, startPoint x: 782, startPoint y: 335, endPoint x: 774, endPoint y: 332, distance: 8.6
click at [782, 335] on button "Next Note" at bounding box center [815, 321] width 203 height 27
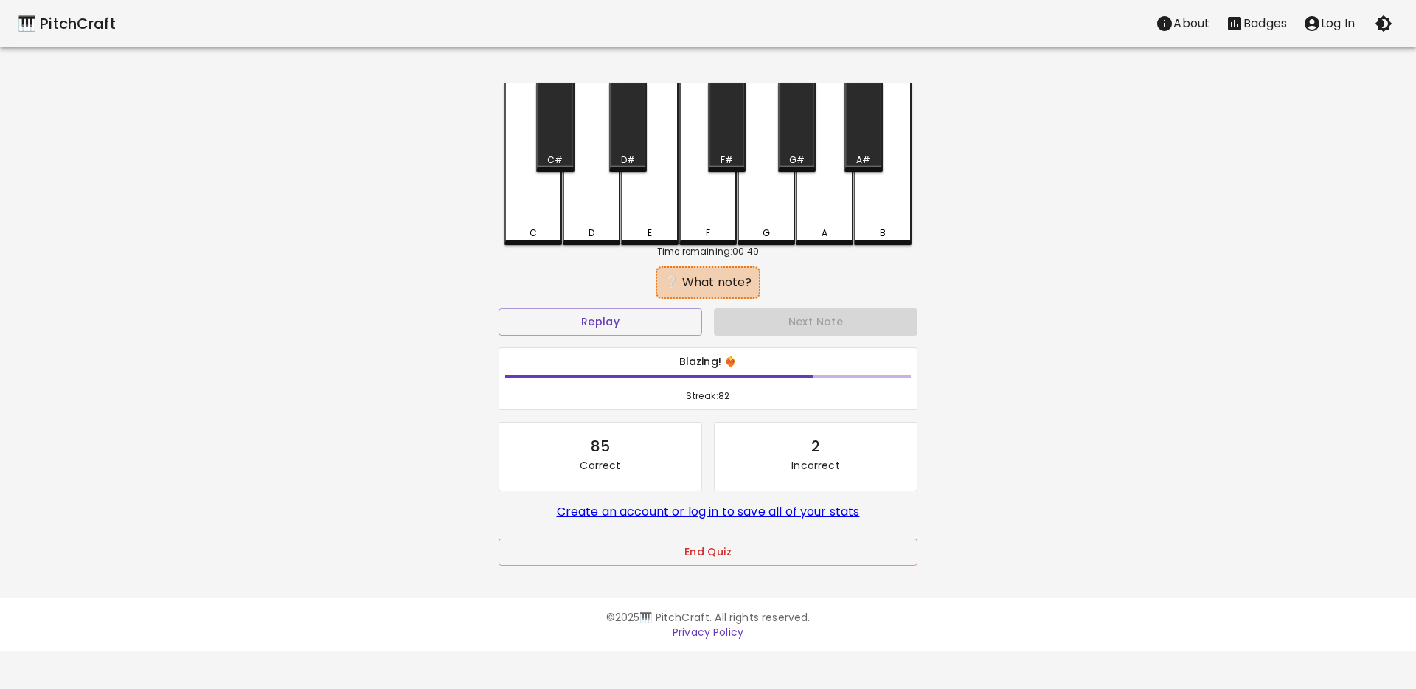
click at [647, 236] on div "E" at bounding box center [649, 232] width 4 height 13
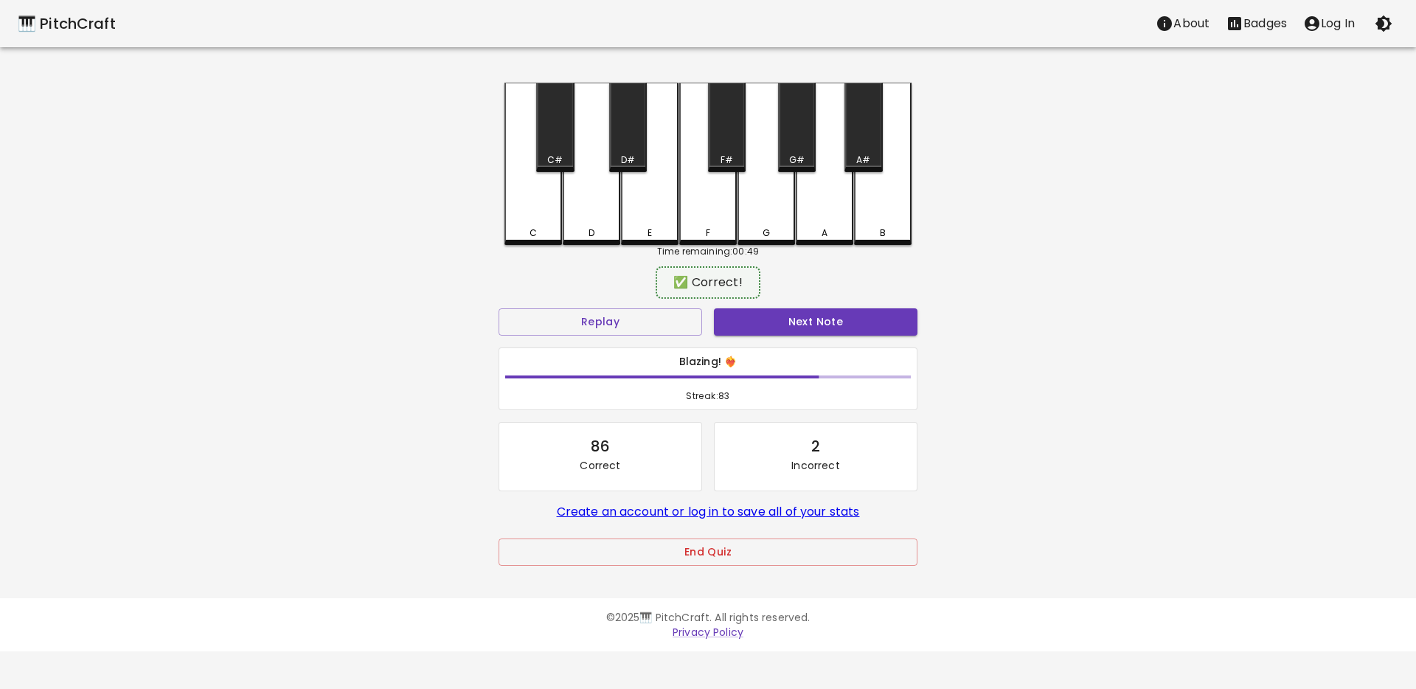
drag, startPoint x: 741, startPoint y: 314, endPoint x: 721, endPoint y: 308, distance: 20.8
click at [741, 314] on button "Next Note" at bounding box center [815, 321] width 203 height 27
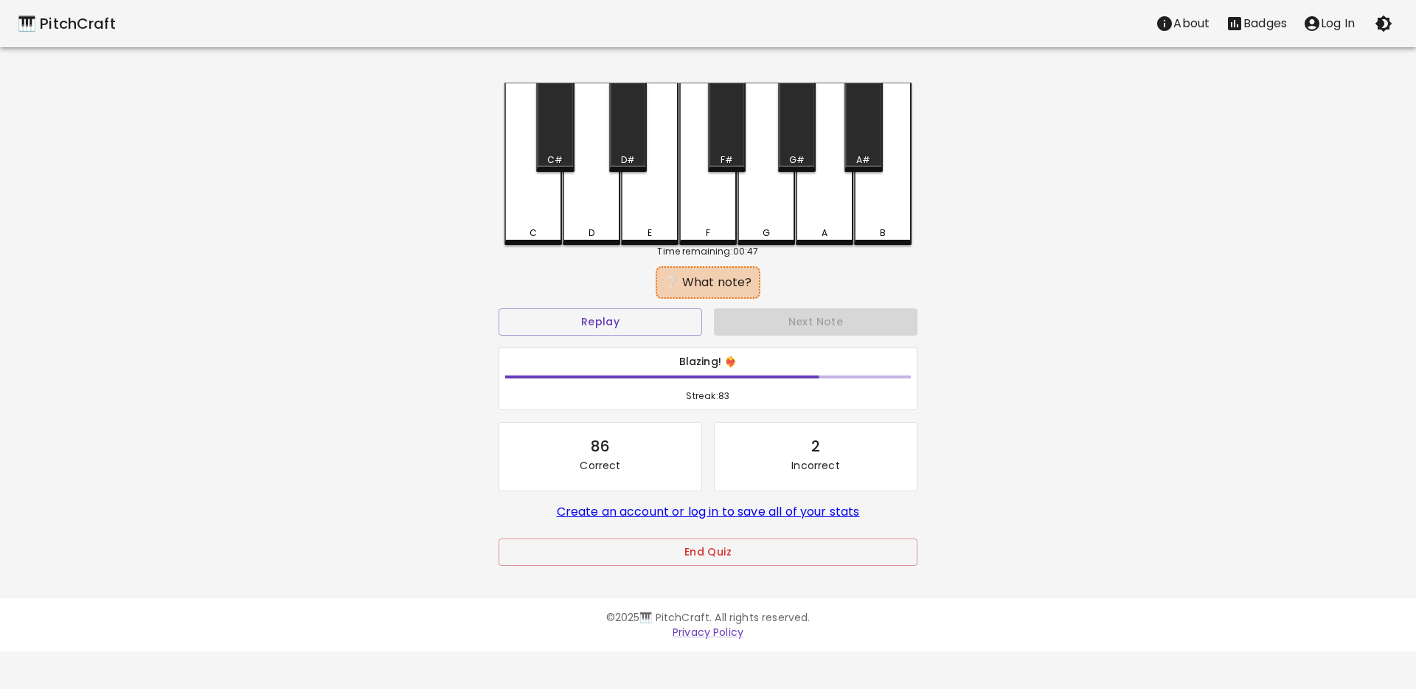
click at [709, 232] on div "F" at bounding box center [708, 232] width 4 height 13
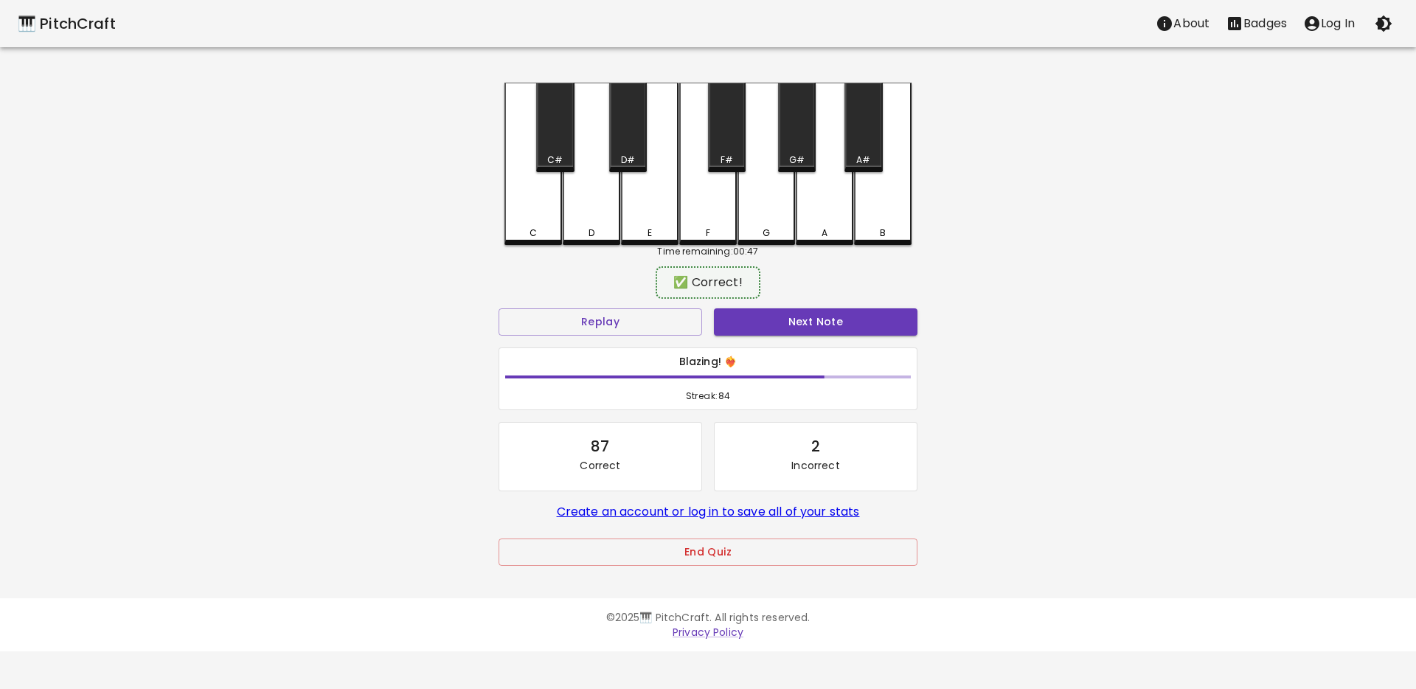
click at [758, 323] on button "Next Note" at bounding box center [815, 321] width 203 height 27
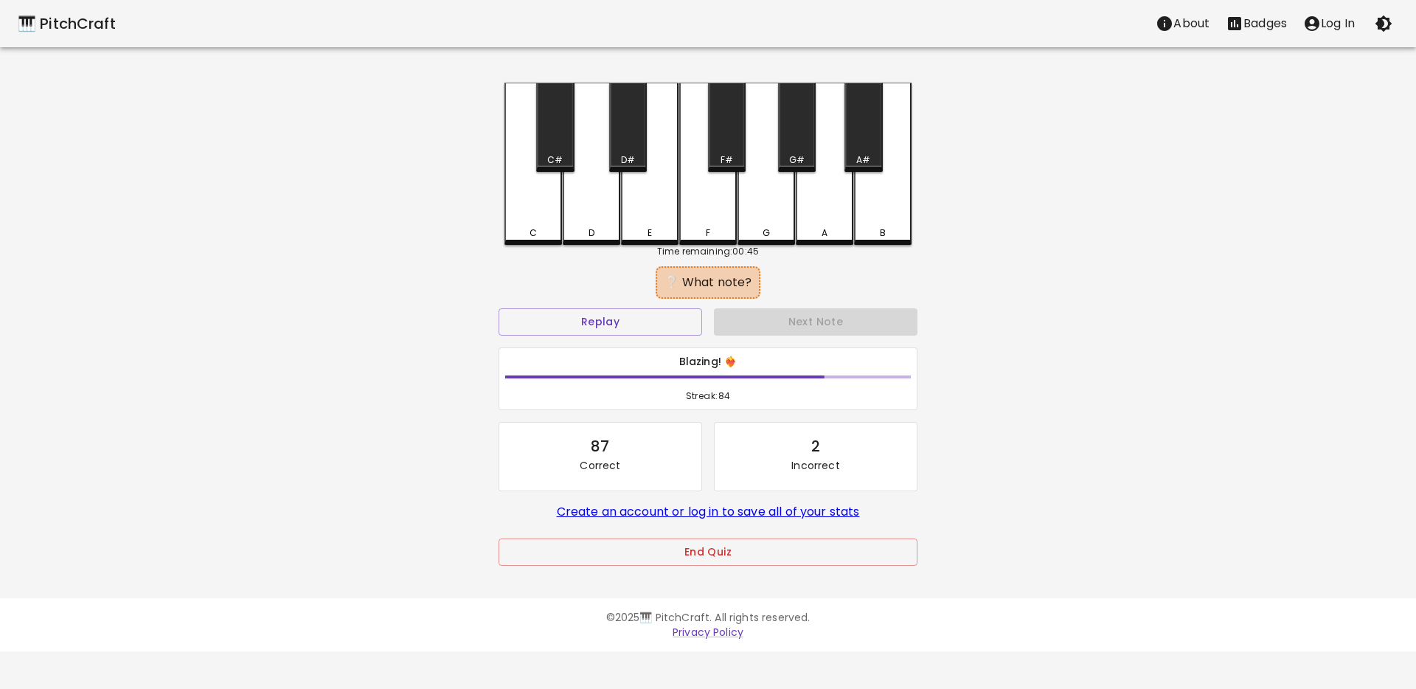
click at [543, 235] on div "C" at bounding box center [533, 232] width 55 height 13
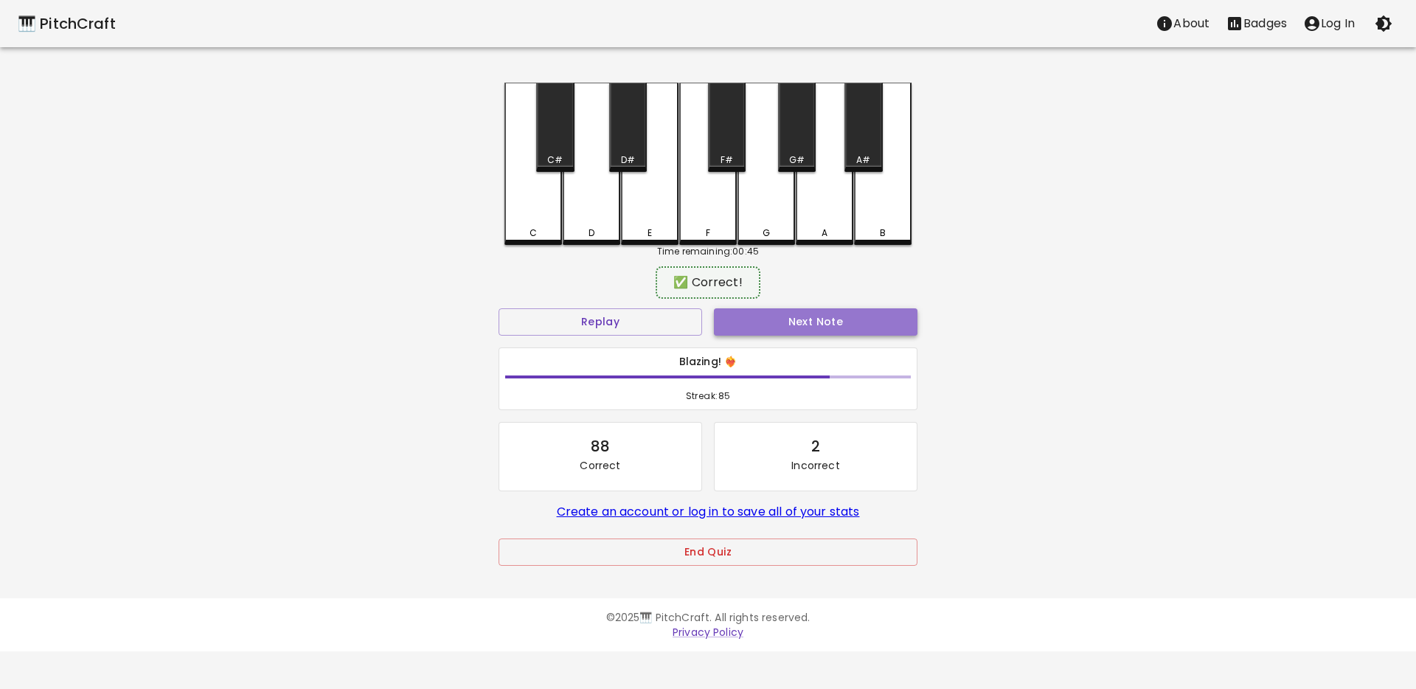
click at [723, 317] on button "Next Note" at bounding box center [815, 321] width 203 height 27
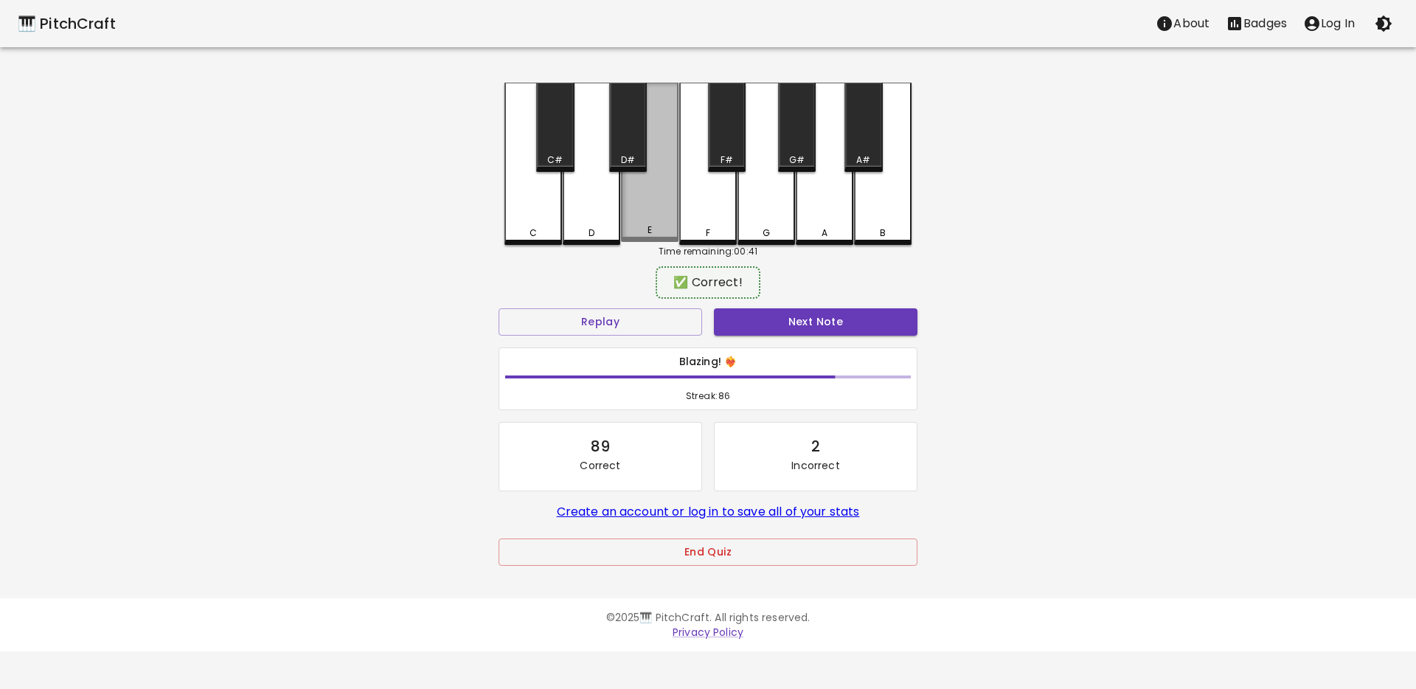
click at [639, 228] on div "E" at bounding box center [649, 229] width 55 height 13
click at [725, 313] on button "Next Note" at bounding box center [815, 321] width 203 height 27
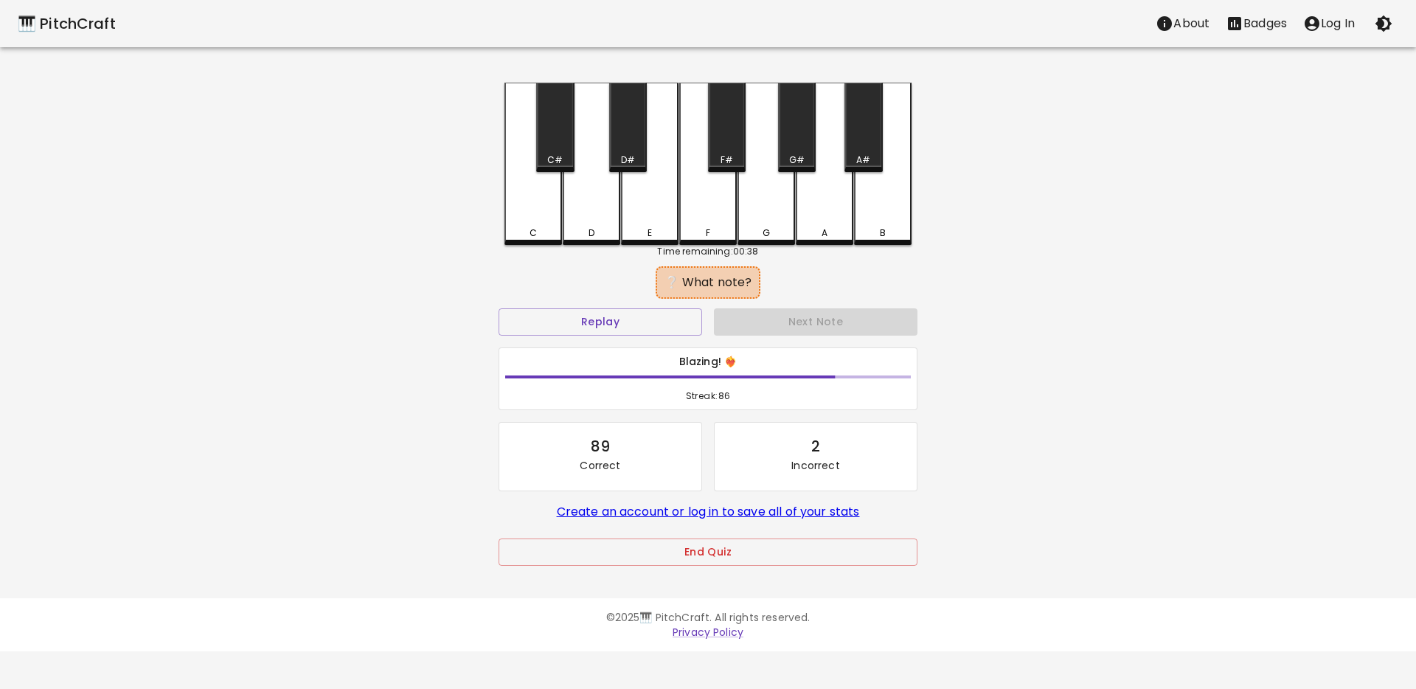
click at [532, 234] on div "C" at bounding box center [532, 232] width 7 height 13
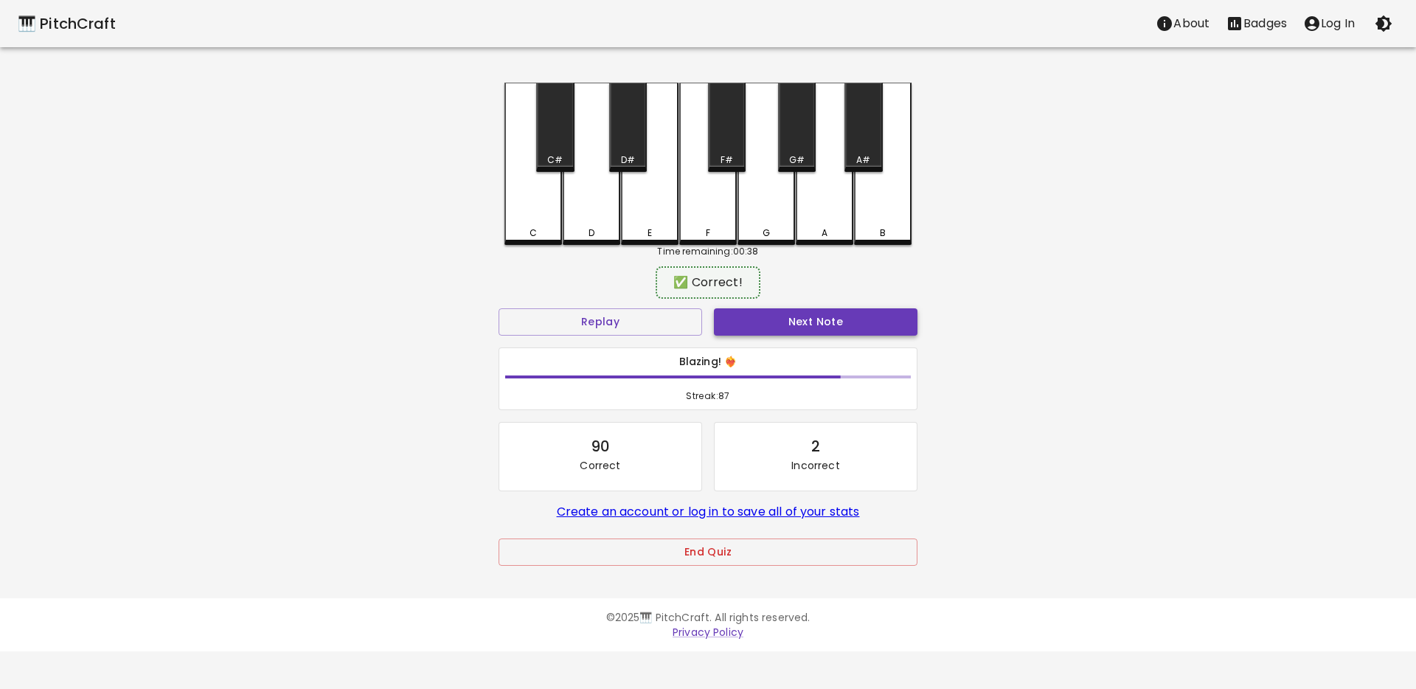
click at [731, 324] on button "Next Note" at bounding box center [815, 321] width 203 height 27
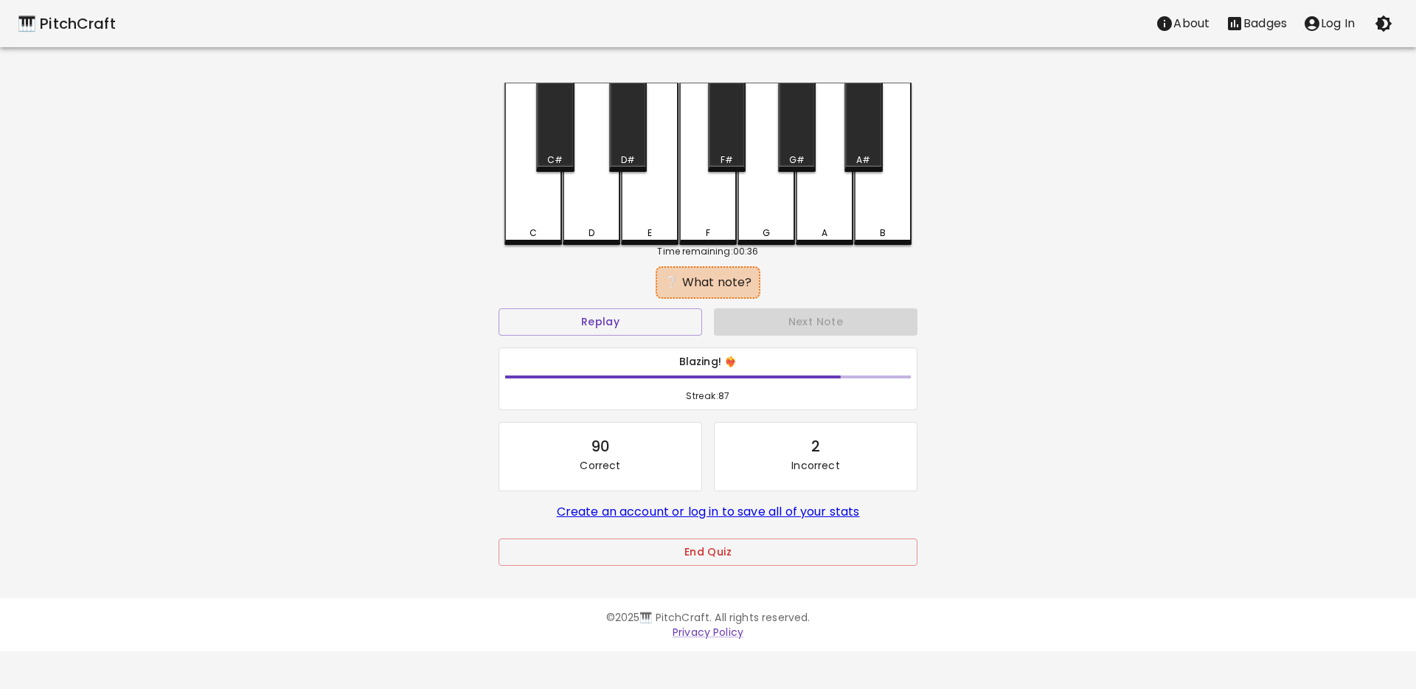
click at [647, 232] on div "E" at bounding box center [649, 232] width 4 height 13
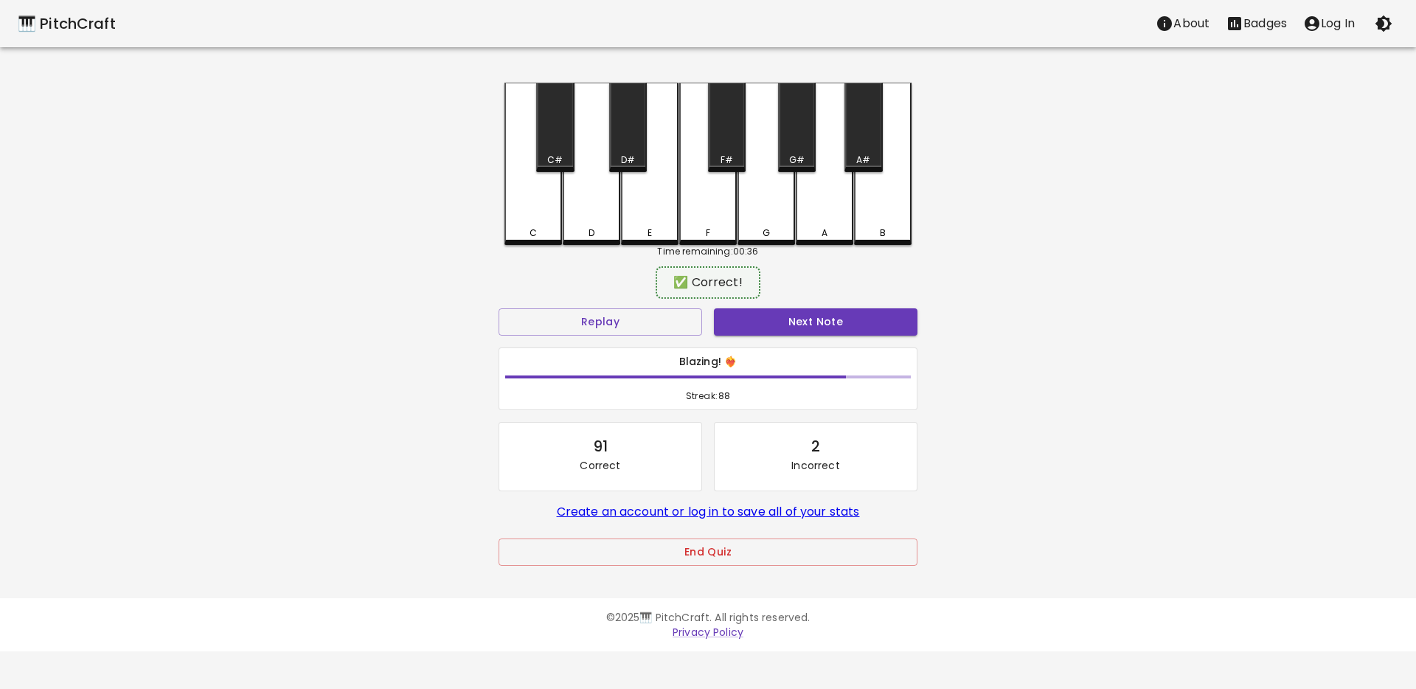
click at [723, 307] on div "Next Note" at bounding box center [815, 321] width 215 height 39
drag, startPoint x: 723, startPoint y: 316, endPoint x: 645, endPoint y: 299, distance: 79.4
click at [723, 316] on button "Next Note" at bounding box center [815, 321] width 203 height 27
click at [584, 229] on div "D" at bounding box center [591, 229] width 55 height 13
click at [722, 313] on button "Next Note" at bounding box center [815, 321] width 203 height 27
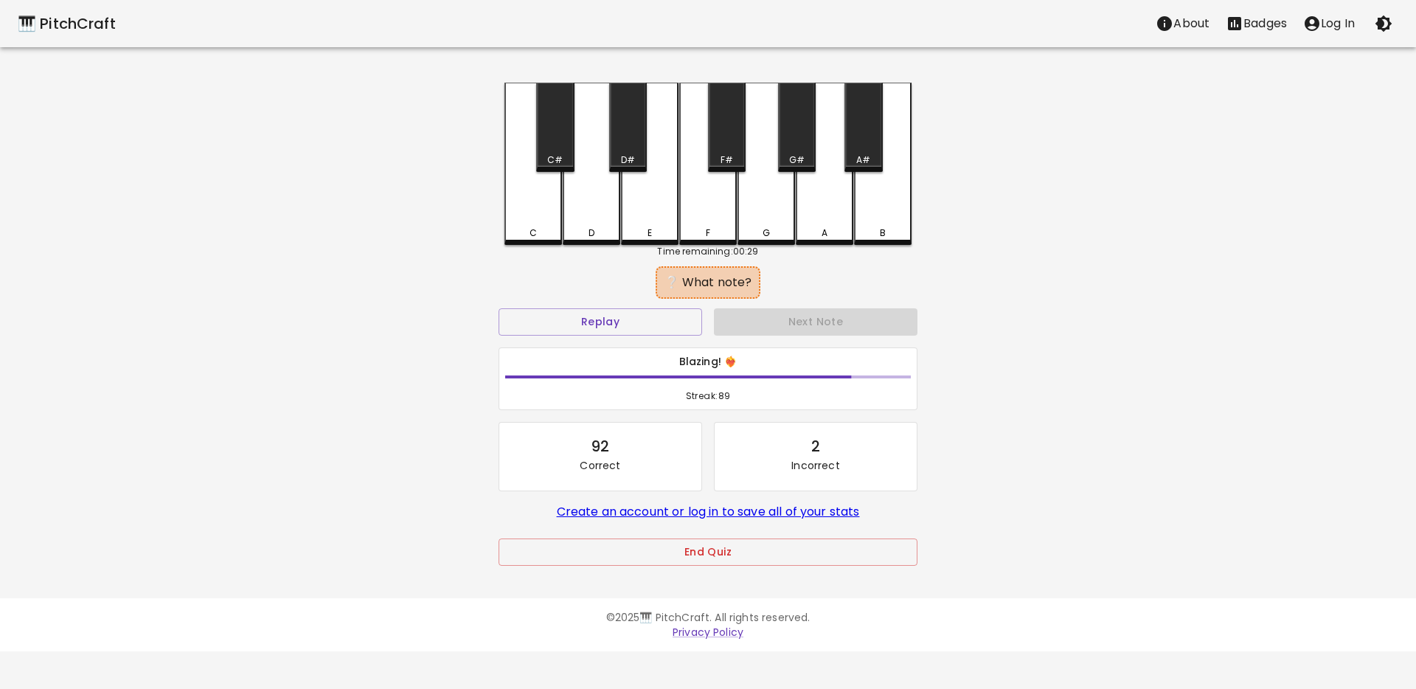
click at [647, 223] on div "E" at bounding box center [650, 164] width 58 height 162
drag, startPoint x: 695, startPoint y: 234, endPoint x: 707, endPoint y: 236, distance: 12.0
click at [695, 234] on div "F" at bounding box center [708, 232] width 55 height 13
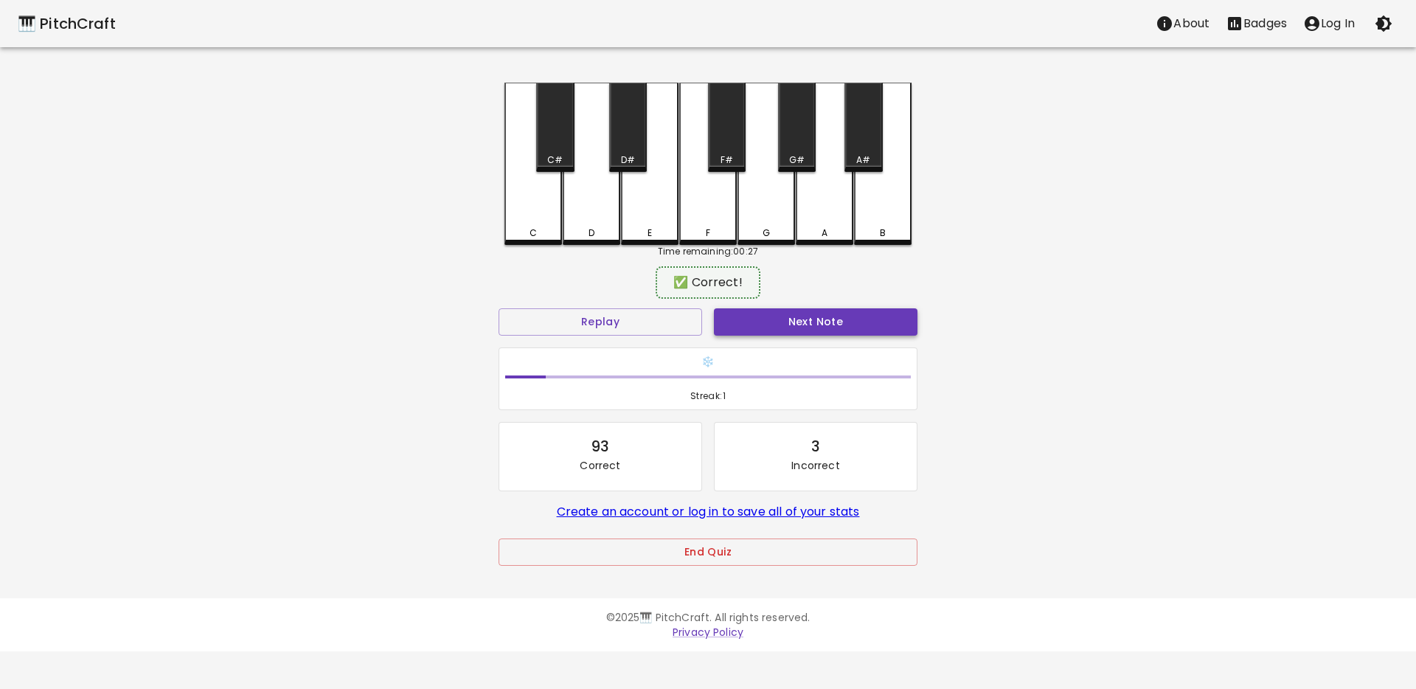
click at [748, 310] on button "Next Note" at bounding box center [815, 321] width 203 height 27
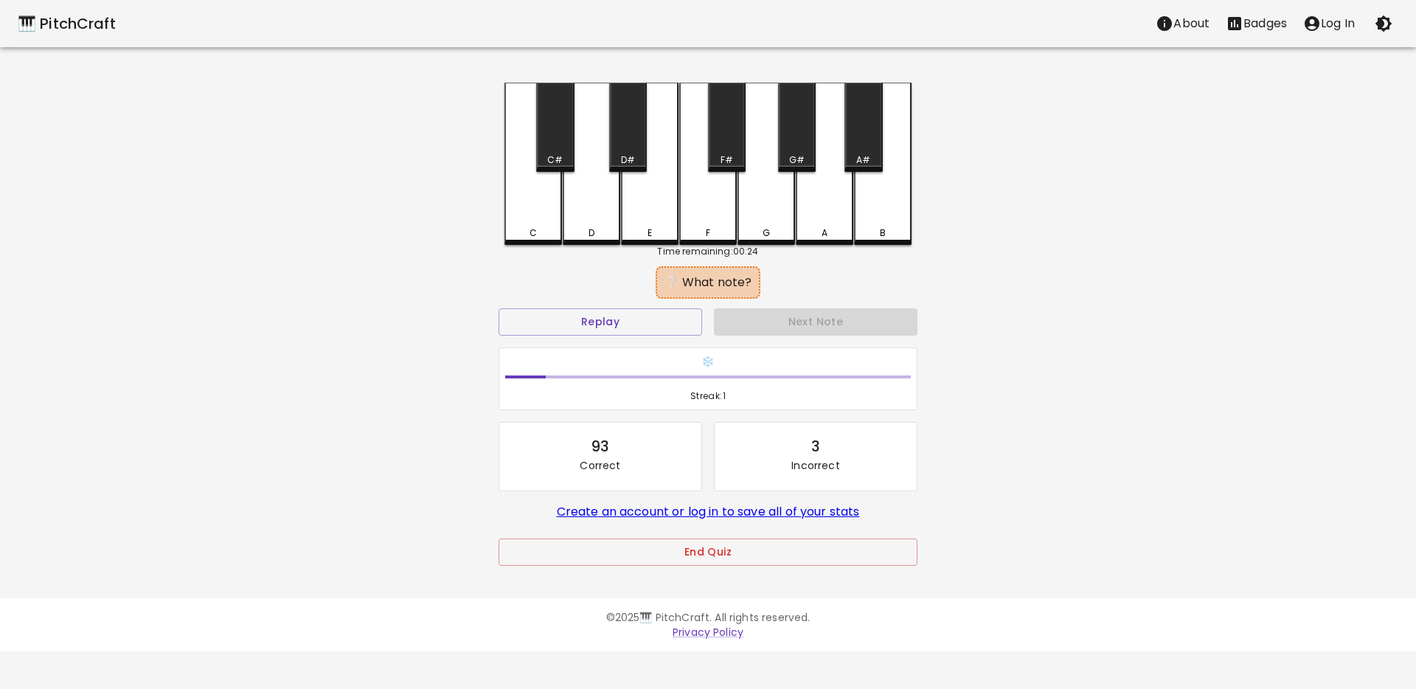
click at [637, 230] on div "E" at bounding box center [649, 232] width 55 height 13
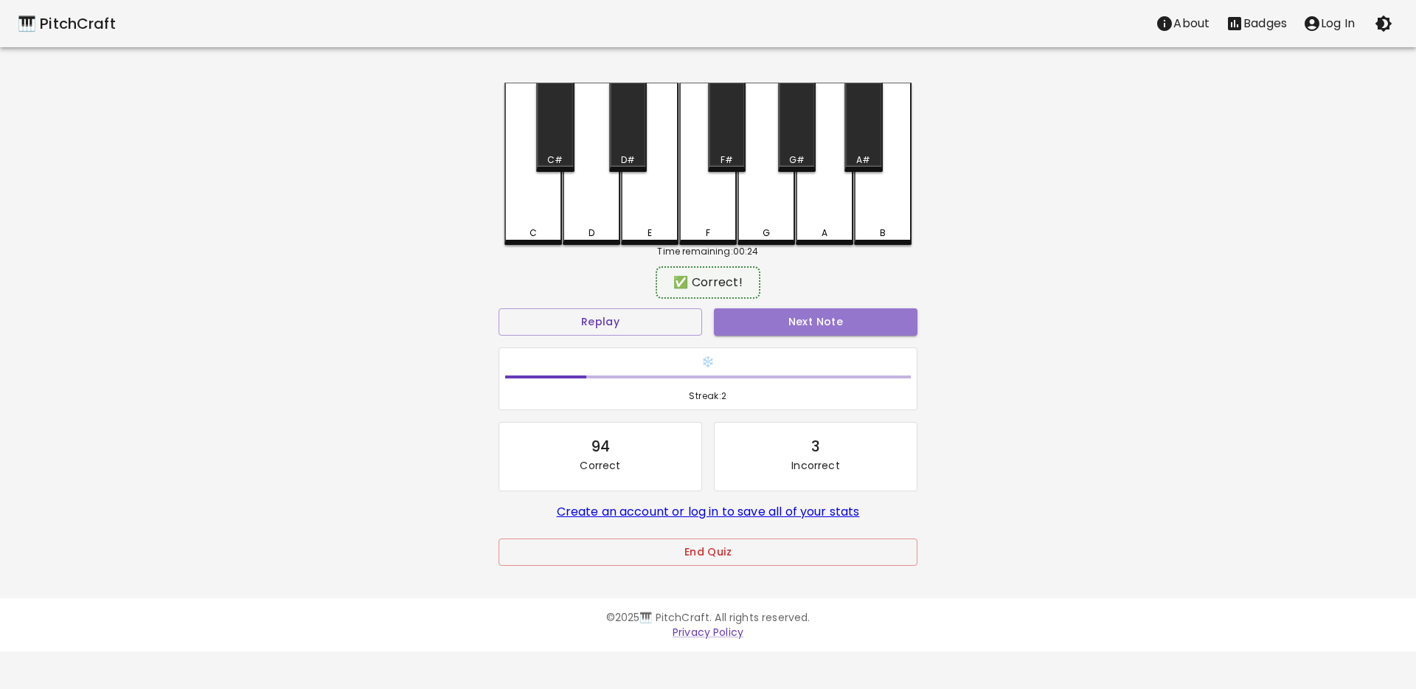
drag, startPoint x: 770, startPoint y: 316, endPoint x: 678, endPoint y: 283, distance: 98.6
click at [770, 316] on button "Next Note" at bounding box center [815, 321] width 203 height 27
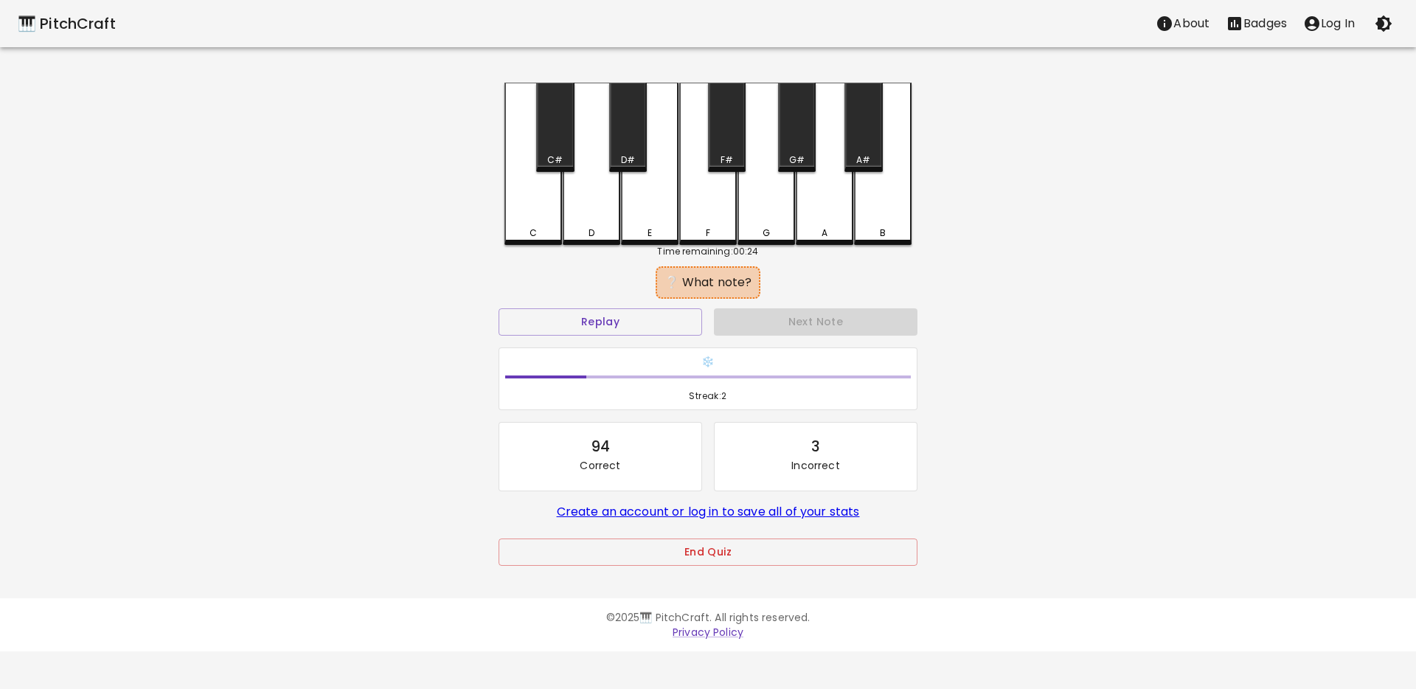
drag, startPoint x: 643, startPoint y: 222, endPoint x: 728, endPoint y: 282, distance: 104.3
click at [643, 223] on div "E" at bounding box center [650, 164] width 58 height 162
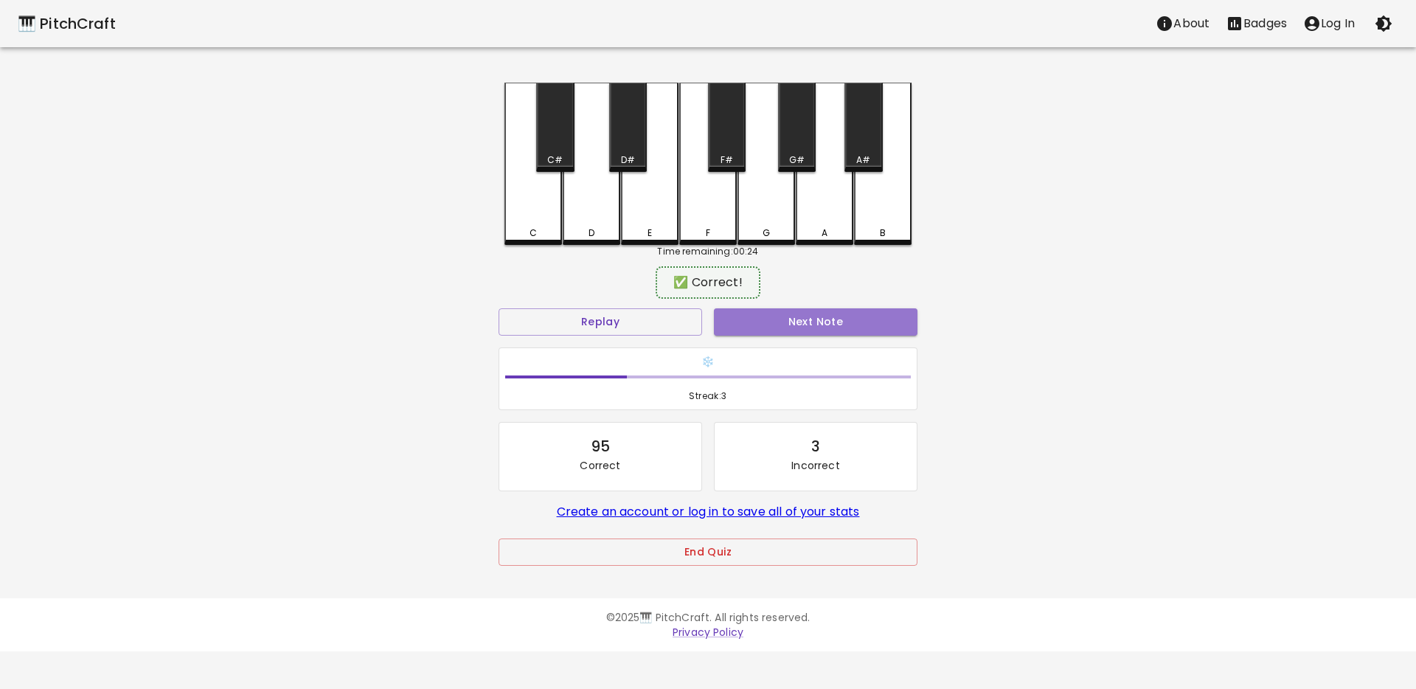
click at [736, 317] on button "Next Note" at bounding box center [815, 321] width 203 height 27
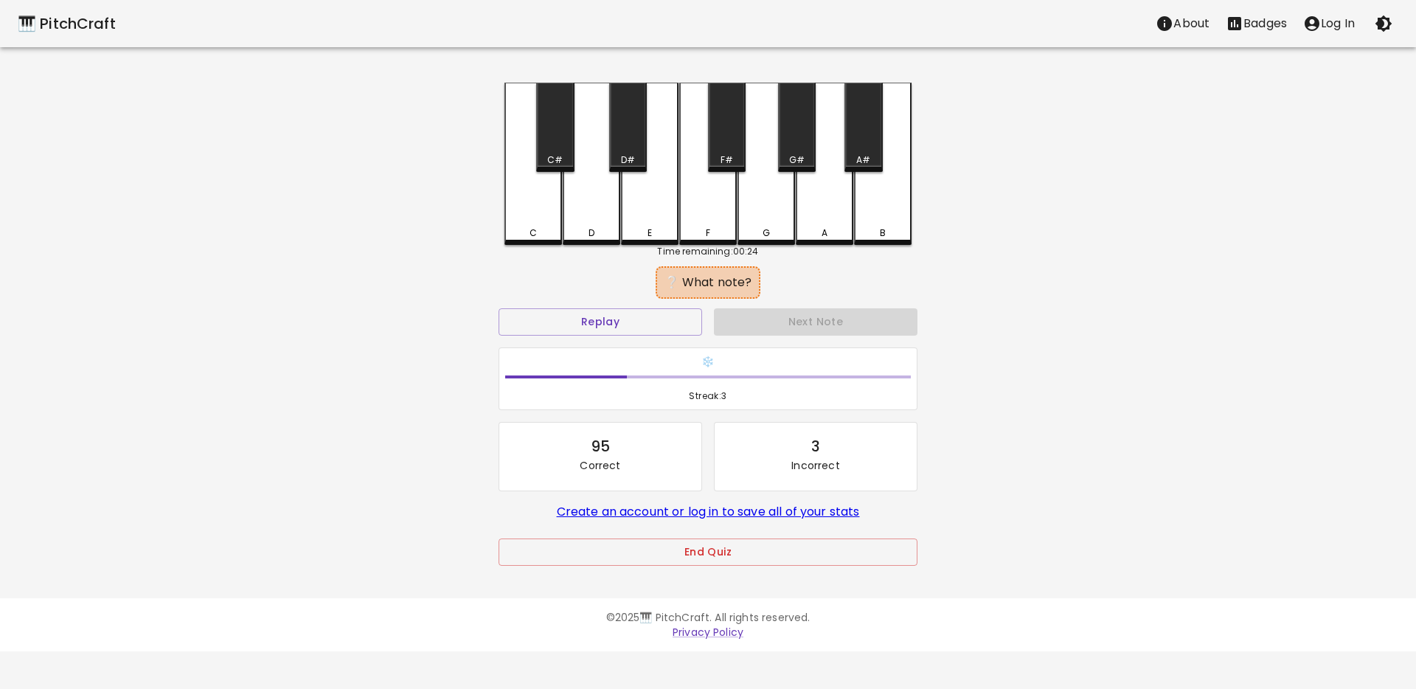
click at [641, 225] on div "E" at bounding box center [650, 164] width 58 height 162
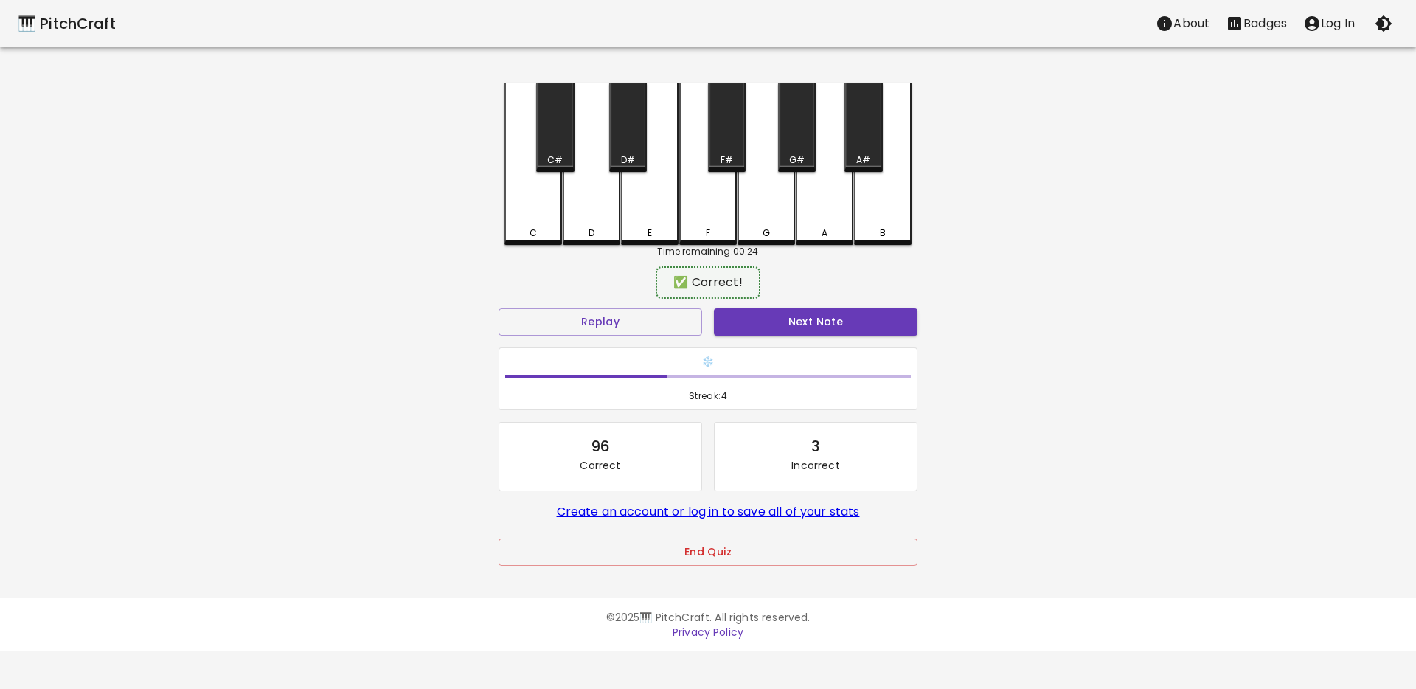
click at [733, 316] on button "Next Note" at bounding box center [815, 321] width 203 height 27
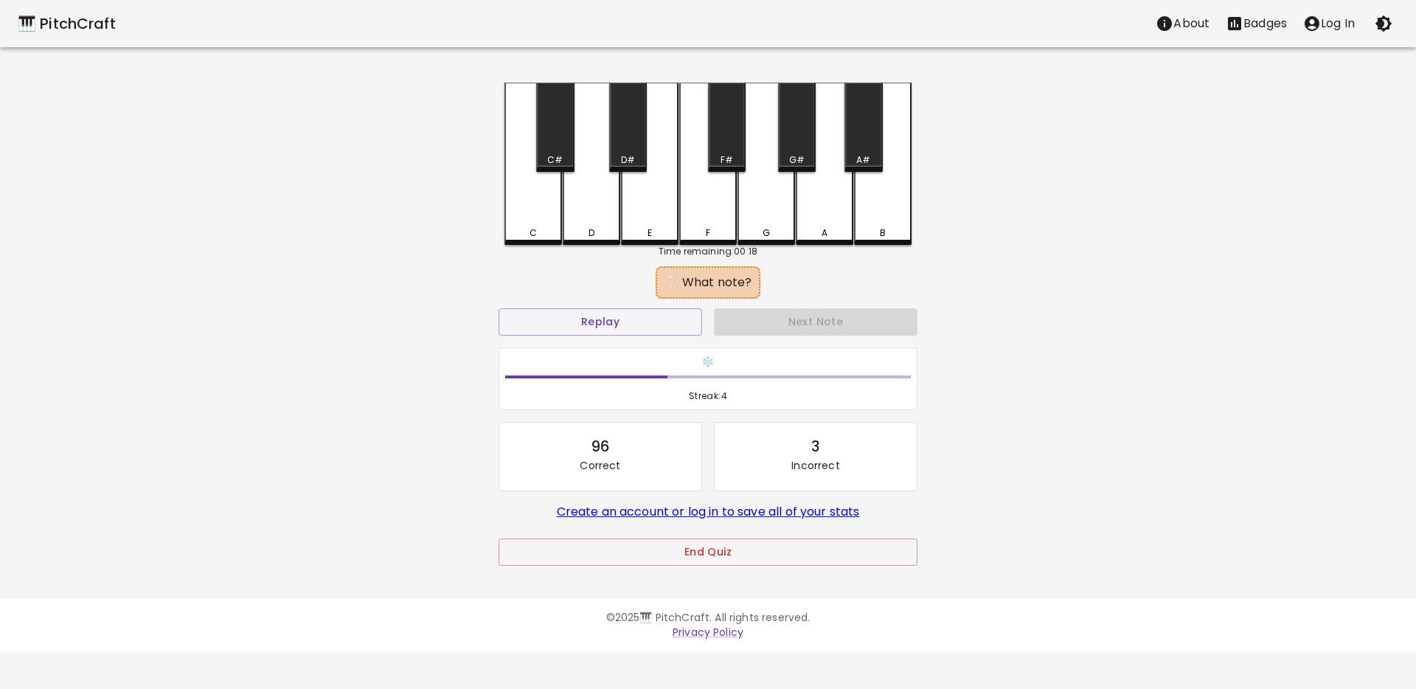
click at [508, 226] on div "C" at bounding box center [533, 232] width 55 height 13
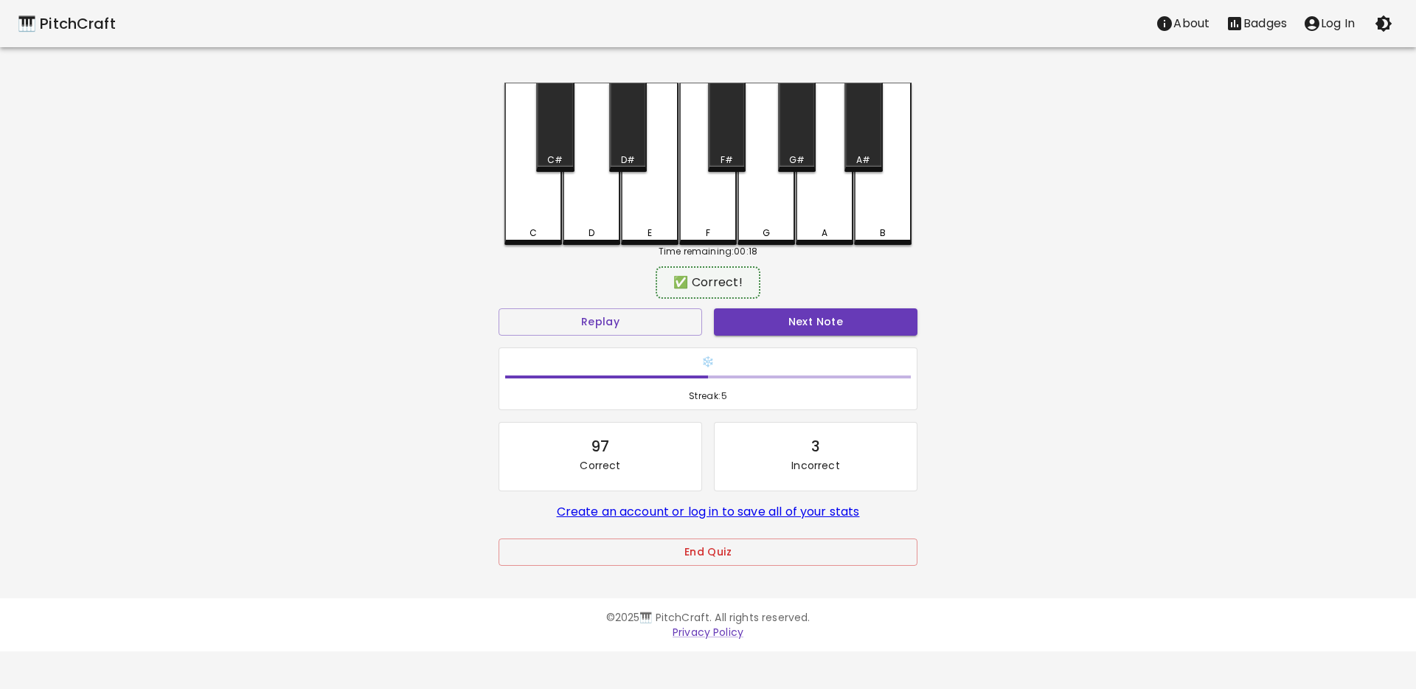
click at [738, 321] on button "Next Note" at bounding box center [815, 321] width 203 height 27
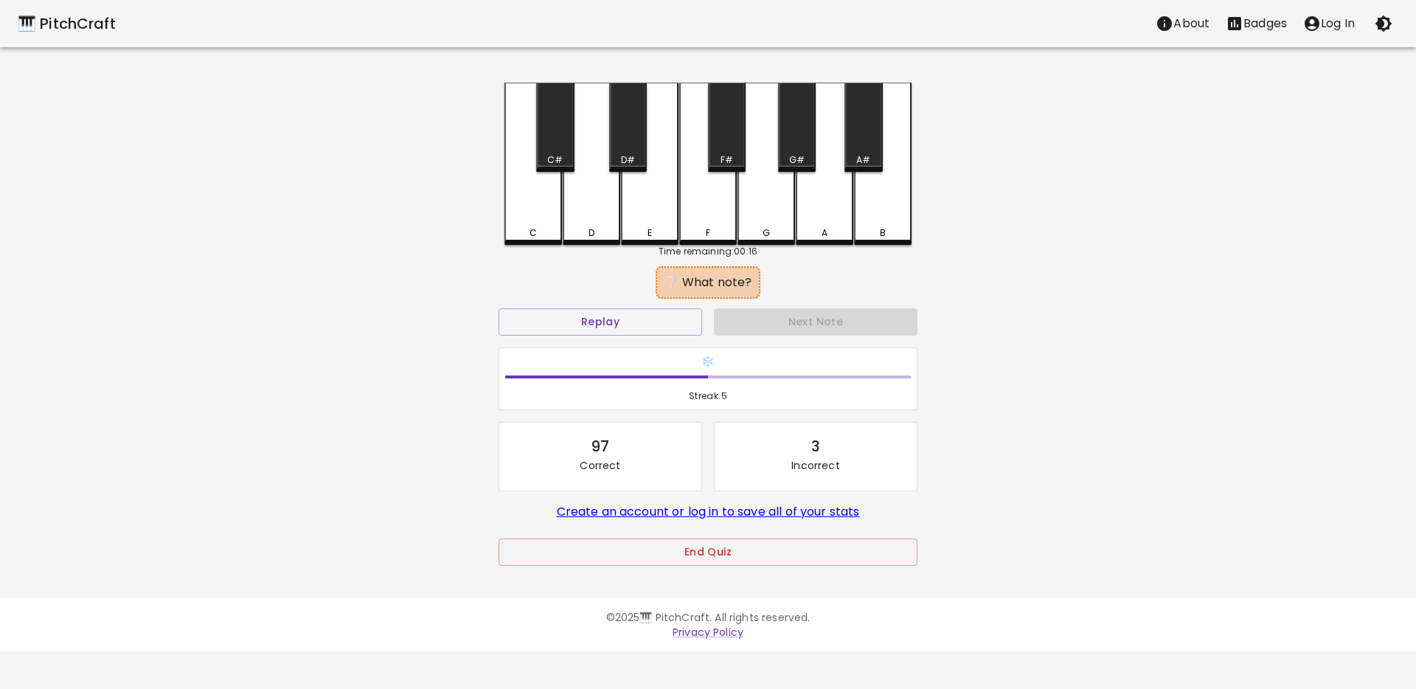
click at [535, 212] on div "C" at bounding box center [533, 164] width 58 height 162
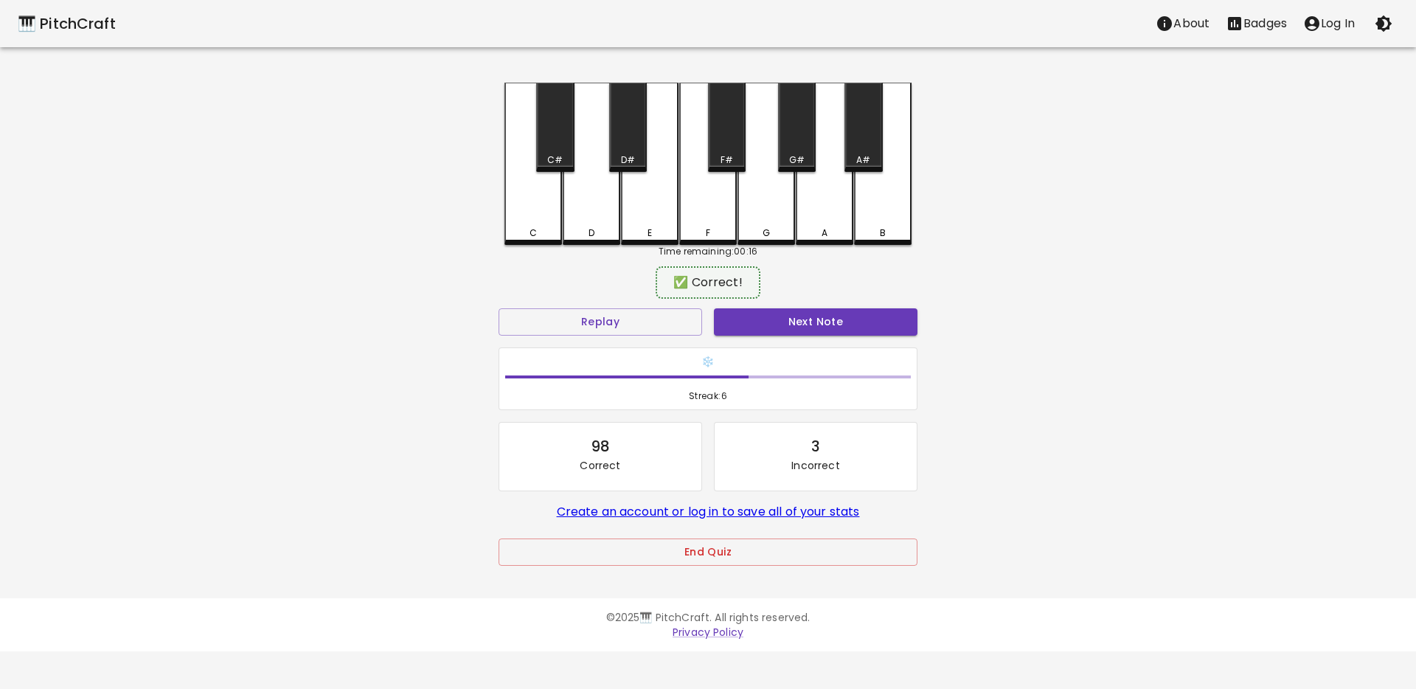
click at [723, 316] on button "Next Note" at bounding box center [815, 321] width 203 height 27
click at [590, 237] on div "D" at bounding box center [592, 162] width 58 height 159
click at [727, 318] on button "Next Note" at bounding box center [815, 321] width 203 height 27
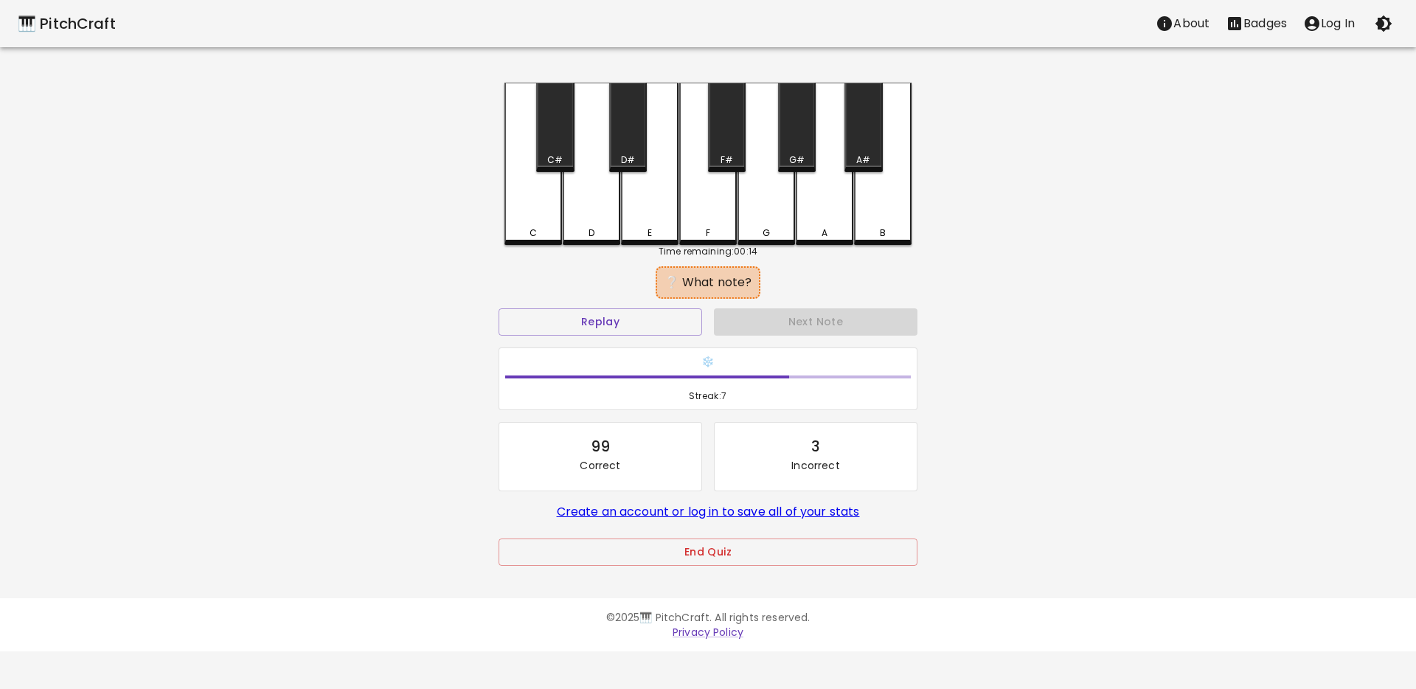
click at [575, 228] on div "D" at bounding box center [591, 232] width 55 height 13
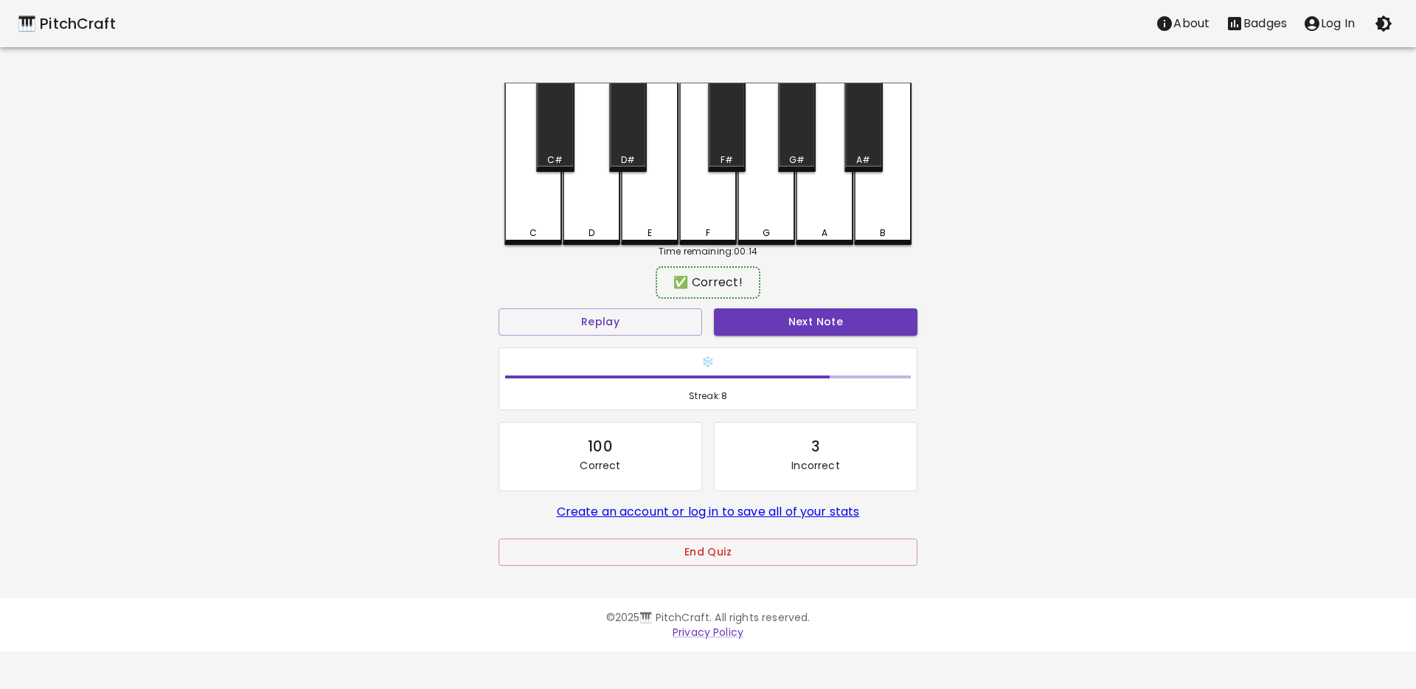
drag, startPoint x: 734, startPoint y: 315, endPoint x: 727, endPoint y: 316, distance: 7.4
click at [734, 316] on button "Next Note" at bounding box center [815, 321] width 203 height 27
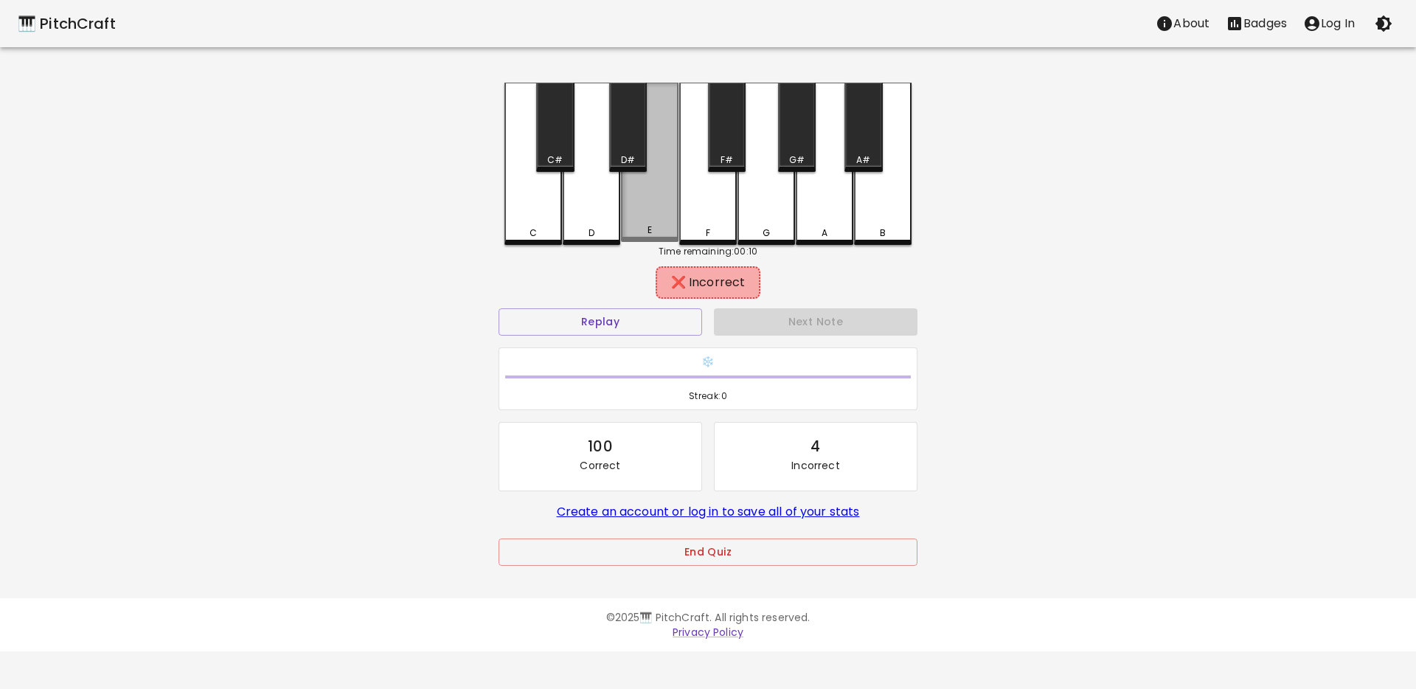
click at [639, 232] on div "E" at bounding box center [649, 229] width 55 height 13
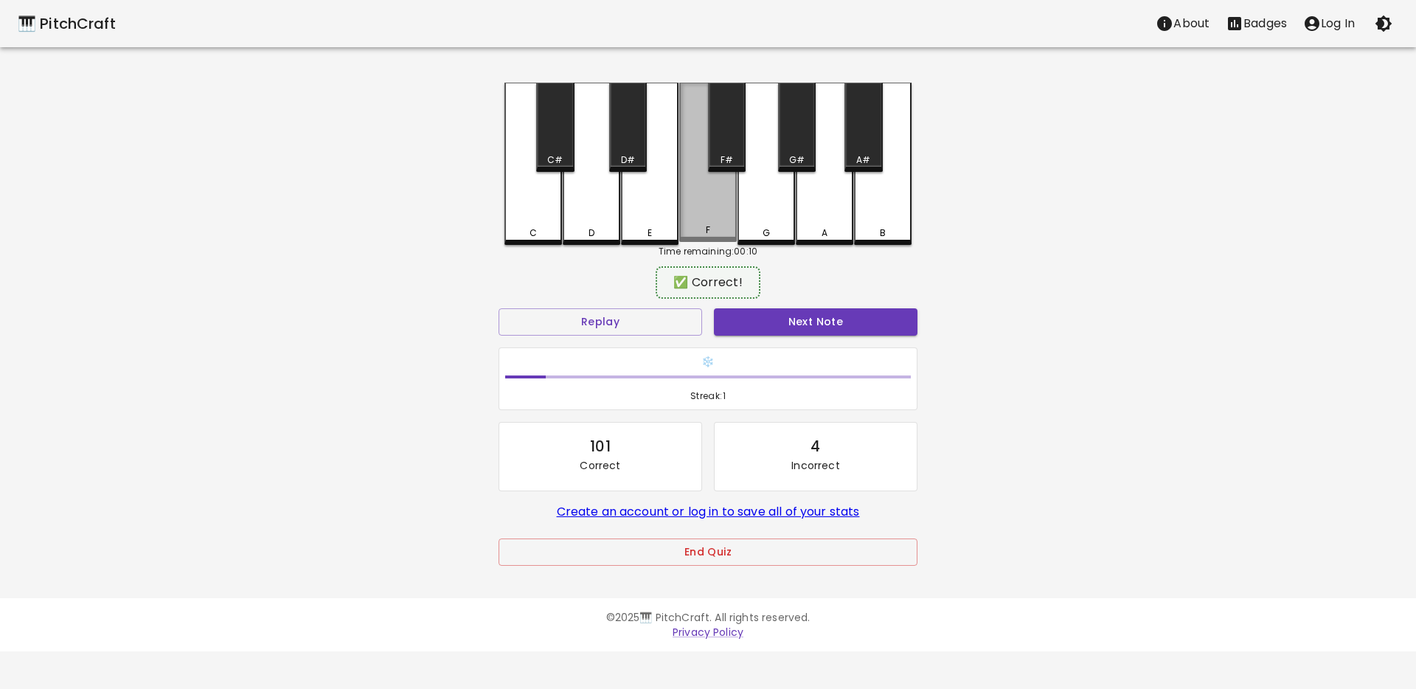
click at [679, 226] on div "F" at bounding box center [708, 162] width 58 height 159
click at [748, 315] on button "Next Note" at bounding box center [815, 321] width 203 height 27
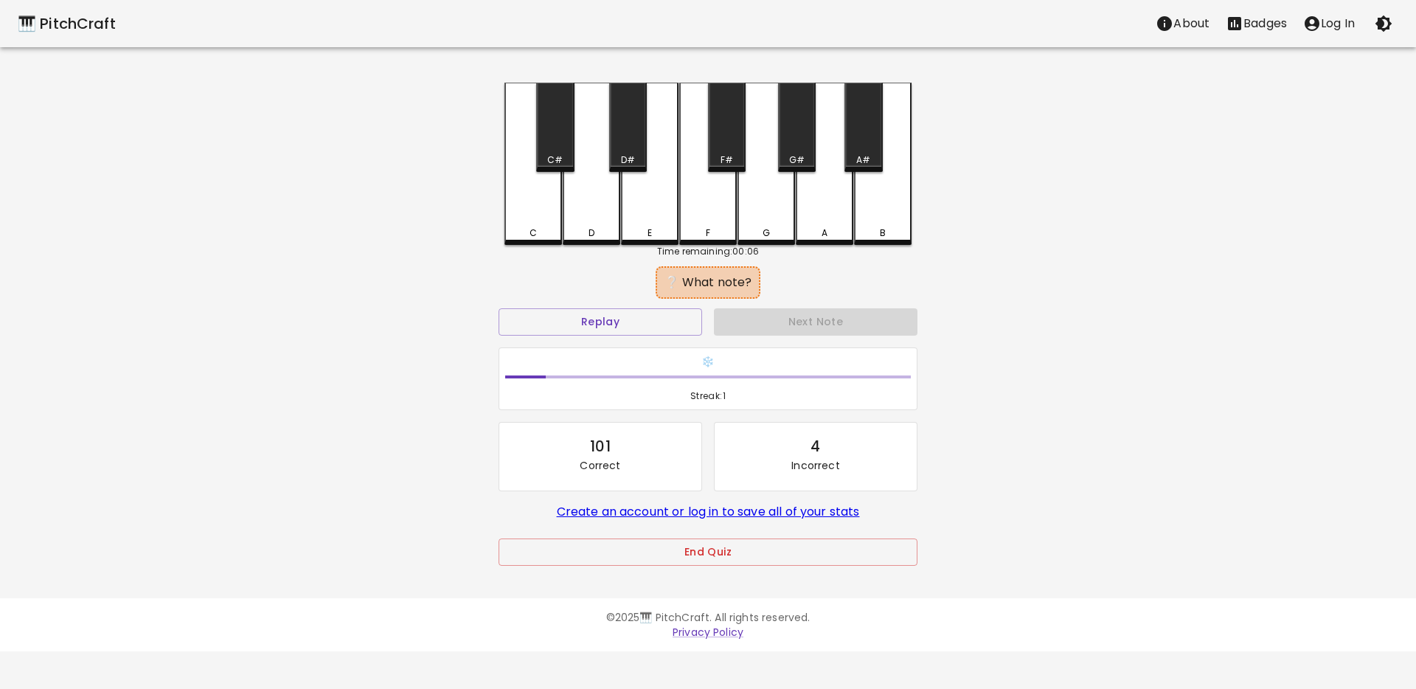
click at [549, 224] on div "C" at bounding box center [533, 164] width 58 height 162
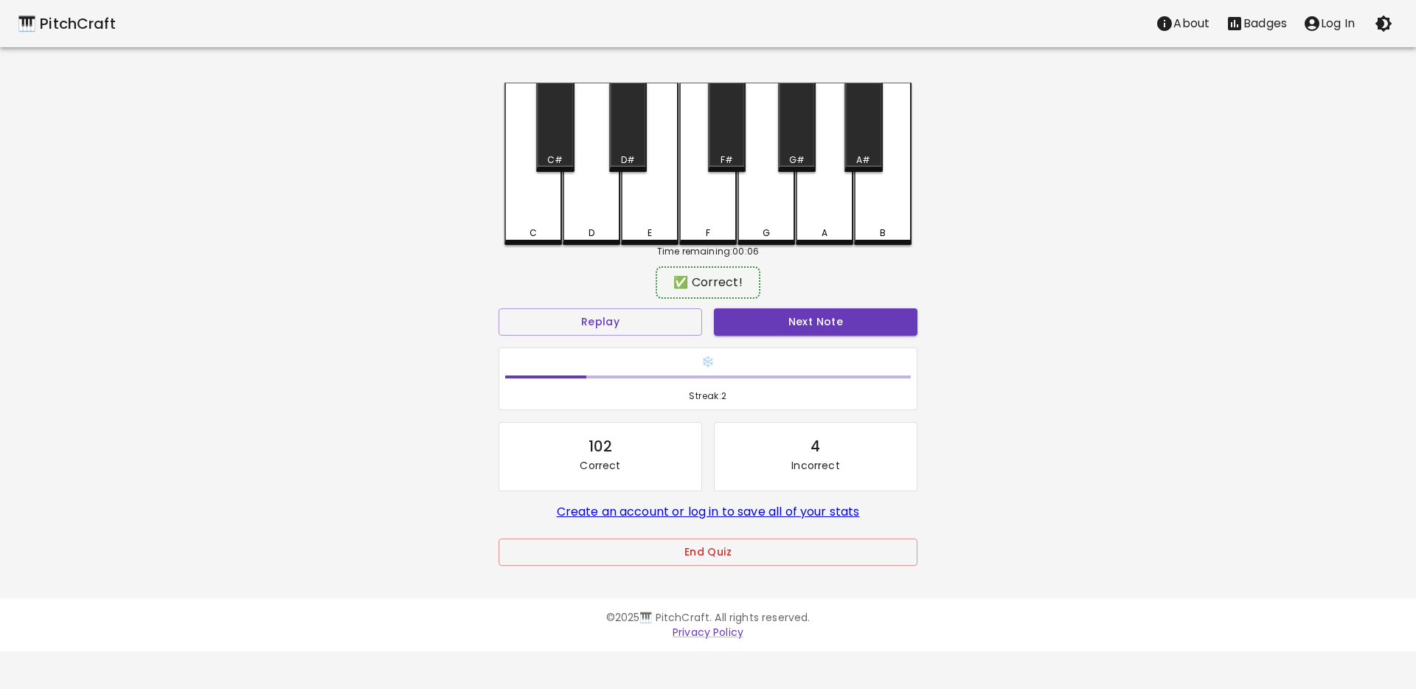
click at [791, 320] on button "Next Note" at bounding box center [815, 321] width 203 height 27
click at [604, 239] on div "D" at bounding box center [592, 162] width 58 height 159
click at [764, 323] on button "Next Note" at bounding box center [815, 321] width 203 height 27
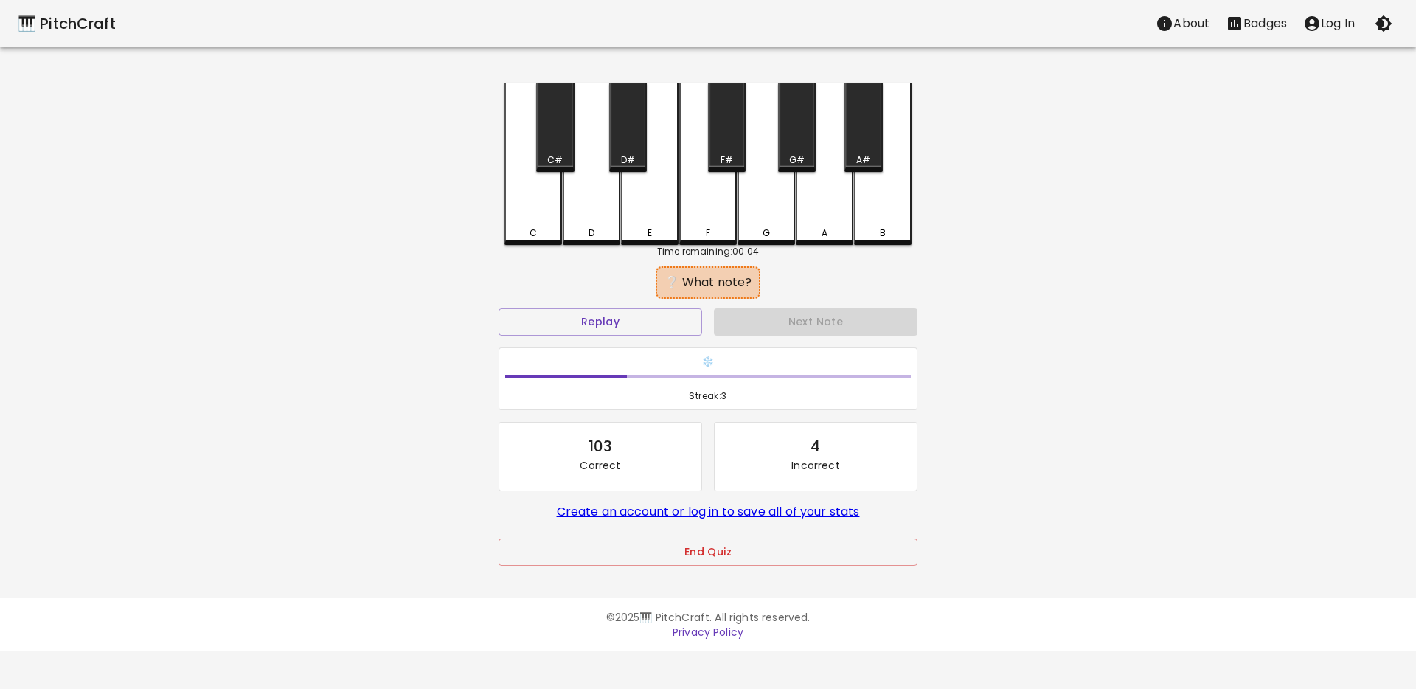
click at [714, 223] on div "F" at bounding box center [708, 164] width 58 height 162
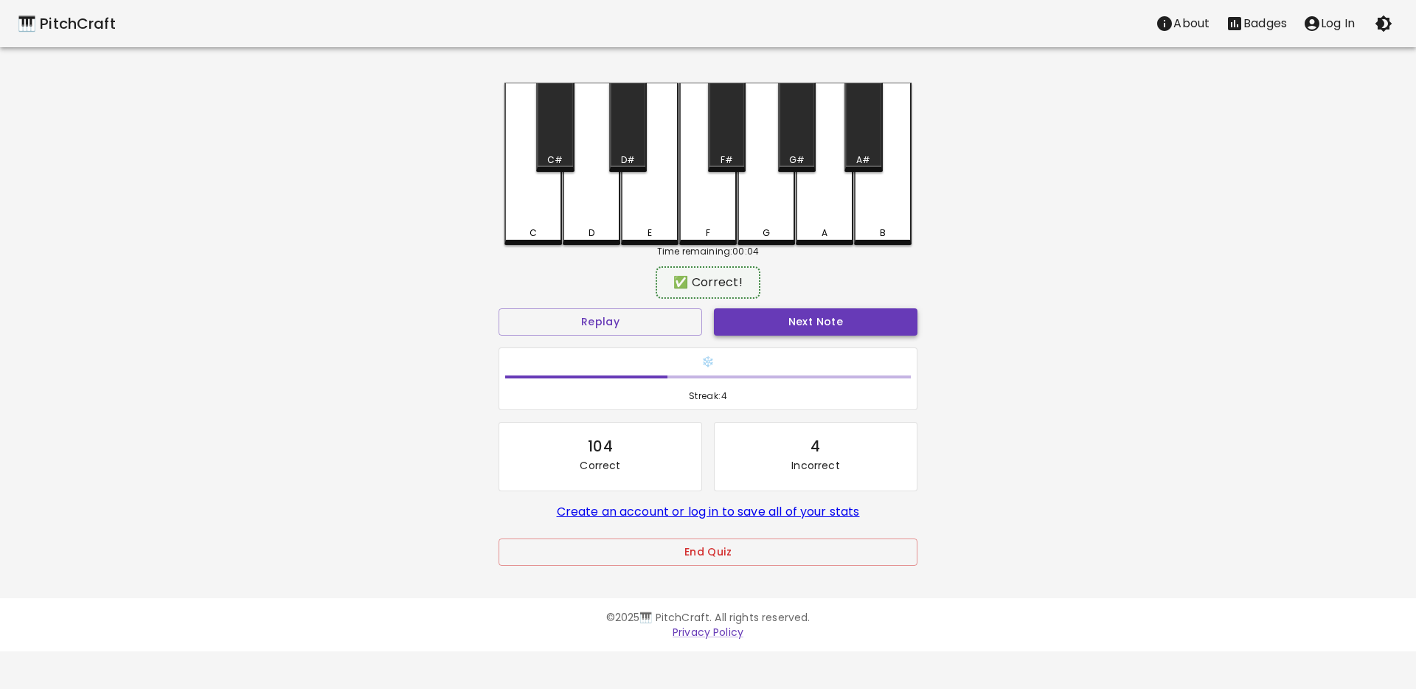
click at [737, 316] on button "Next Note" at bounding box center [815, 321] width 203 height 27
drag, startPoint x: 534, startPoint y: 225, endPoint x: 678, endPoint y: 270, distance: 151.3
click at [535, 225] on div "C" at bounding box center [533, 162] width 58 height 159
click at [743, 324] on button "Next Note" at bounding box center [815, 321] width 203 height 27
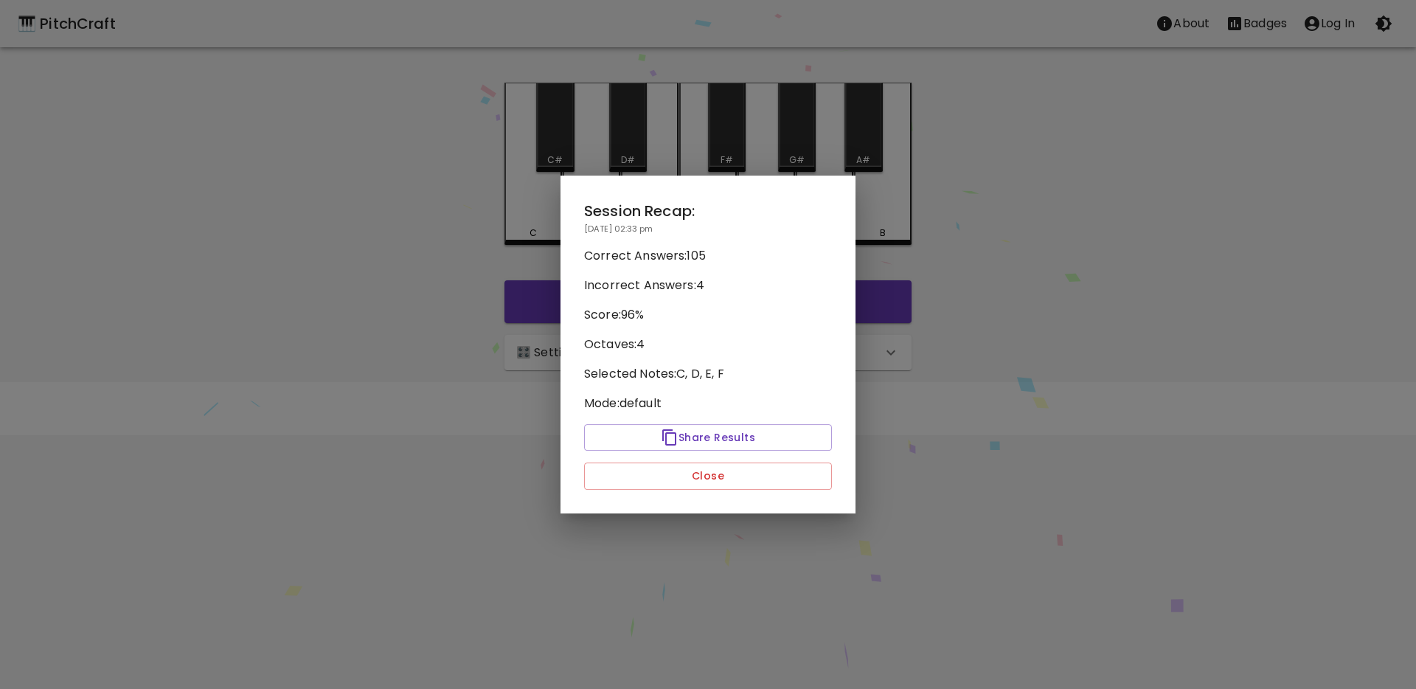
drag, startPoint x: 635, startPoint y: 314, endPoint x: 649, endPoint y: 354, distance: 42.2
click at [649, 354] on div "Session Recap: [DATE] 02:33 pm Correct Answers: 105 Incorrect Answers: 4 Score:…" at bounding box center [707, 344] width 295 height 338
drag, startPoint x: 649, startPoint y: 354, endPoint x: 655, endPoint y: 368, distance: 15.2
click at [649, 354] on div "Session Recap: [DATE] 02:33 pm Correct Answers: 105 Incorrect Answers: 4 Score:…" at bounding box center [707, 344] width 295 height 338
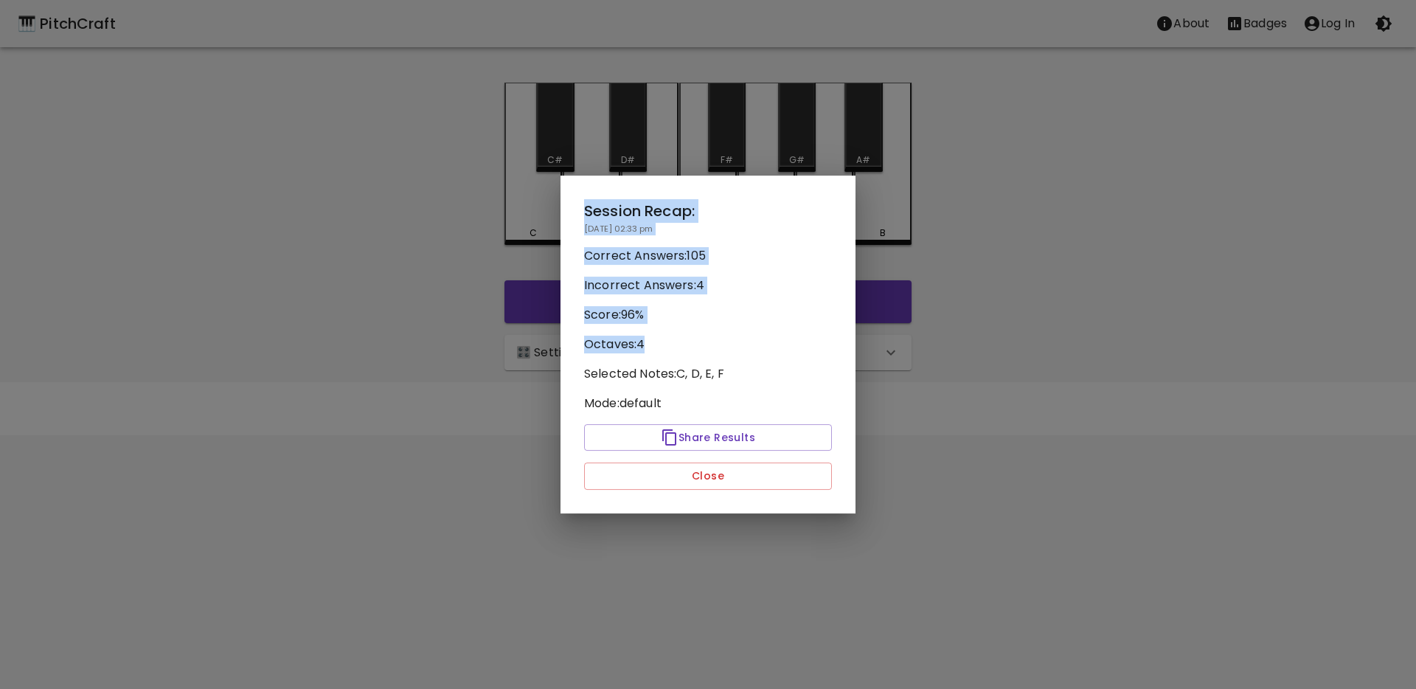
drag, startPoint x: 666, startPoint y: 293, endPoint x: 778, endPoint y: 340, distance: 120.9
click at [778, 341] on div "Session Recap: [DATE] 02:33 pm Correct Answers: 105 Incorrect Answers: 4 Score:…" at bounding box center [707, 344] width 295 height 338
click at [777, 339] on p "Octaves: 4" at bounding box center [708, 344] width 248 height 18
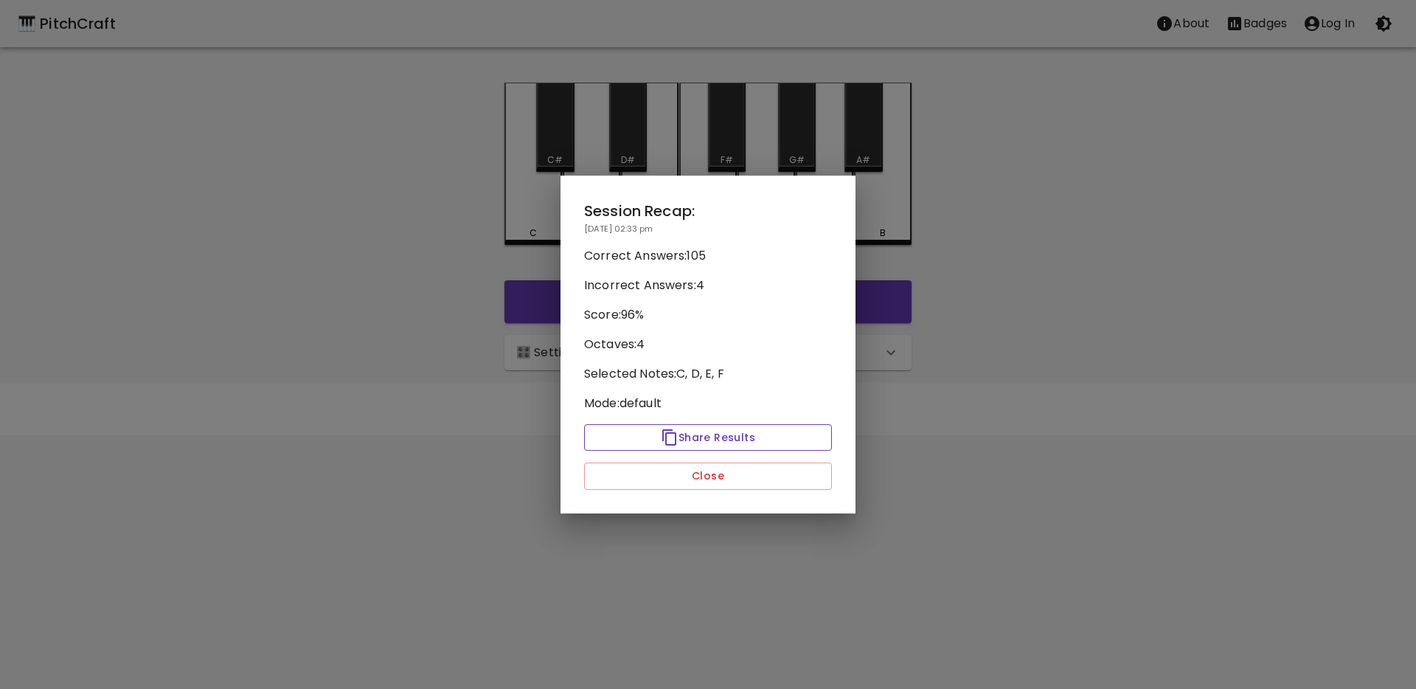
click at [712, 436] on button "Share Results" at bounding box center [708, 437] width 248 height 27
click at [776, 477] on button "Close" at bounding box center [708, 475] width 248 height 27
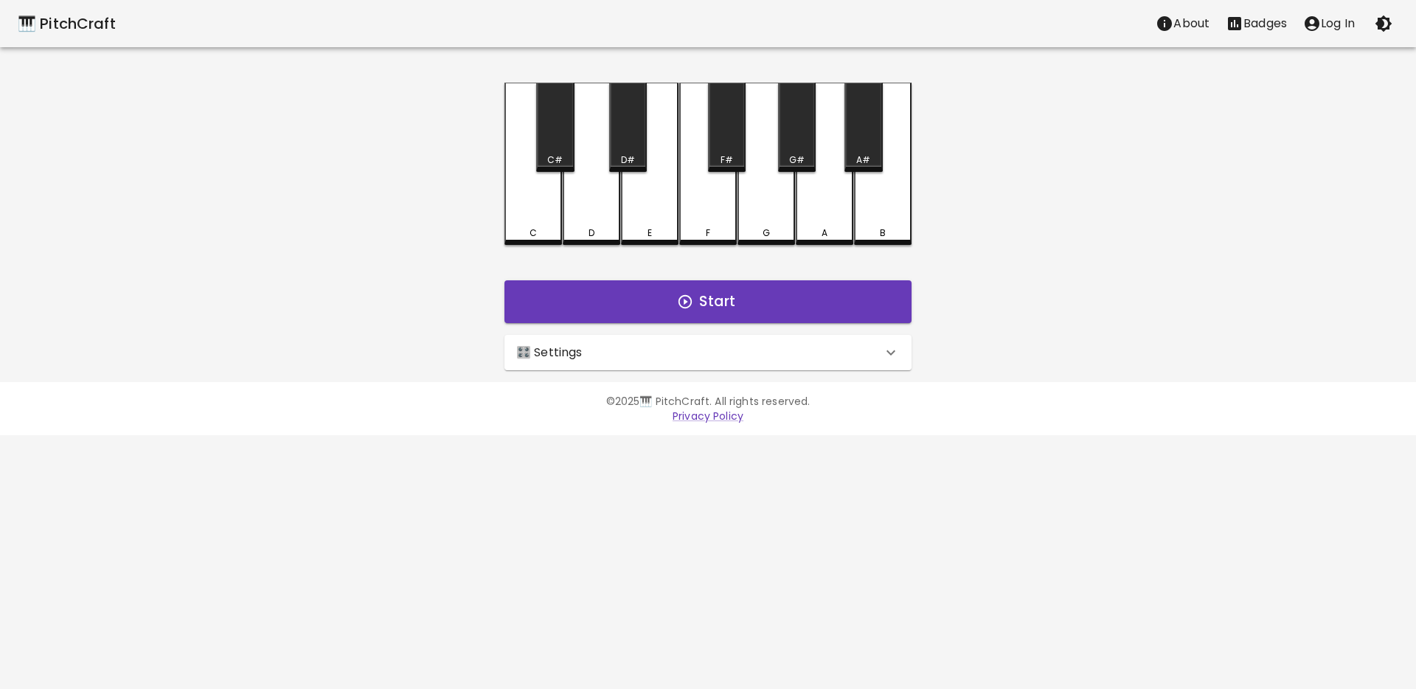
click at [690, 355] on div "🎛️ Settings" at bounding box center [699, 353] width 366 height 18
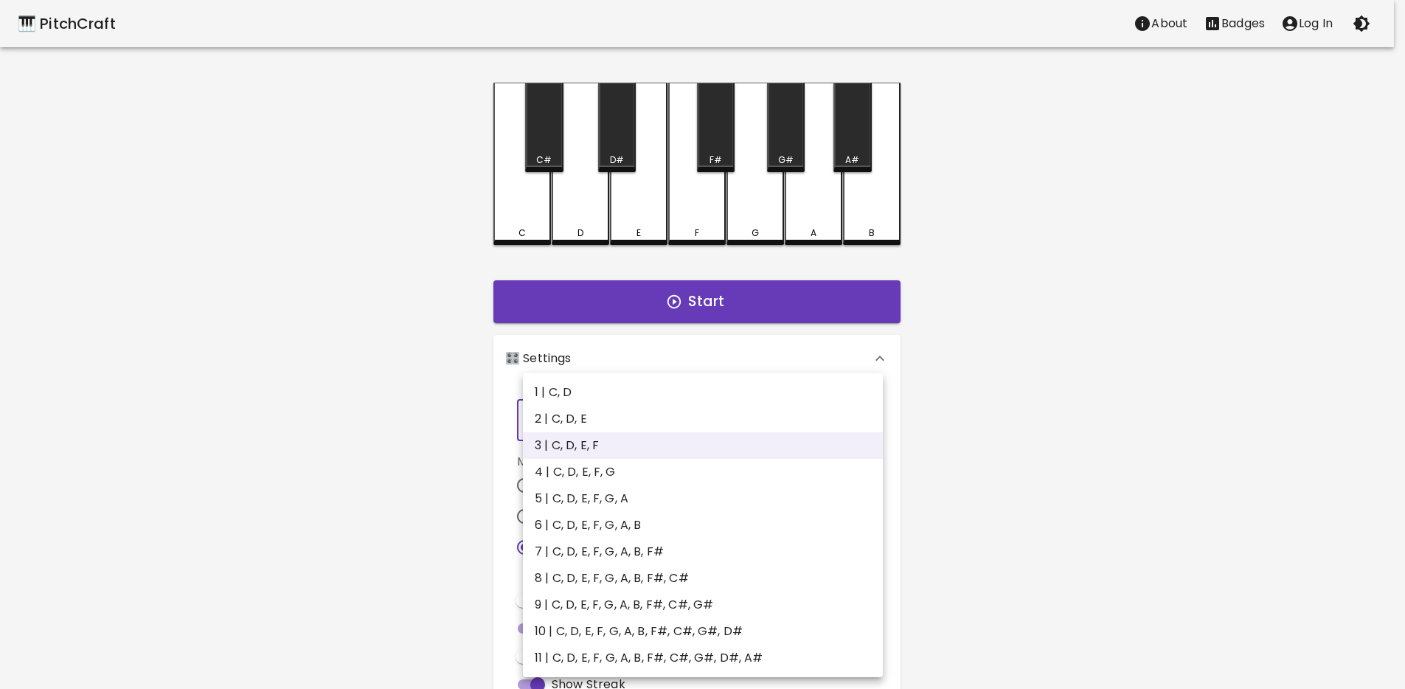
click at [599, 435] on body "🎹 PitchCraft About Badges Log In C C# D D# E F F# G G# A A# B Start 🎛️ Settings…" at bounding box center [702, 446] width 1405 height 893
click at [599, 466] on li "4 | C, D, E, F, G" at bounding box center [703, 472] width 360 height 27
type input "7"
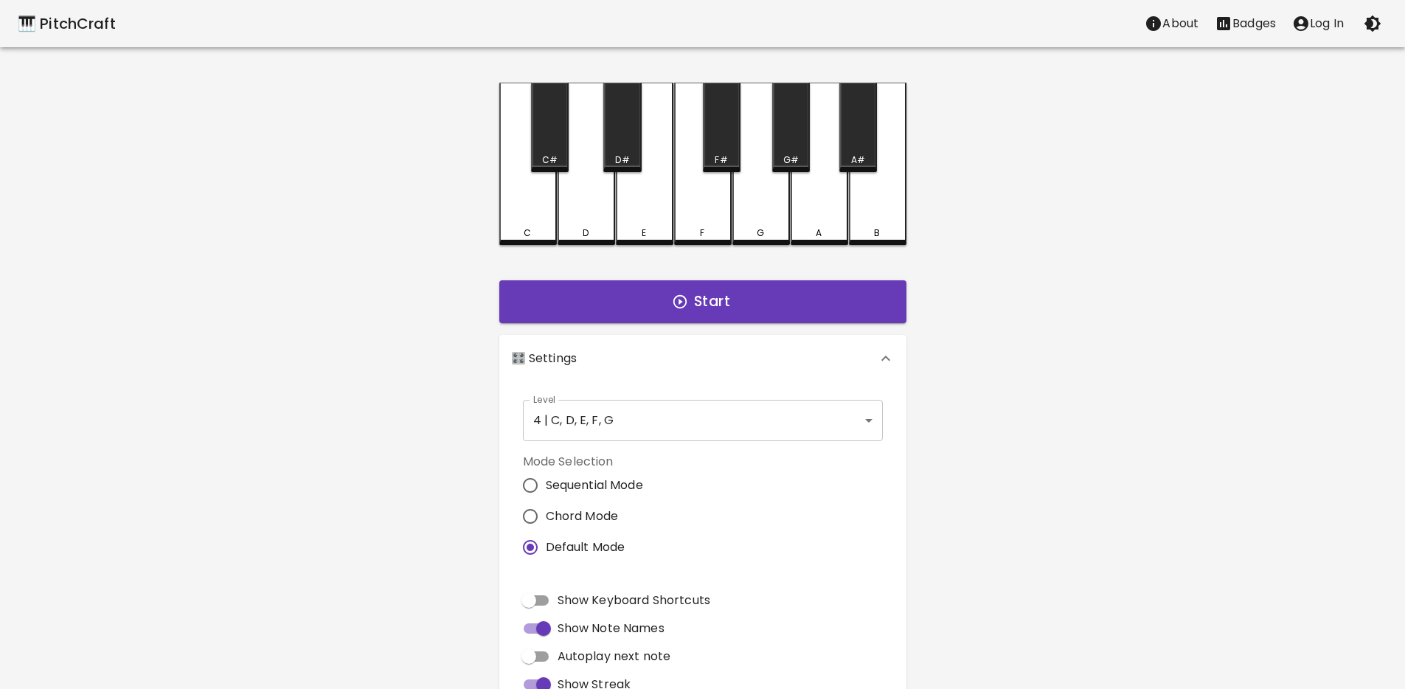
click at [922, 383] on div "C C# D D# E F F# G G# A A# B Start 🎛️ Settings Level 4 | C, D, E, F, G 7 Level …" at bounding box center [702, 455] width 442 height 745
click at [840, 360] on div "🎛️ Settings" at bounding box center [694, 358] width 366 height 18
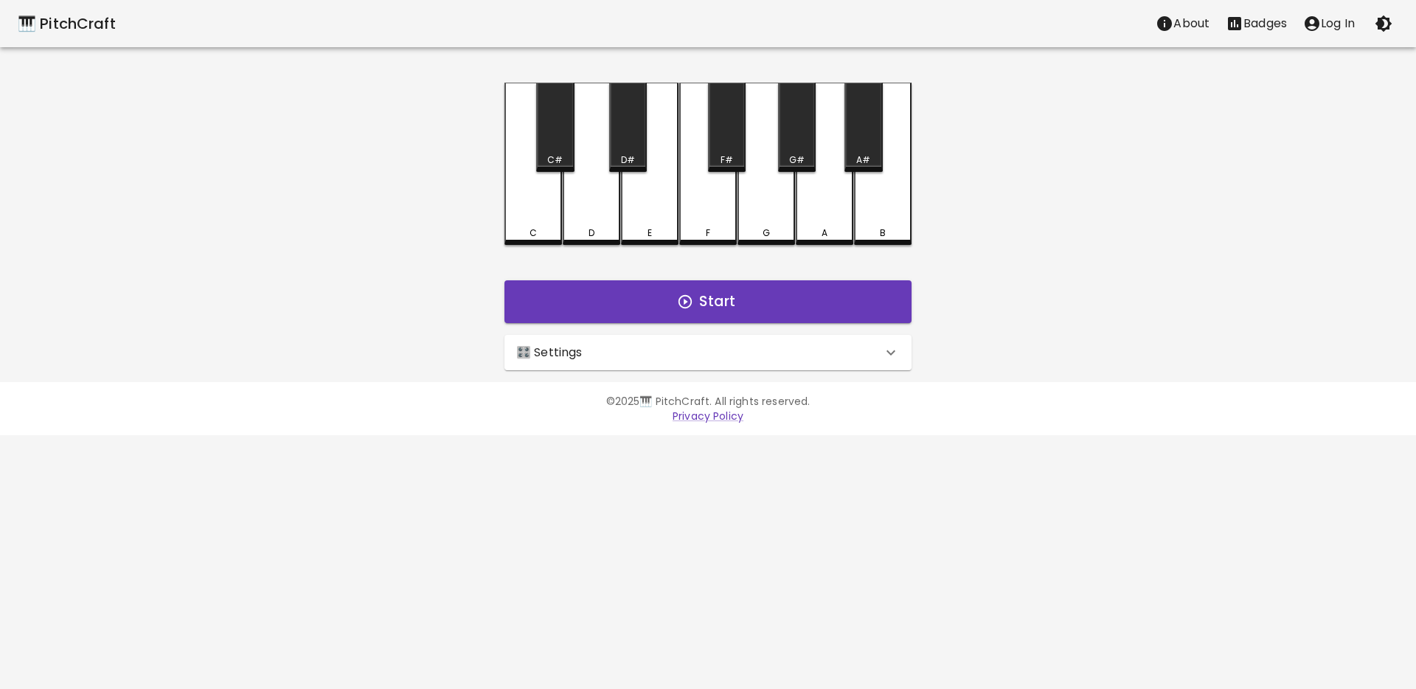
click at [551, 217] on div "C" at bounding box center [533, 164] width 58 height 162
click at [588, 214] on div "D" at bounding box center [592, 164] width 58 height 162
click at [534, 217] on div "C" at bounding box center [533, 162] width 58 height 159
click at [540, 222] on div "C" at bounding box center [533, 162] width 58 height 159
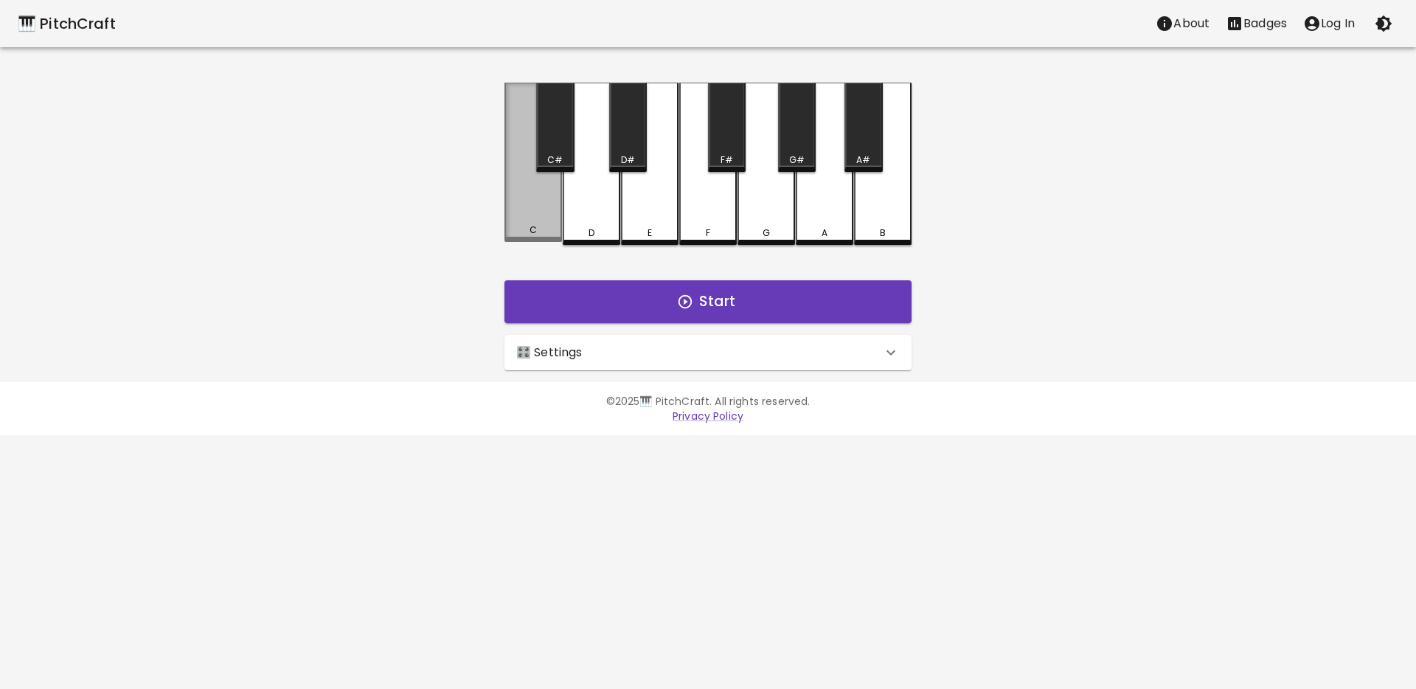
click at [540, 222] on div "C" at bounding box center [533, 162] width 58 height 159
click at [536, 222] on div "C" at bounding box center [533, 164] width 58 height 162
click at [531, 223] on div "C" at bounding box center [533, 164] width 58 height 162
click at [531, 223] on div "C" at bounding box center [533, 162] width 58 height 159
click at [532, 217] on div "C" at bounding box center [533, 162] width 58 height 159
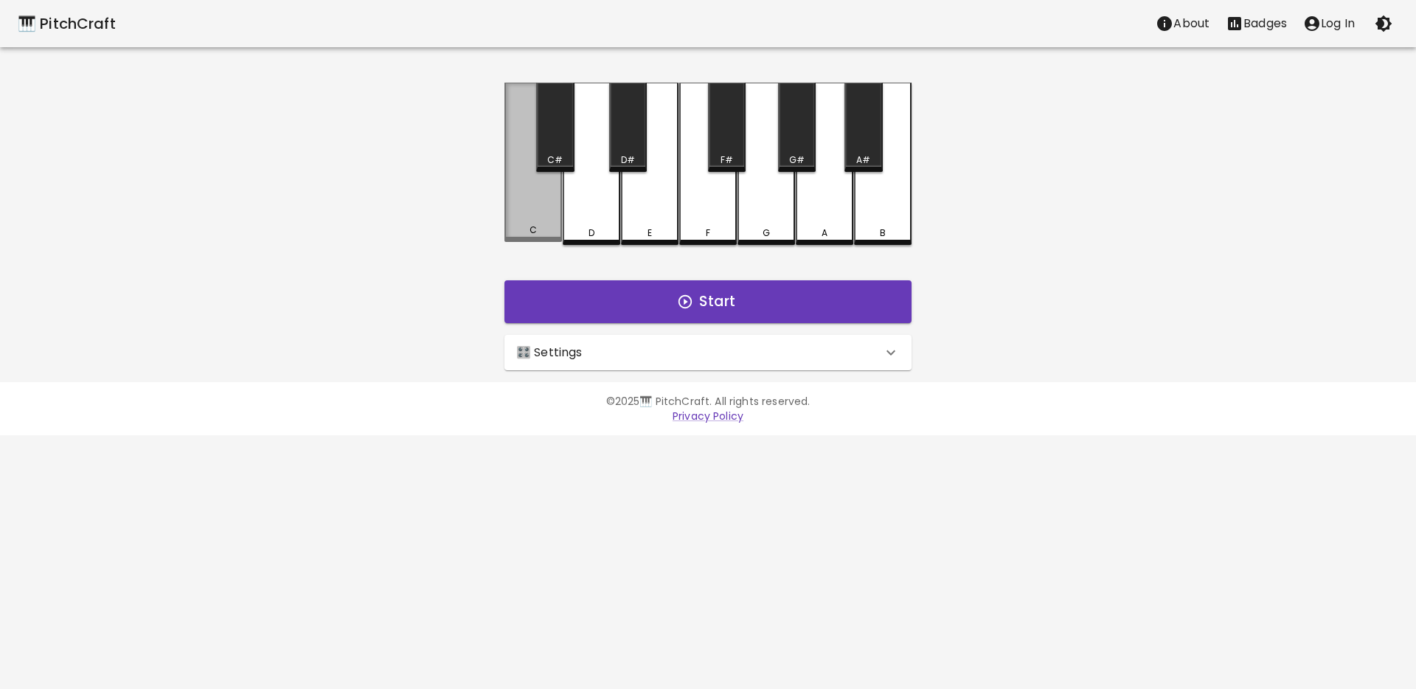
click at [532, 217] on div "C" at bounding box center [533, 162] width 58 height 159
click at [532, 217] on div "C" at bounding box center [533, 164] width 58 height 162
click at [532, 217] on div "C" at bounding box center [533, 162] width 58 height 159
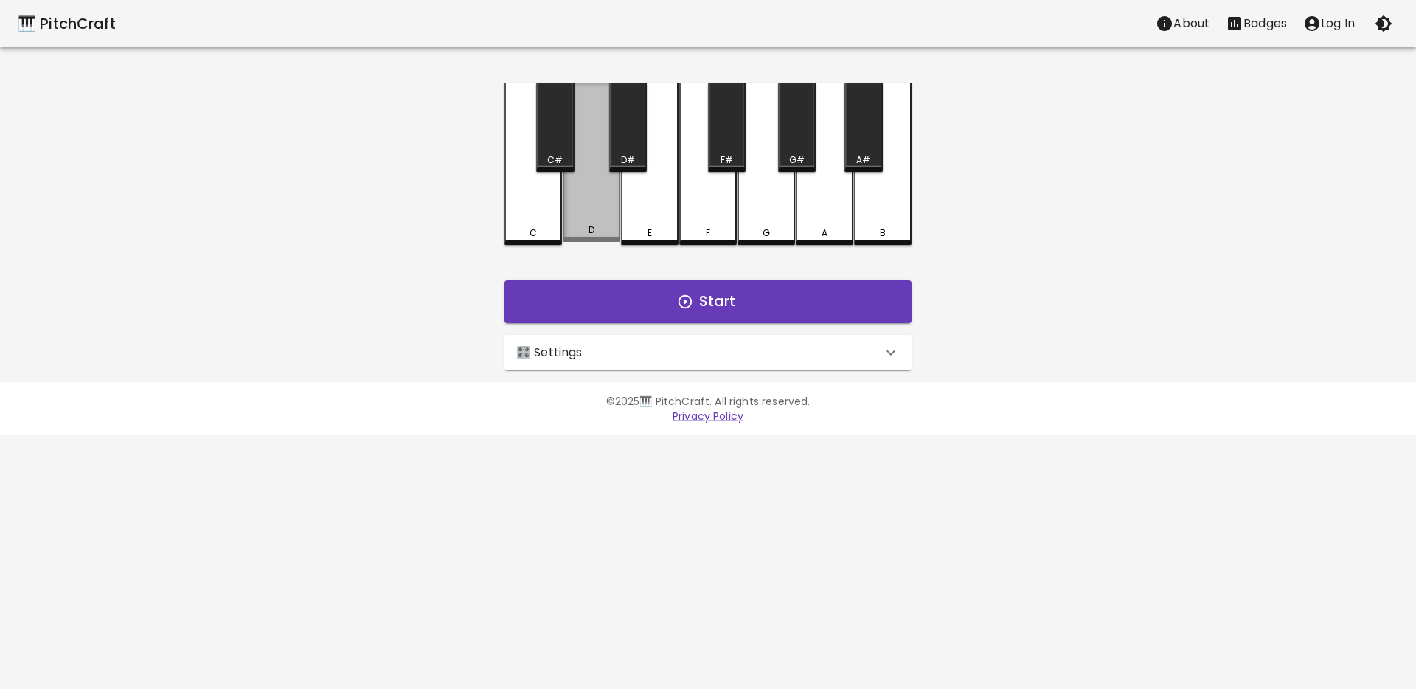
click at [576, 219] on div "D" at bounding box center [592, 162] width 58 height 159
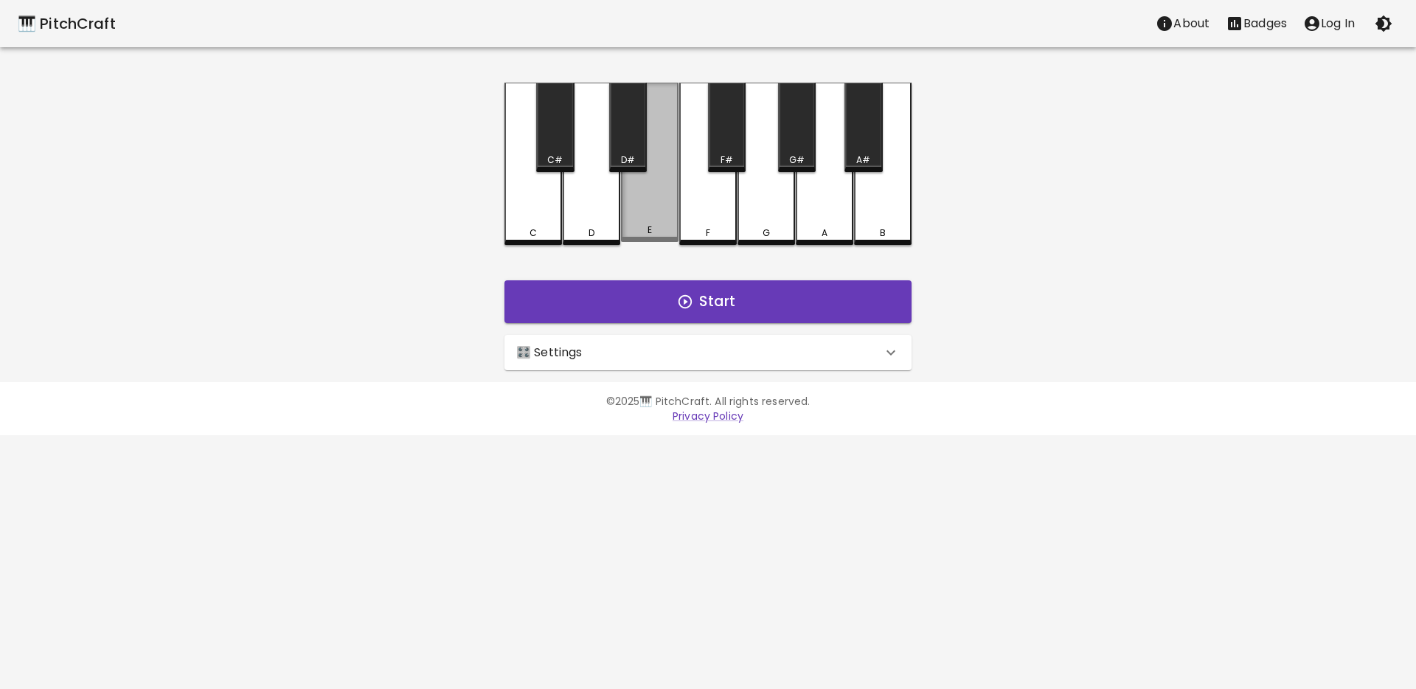
click at [638, 206] on div "E" at bounding box center [650, 162] width 58 height 159
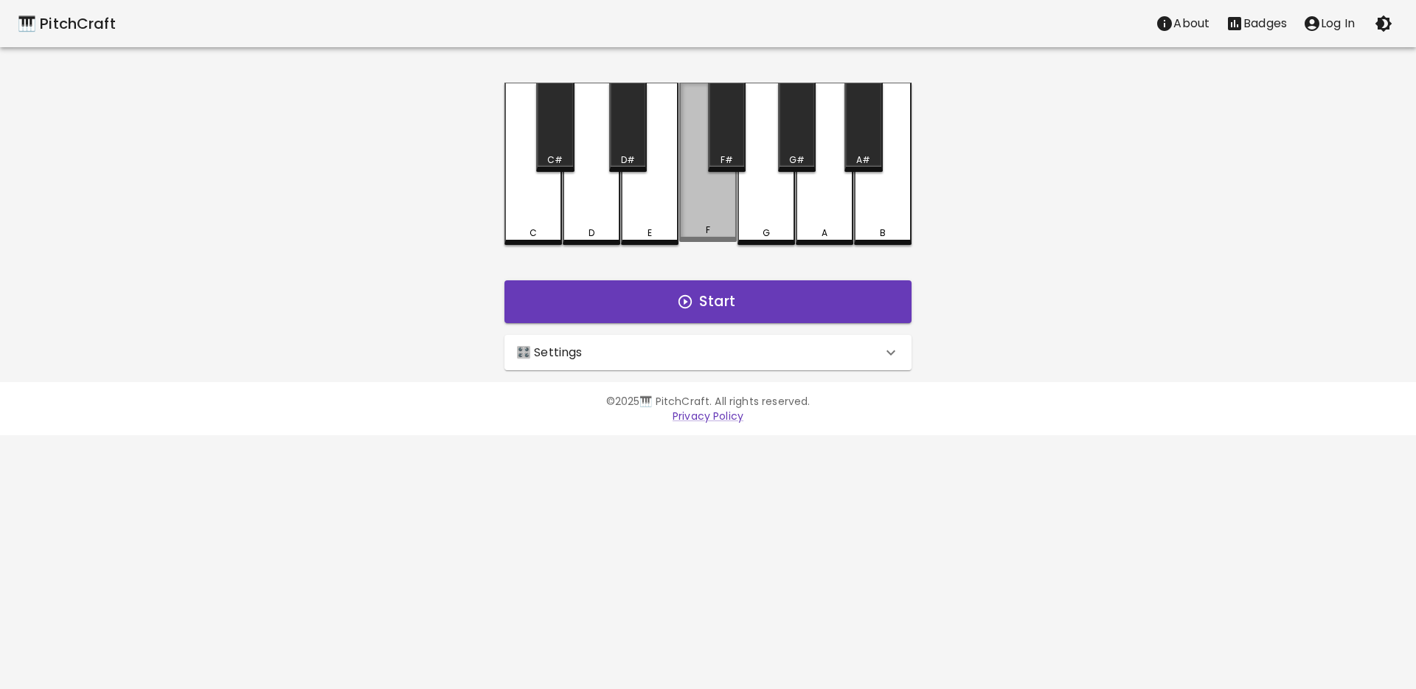
click at [712, 210] on div "F" at bounding box center [708, 162] width 58 height 159
click at [711, 210] on div "F" at bounding box center [708, 162] width 58 height 159
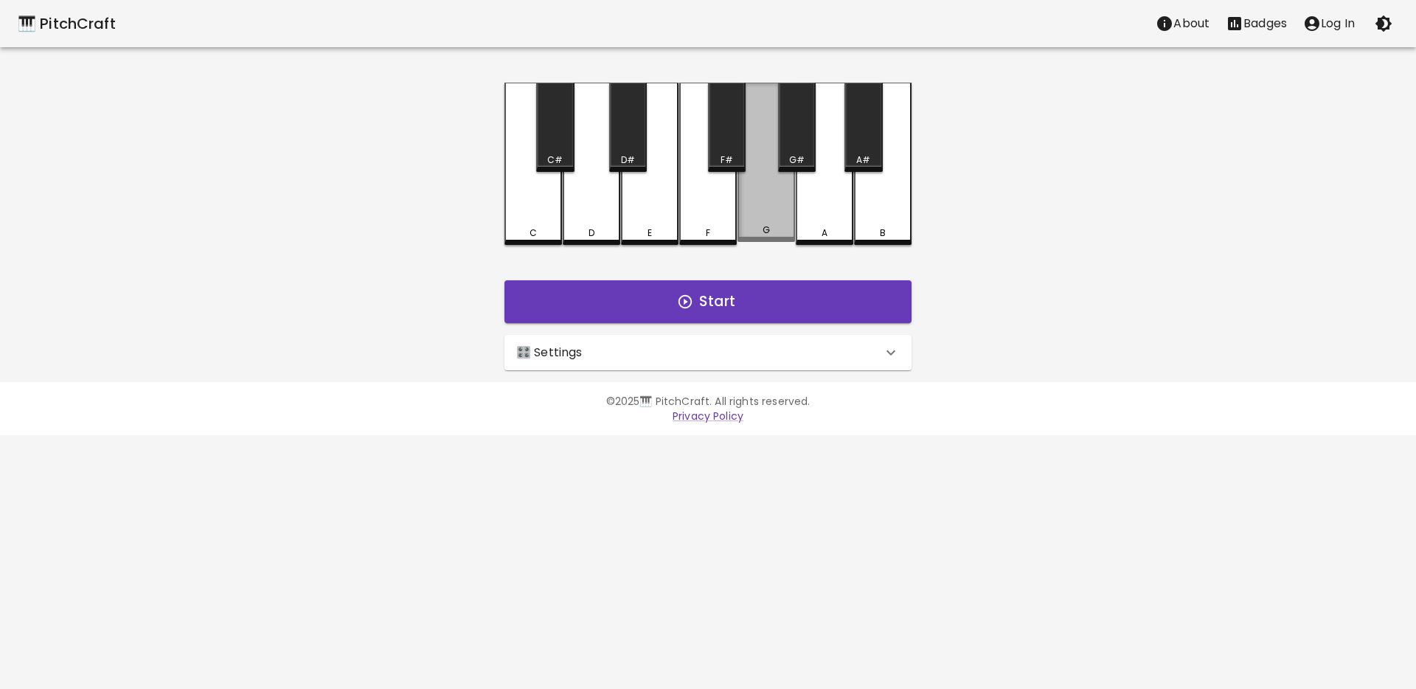
click at [761, 224] on div "G" at bounding box center [766, 162] width 58 height 159
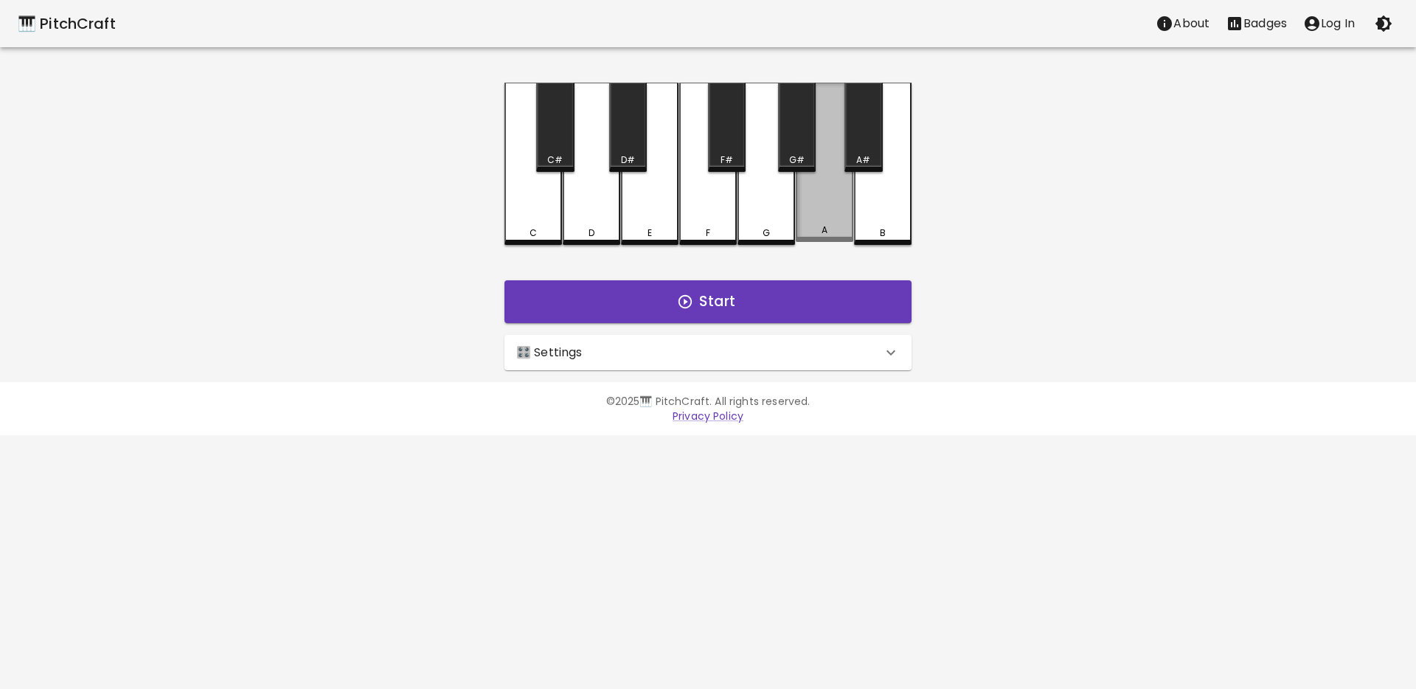
click at [816, 220] on div "A" at bounding box center [825, 162] width 58 height 159
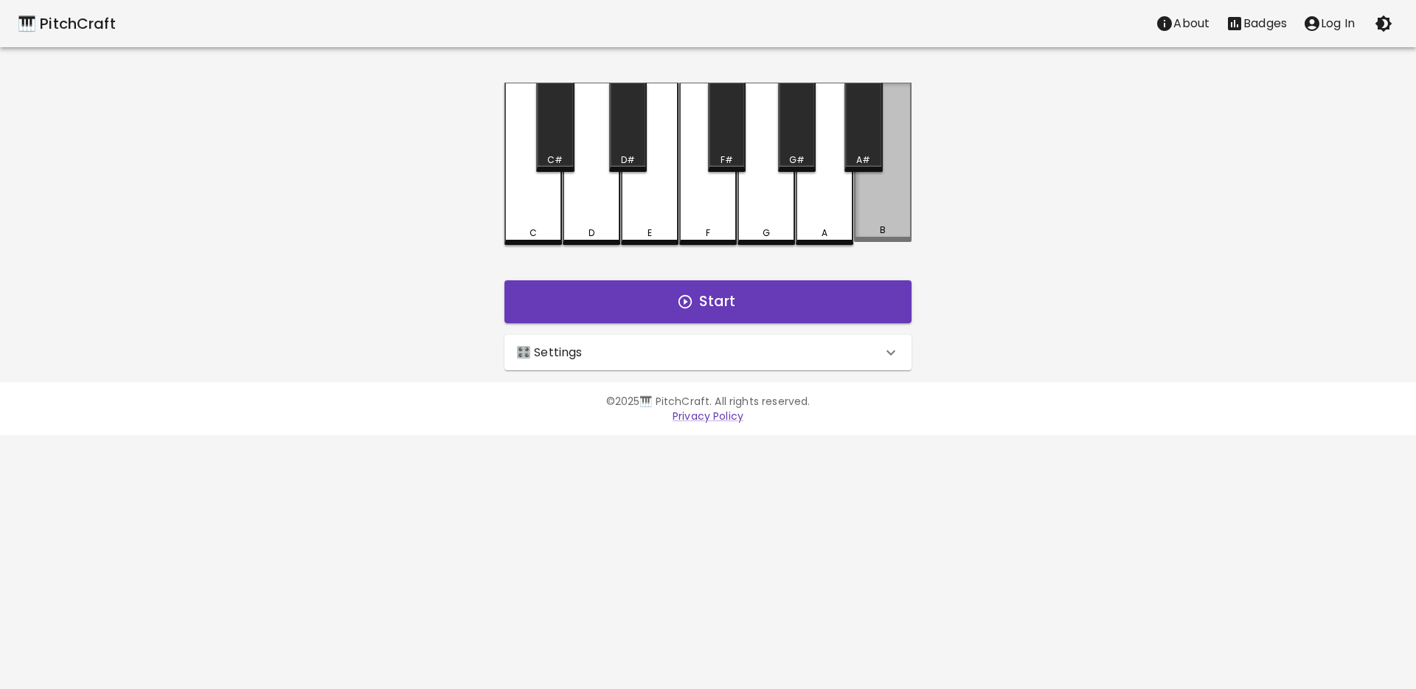
click at [869, 216] on div "B" at bounding box center [883, 162] width 58 height 159
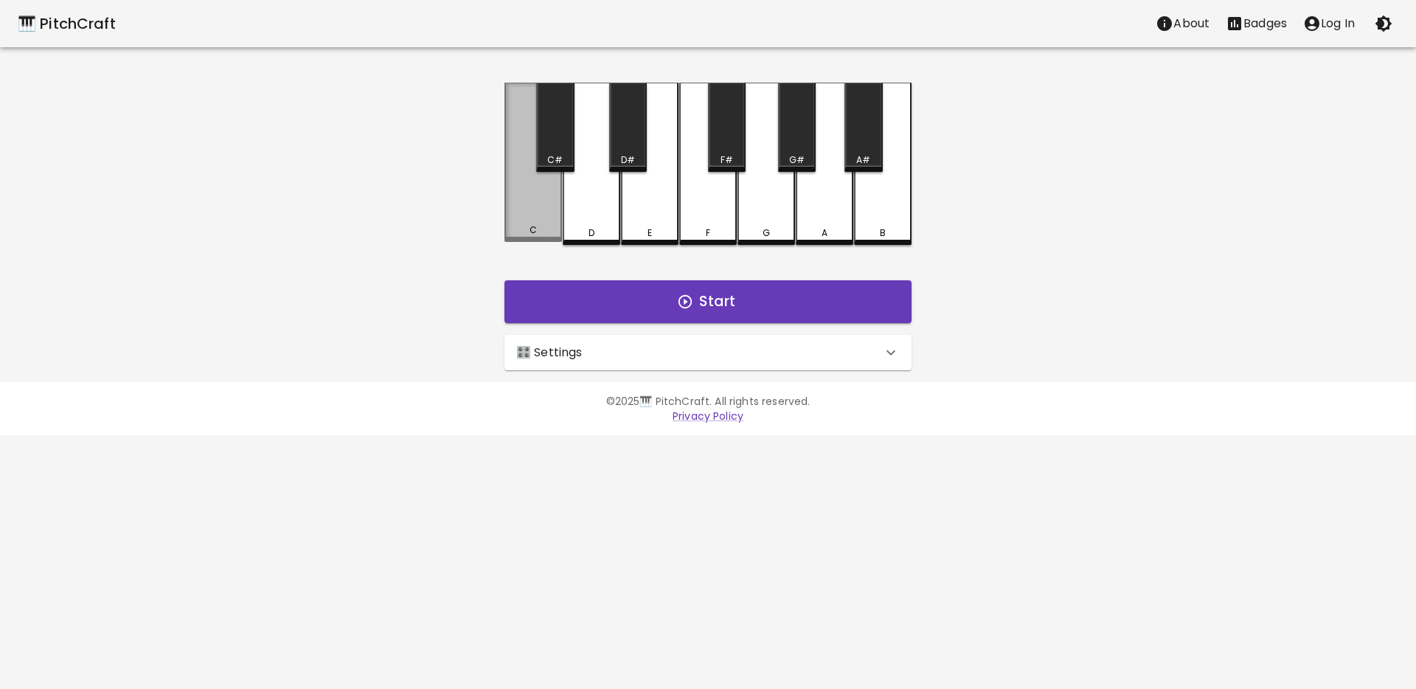
click at [557, 218] on div "C" at bounding box center [533, 162] width 58 height 159
click at [534, 215] on div "C" at bounding box center [533, 162] width 58 height 159
click at [533, 215] on div "C" at bounding box center [533, 162] width 58 height 159
click at [535, 216] on div "C" at bounding box center [533, 162] width 58 height 159
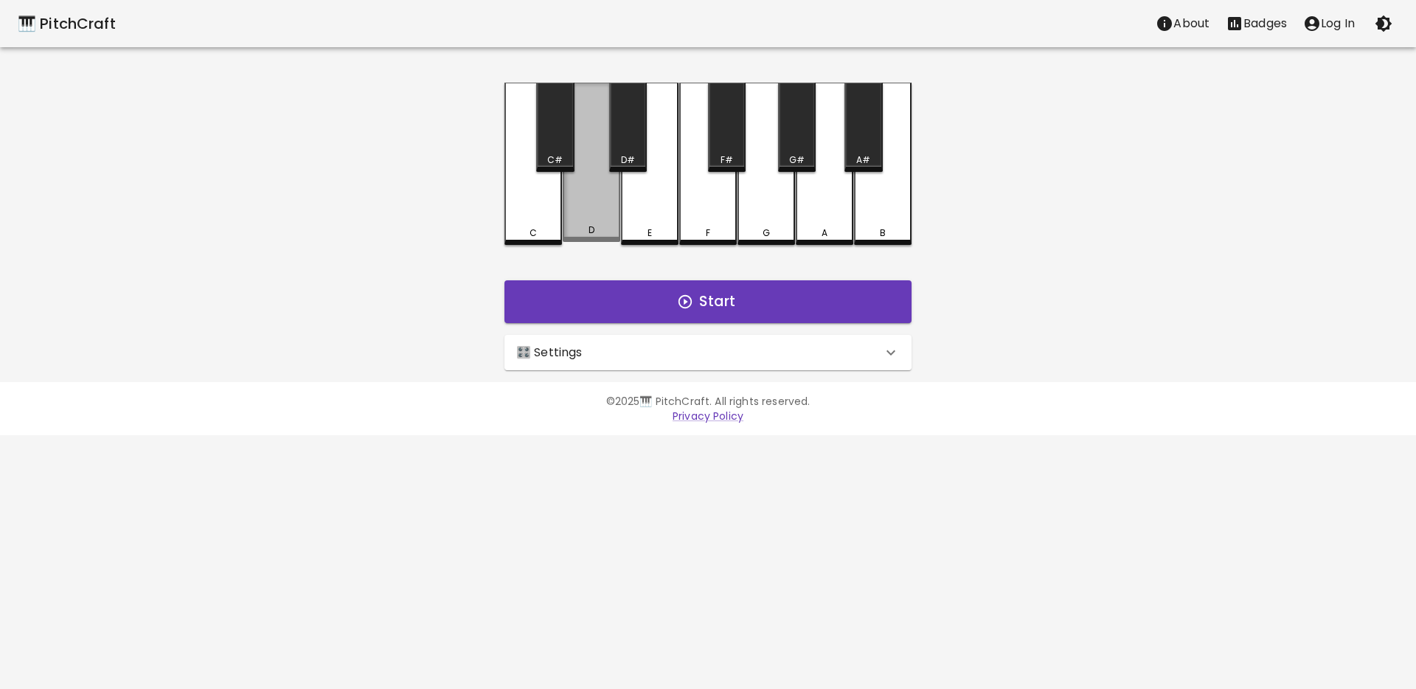
click at [605, 220] on div "D" at bounding box center [592, 162] width 58 height 159
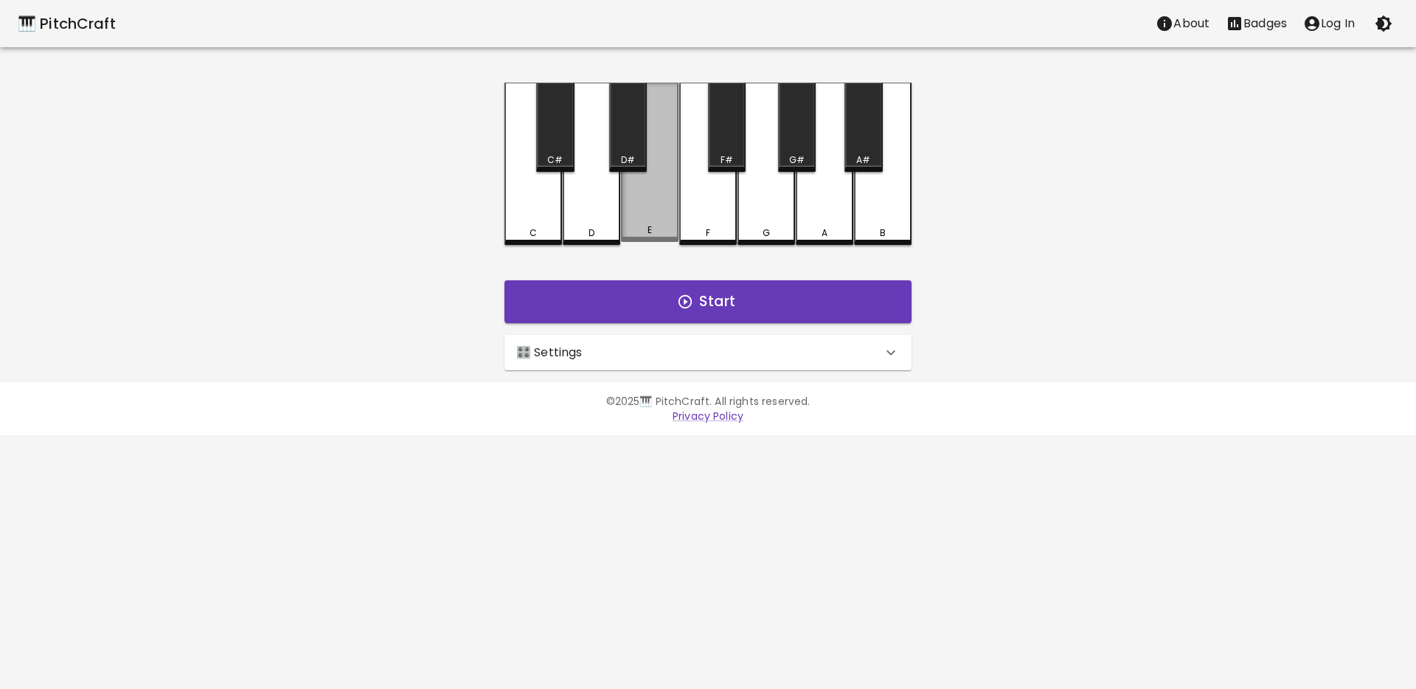
click at [654, 217] on div "E" at bounding box center [650, 162] width 58 height 159
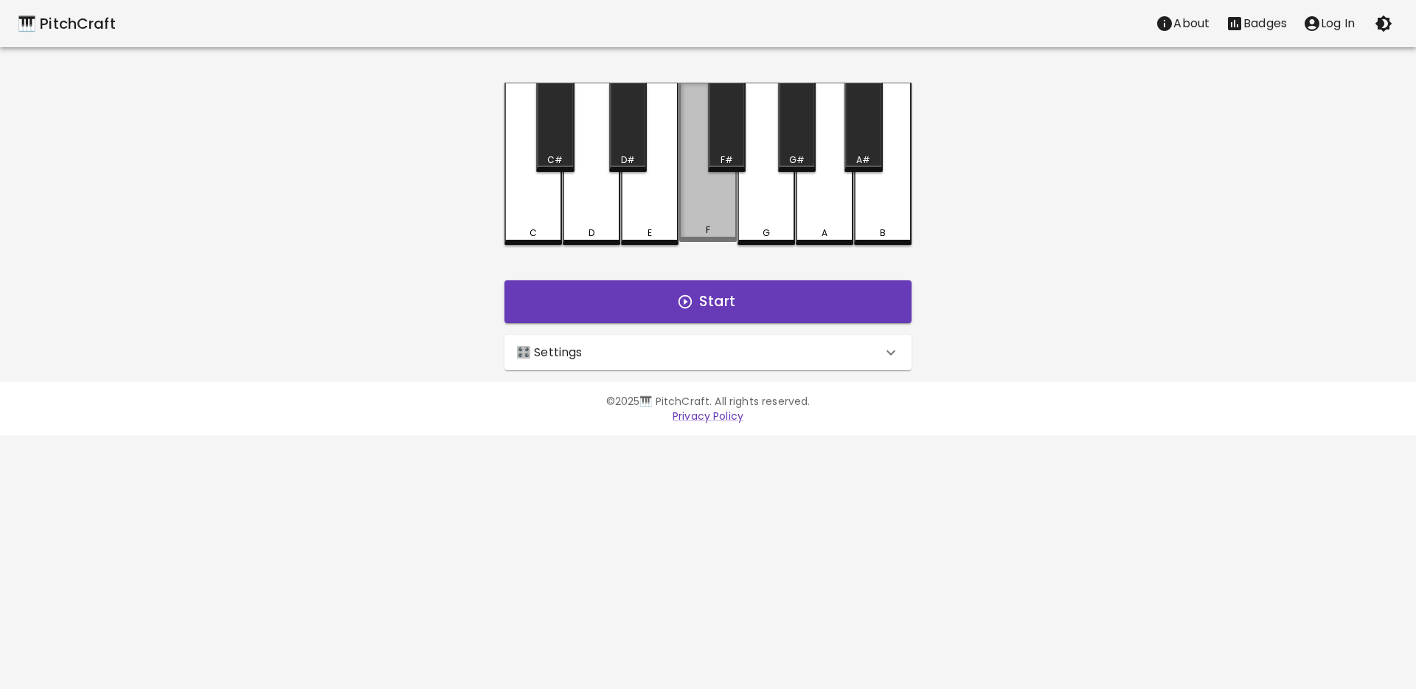
click at [683, 215] on div "F" at bounding box center [708, 162] width 58 height 159
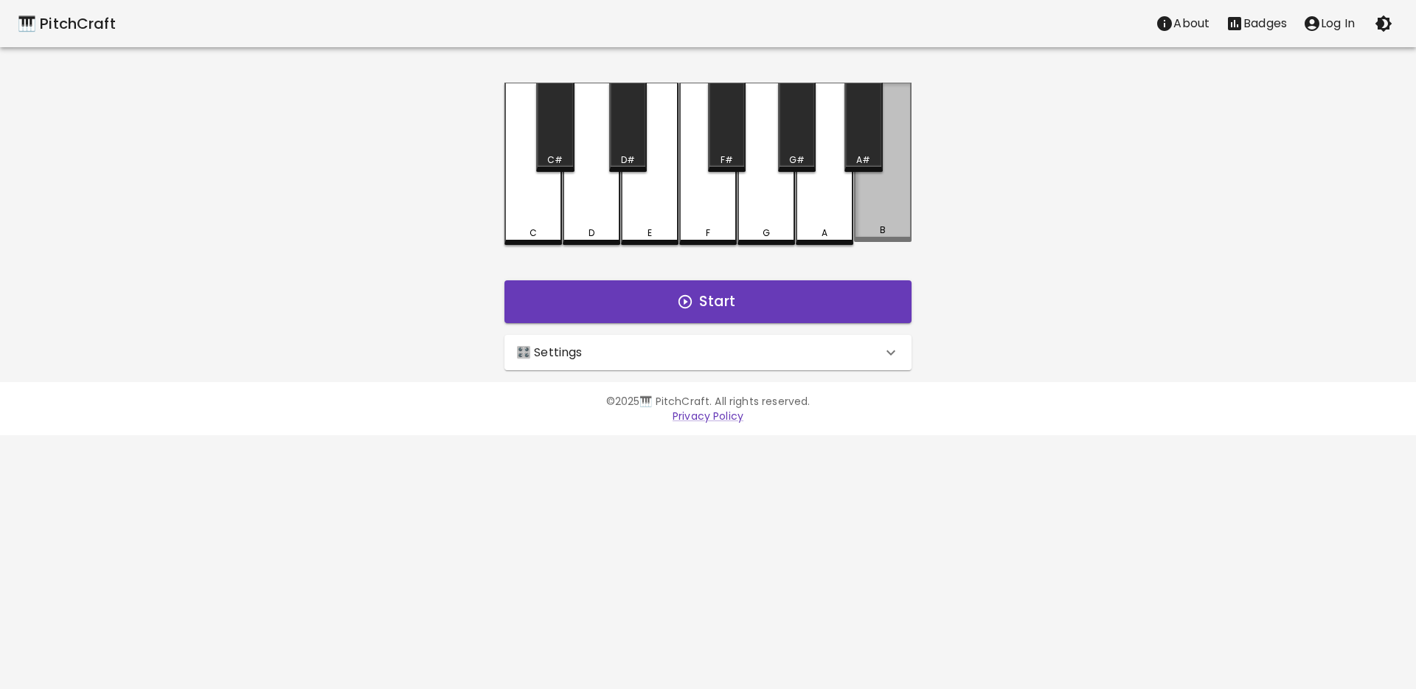
click at [883, 219] on div "B" at bounding box center [883, 162] width 58 height 159
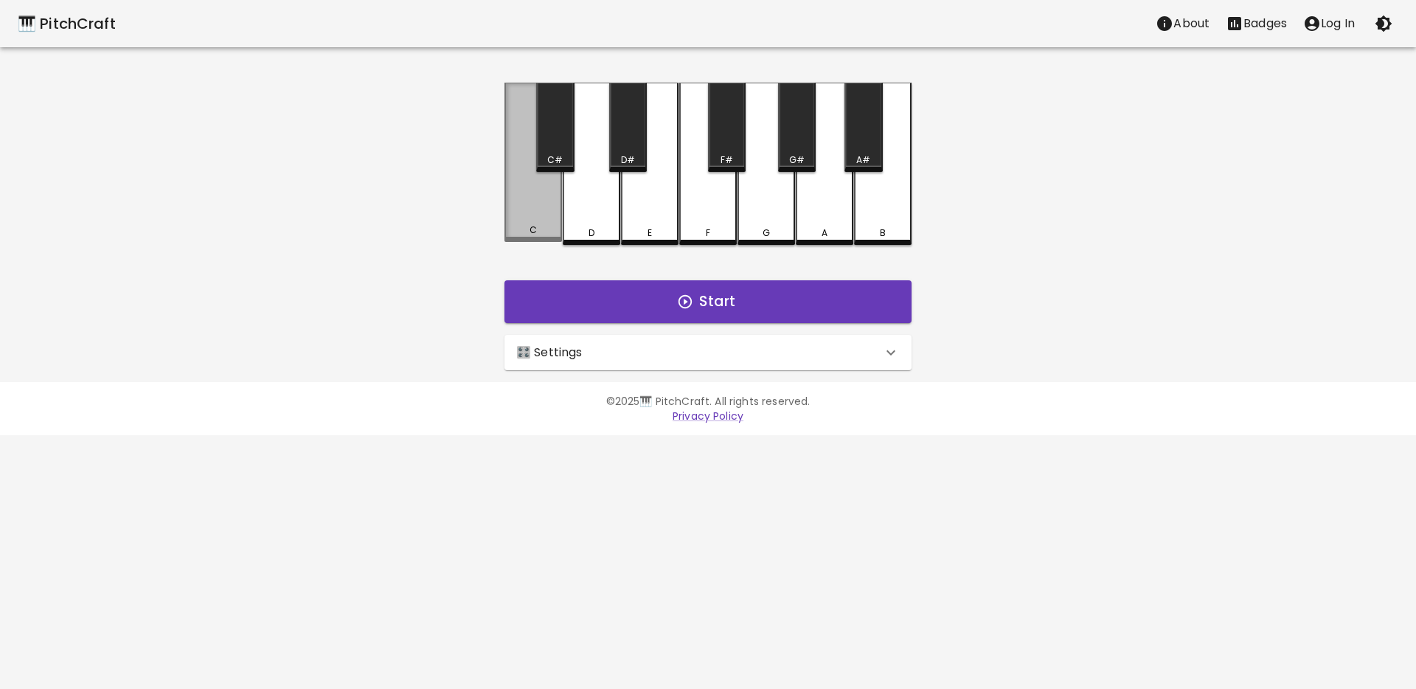
click at [536, 210] on div "C" at bounding box center [533, 162] width 58 height 159
click at [536, 209] on div "C" at bounding box center [533, 162] width 58 height 159
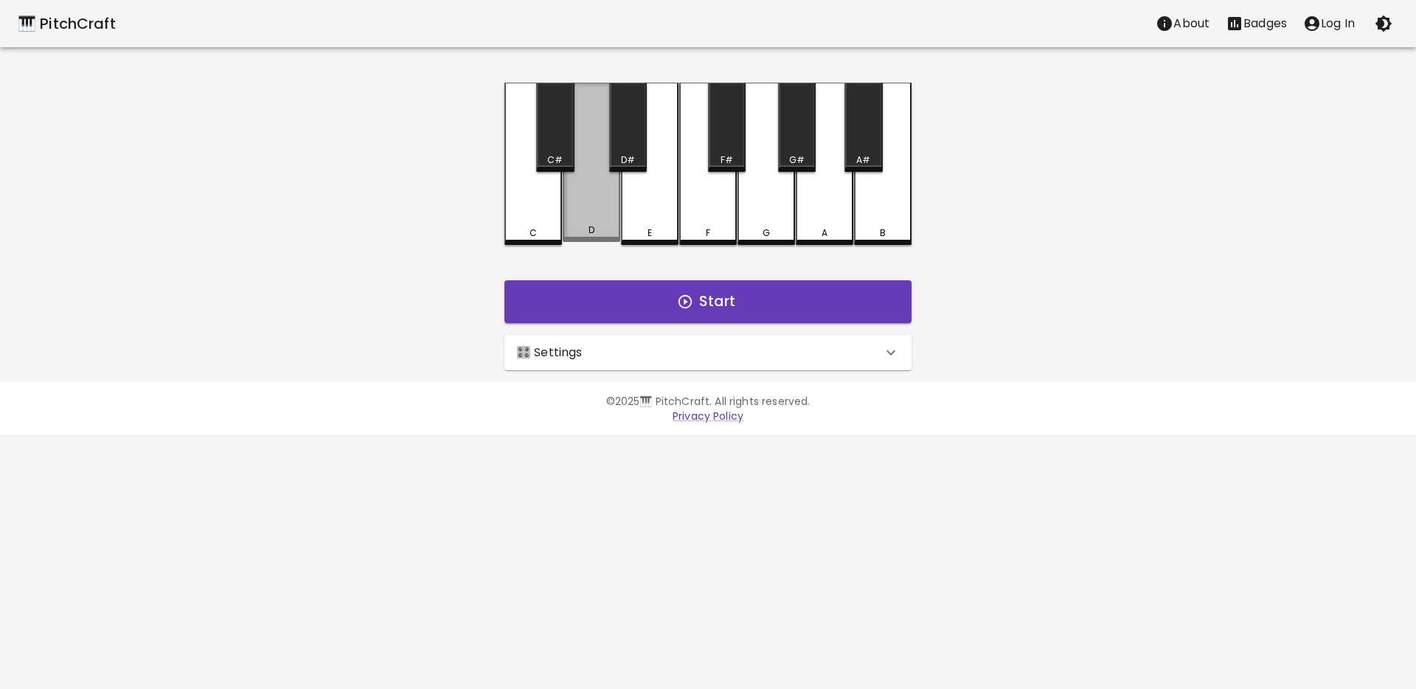
click at [584, 206] on div "D" at bounding box center [592, 162] width 58 height 159
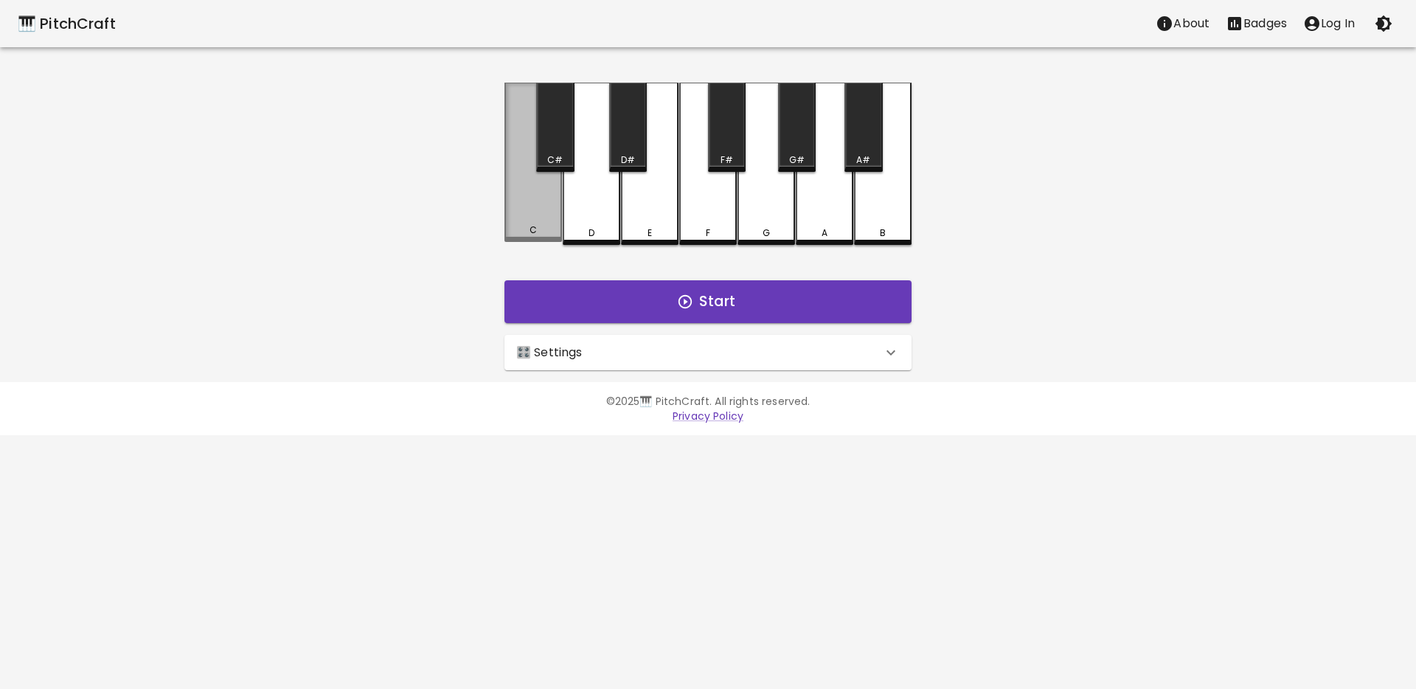
click at [528, 197] on div "C" at bounding box center [533, 162] width 58 height 159
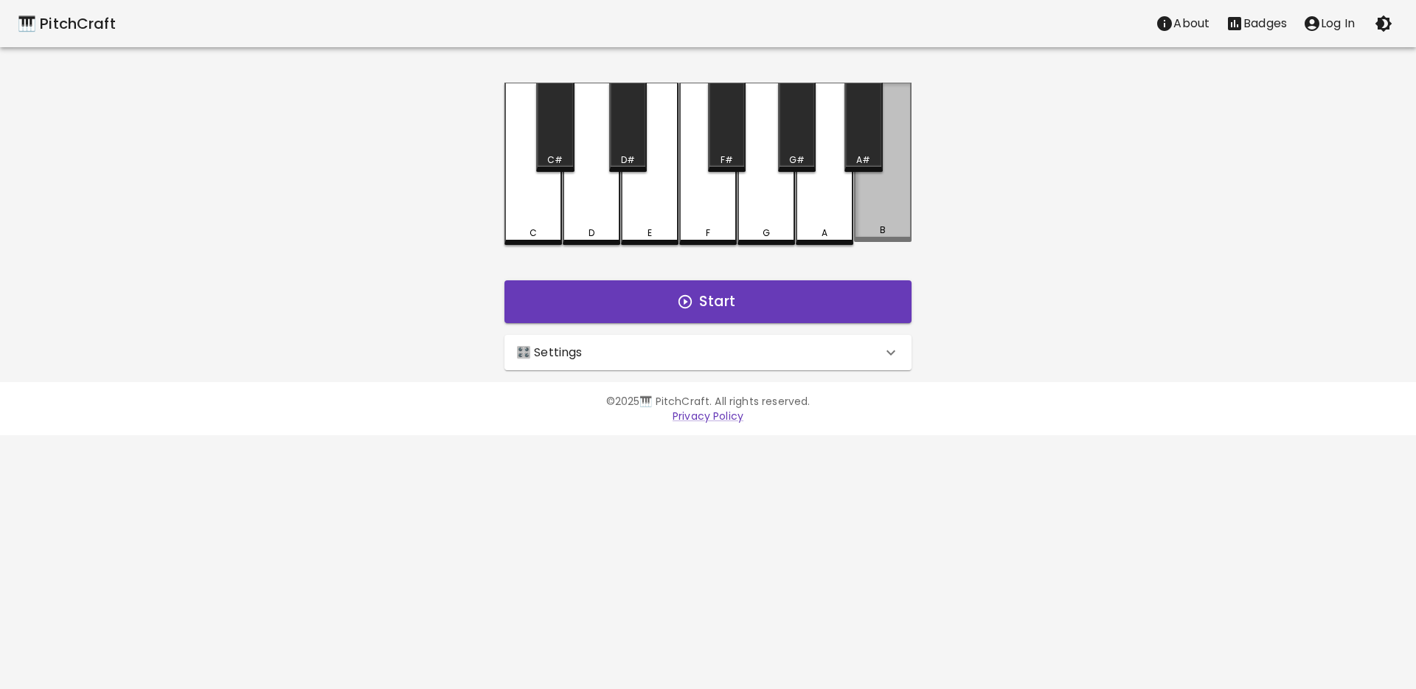
click at [874, 218] on div "B" at bounding box center [883, 162] width 58 height 159
